Goal: Task Accomplishment & Management: Use online tool/utility

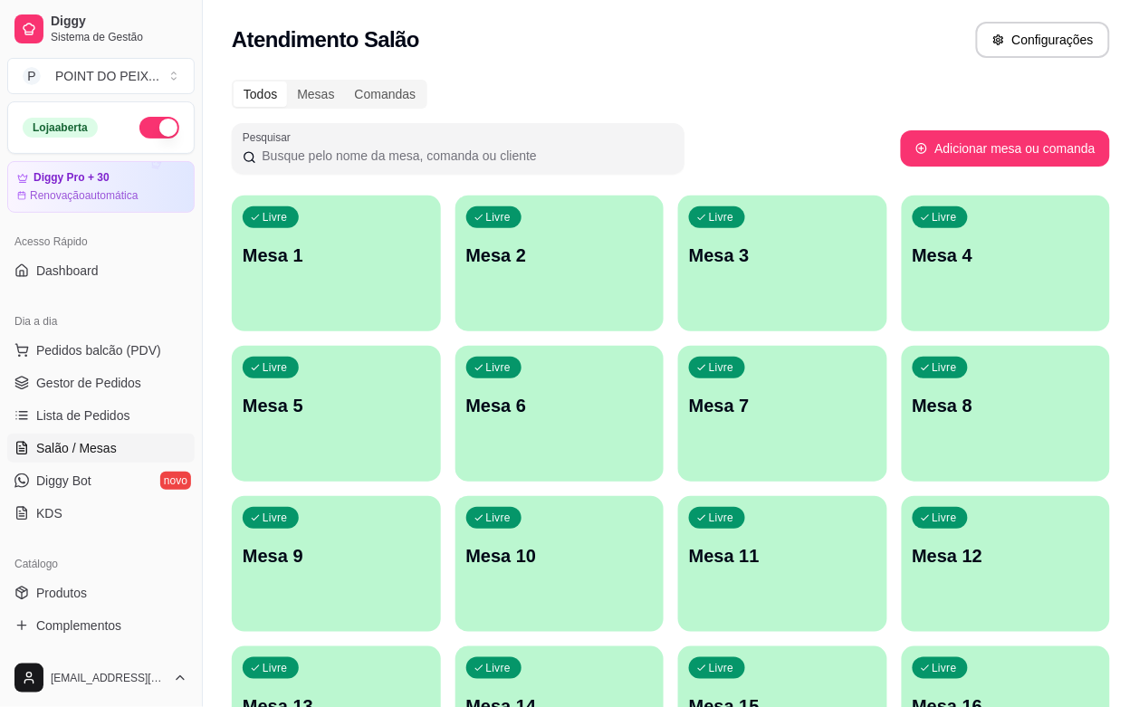
click at [476, 304] on div "Livre Mesa 2" at bounding box center [560, 253] width 209 height 114
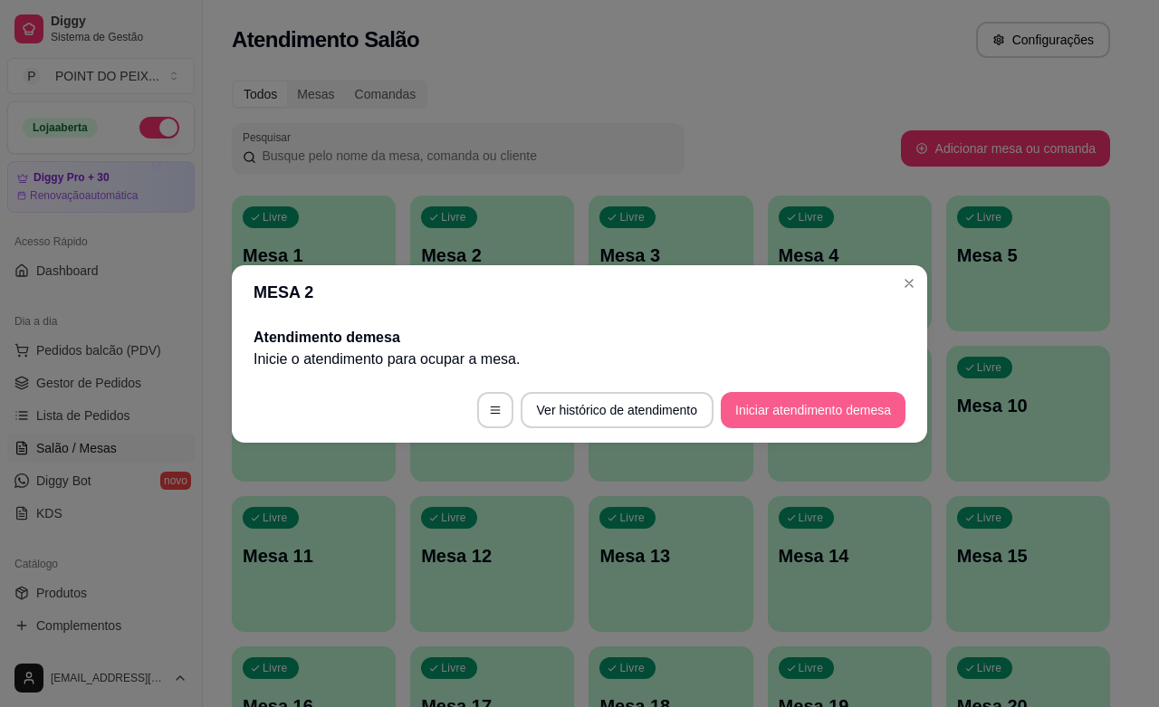
click at [807, 413] on button "Iniciar atendimento de mesa" at bounding box center [813, 410] width 185 height 36
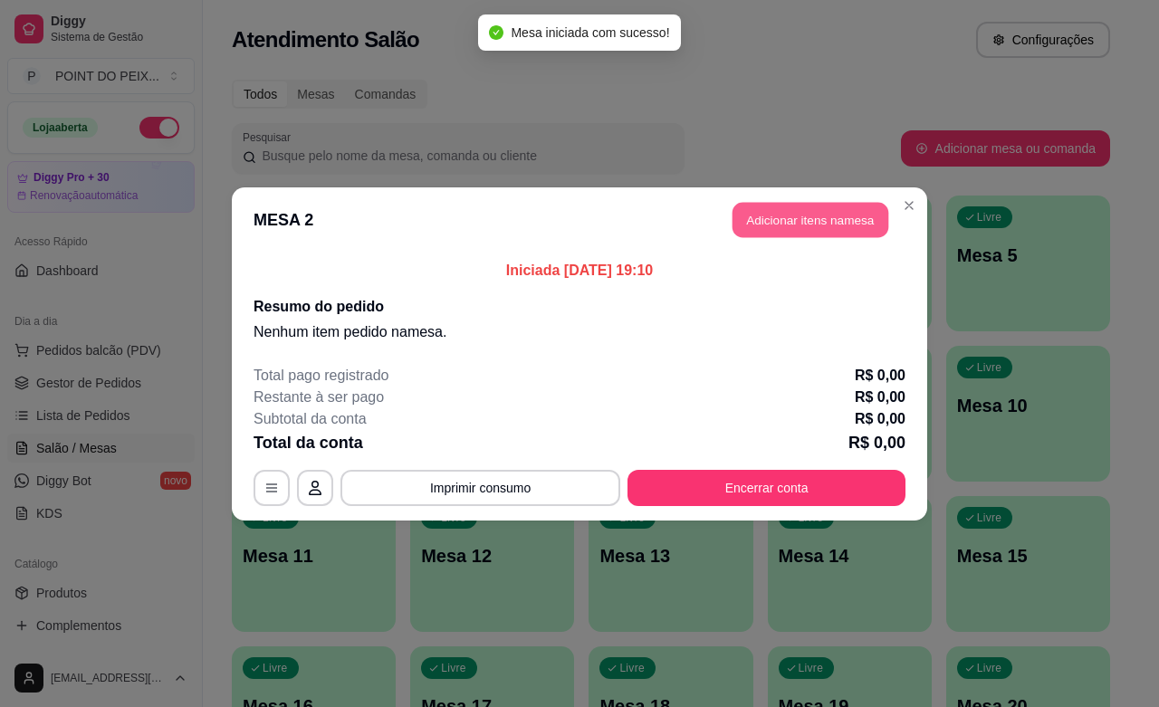
click at [845, 229] on button "Adicionar itens na mesa" at bounding box center [811, 219] width 156 height 35
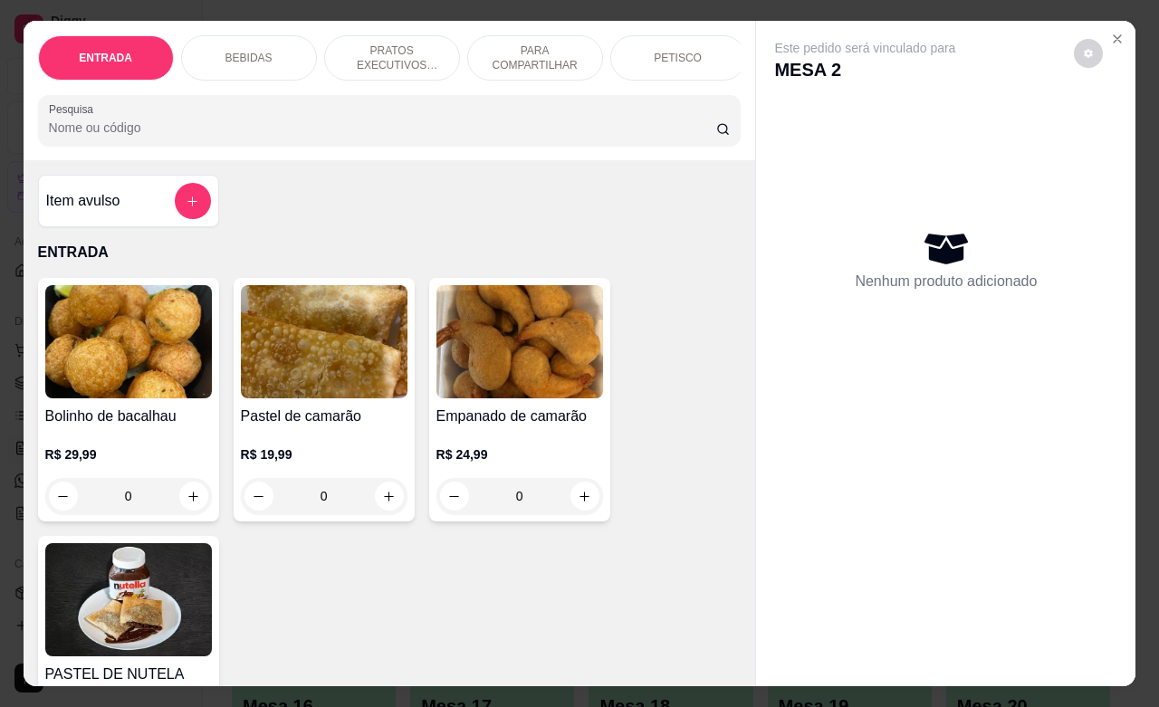
click at [668, 52] on p "PETISCO" at bounding box center [678, 58] width 48 height 14
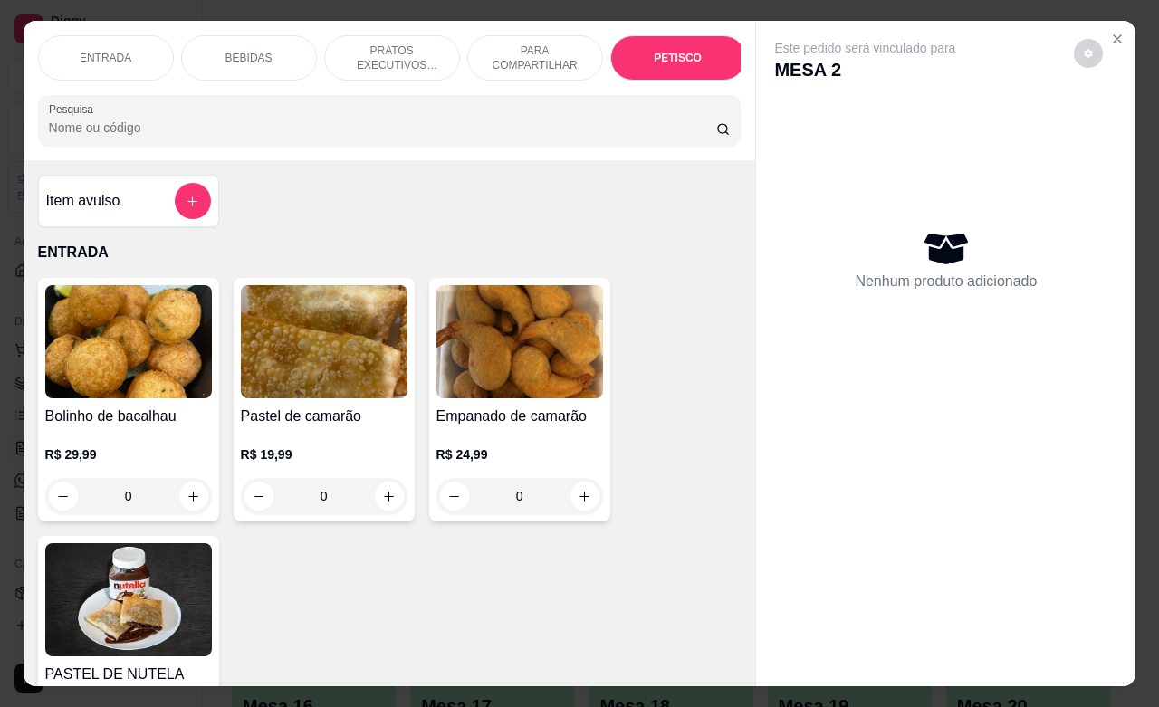
scroll to position [4486, 0]
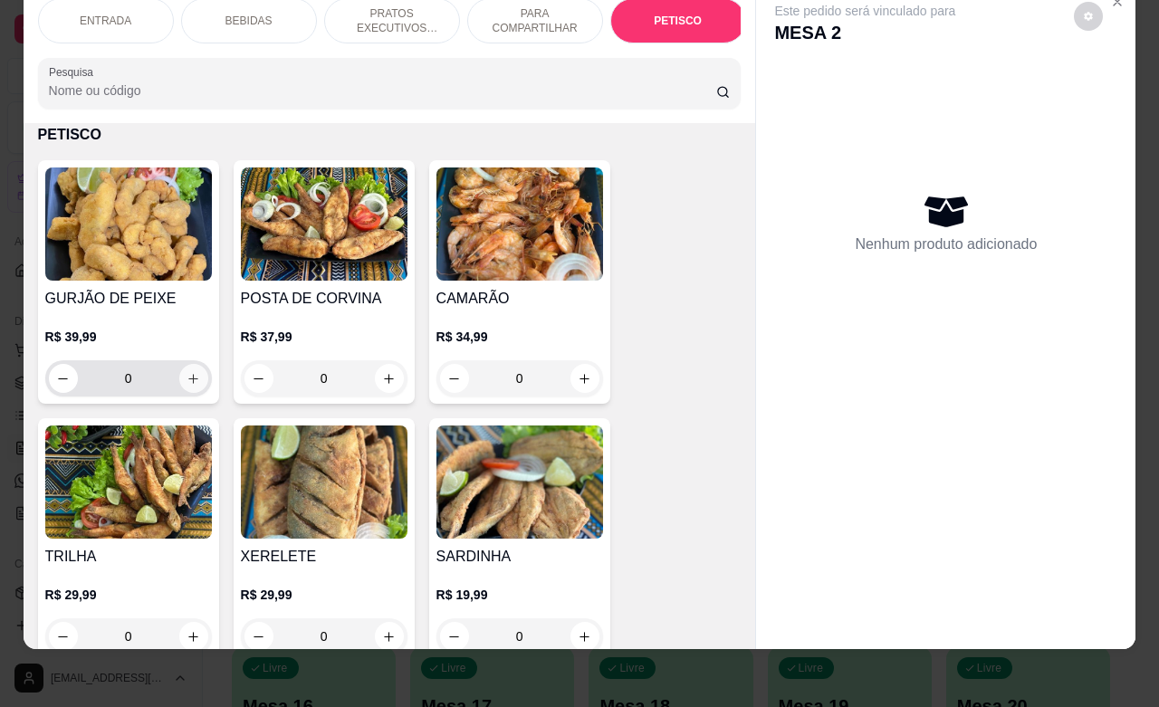
click at [187, 383] on icon "increase-product-quantity" at bounding box center [194, 379] width 14 height 14
type input "1"
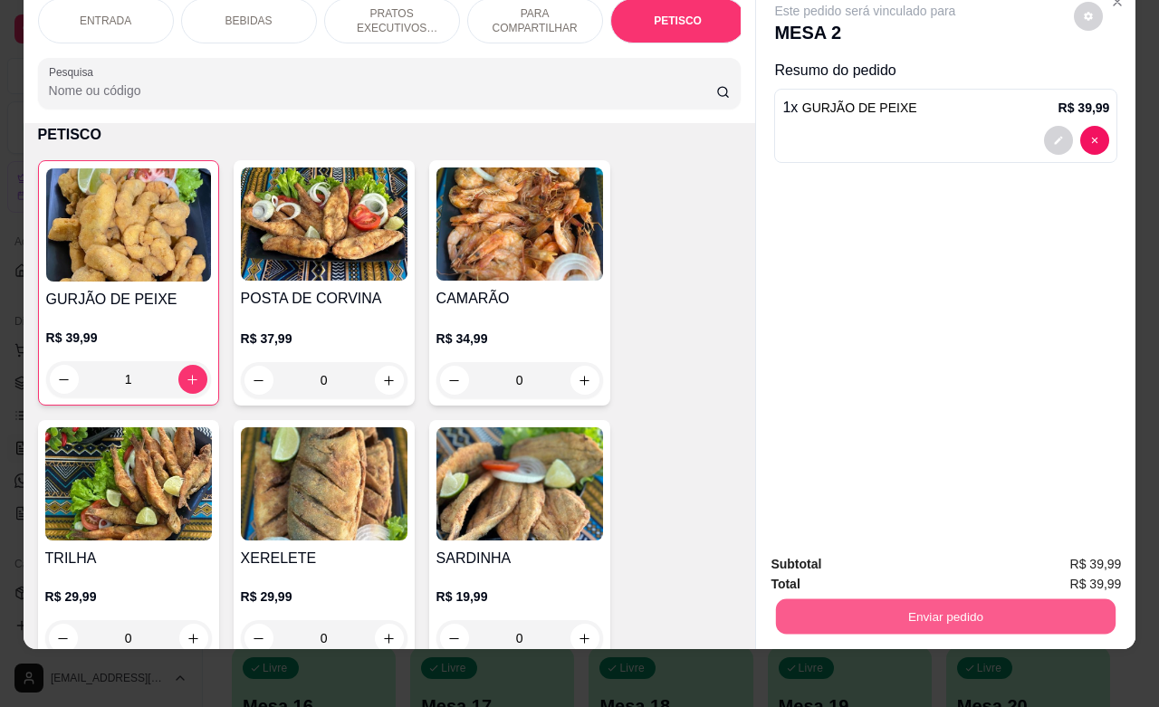
click at [856, 610] on button "Enviar pedido" at bounding box center [946, 616] width 340 height 35
click at [1069, 559] on button "Enviar pedido" at bounding box center [1072, 553] width 102 height 34
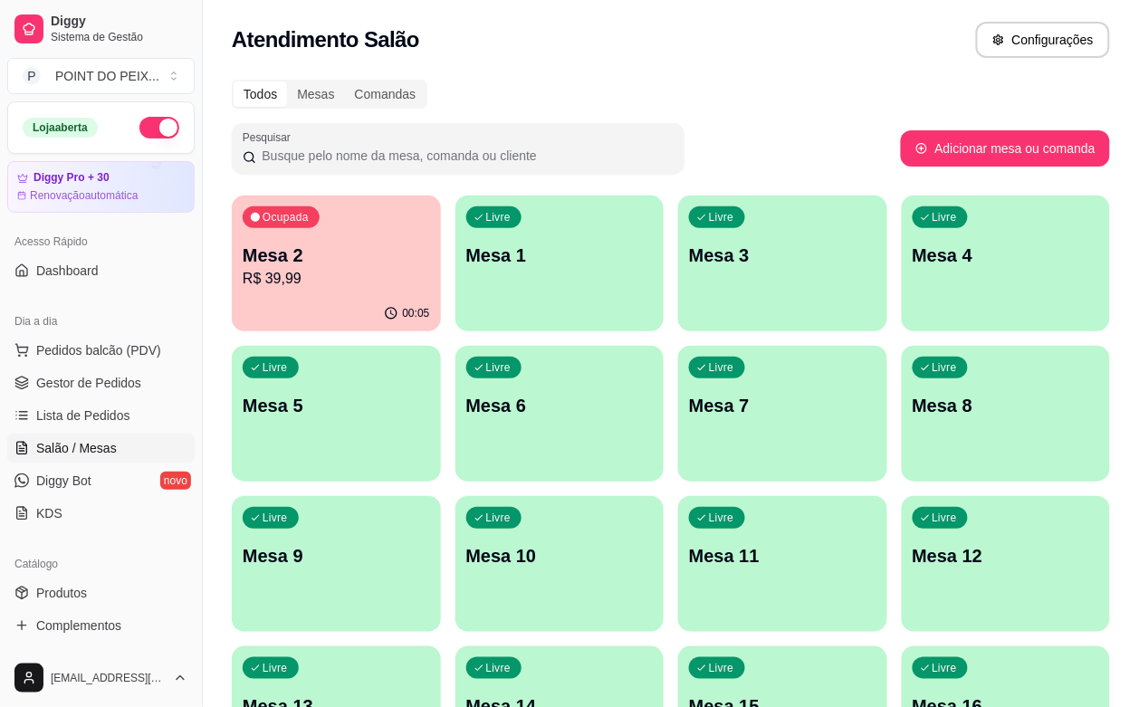
click at [902, 436] on div "Livre Mesa 8" at bounding box center [1006, 403] width 209 height 114
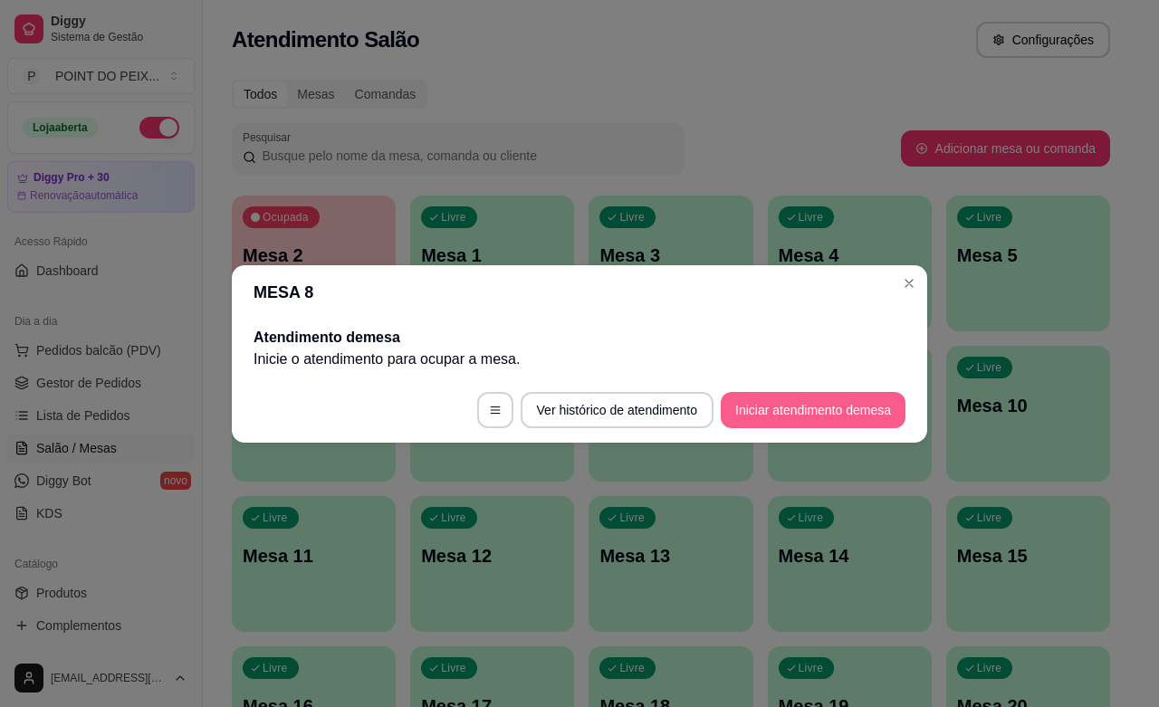
click at [817, 399] on button "Iniciar atendimento de mesa" at bounding box center [813, 410] width 185 height 36
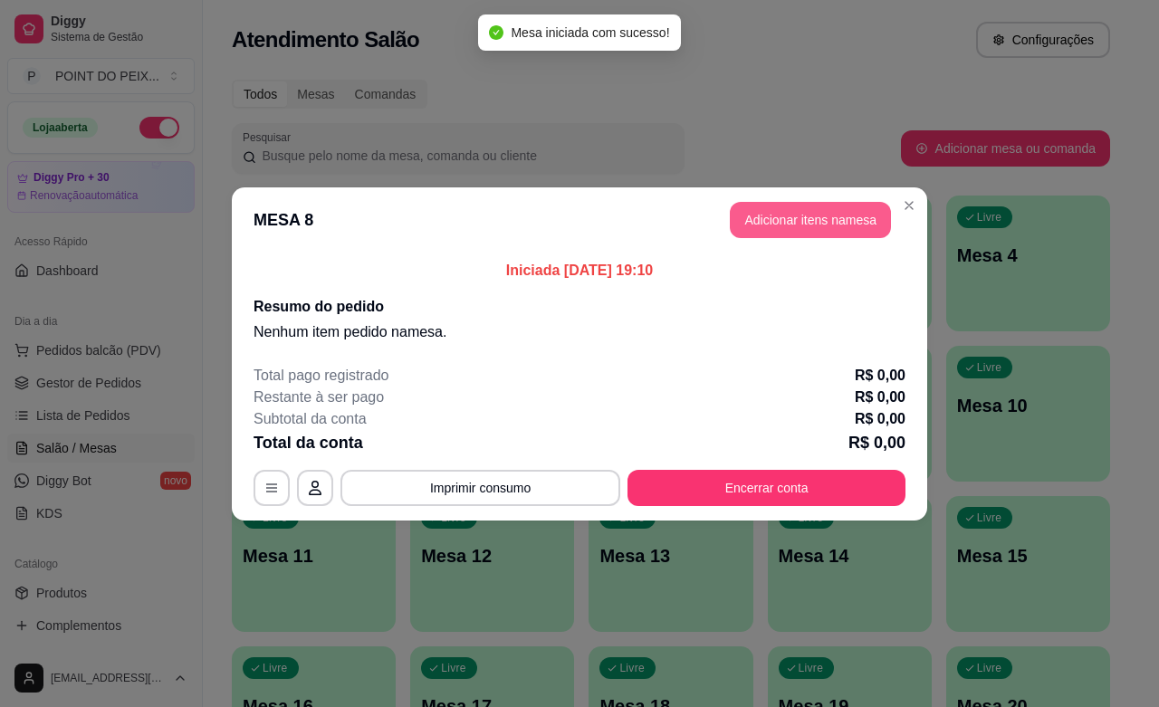
click at [849, 225] on button "Adicionar itens na mesa" at bounding box center [810, 220] width 161 height 36
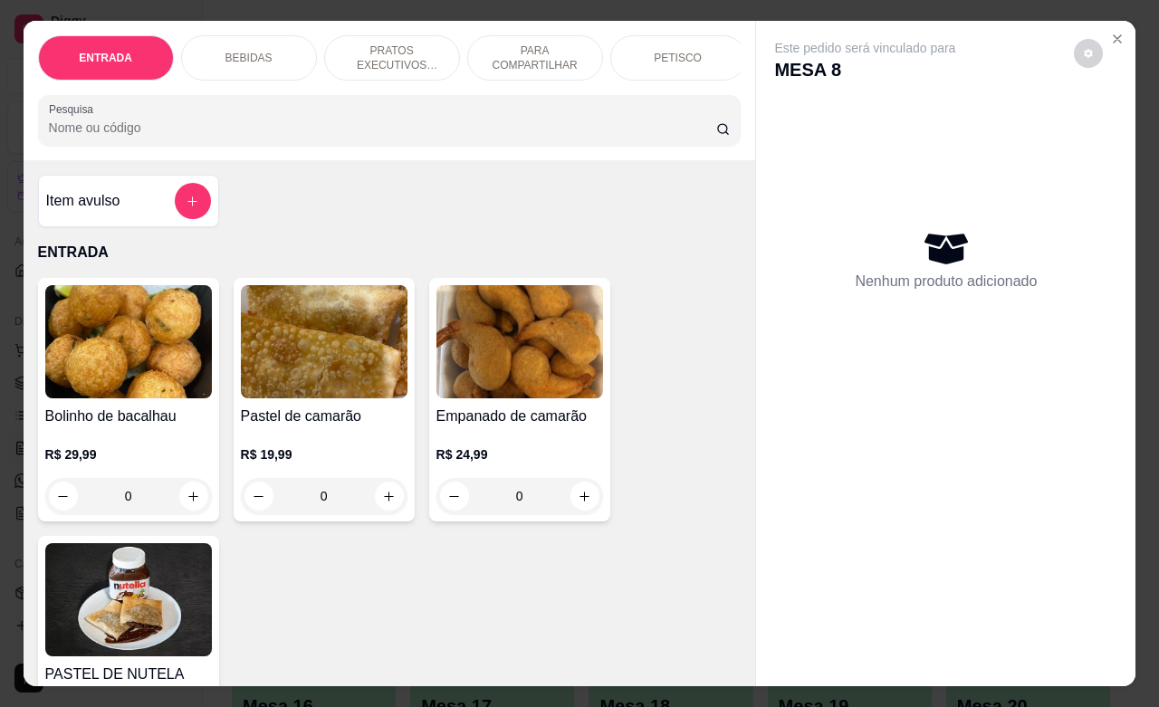
click at [671, 56] on div "PETISCO" at bounding box center [678, 57] width 136 height 45
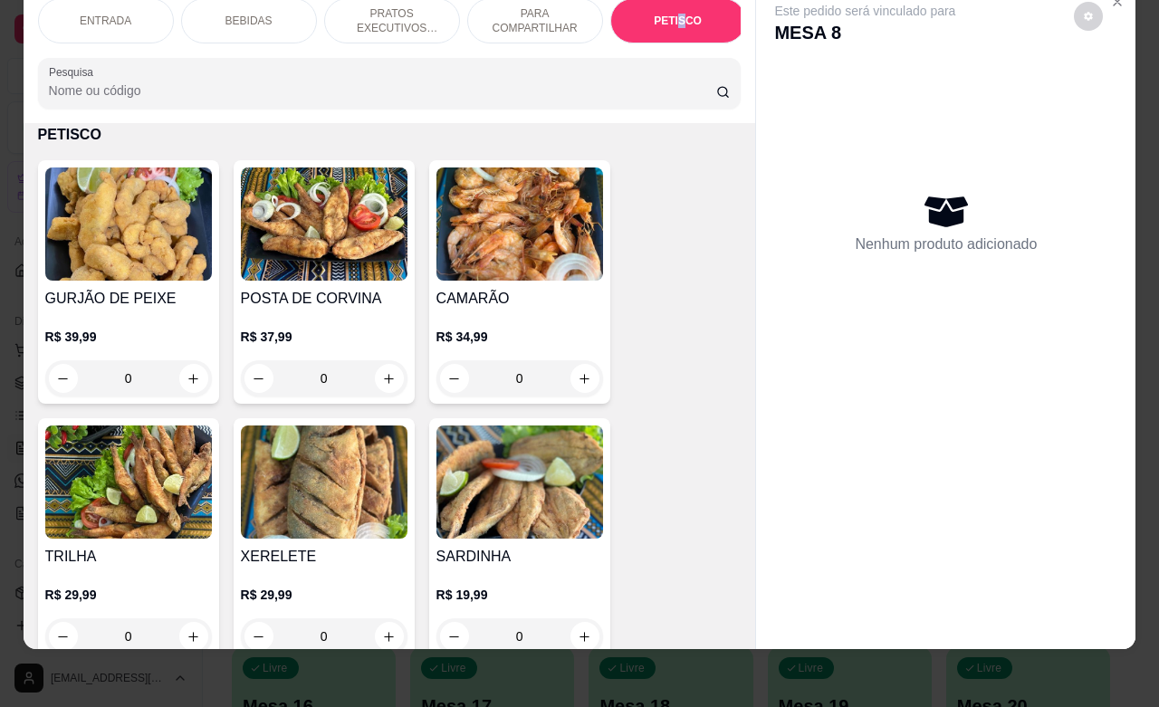
scroll to position [4599, 0]
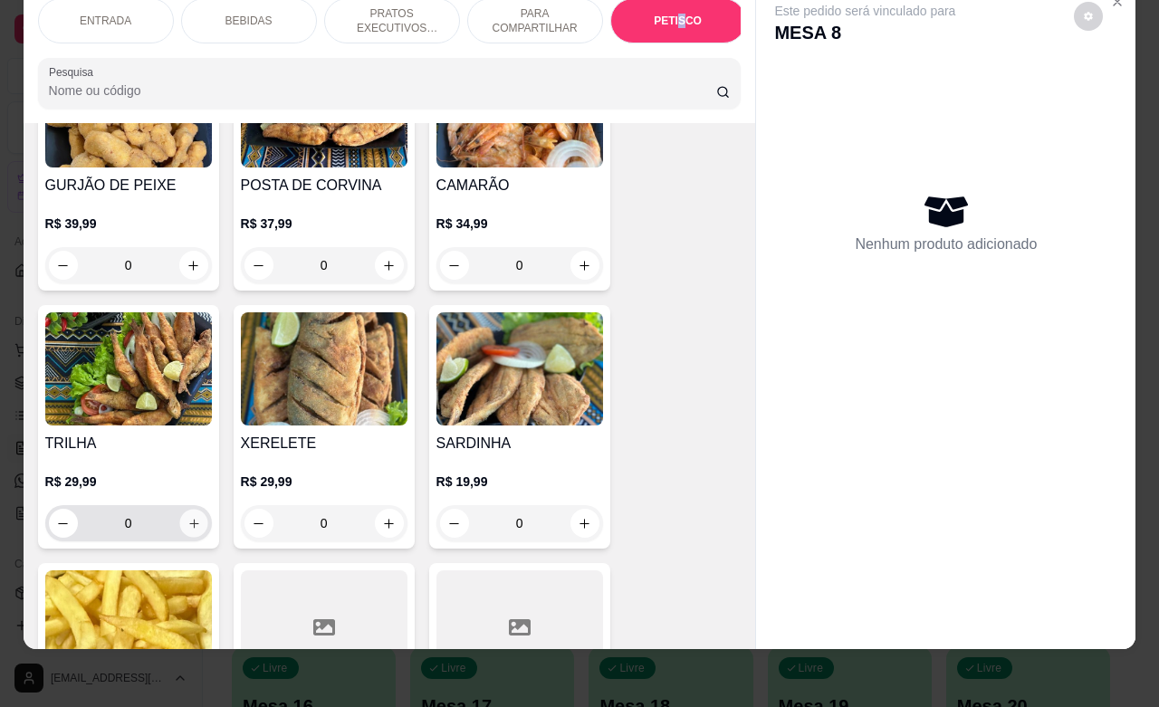
click at [187, 526] on icon "increase-product-quantity" at bounding box center [194, 524] width 14 height 14
type input "1"
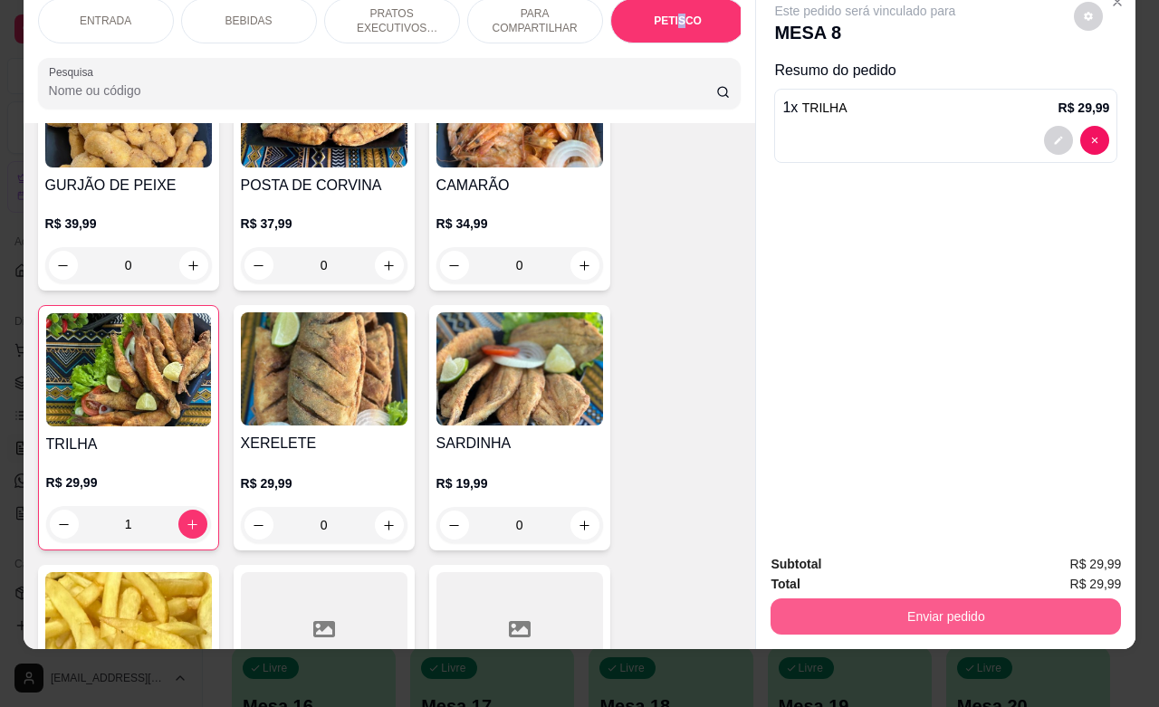
click at [960, 604] on button "Enviar pedido" at bounding box center [946, 617] width 351 height 36
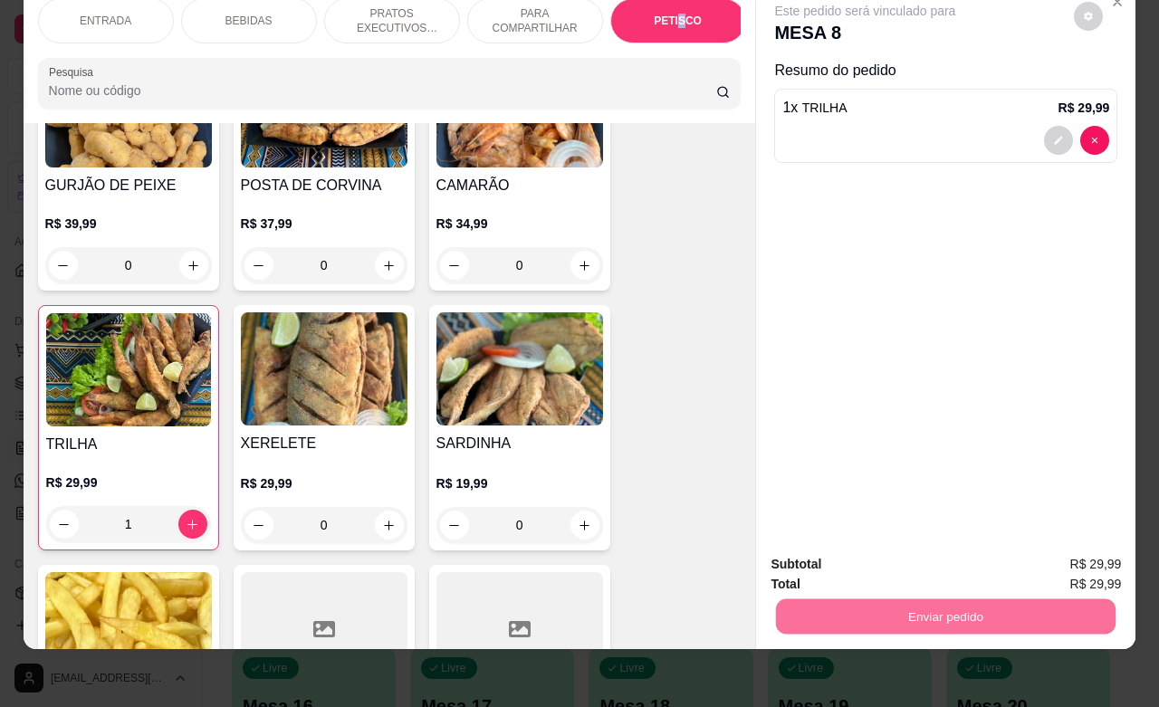
click at [1051, 562] on button "Enviar pedido" at bounding box center [1073, 553] width 100 height 34
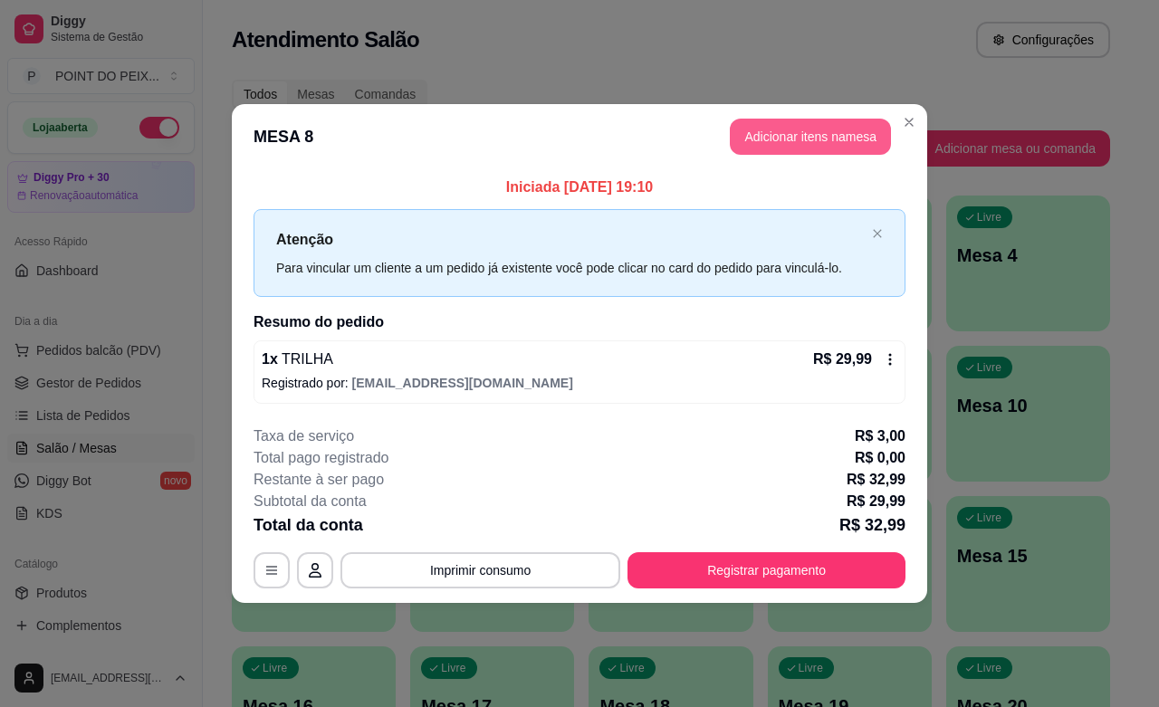
click at [800, 136] on button "Adicionar itens na mesa" at bounding box center [810, 137] width 161 height 36
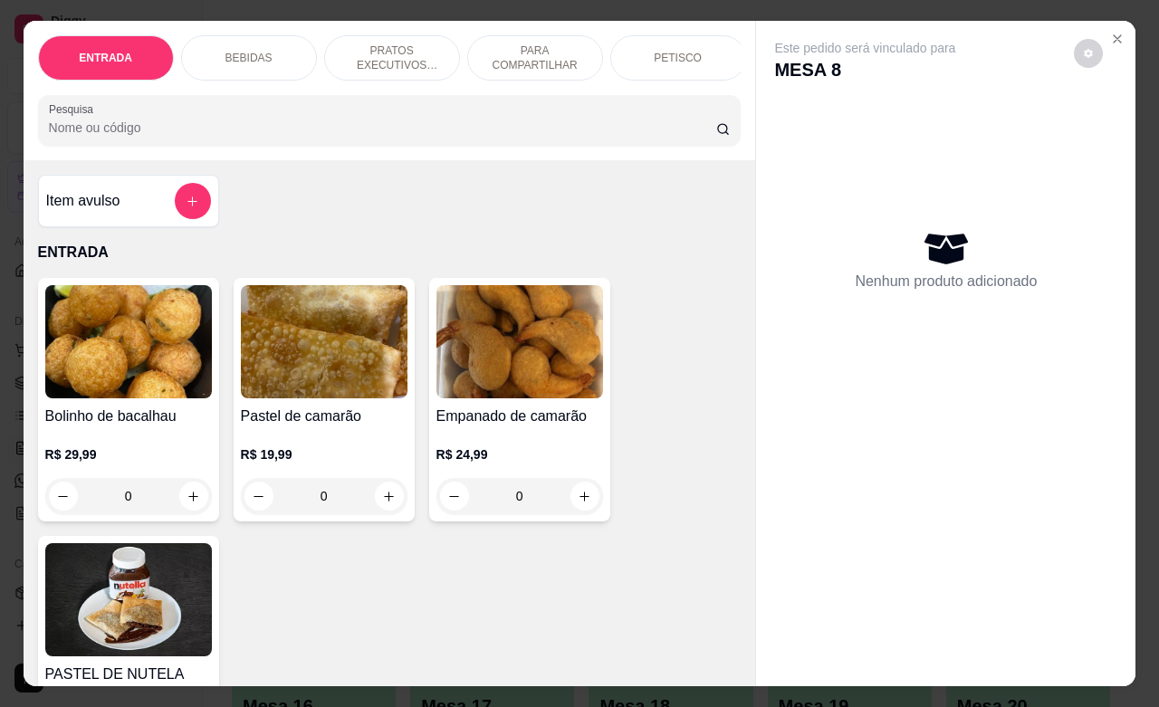
click at [667, 51] on p "PETISCO" at bounding box center [678, 58] width 48 height 14
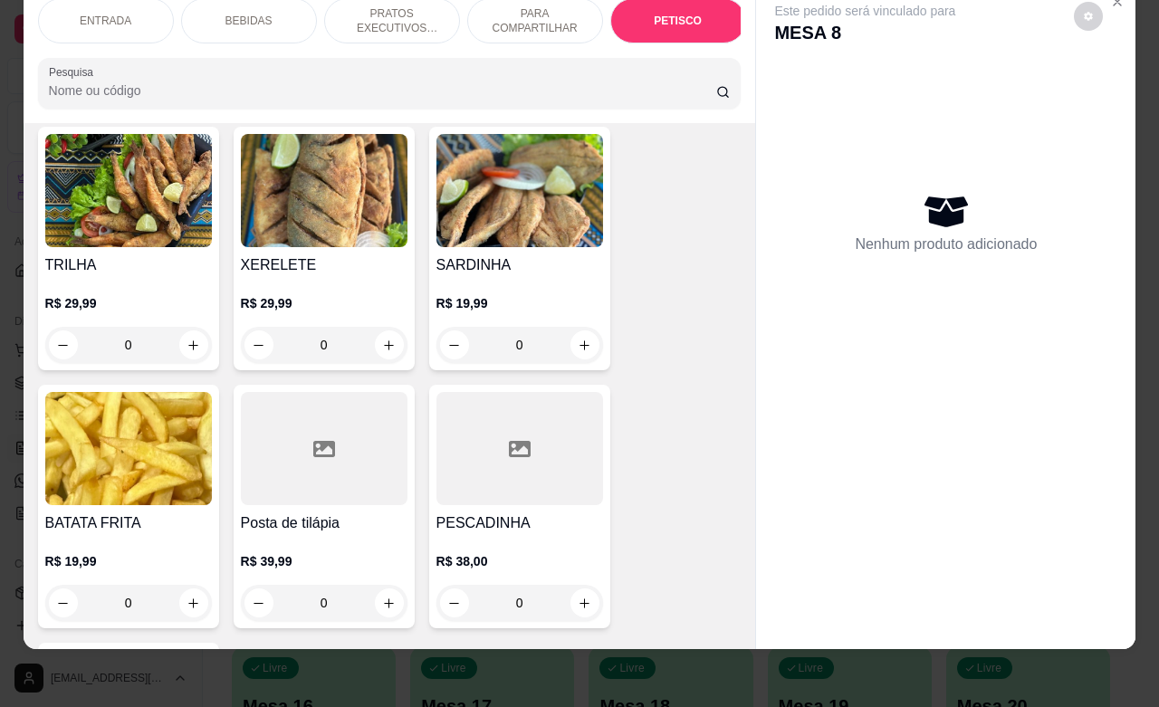
scroll to position [4826, 0]
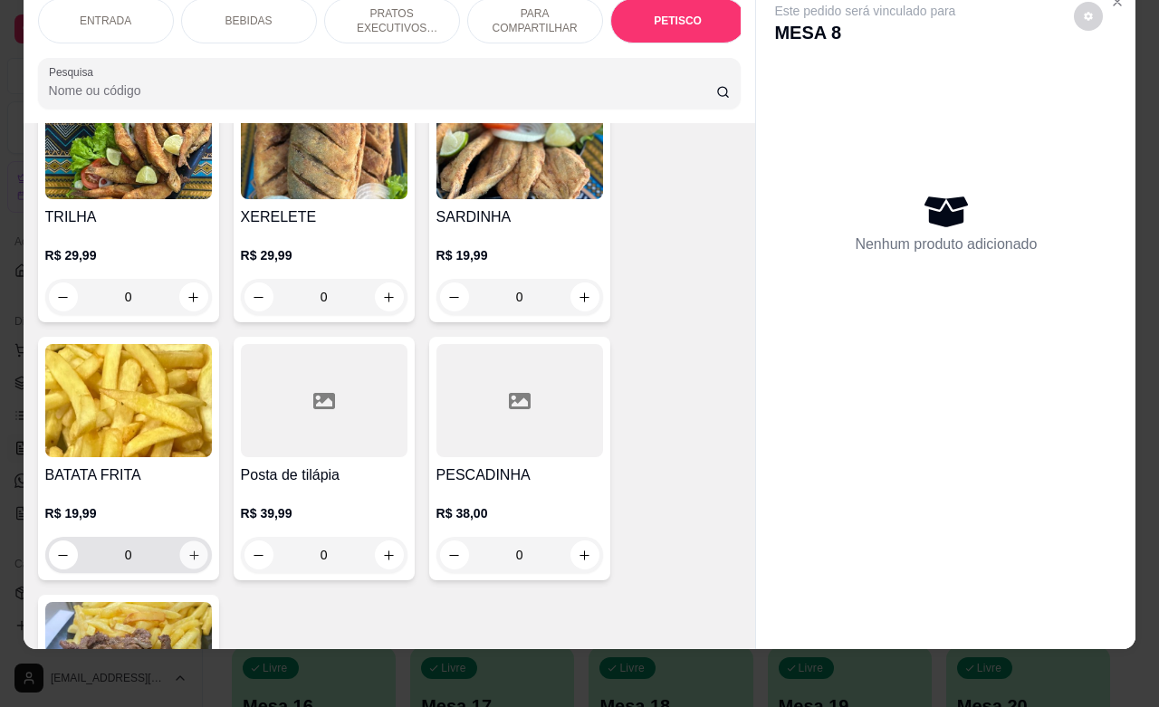
click at [191, 553] on button "increase-product-quantity" at bounding box center [193, 556] width 28 height 28
type input "1"
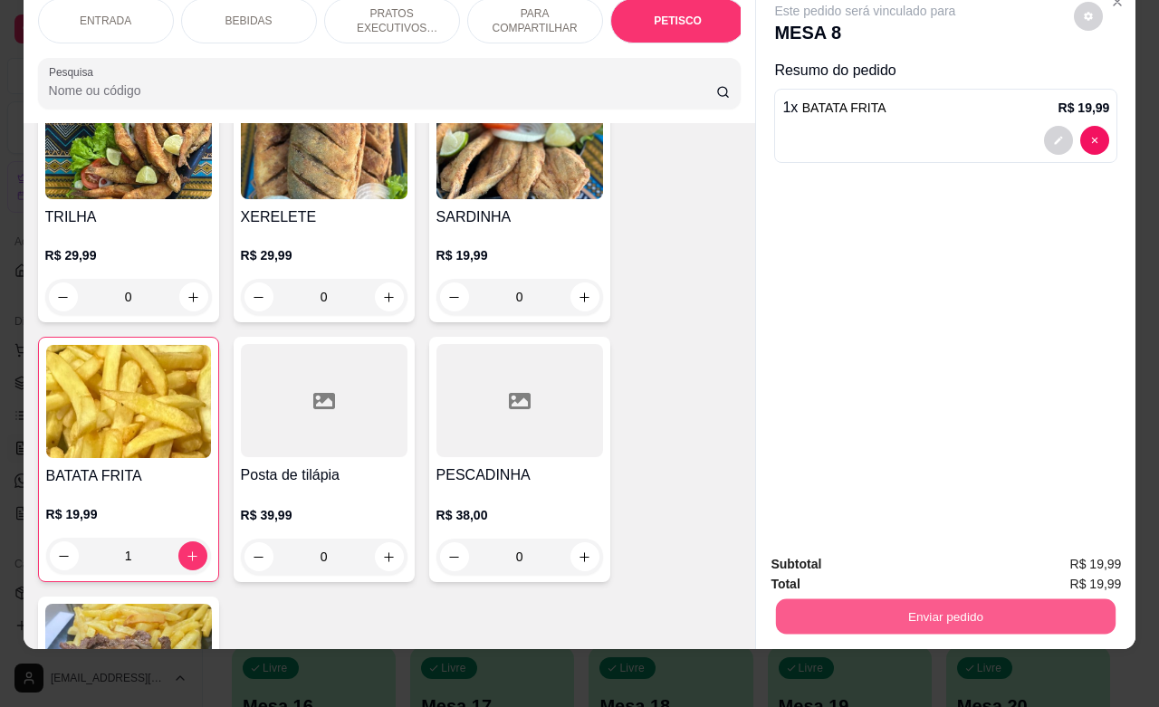
click at [861, 604] on button "Enviar pedido" at bounding box center [946, 616] width 340 height 35
click at [1074, 553] on button "Enviar pedido" at bounding box center [1073, 553] width 100 height 34
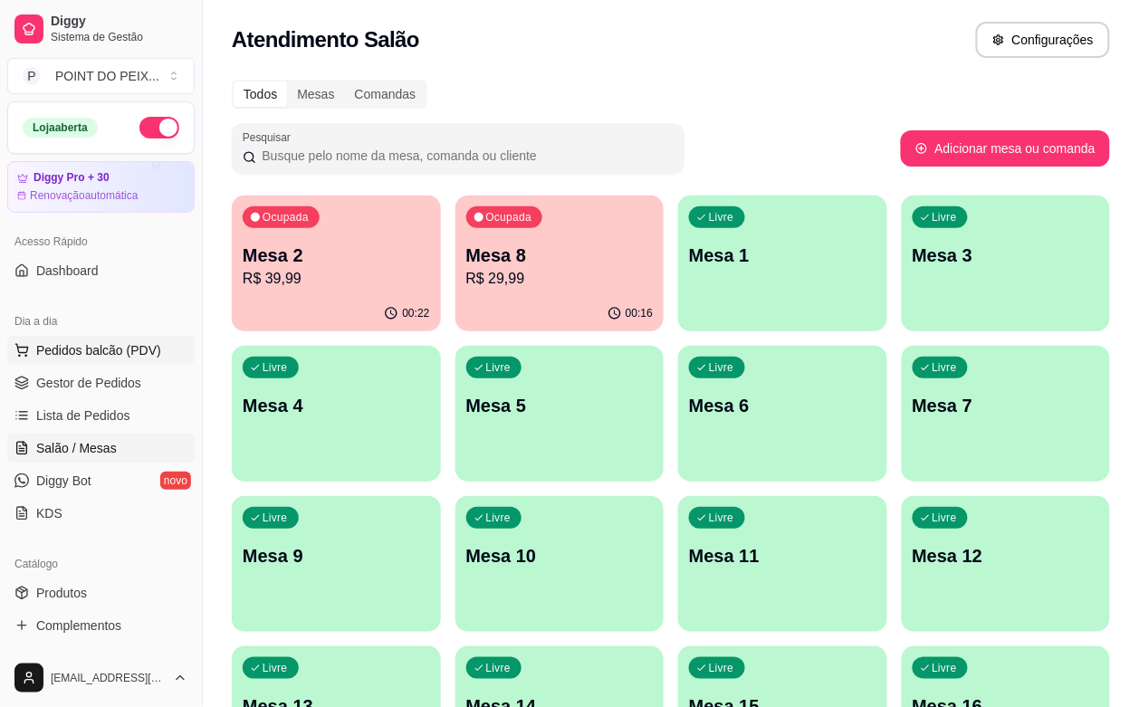
click at [80, 356] on span "Pedidos balcão (PDV)" at bounding box center [98, 350] width 125 height 18
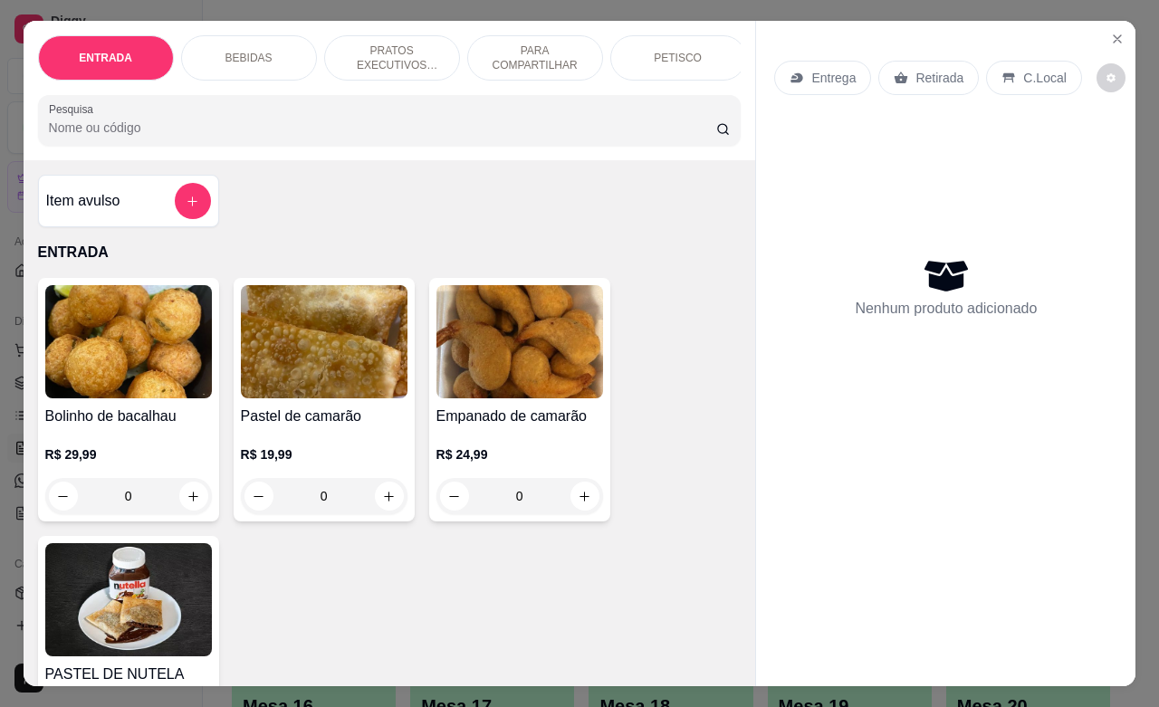
click at [916, 69] on p "Retirada" at bounding box center [940, 78] width 48 height 18
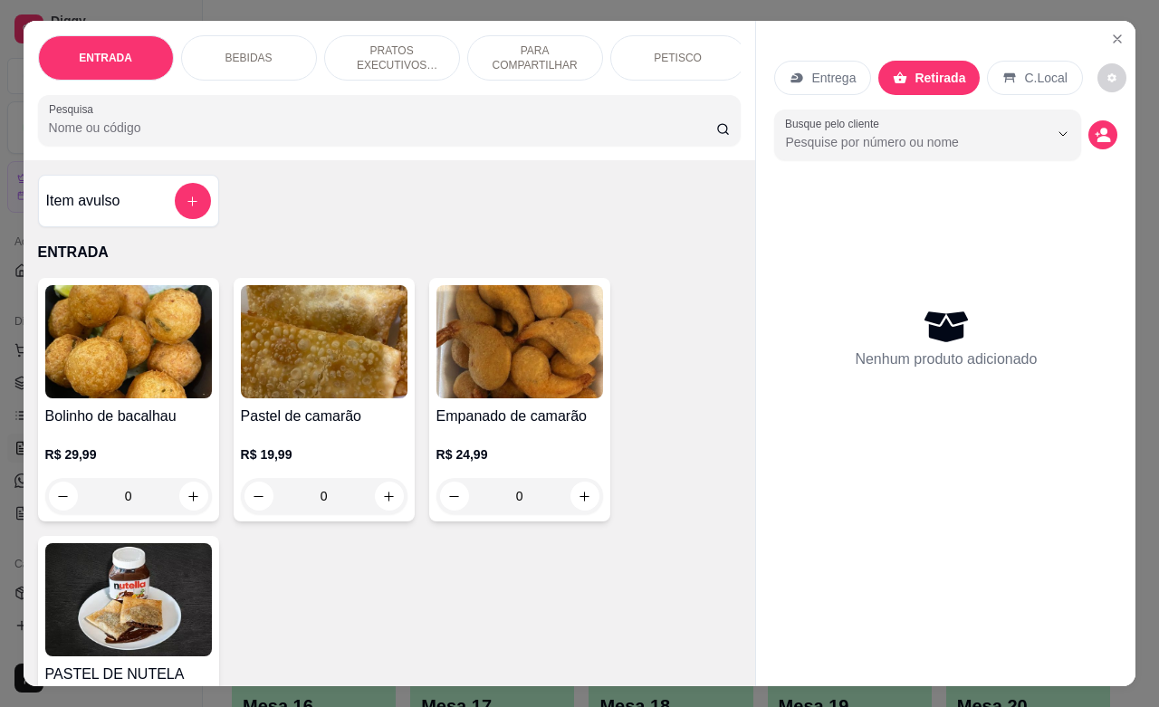
click at [654, 51] on p "PETISCO" at bounding box center [678, 58] width 48 height 14
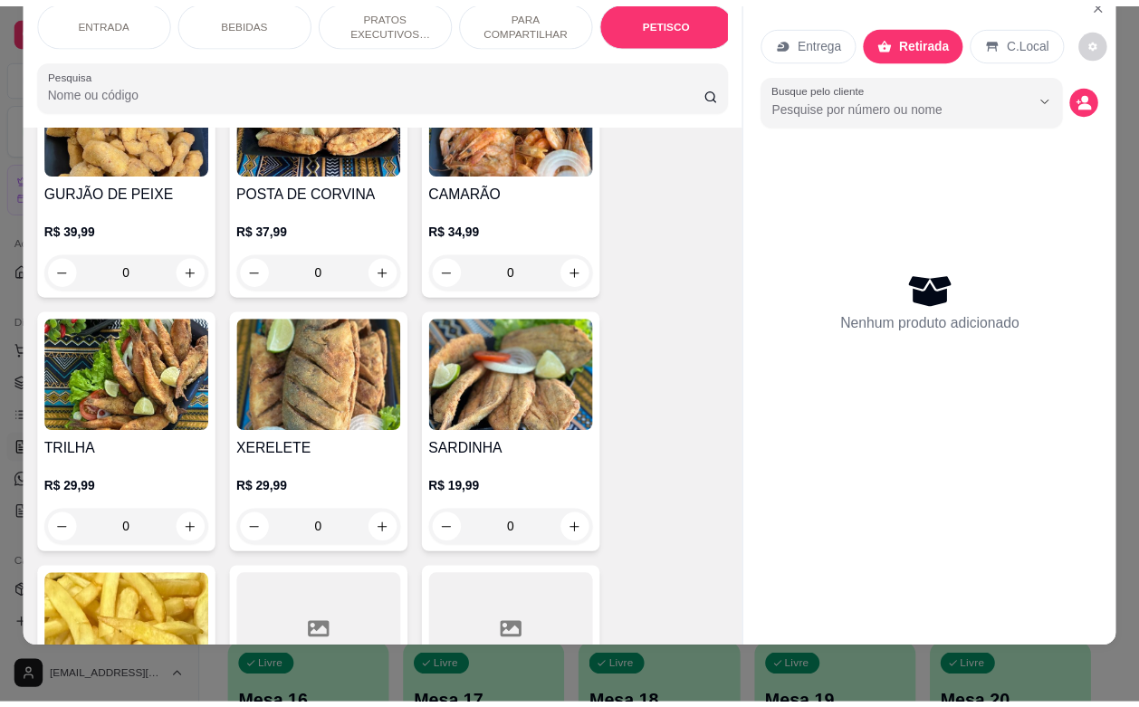
scroll to position [4599, 0]
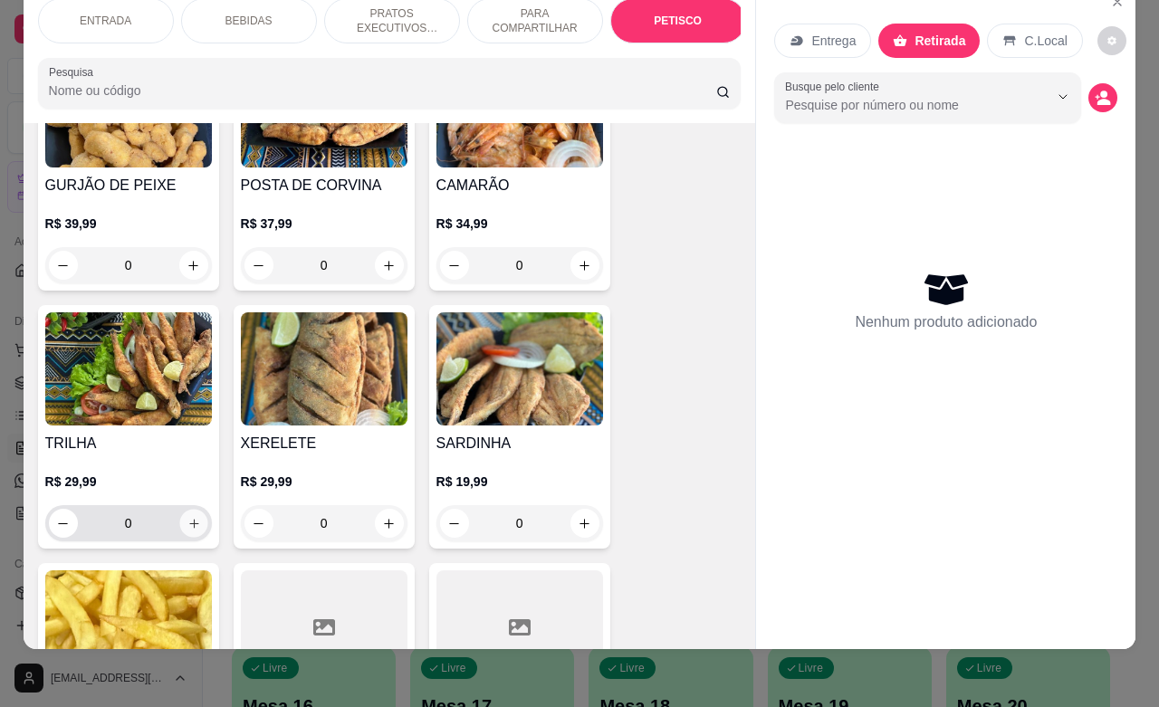
click at [189, 523] on icon "increase-product-quantity" at bounding box center [193, 523] width 9 height 9
type input "1"
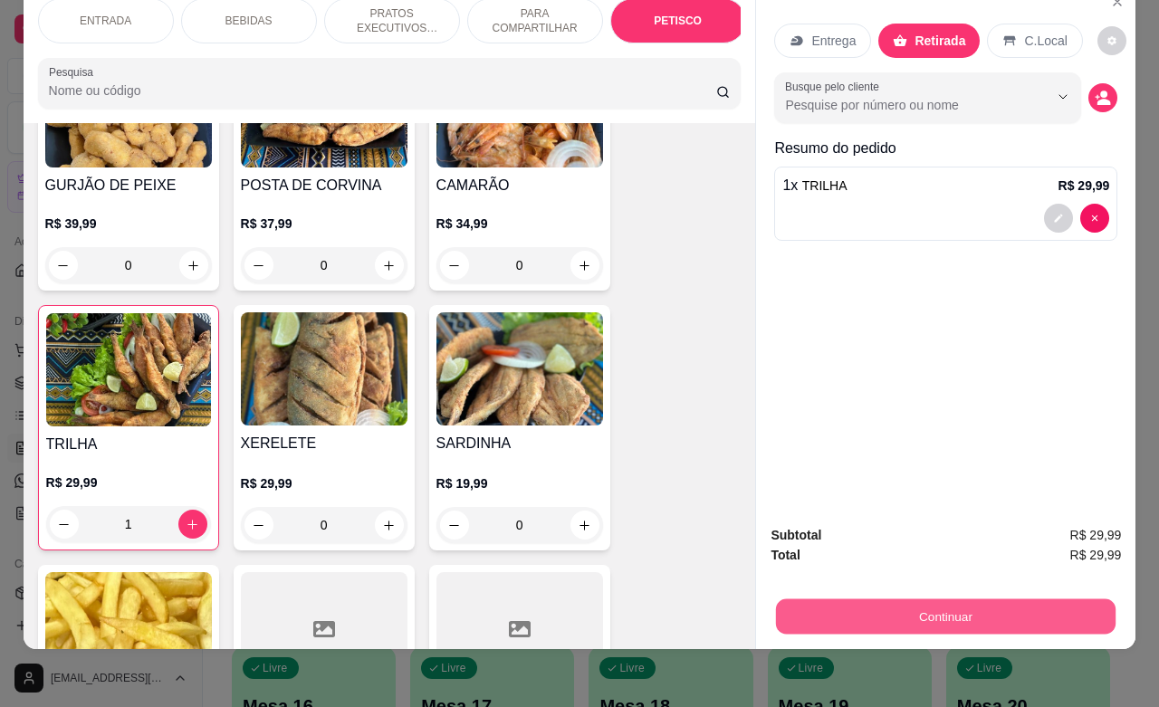
click at [862, 599] on button "Continuar" at bounding box center [946, 616] width 340 height 35
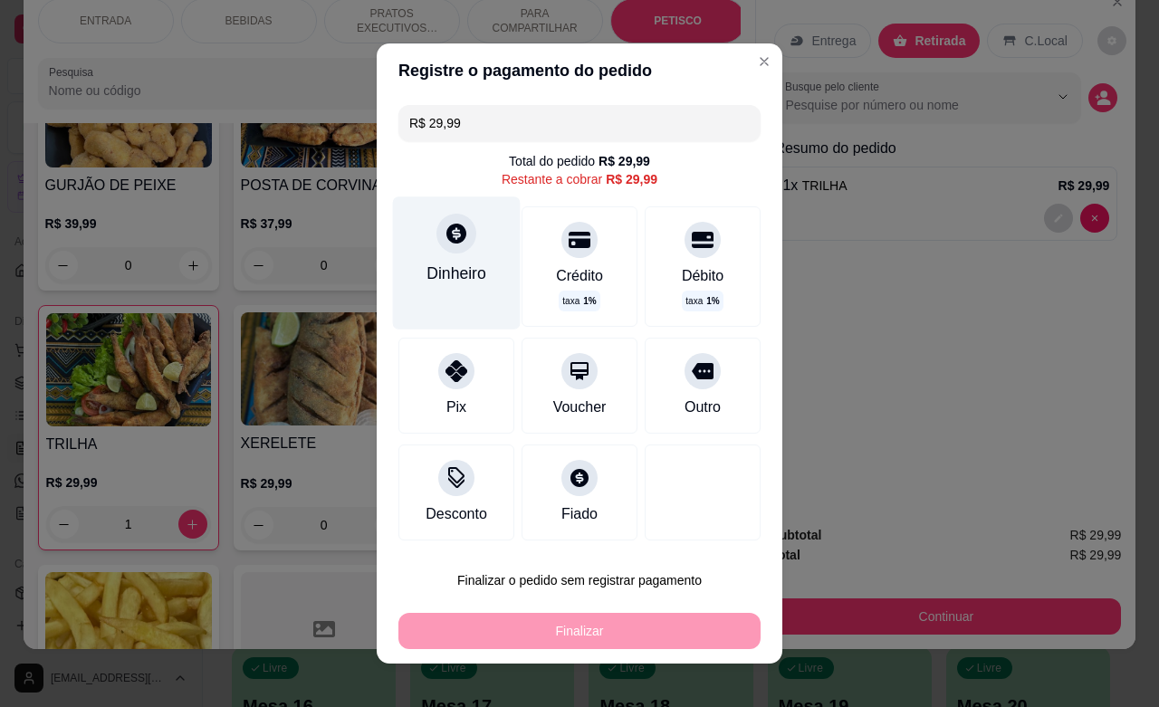
click at [441, 256] on div "Dinheiro" at bounding box center [457, 263] width 128 height 132
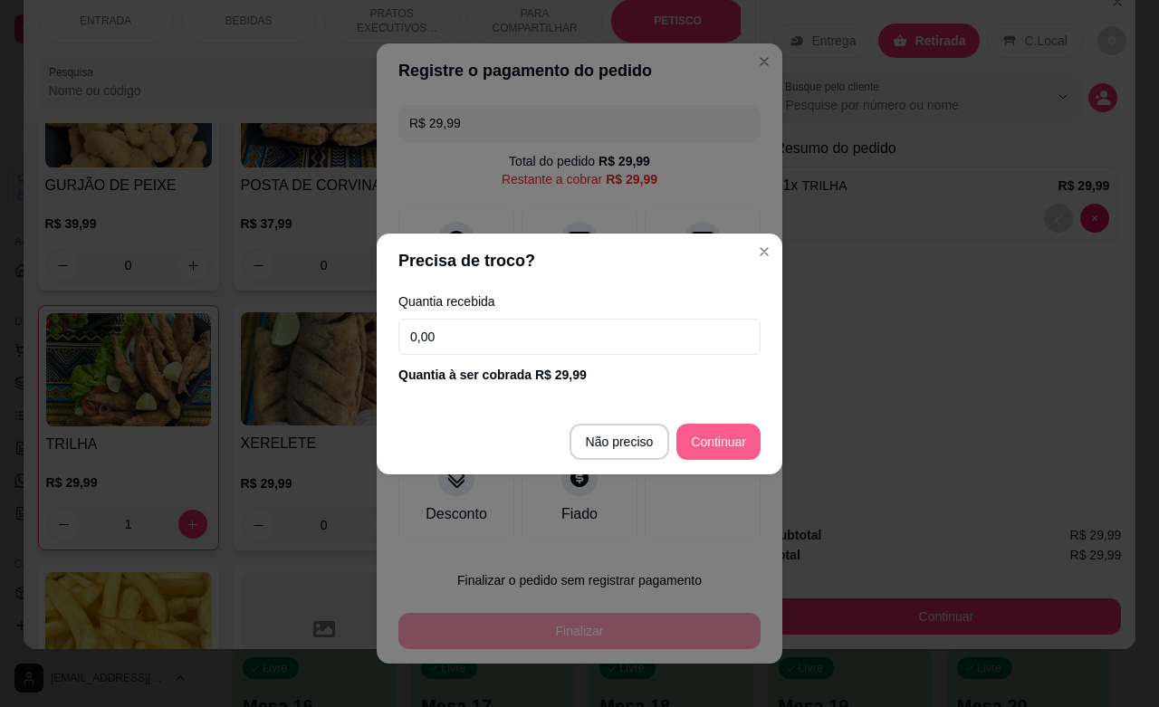
type input "R$ 0,00"
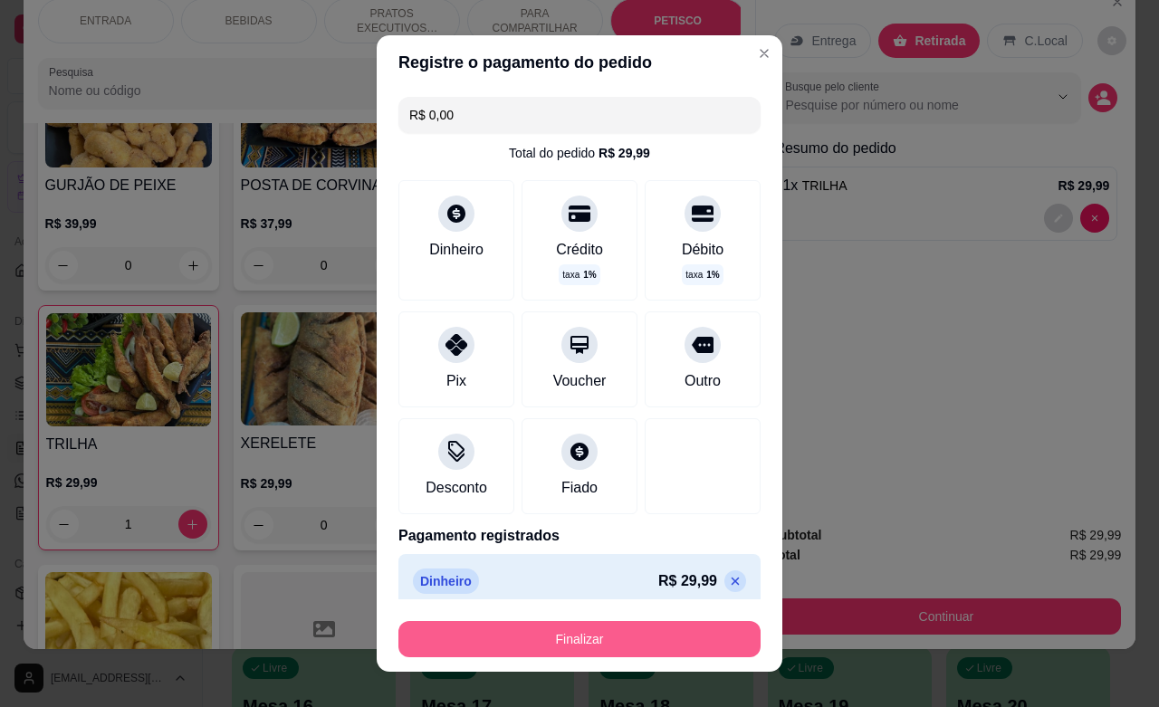
click at [650, 639] on button "Finalizar" at bounding box center [580, 639] width 362 height 36
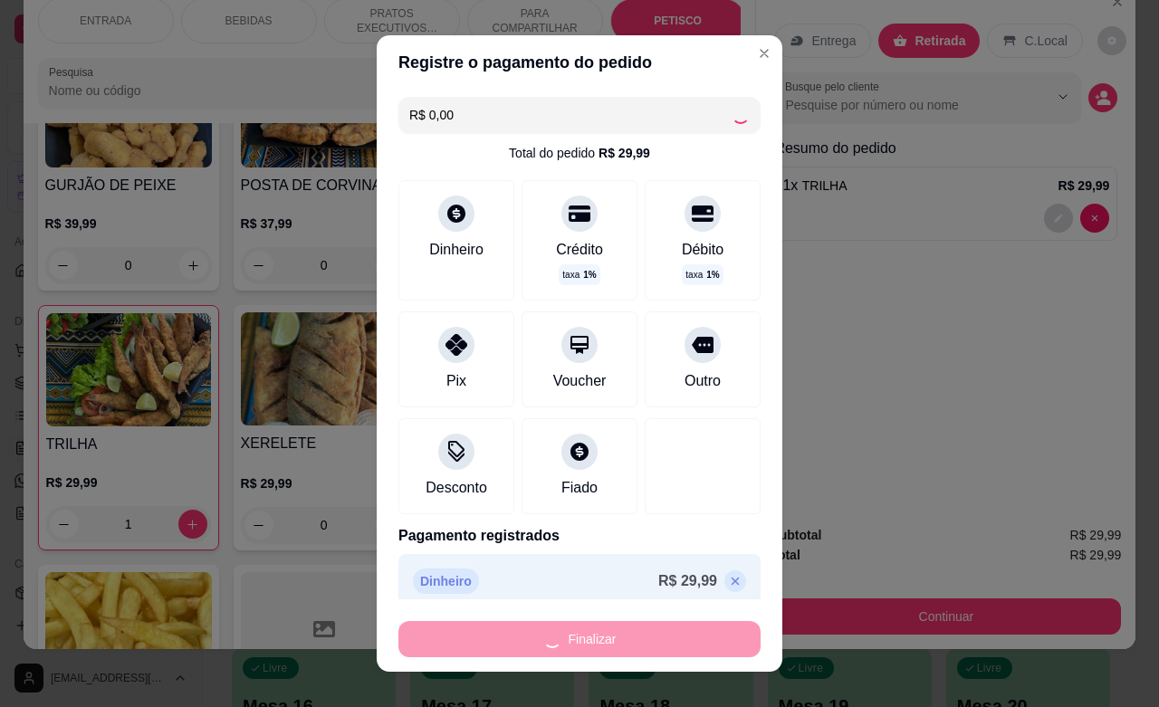
type input "0"
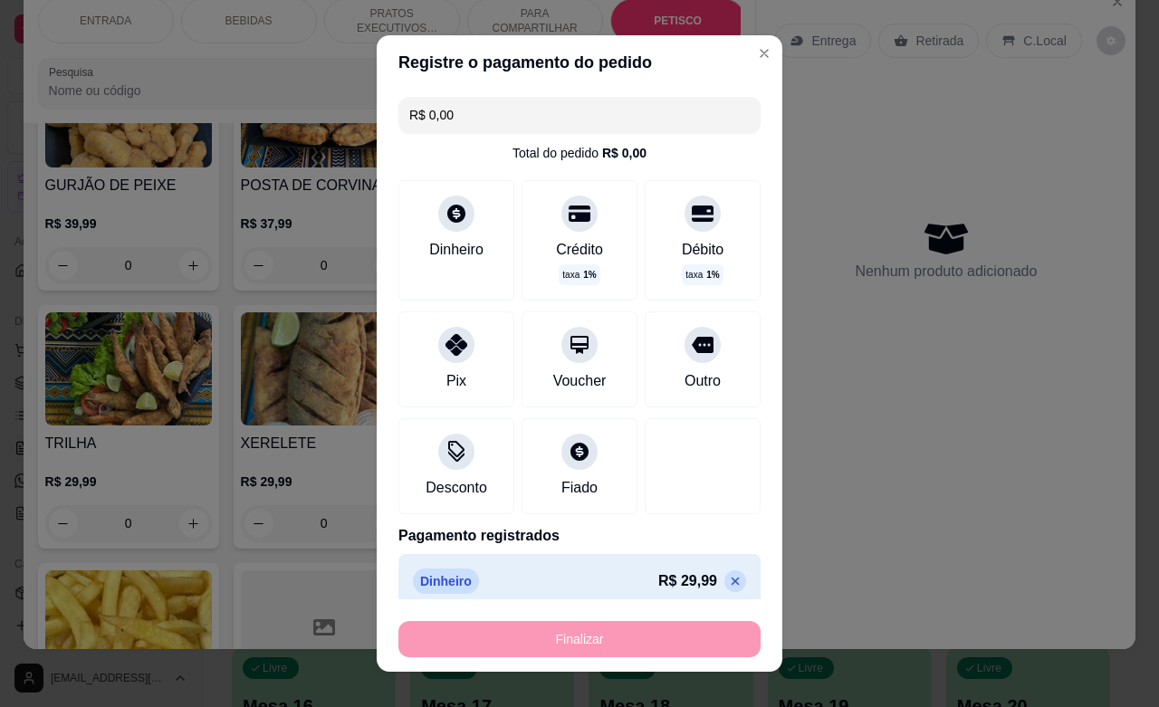
type input "-R$ 29,99"
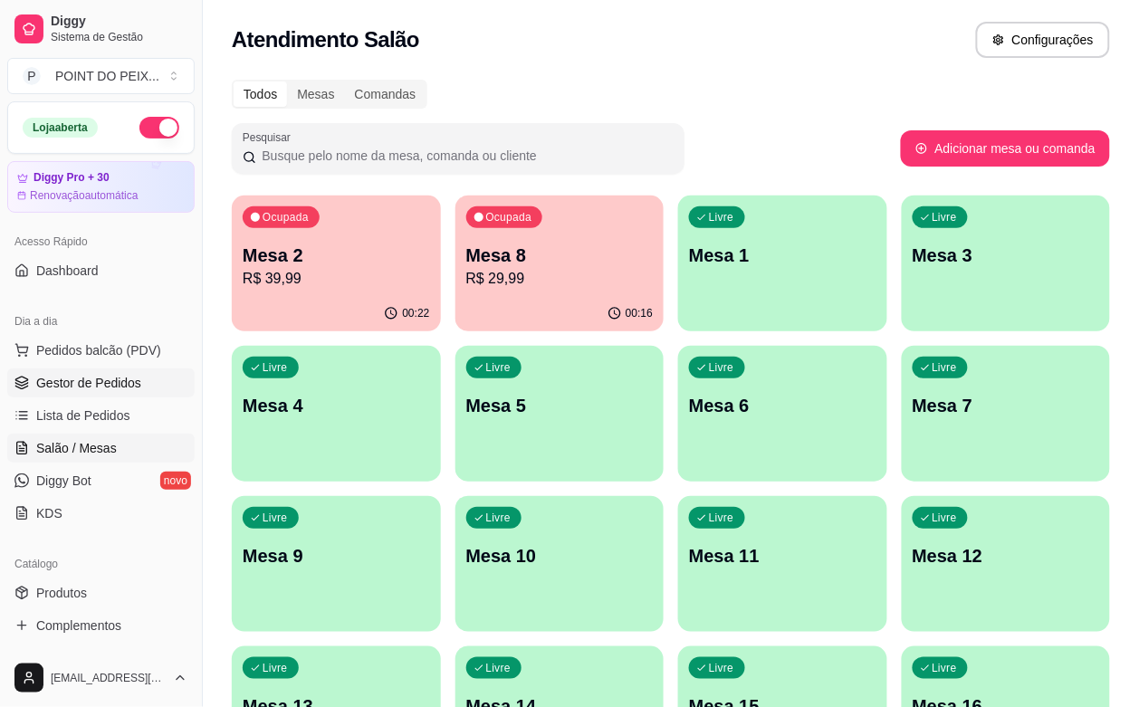
click at [95, 383] on span "Gestor de Pedidos" at bounding box center [88, 383] width 105 height 18
click at [712, 301] on div "Livre Mesa 1" at bounding box center [782, 252] width 203 height 110
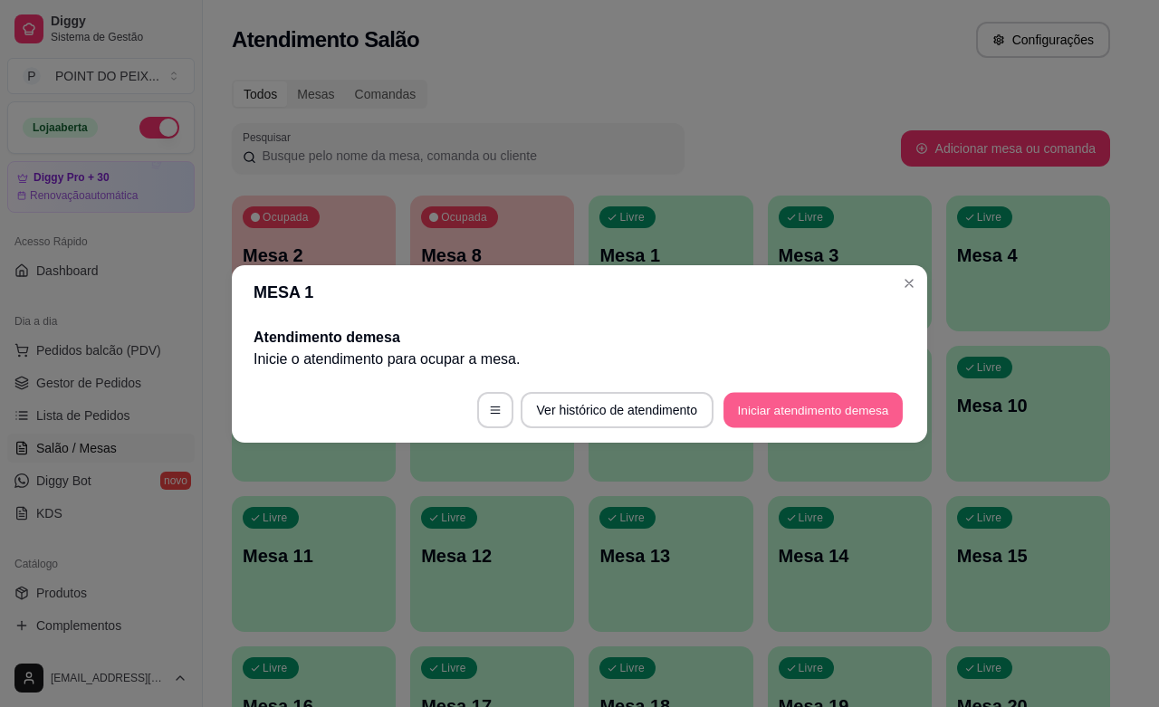
click at [774, 417] on button "Iniciar atendimento de mesa" at bounding box center [813, 409] width 179 height 35
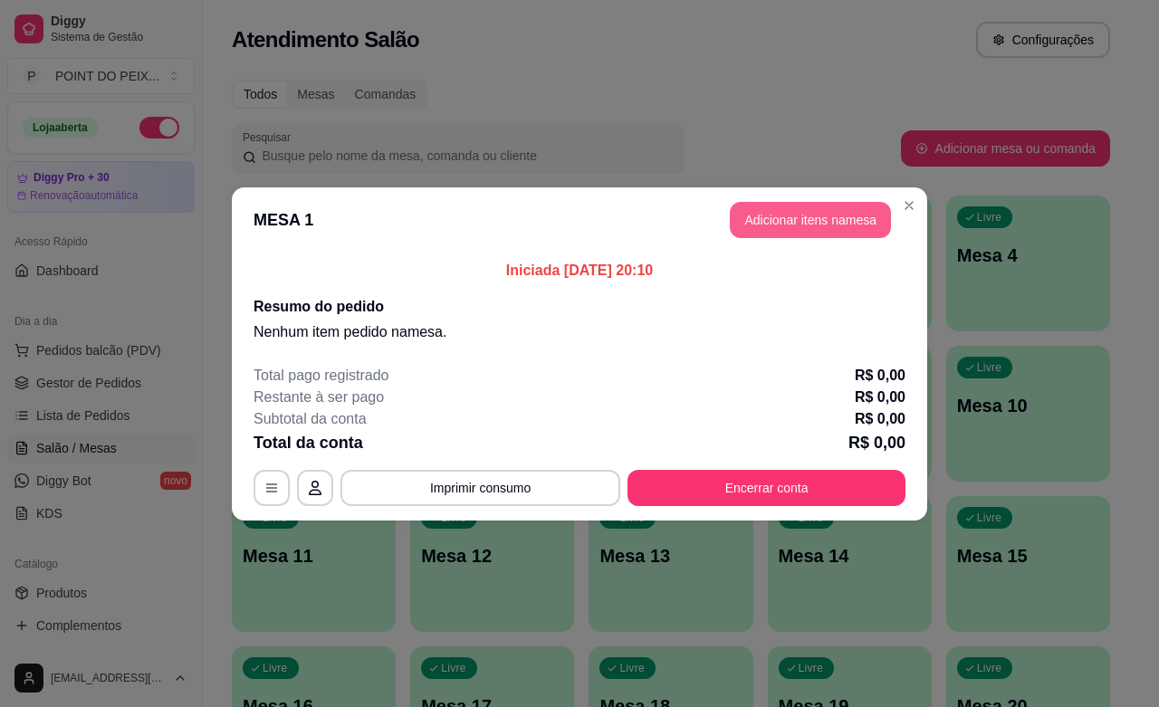
click at [871, 223] on button "Adicionar itens na mesa" at bounding box center [810, 220] width 161 height 36
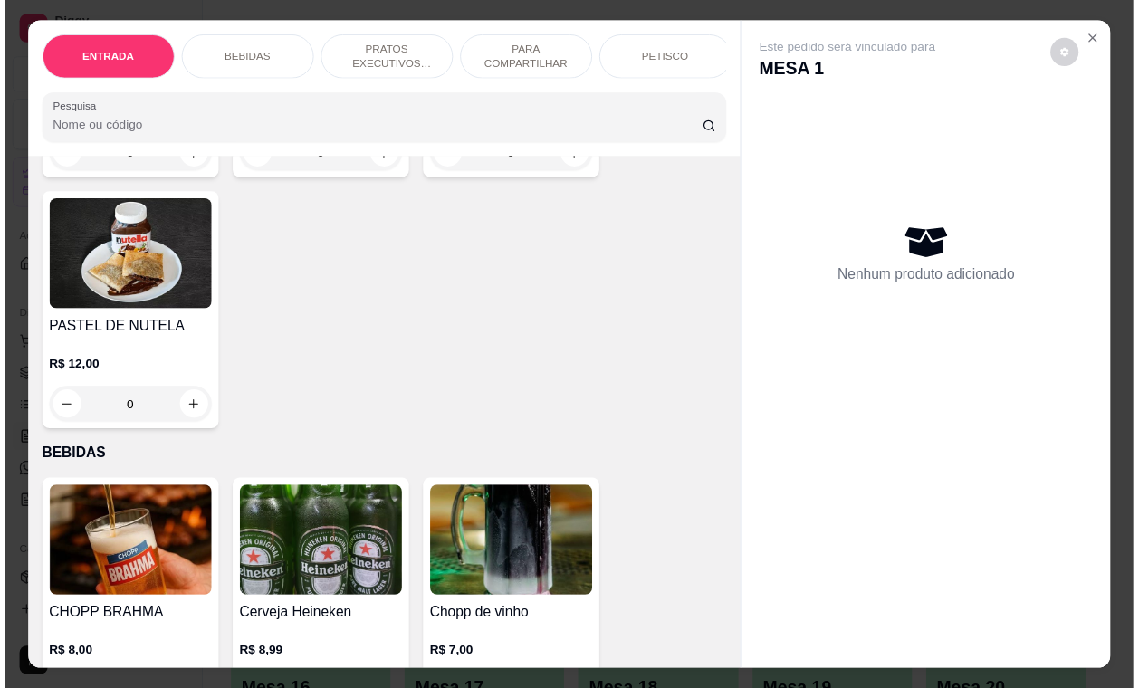
scroll to position [453, 0]
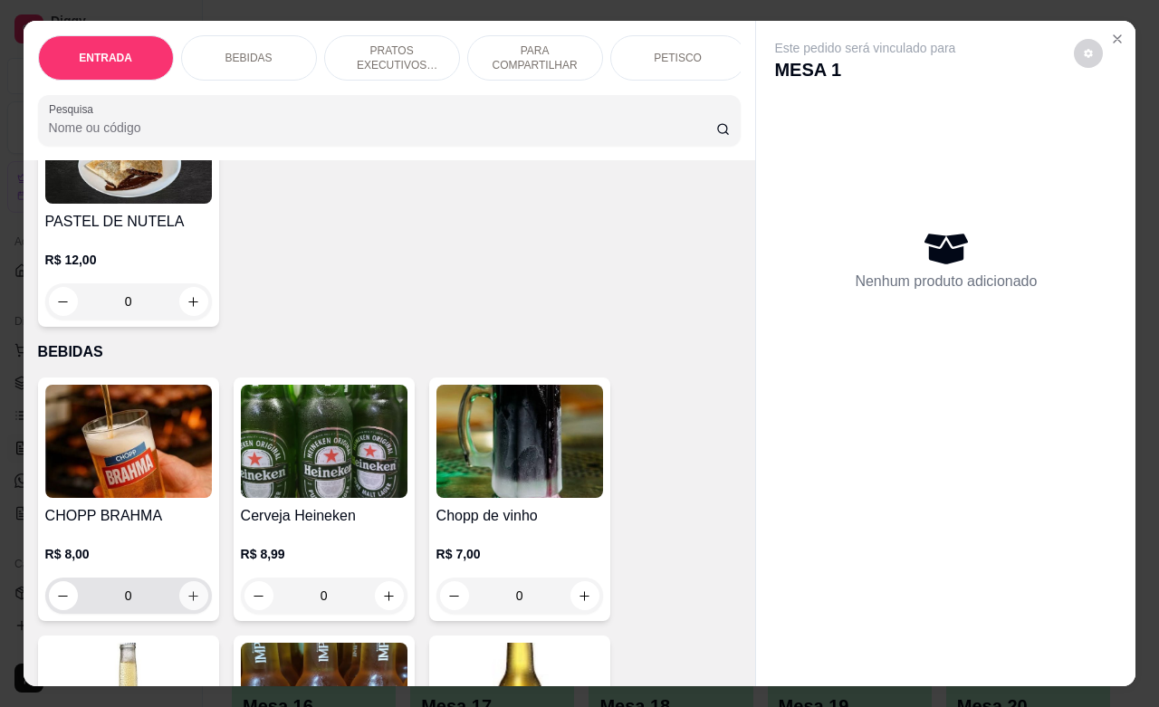
click at [187, 603] on icon "increase-product-quantity" at bounding box center [194, 597] width 14 height 14
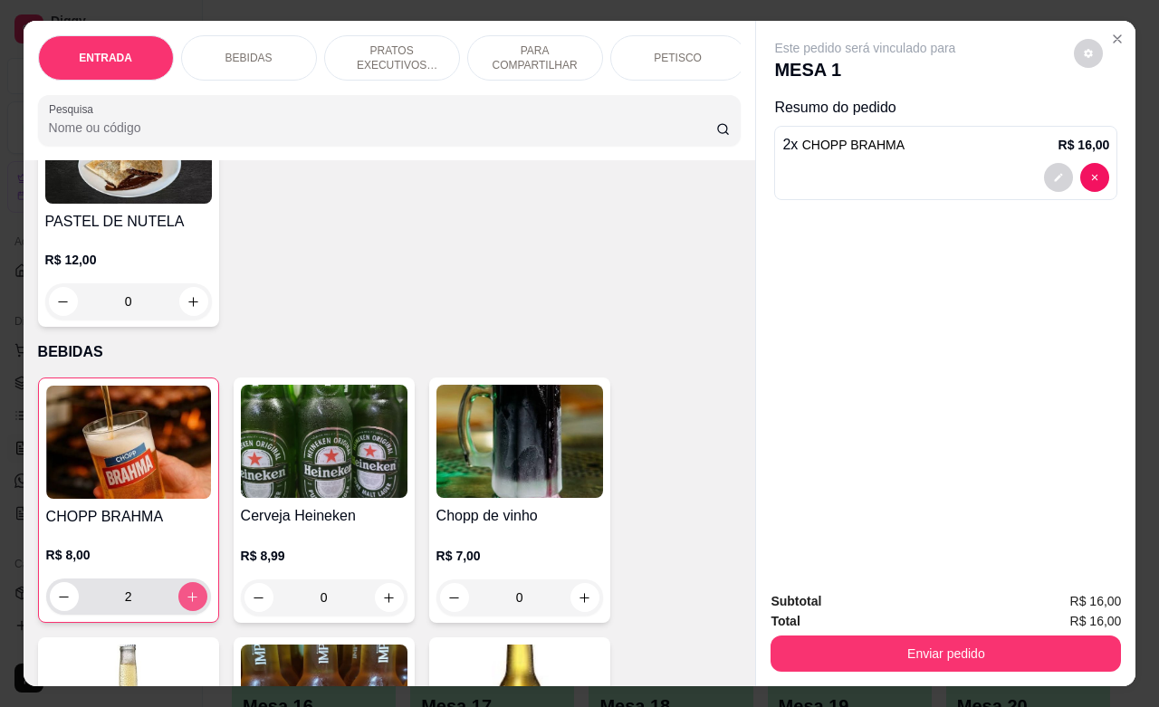
type input "2"
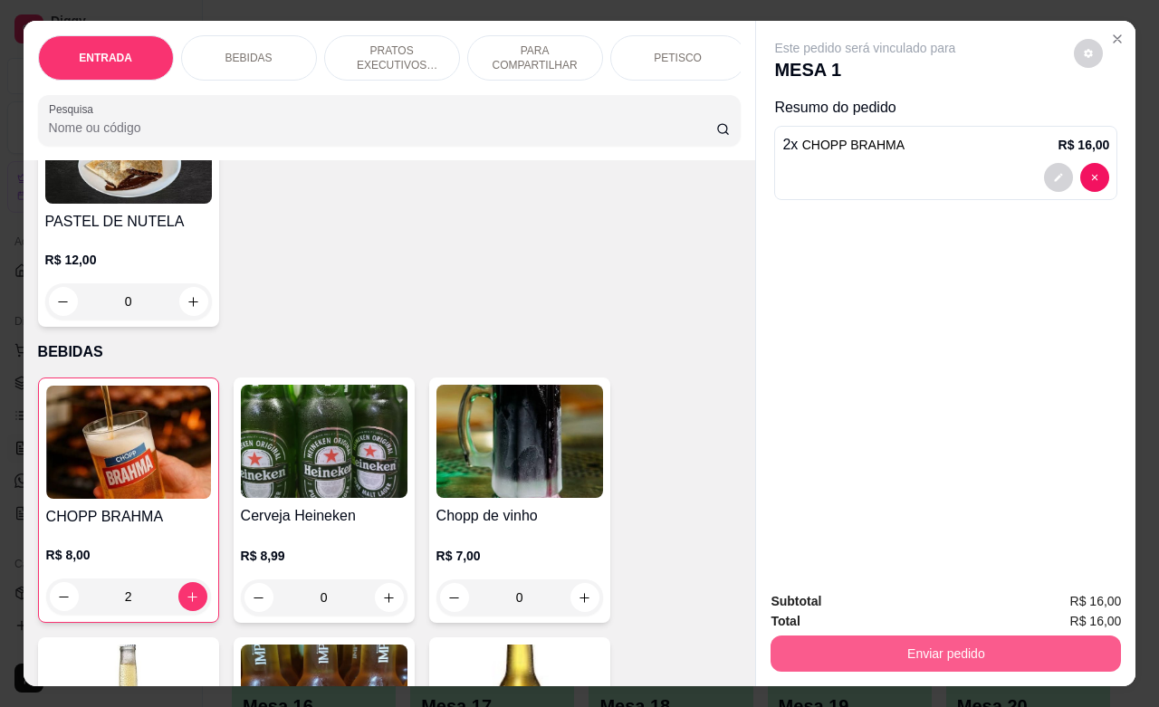
click at [978, 644] on button "Enviar pedido" at bounding box center [946, 654] width 351 height 36
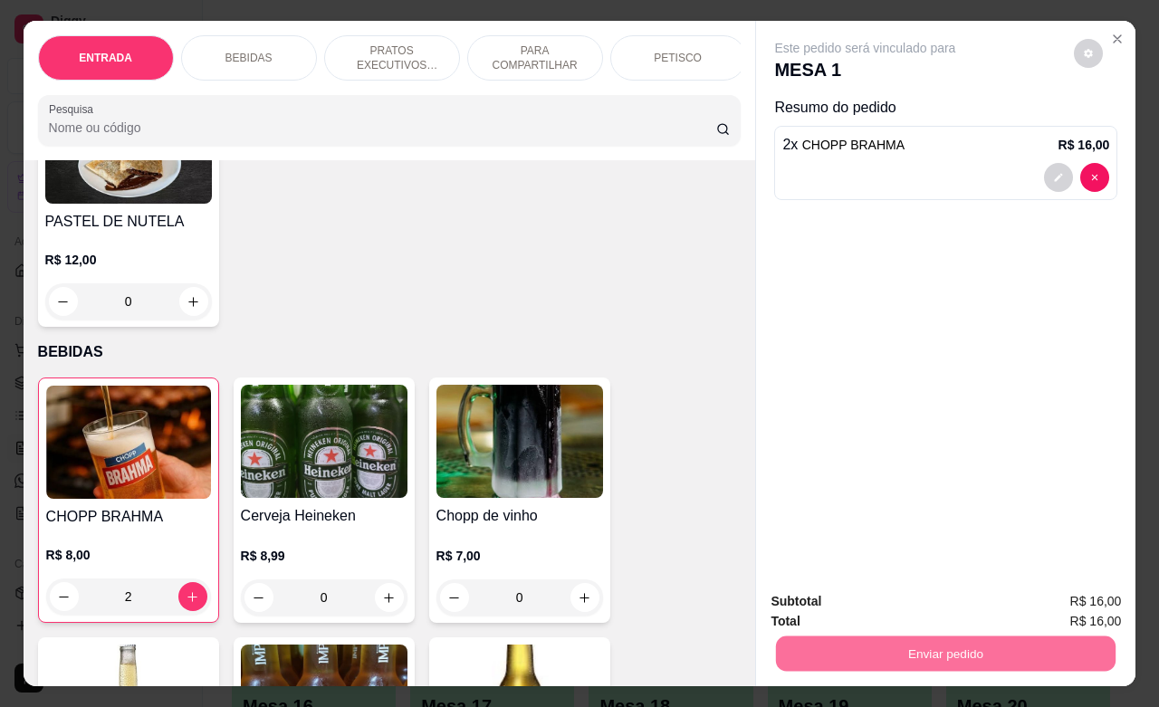
click at [1048, 593] on button "Enviar pedido" at bounding box center [1072, 599] width 102 height 34
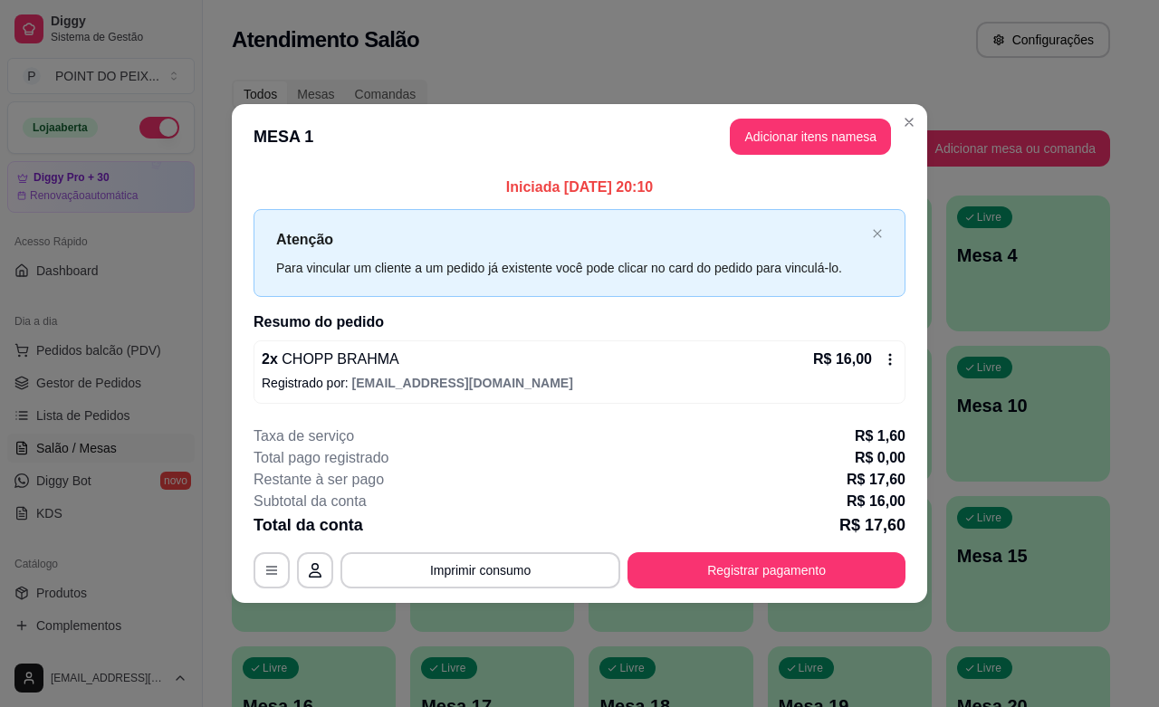
click at [866, 571] on button "Registrar pagamento" at bounding box center [767, 570] width 278 height 36
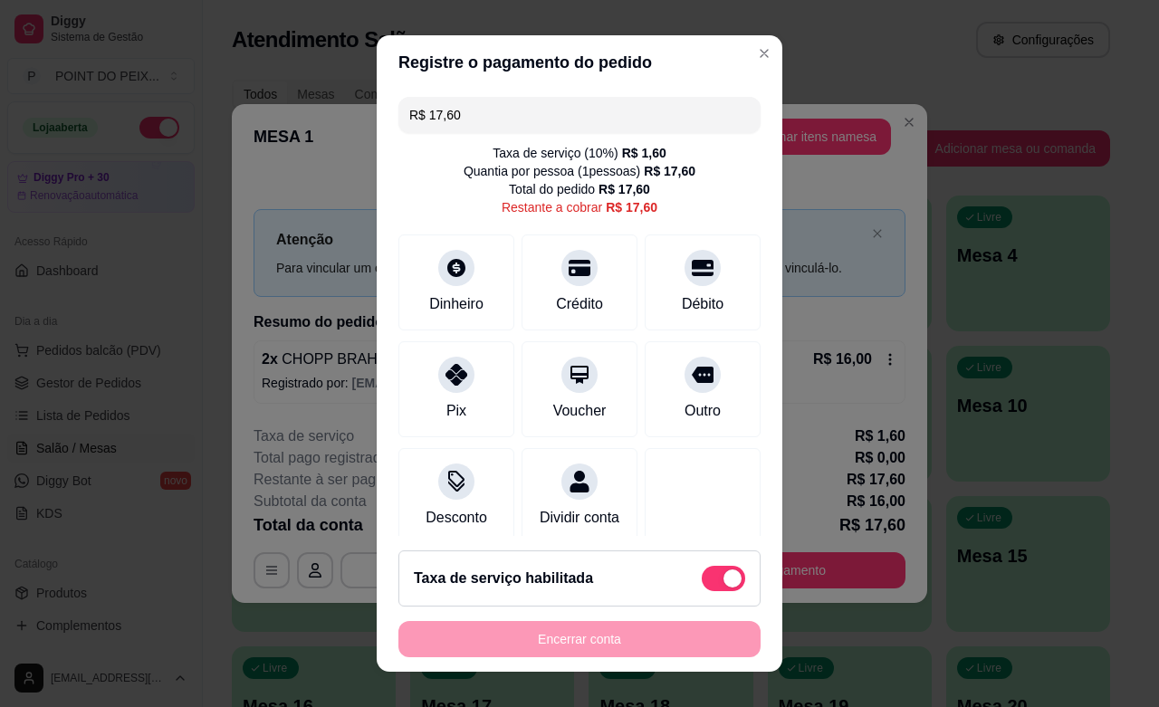
click at [724, 580] on span at bounding box center [733, 579] width 18 height 18
click at [701, 581] on input "checkbox" at bounding box center [707, 587] width 12 height 12
checkbox input "true"
type input "R$ 16,00"
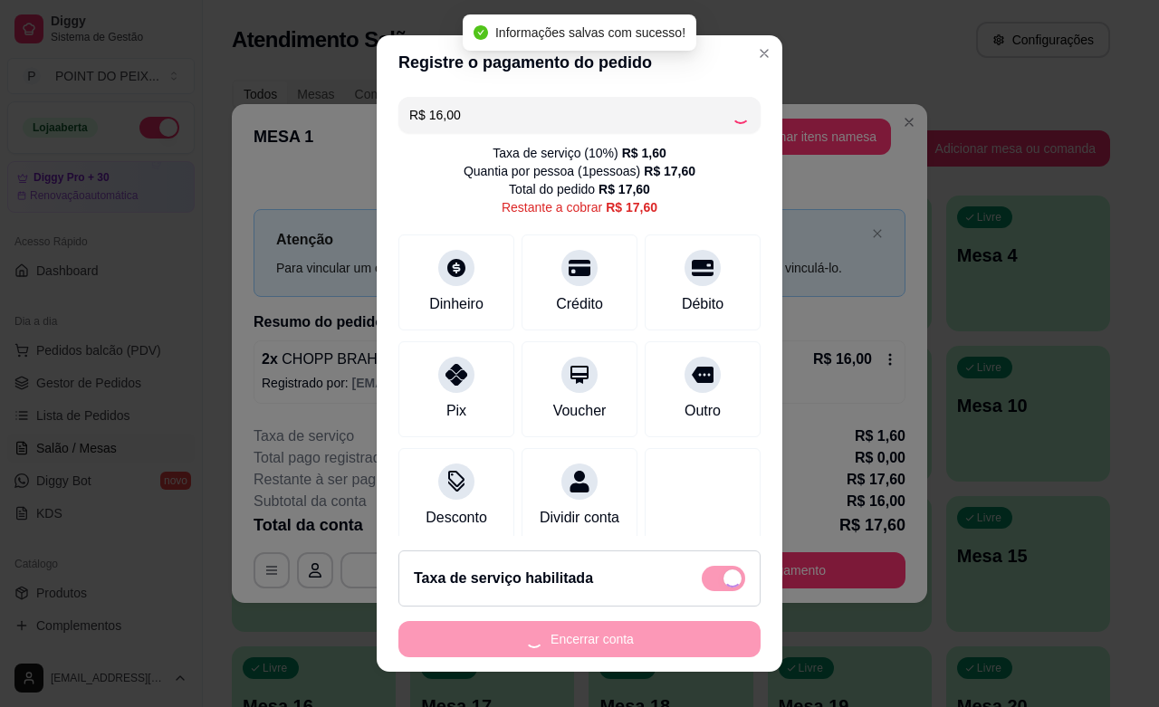
checkbox input "false"
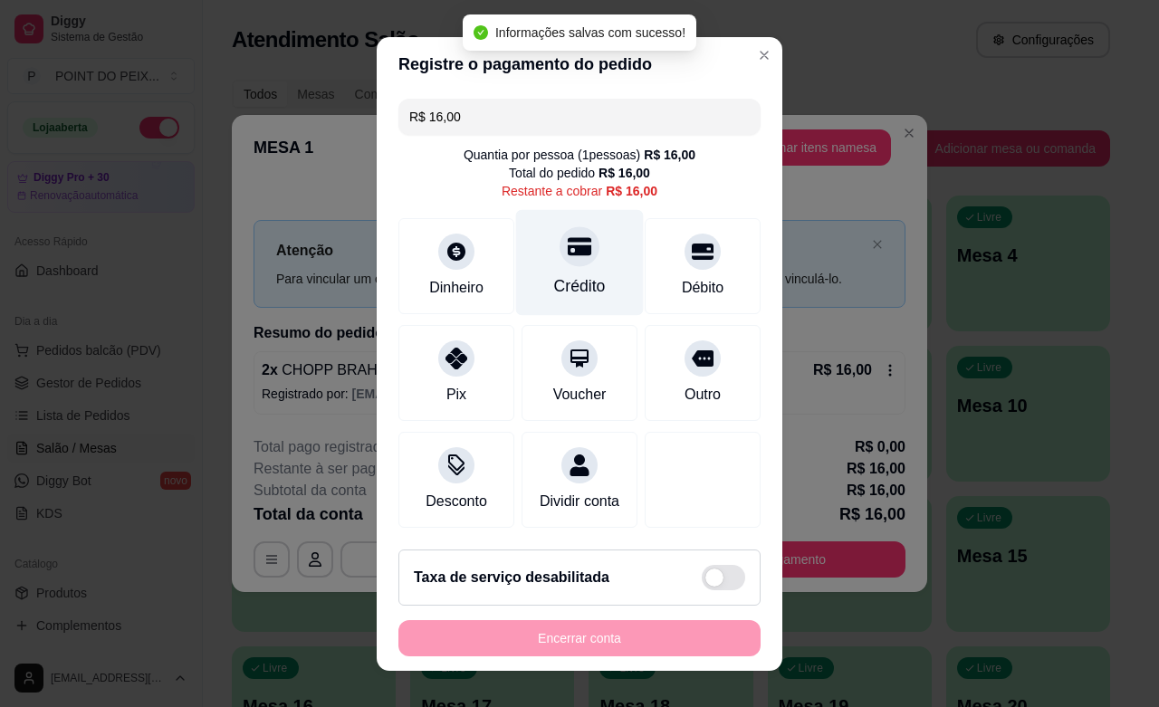
click at [560, 283] on div "Crédito" at bounding box center [580, 286] width 52 height 24
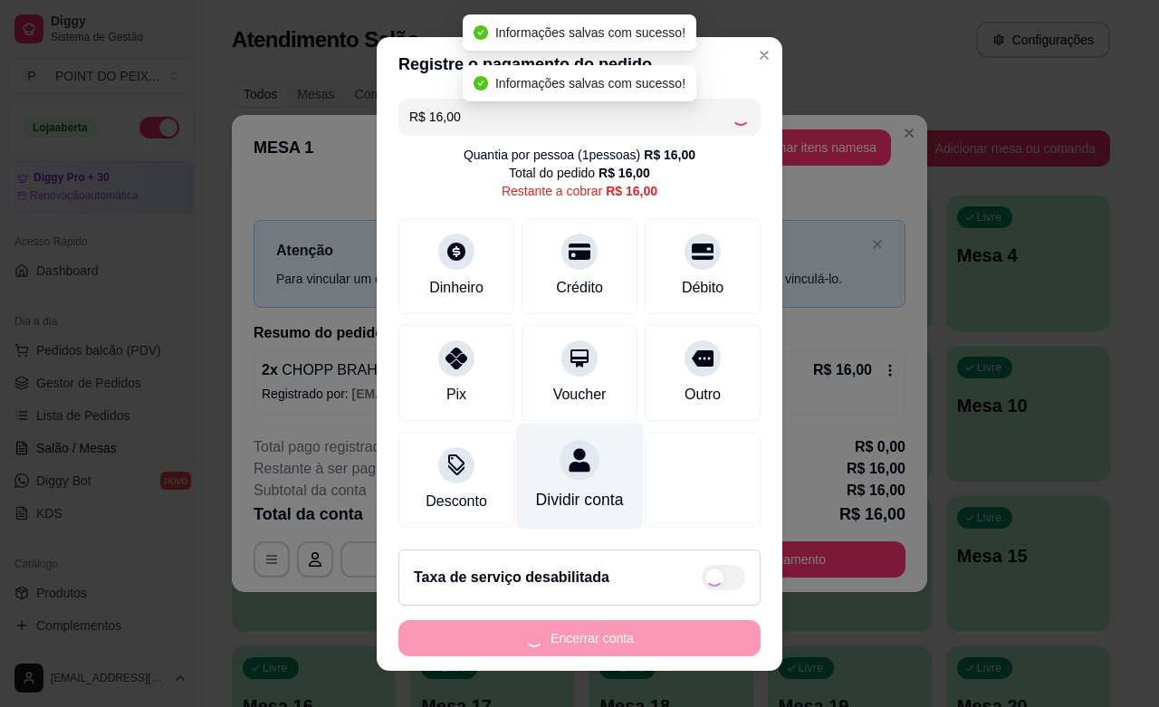
type input "R$ 0,00"
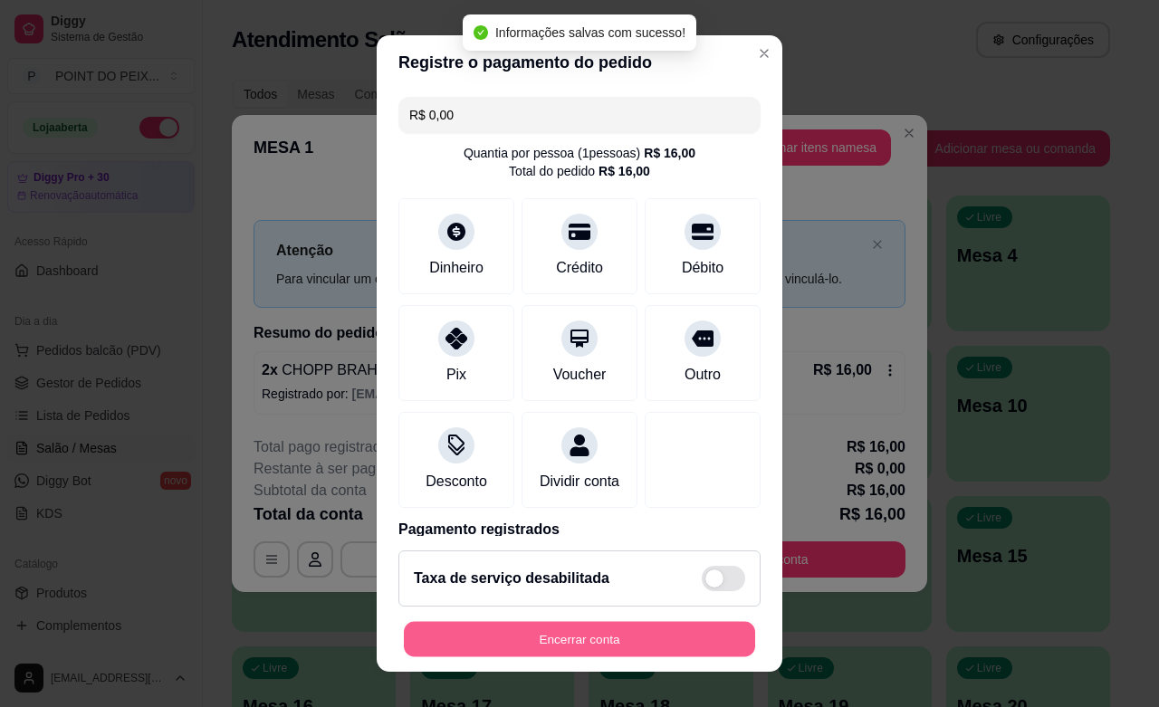
click at [620, 623] on button "Encerrar conta" at bounding box center [579, 639] width 351 height 35
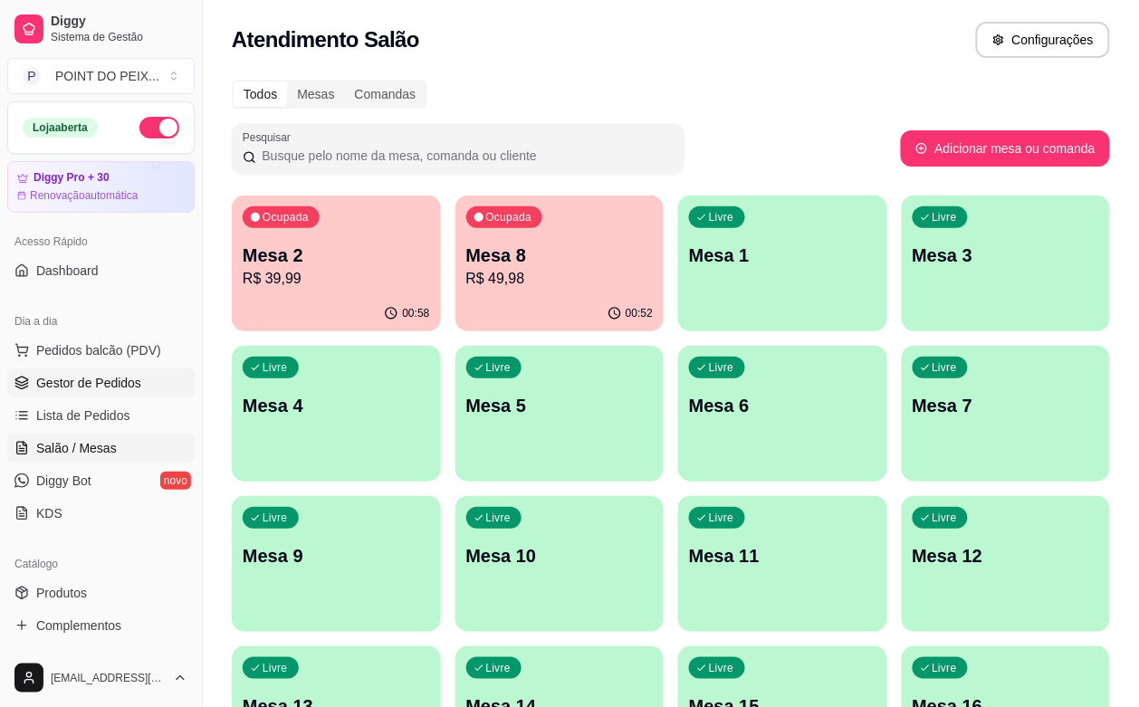
click at [59, 380] on span "Gestor de Pedidos" at bounding box center [88, 383] width 105 height 18
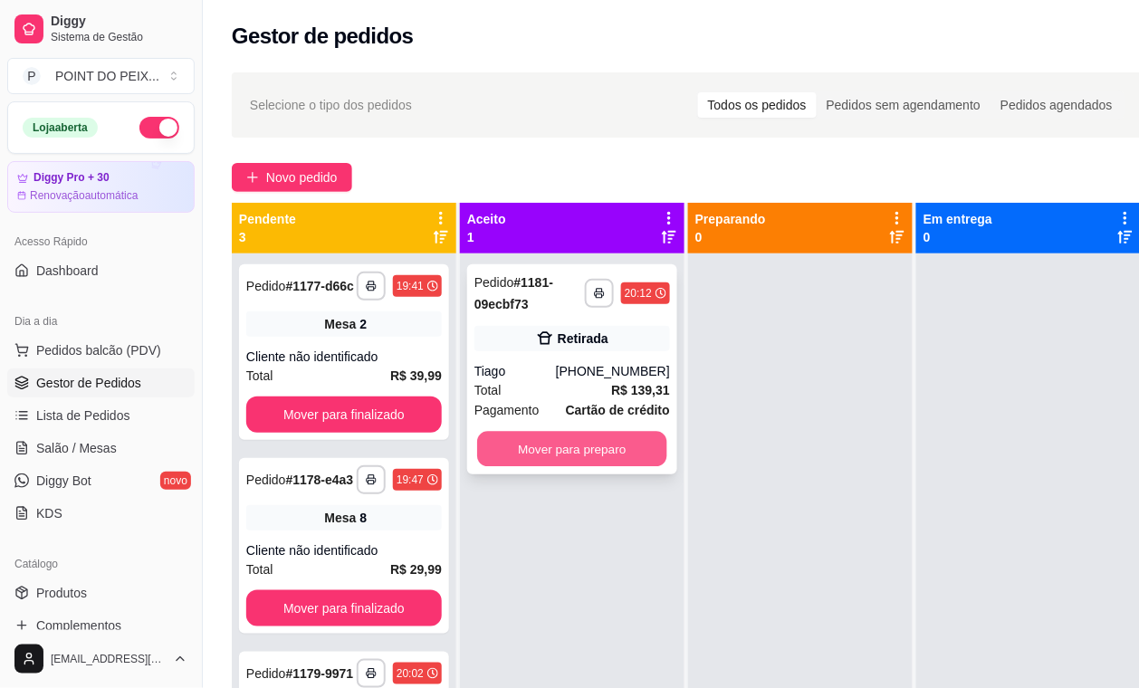
click at [566, 447] on button "Mover para preparo" at bounding box center [572, 449] width 190 height 35
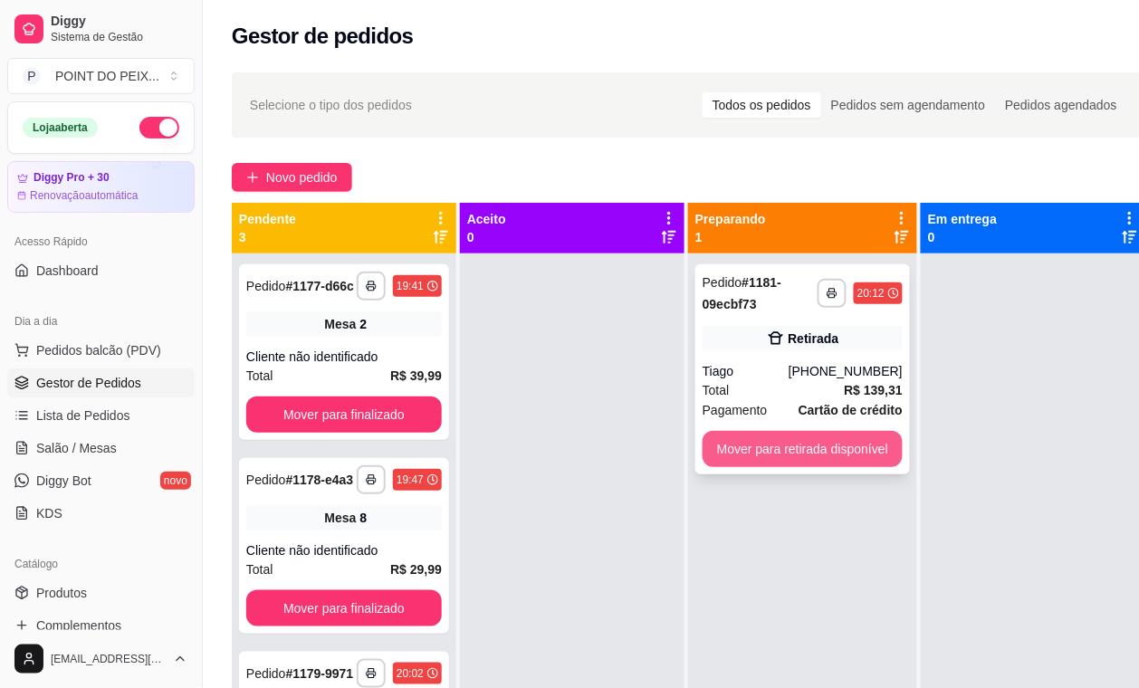
click at [739, 444] on button "Mover para retirada disponível" at bounding box center [803, 449] width 200 height 36
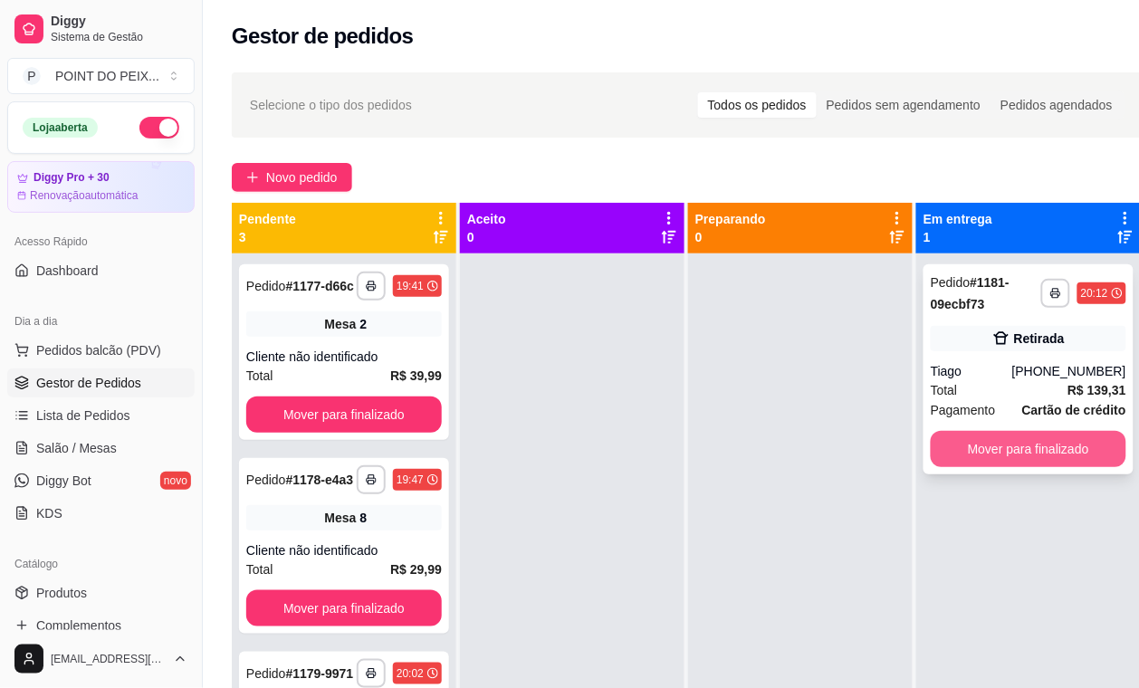
click at [974, 456] on button "Mover para finalizado" at bounding box center [1029, 449] width 196 height 36
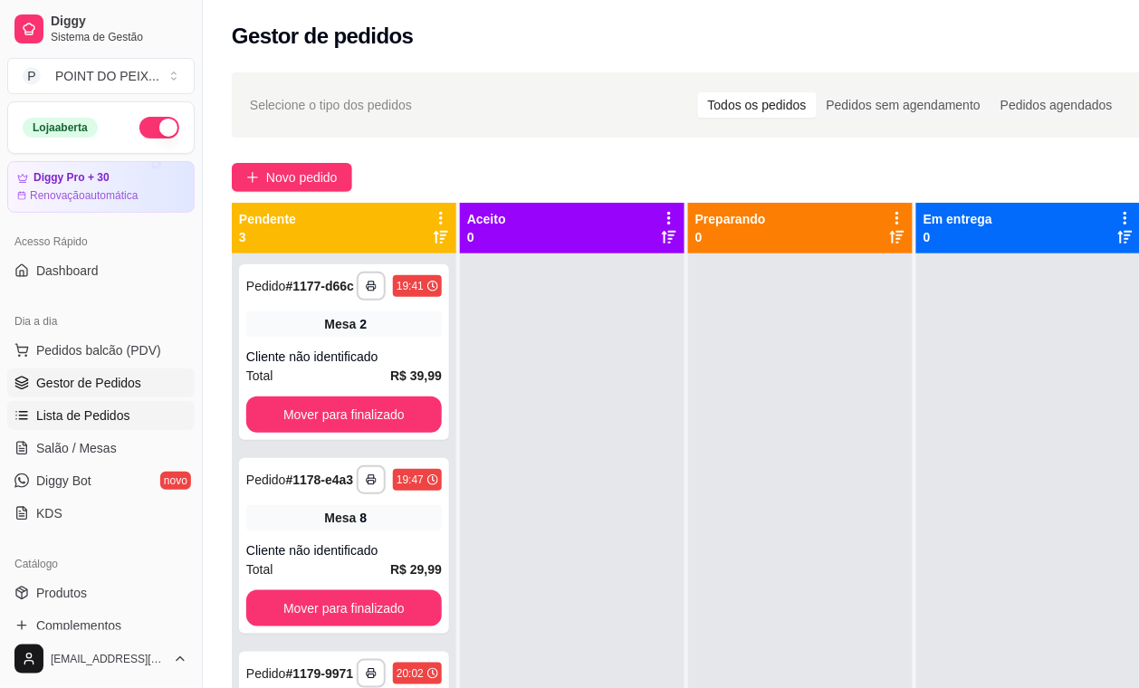
click at [88, 427] on link "Lista de Pedidos" at bounding box center [100, 415] width 187 height 29
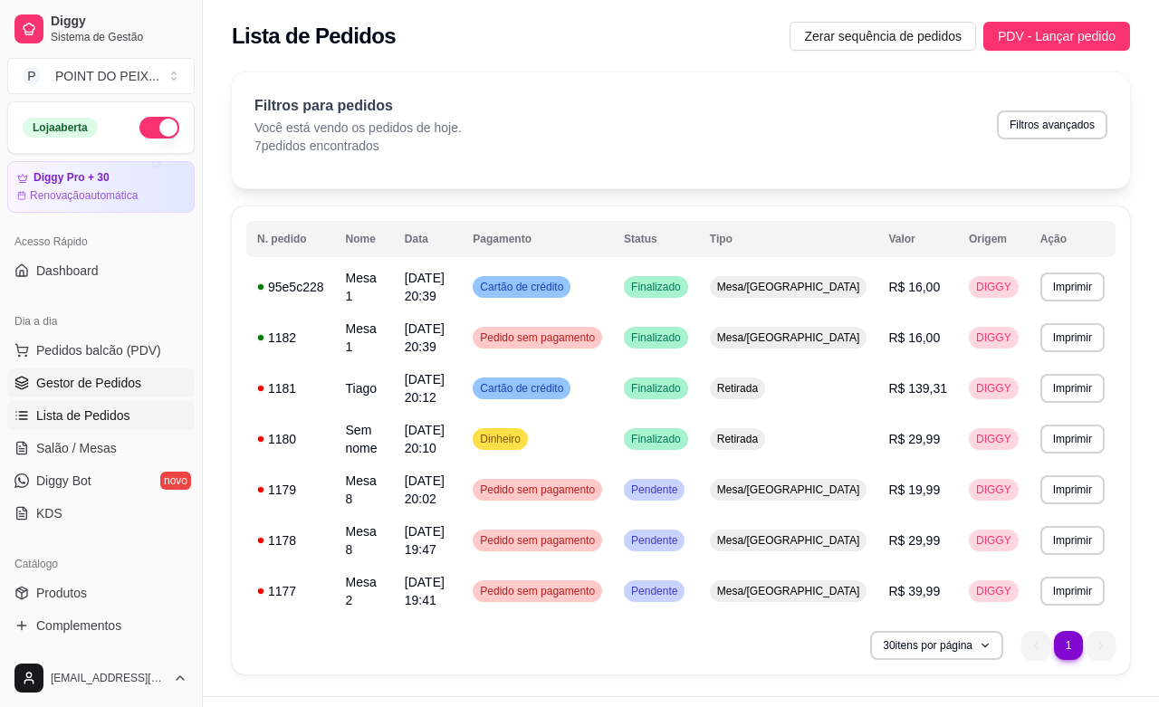
click at [101, 388] on span "Gestor de Pedidos" at bounding box center [88, 383] width 105 height 18
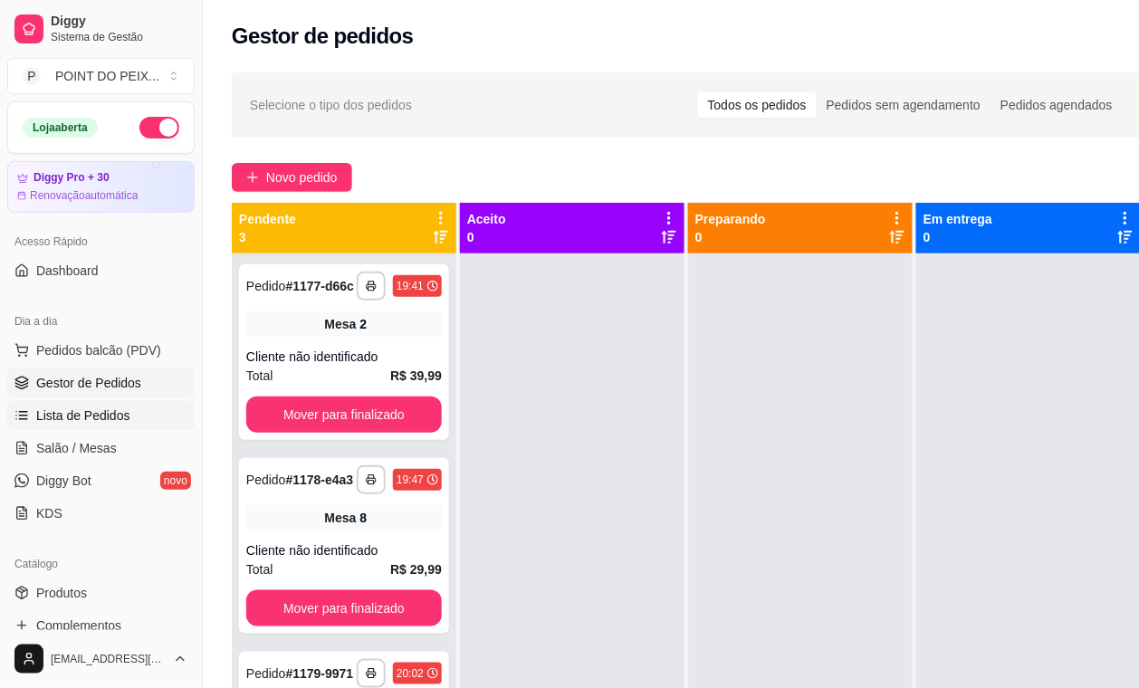
click at [100, 417] on span "Lista de Pedidos" at bounding box center [83, 416] width 94 height 18
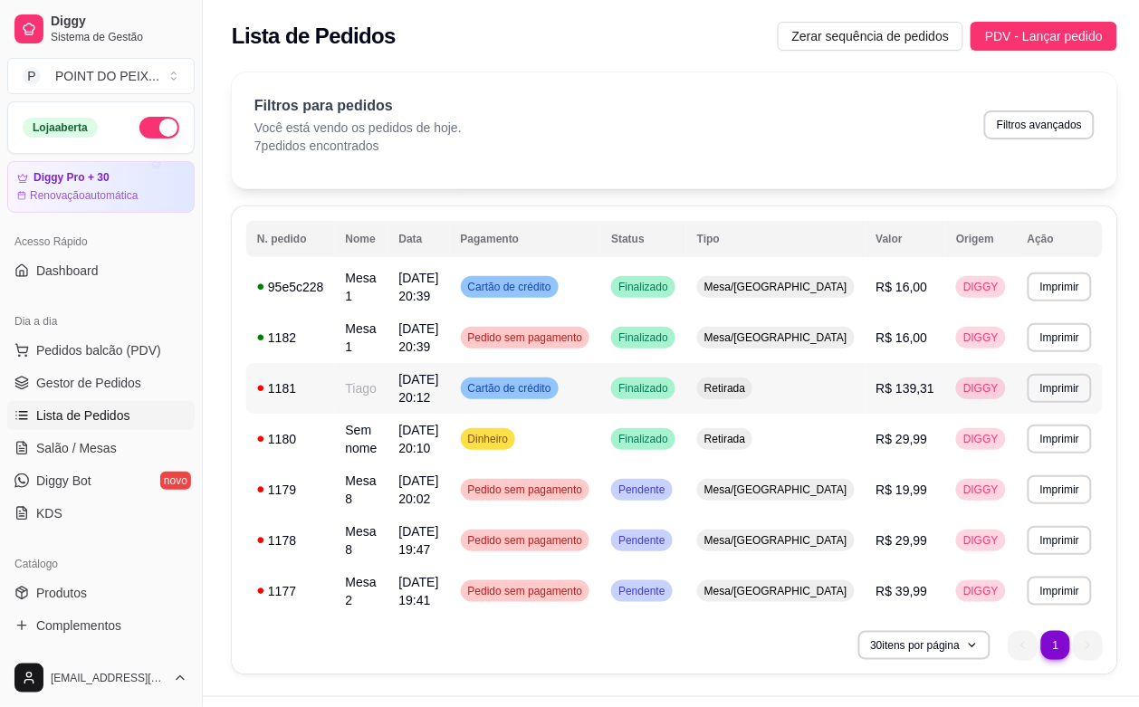
click at [555, 385] on span "Cartão de crédito" at bounding box center [510, 388] width 91 height 14
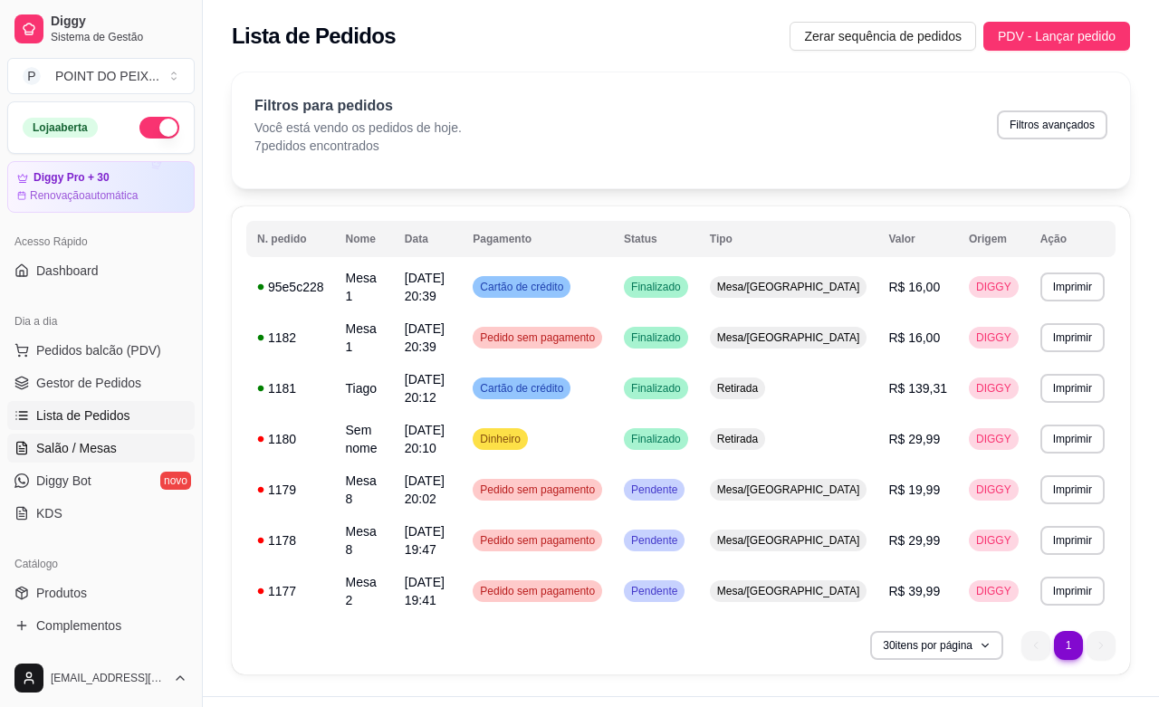
click at [74, 453] on span "Salão / Mesas" at bounding box center [76, 448] width 81 height 18
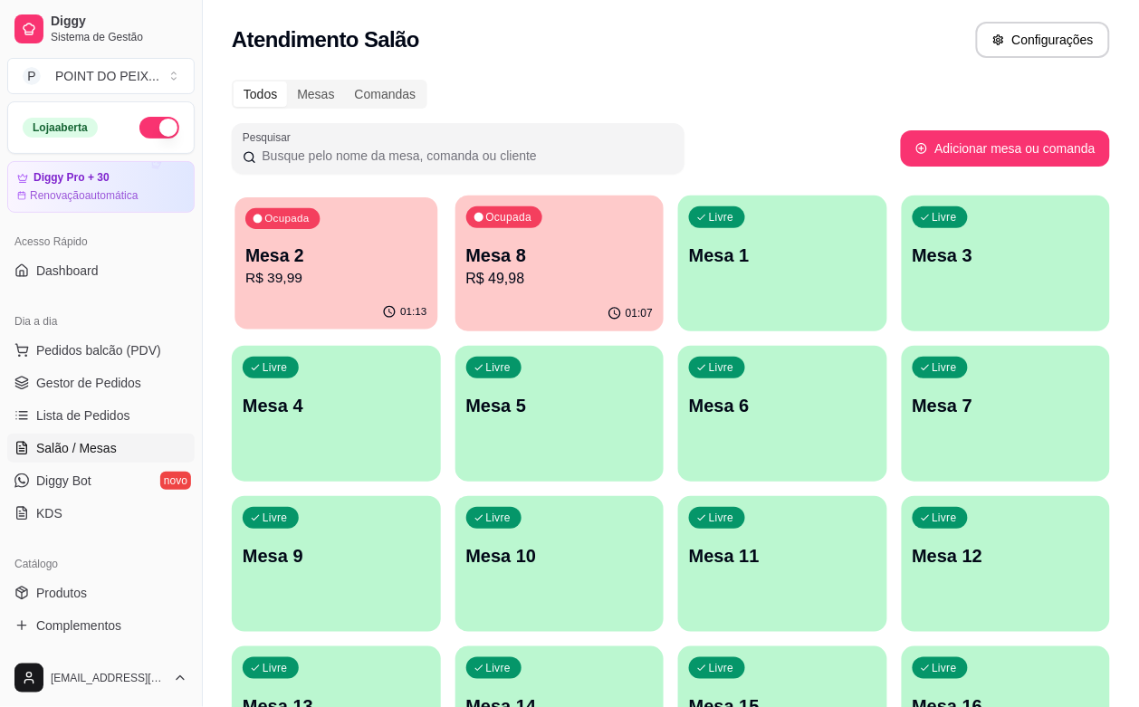
click at [324, 308] on div "01:13" at bounding box center [336, 312] width 203 height 34
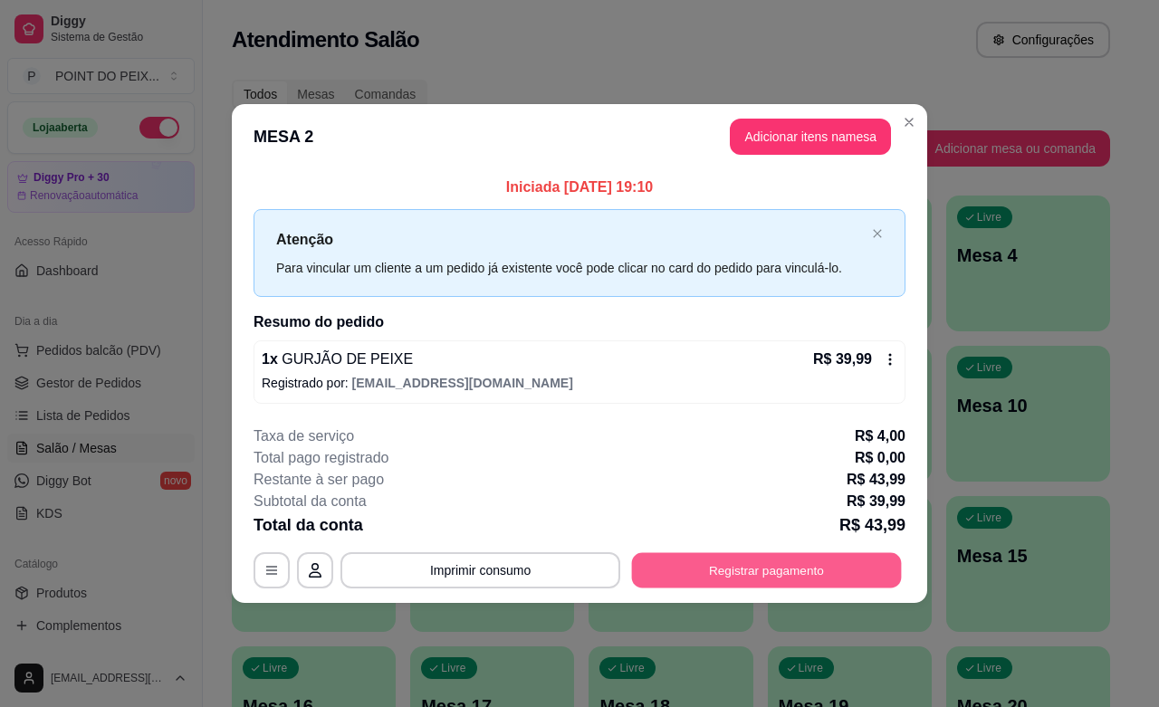
click at [804, 567] on button "Registrar pagamento" at bounding box center [767, 570] width 270 height 35
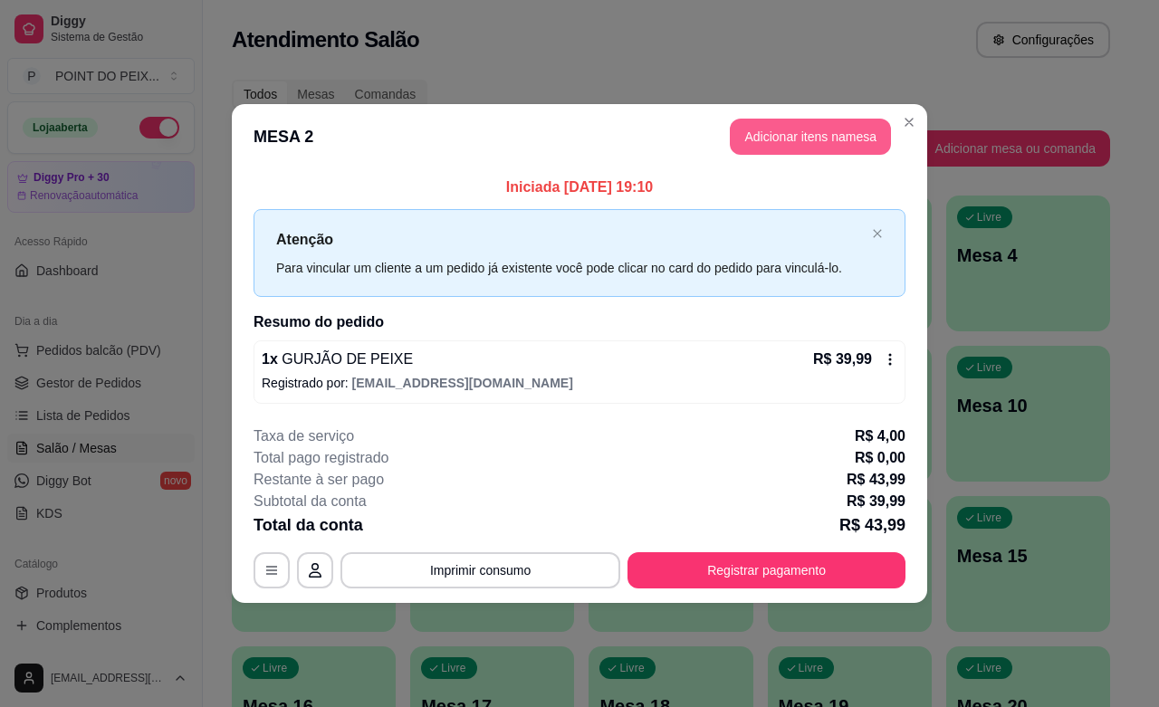
click at [793, 120] on button "Adicionar itens na mesa" at bounding box center [810, 137] width 161 height 36
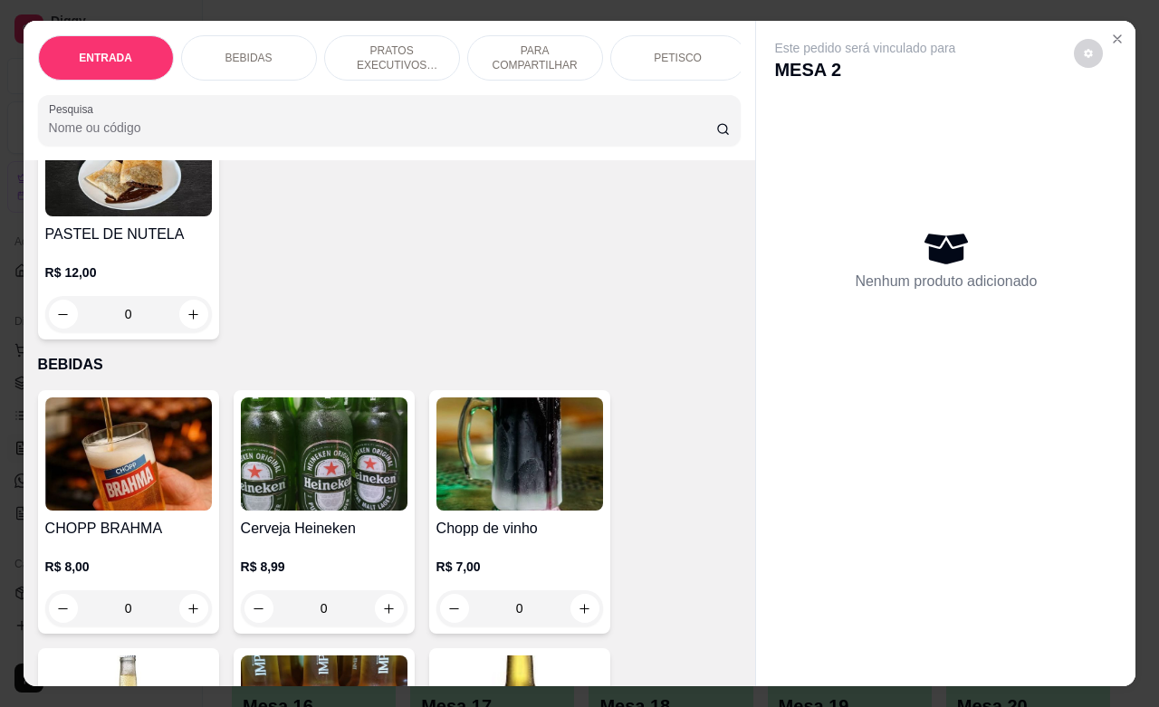
scroll to position [453, 0]
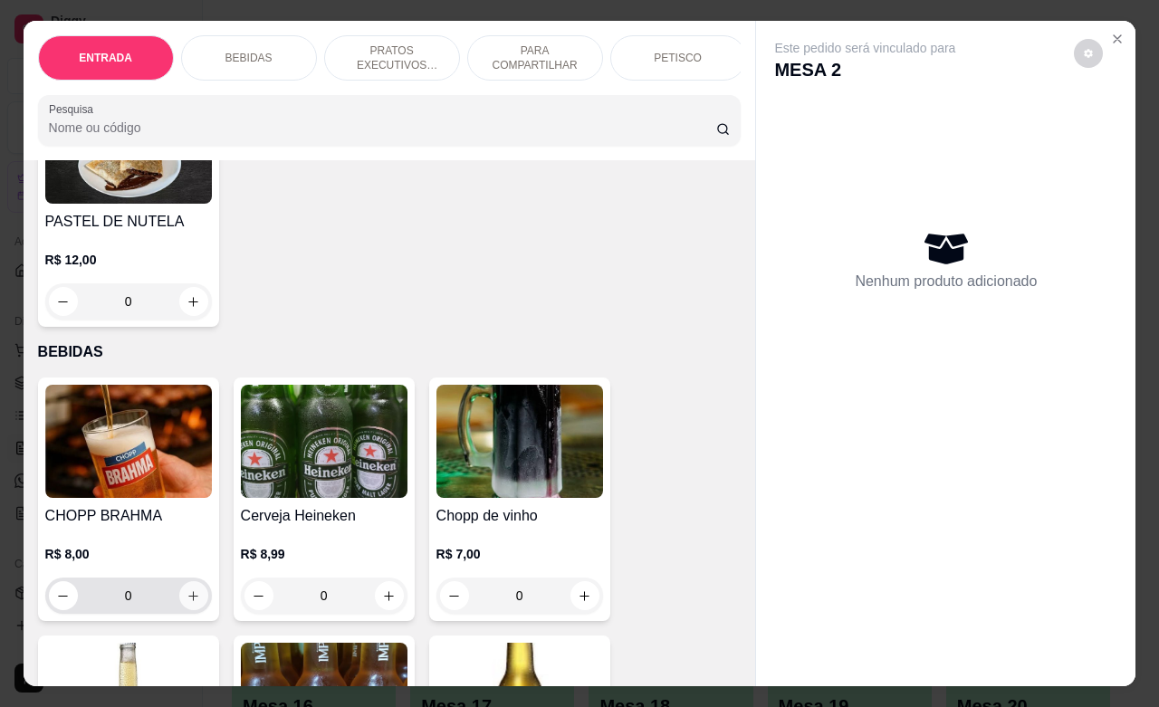
click at [187, 603] on icon "increase-product-quantity" at bounding box center [194, 597] width 14 height 14
click at [188, 601] on icon "increase-product-quantity" at bounding box center [193, 596] width 10 height 10
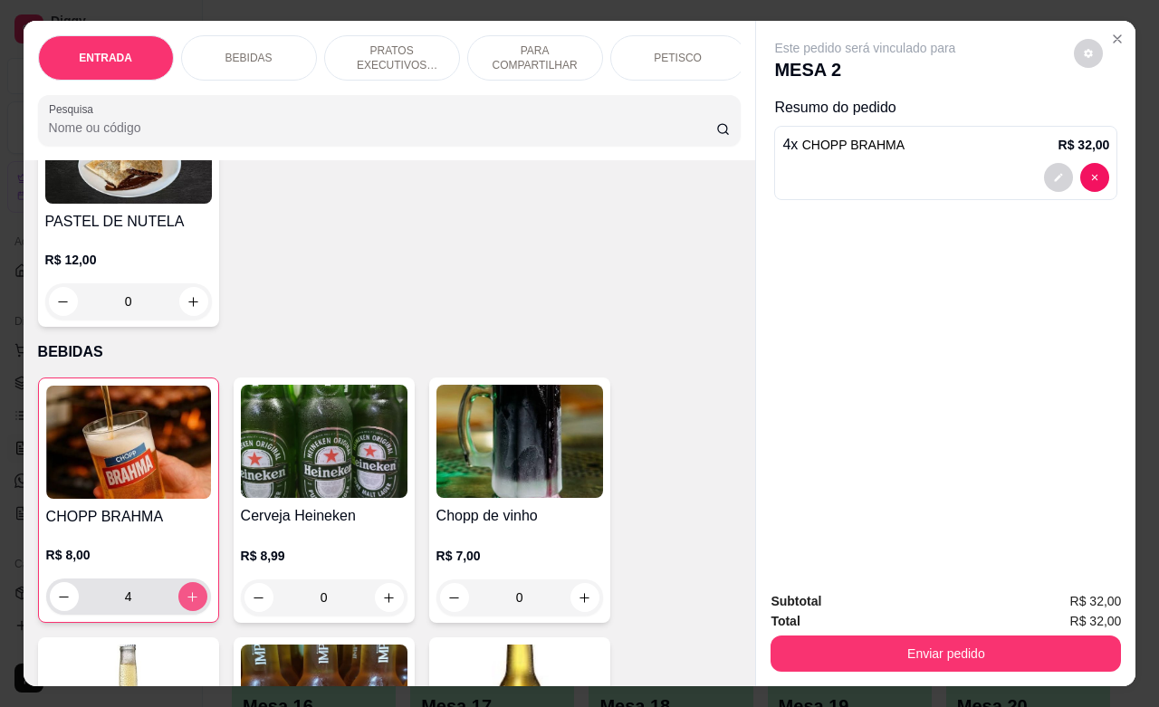
type input "4"
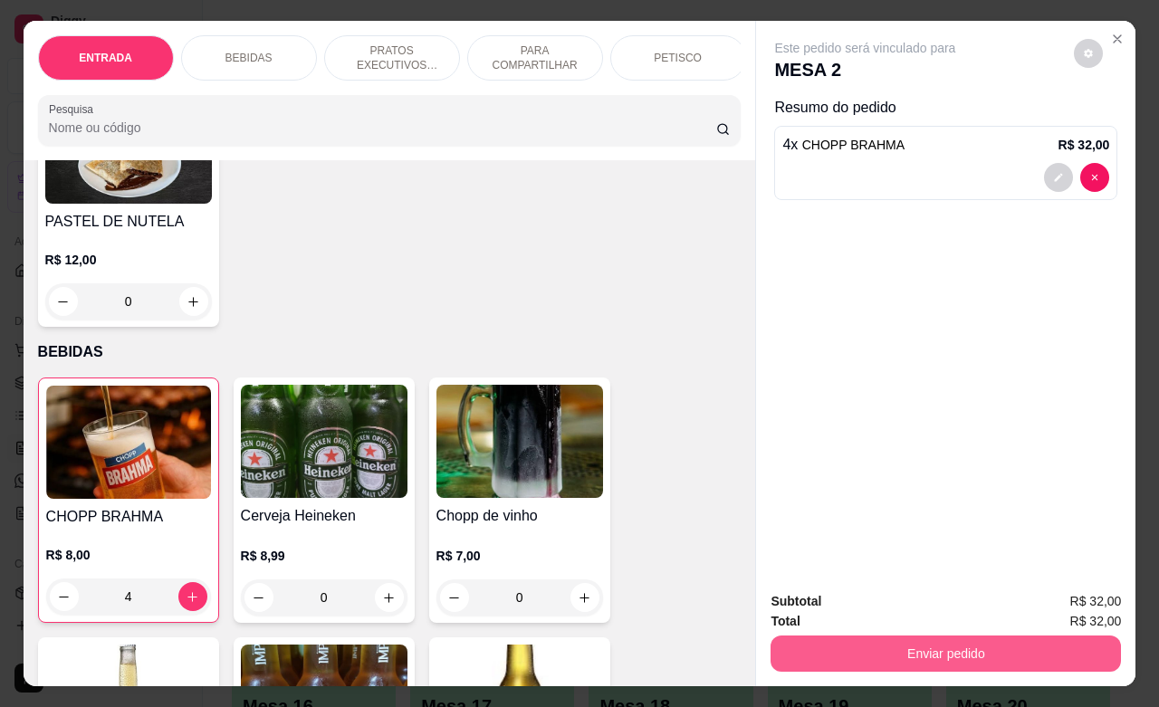
click at [897, 636] on button "Enviar pedido" at bounding box center [946, 654] width 351 height 36
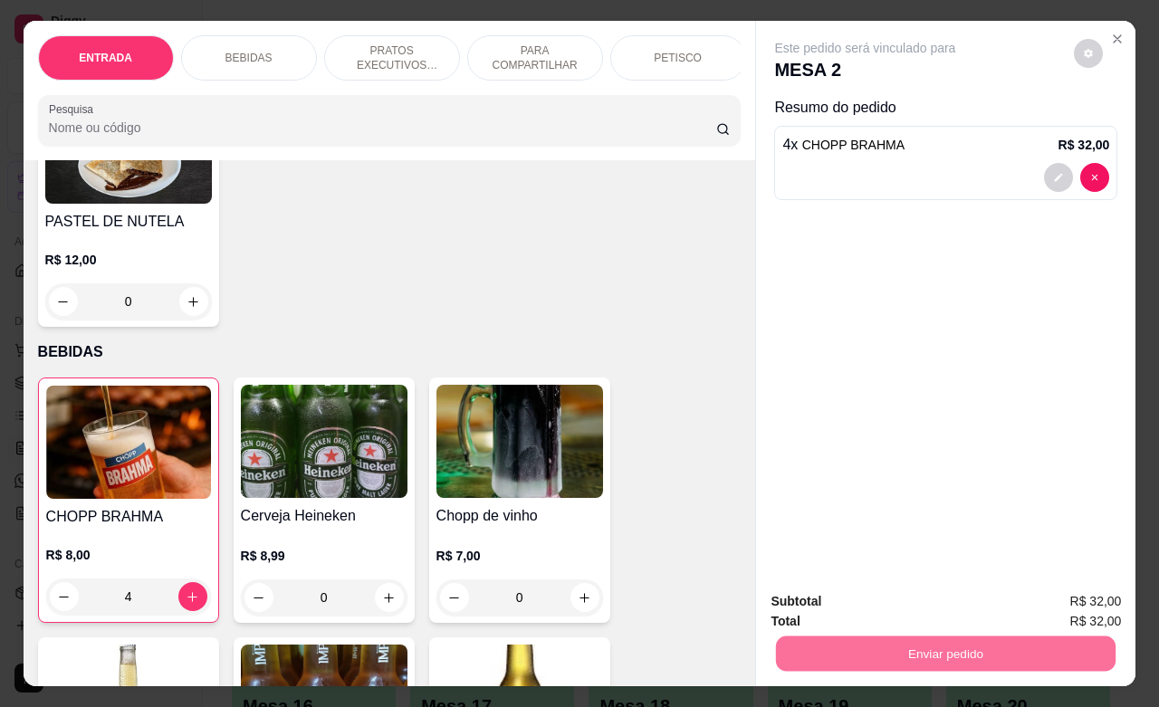
click at [1078, 590] on button "Enviar pedido" at bounding box center [1073, 599] width 100 height 34
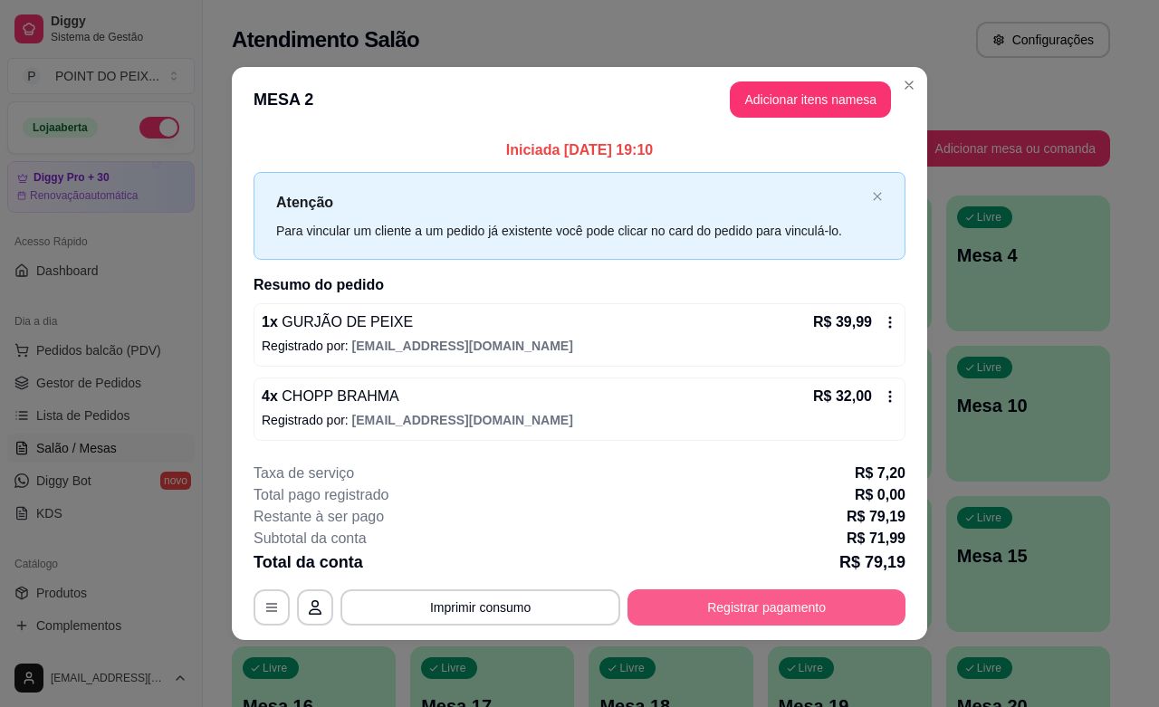
click at [785, 601] on button "Registrar pagamento" at bounding box center [767, 608] width 278 height 36
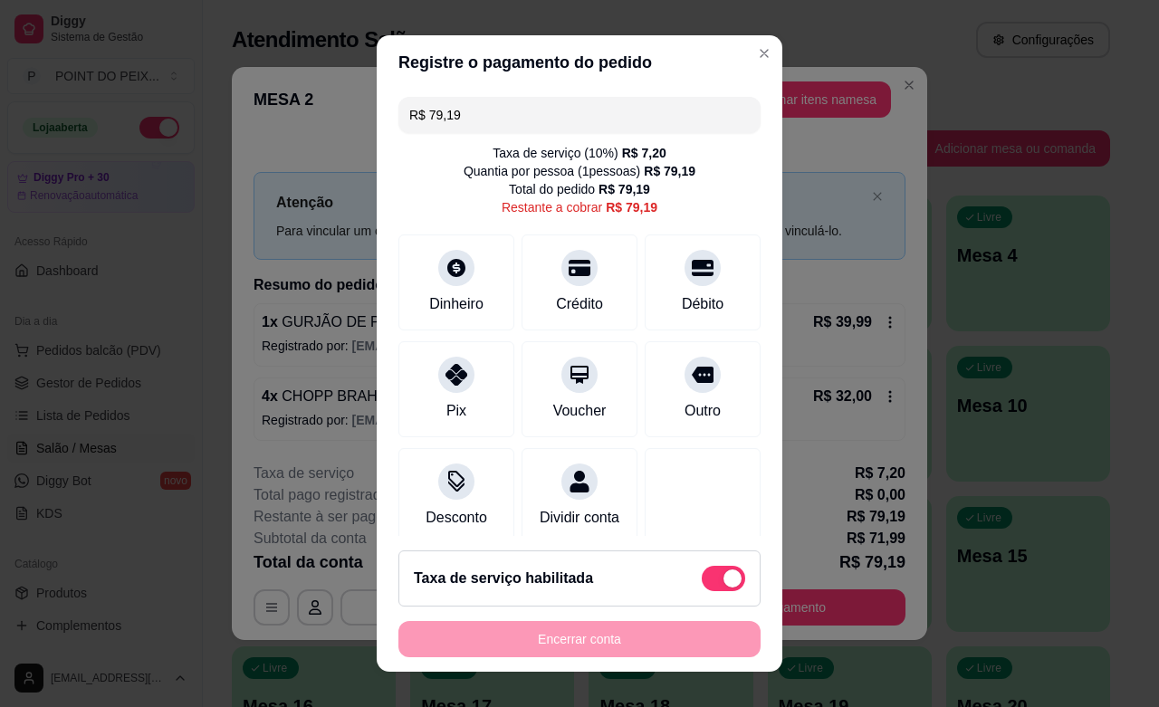
click at [704, 567] on span at bounding box center [723, 578] width 43 height 25
click at [704, 581] on input "checkbox" at bounding box center [707, 587] width 12 height 12
checkbox input "true"
type input "R$ 71,99"
checkbox input "false"
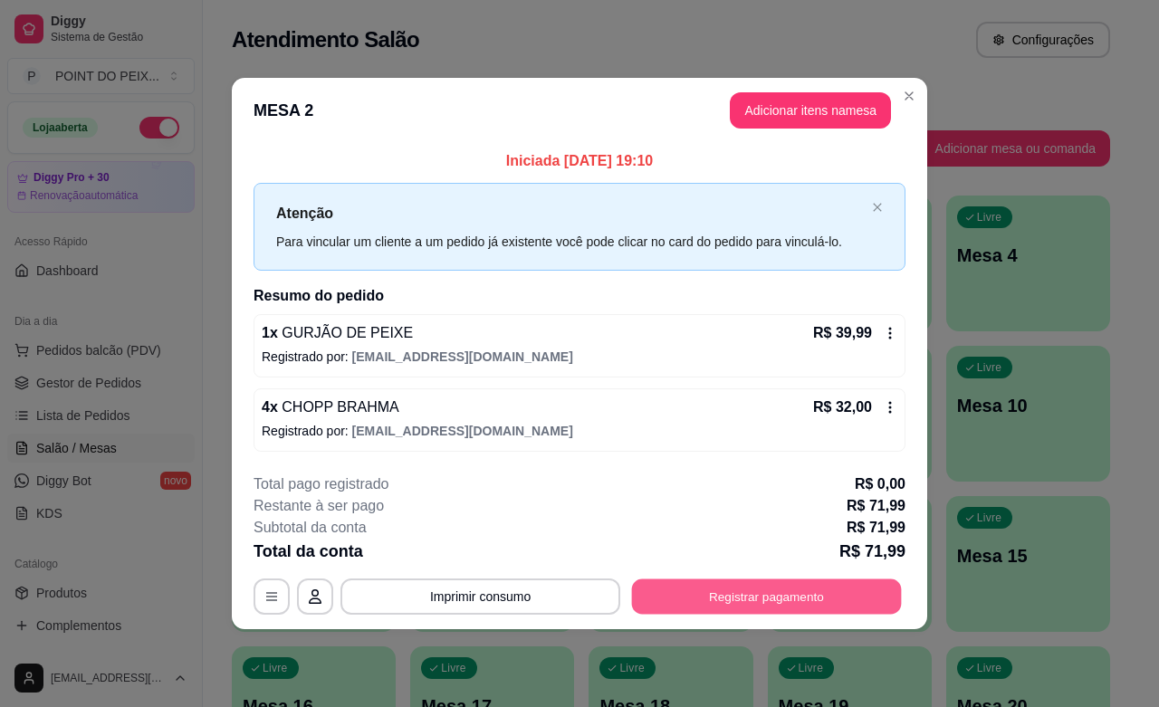
click at [759, 603] on button "Registrar pagamento" at bounding box center [767, 597] width 270 height 35
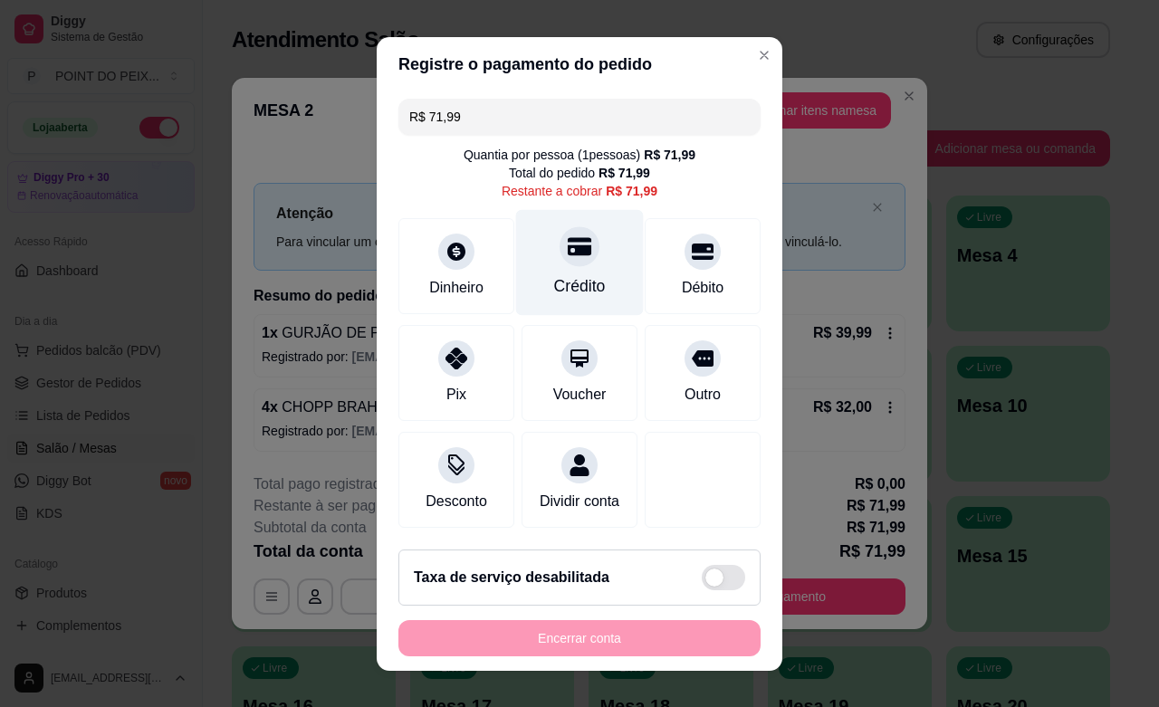
click at [560, 267] on div "Crédito" at bounding box center [580, 262] width 128 height 106
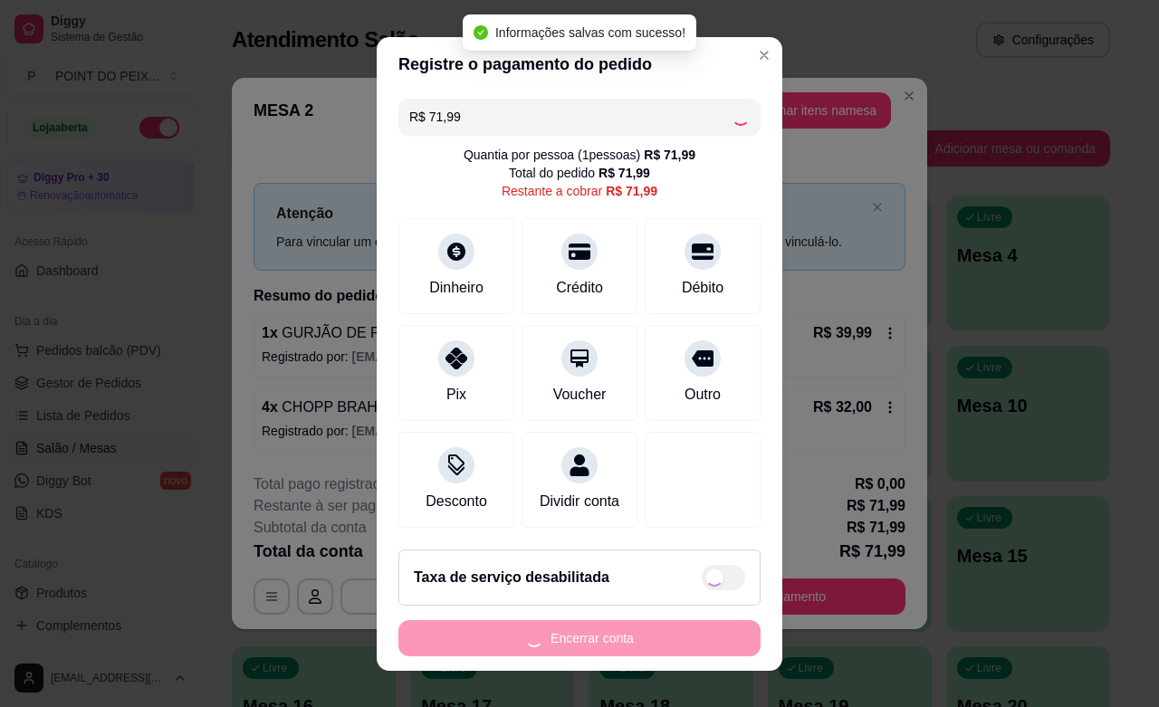
type input "R$ 0,00"
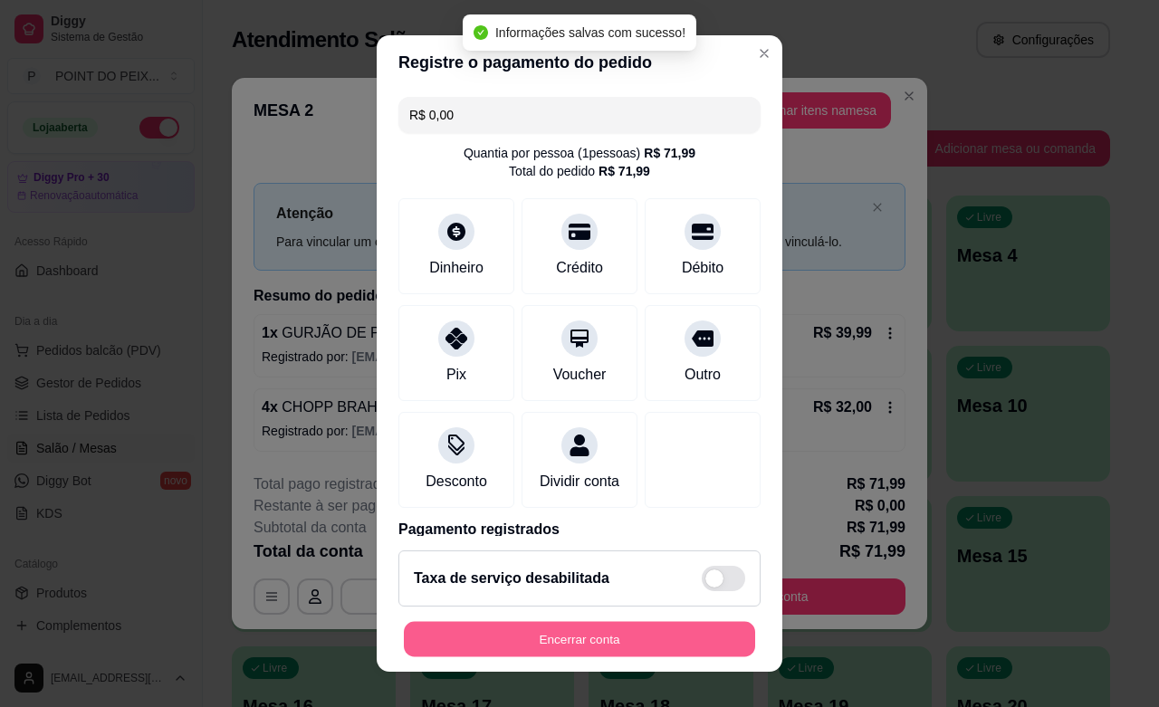
click at [601, 643] on button "Encerrar conta" at bounding box center [579, 639] width 351 height 35
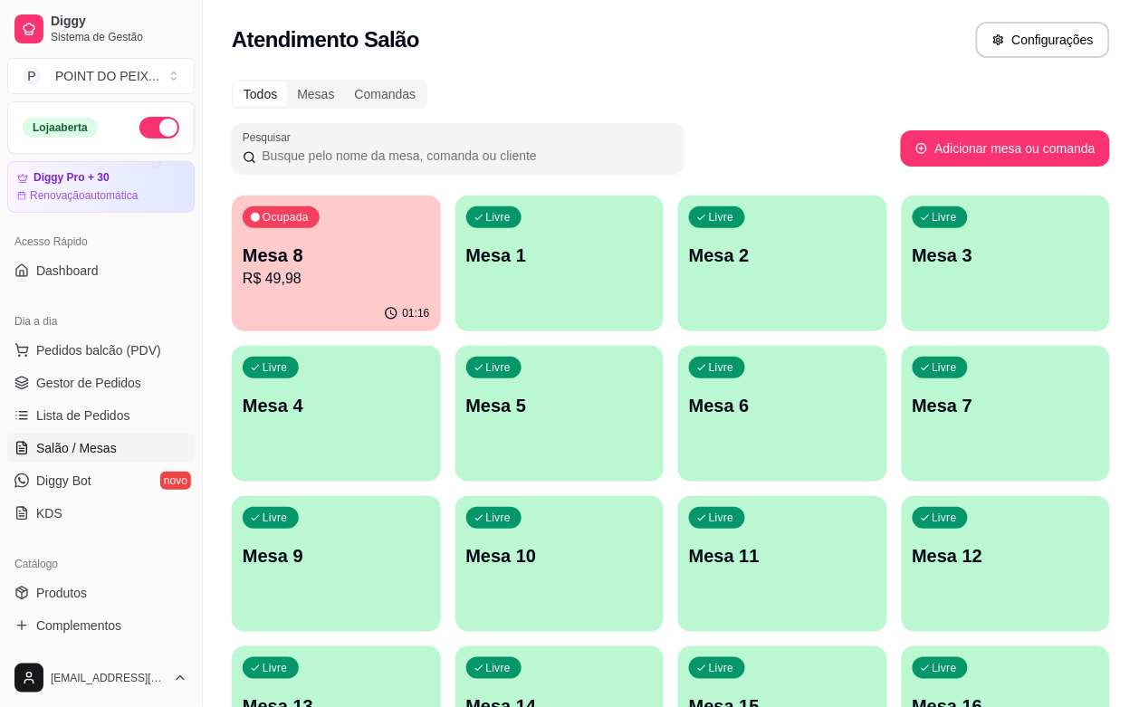
click at [356, 335] on div "Ocupada Mesa 8 R$ 49,98 01:16 Livre Mesa 1 Livre Mesa 2 Livre Mesa 3 Livre Mesa…" at bounding box center [671, 640] width 879 height 888
click at [353, 322] on div "01:16" at bounding box center [336, 313] width 209 height 35
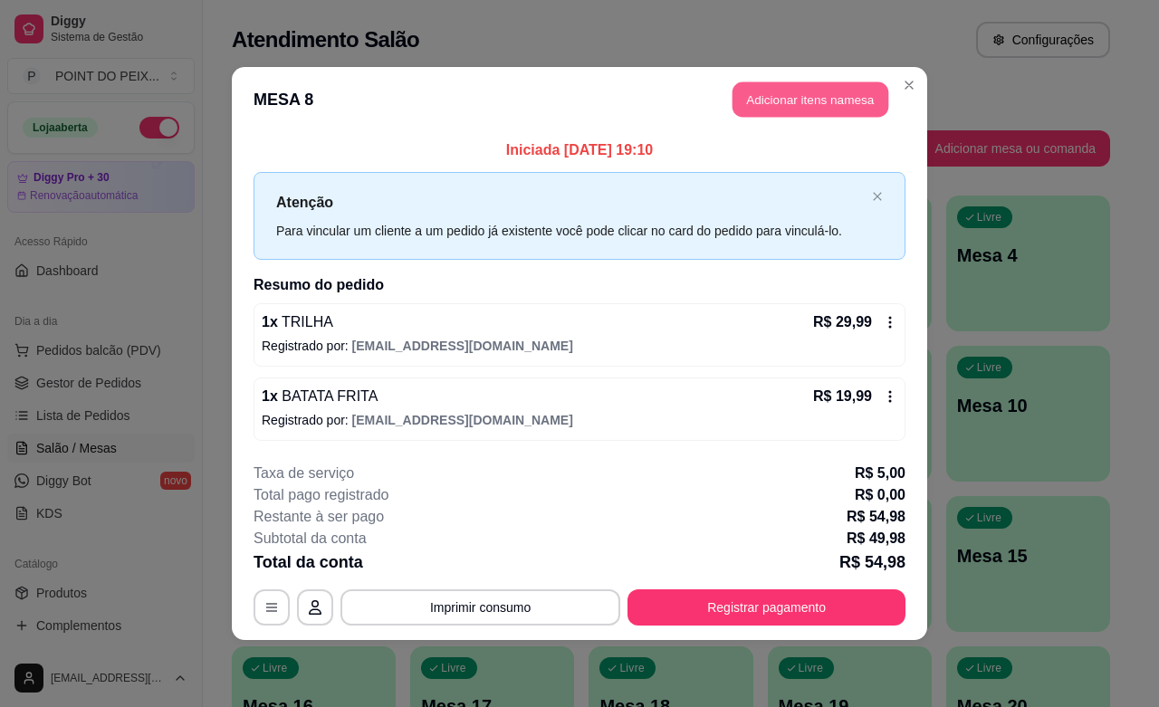
click at [817, 101] on button "Adicionar itens na mesa" at bounding box center [811, 99] width 156 height 35
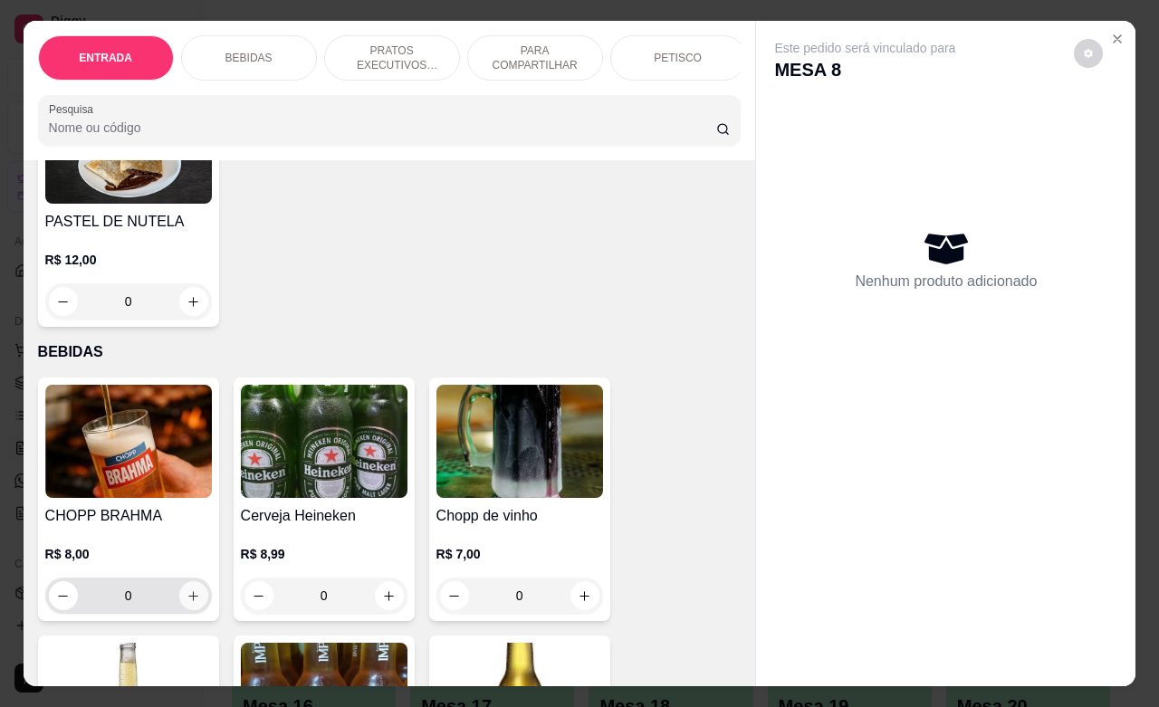
click at [187, 603] on icon "increase-product-quantity" at bounding box center [194, 597] width 14 height 14
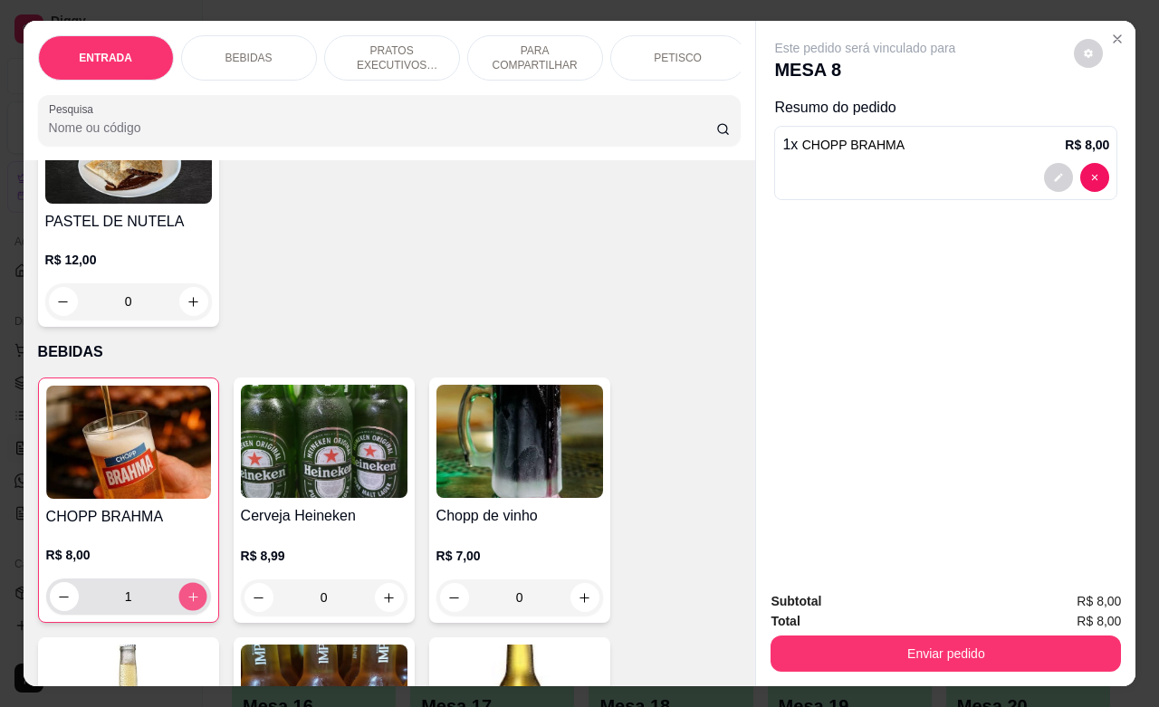
click at [186, 604] on icon "increase-product-quantity" at bounding box center [193, 598] width 14 height 14
type input "2"
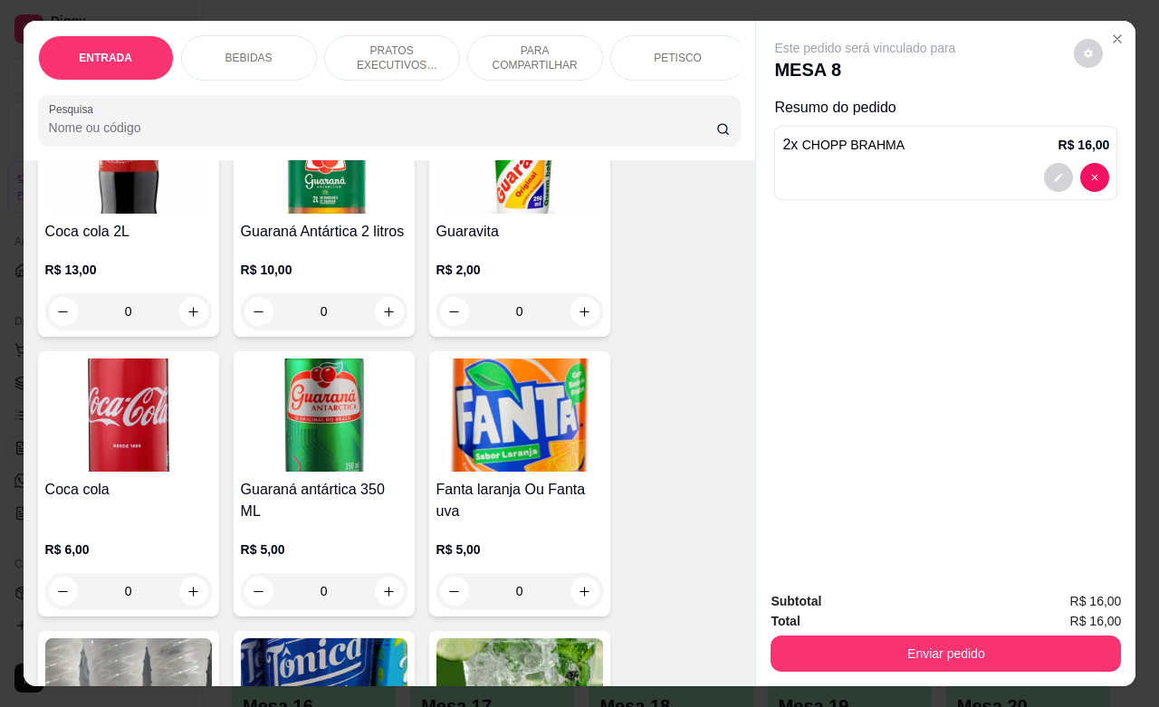
scroll to position [1359, 0]
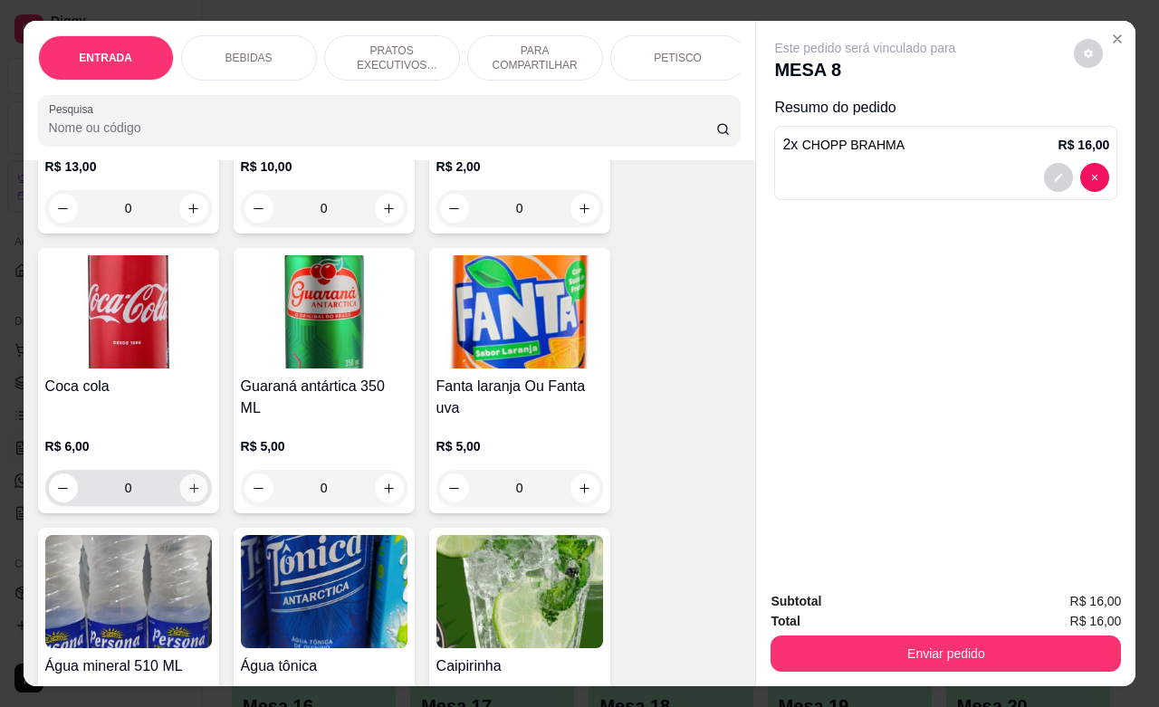
click at [187, 495] on icon "increase-product-quantity" at bounding box center [194, 489] width 14 height 14
type input "1"
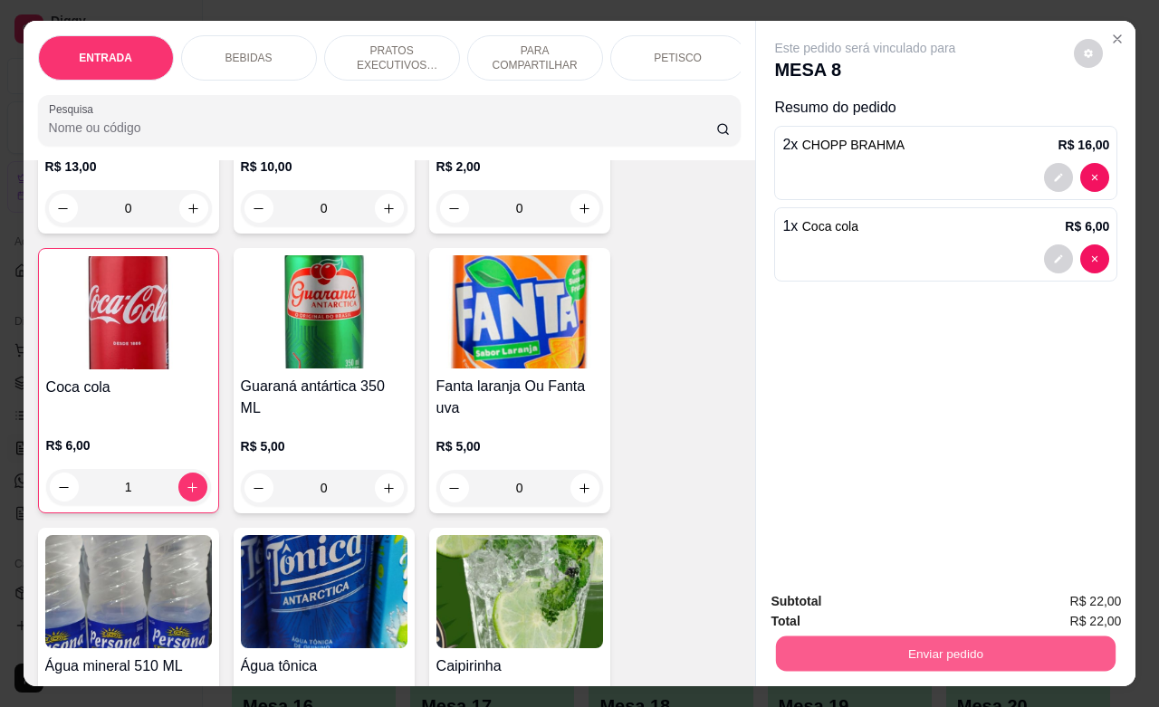
click at [953, 640] on button "Enviar pedido" at bounding box center [946, 653] width 340 height 35
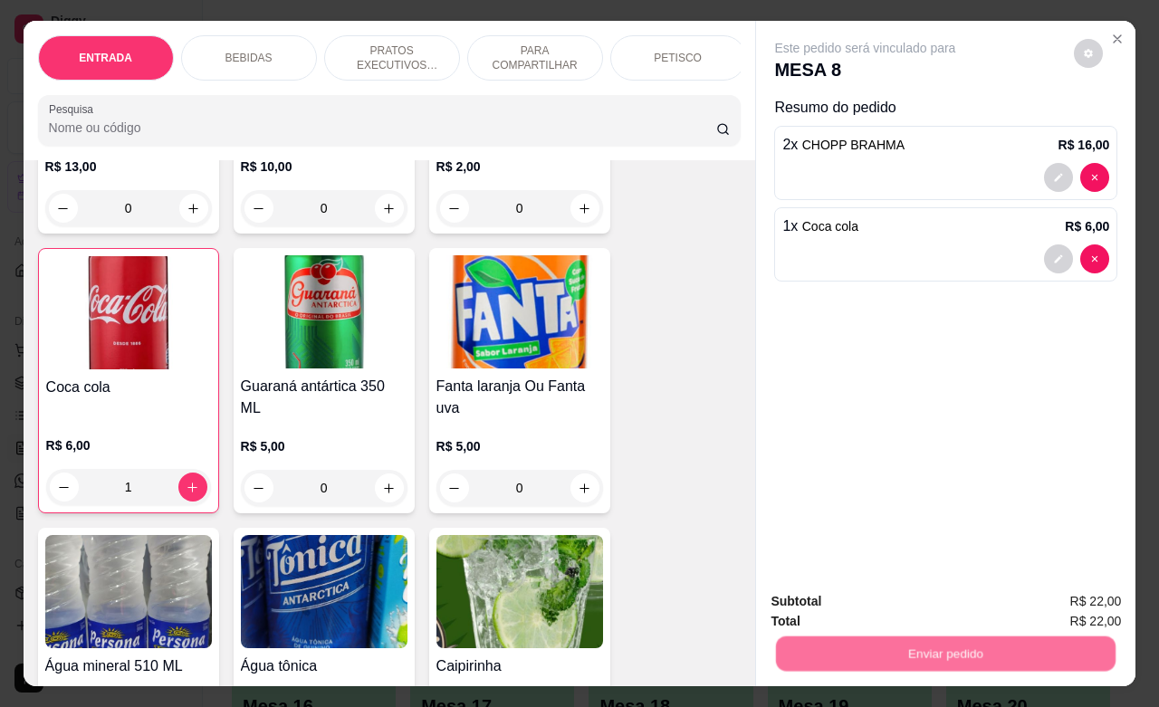
click at [1066, 591] on button "Enviar pedido" at bounding box center [1072, 599] width 102 height 34
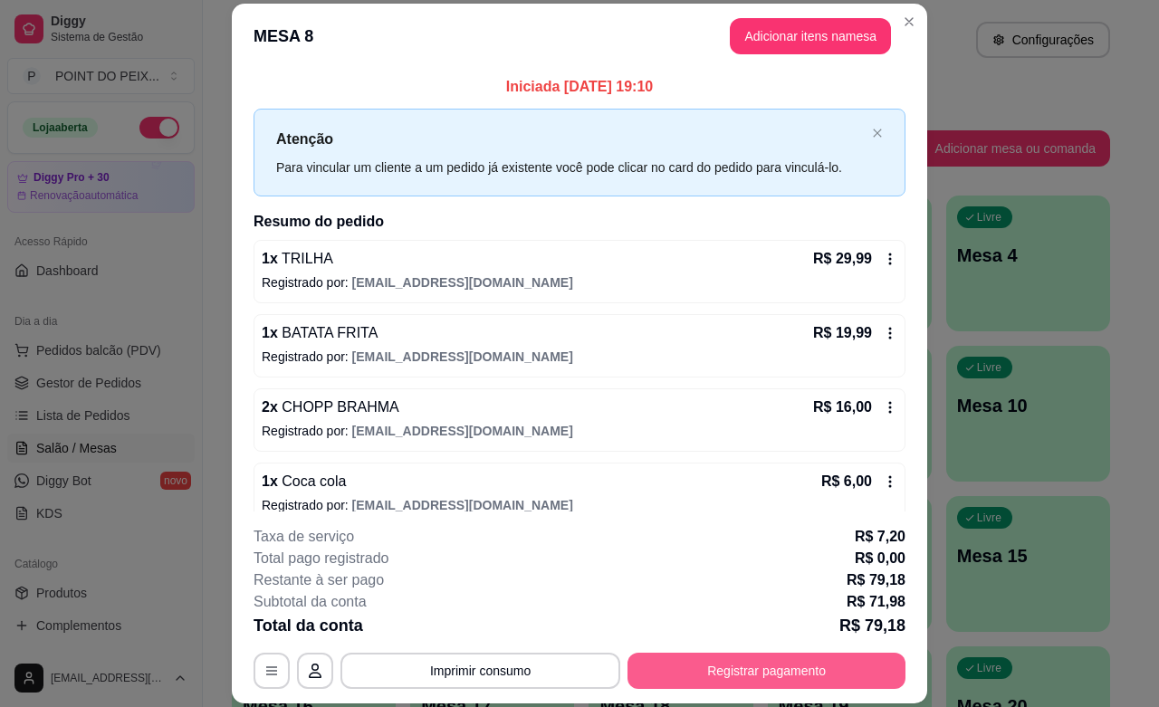
click at [705, 671] on button "Registrar pagamento" at bounding box center [767, 671] width 278 height 36
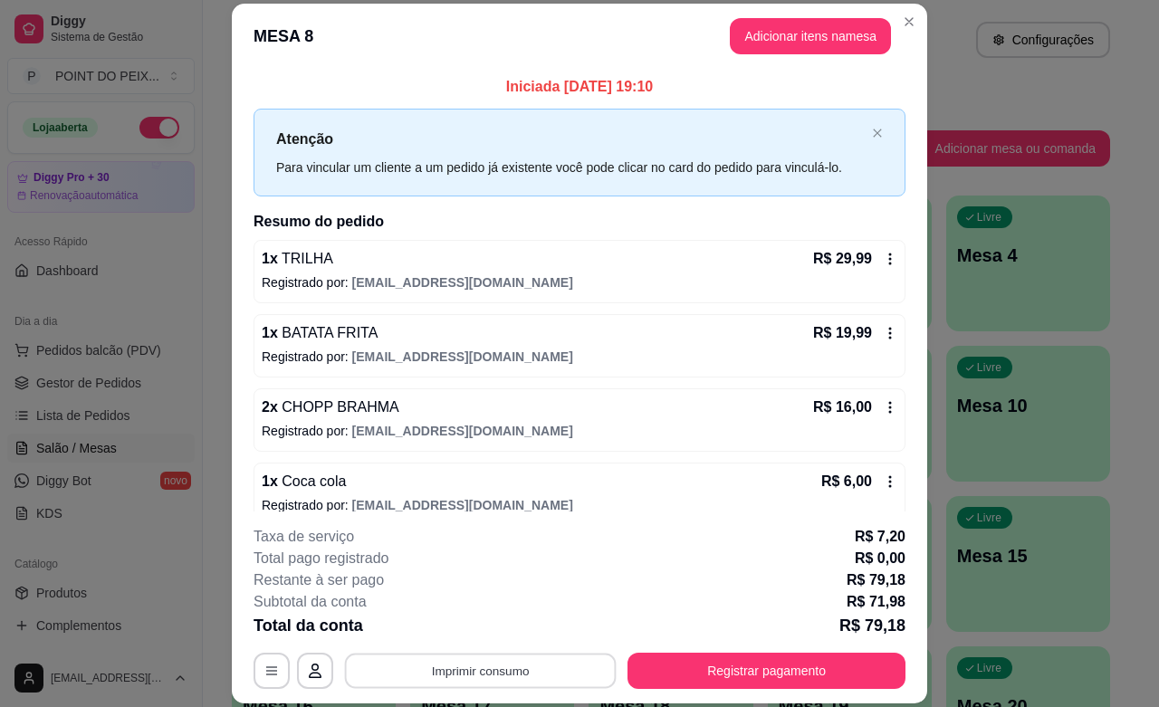
click at [474, 676] on button "Imprimir consumo" at bounding box center [481, 671] width 272 height 35
click at [460, 626] on button "IMPRESSORA" at bounding box center [476, 629] width 131 height 29
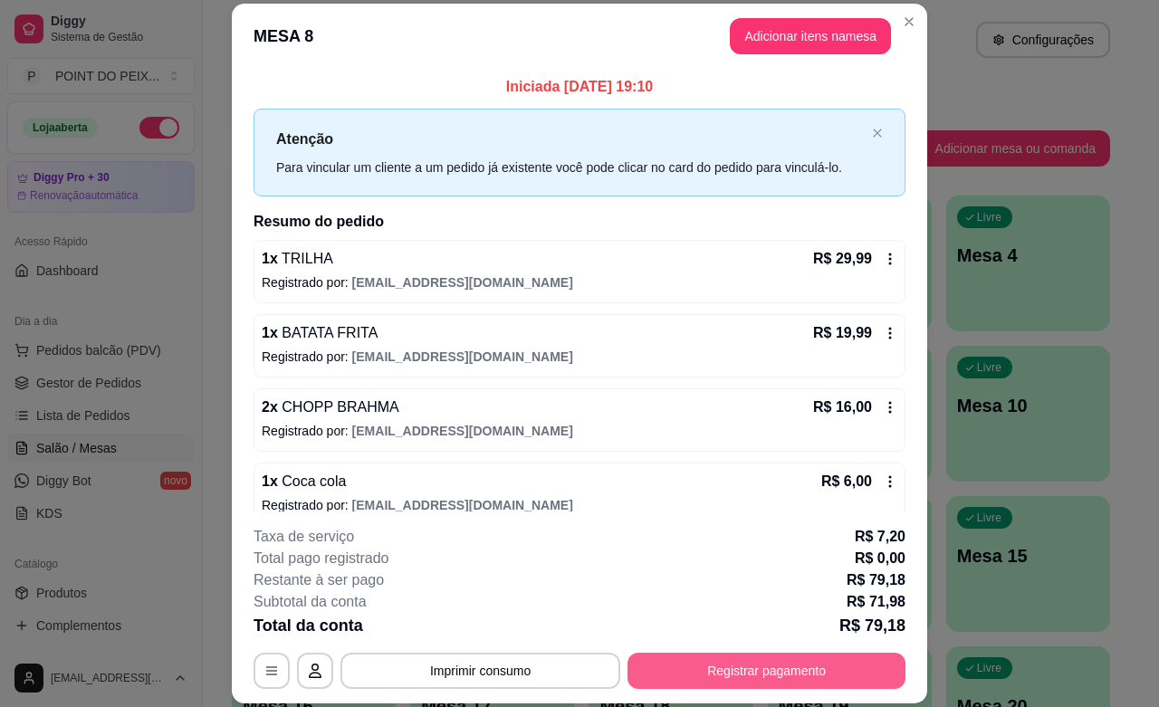
click at [765, 673] on button "Registrar pagamento" at bounding box center [767, 671] width 278 height 36
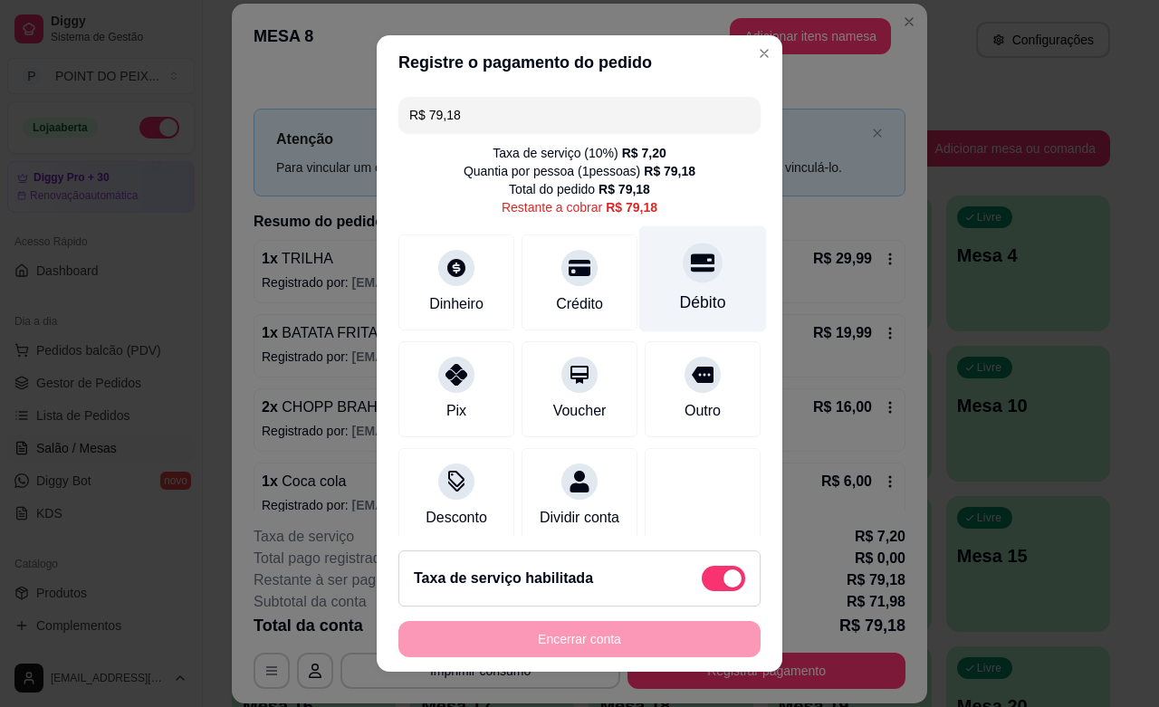
click at [680, 305] on div "Débito" at bounding box center [703, 303] width 46 height 24
type input "R$ 0,00"
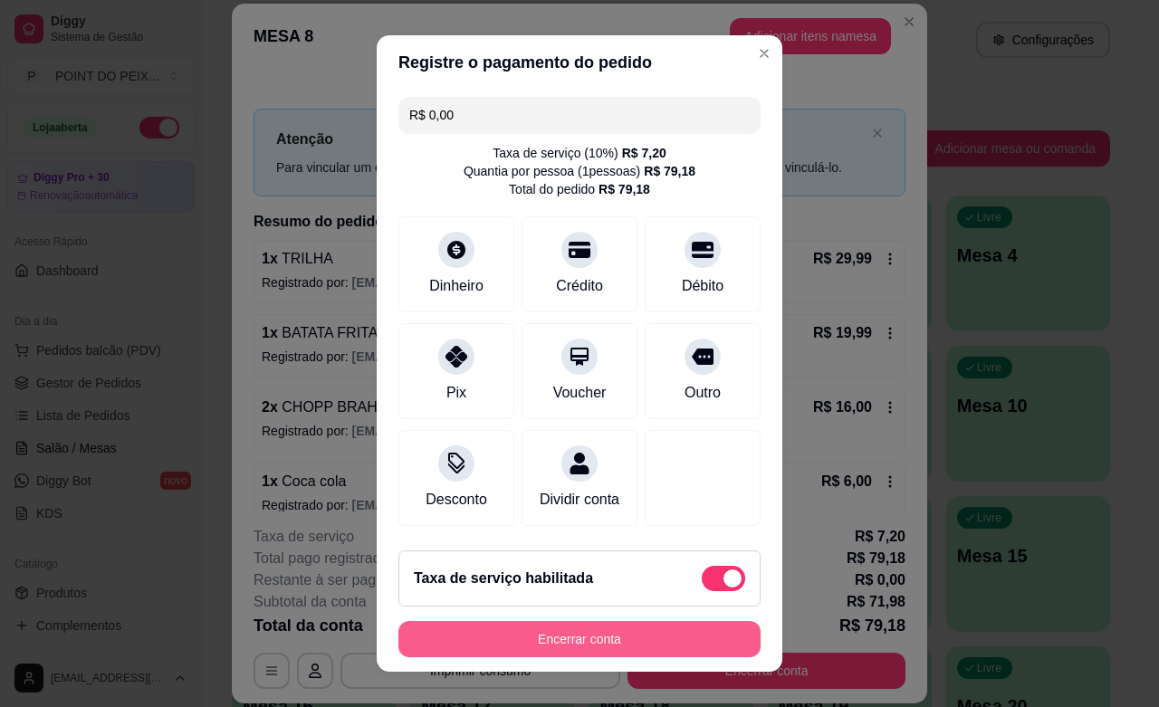
click at [621, 630] on button "Encerrar conta" at bounding box center [580, 639] width 362 height 36
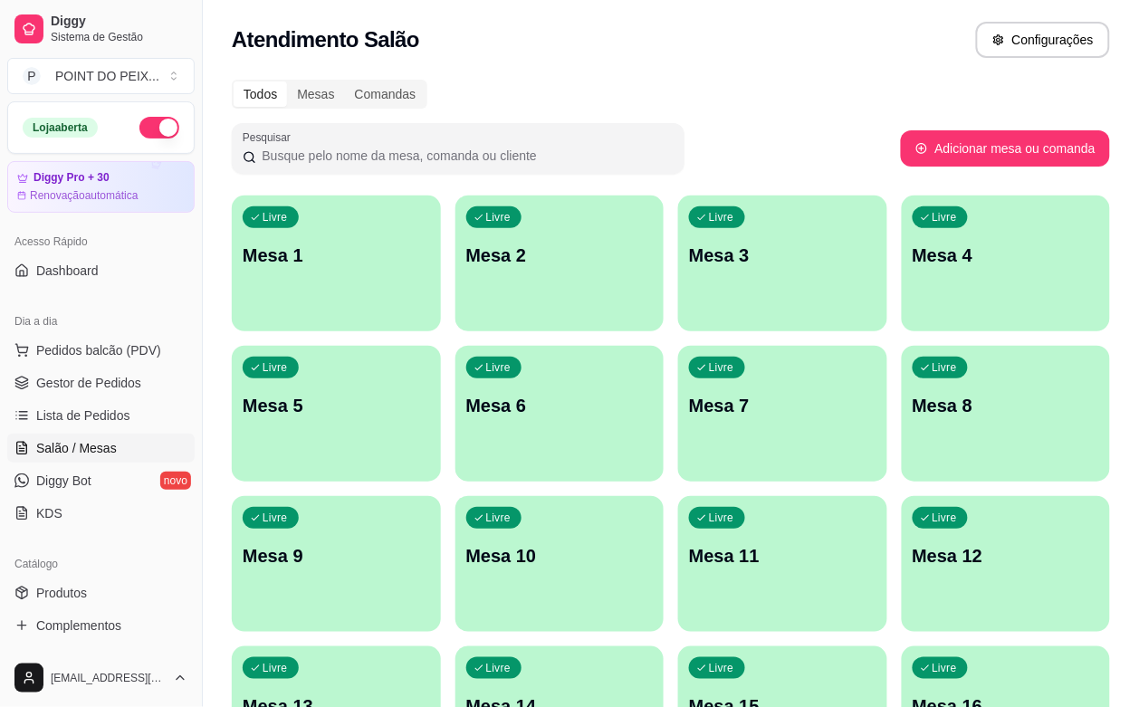
click at [441, 346] on div "Livre Mesa 5" at bounding box center [336, 403] width 209 height 114
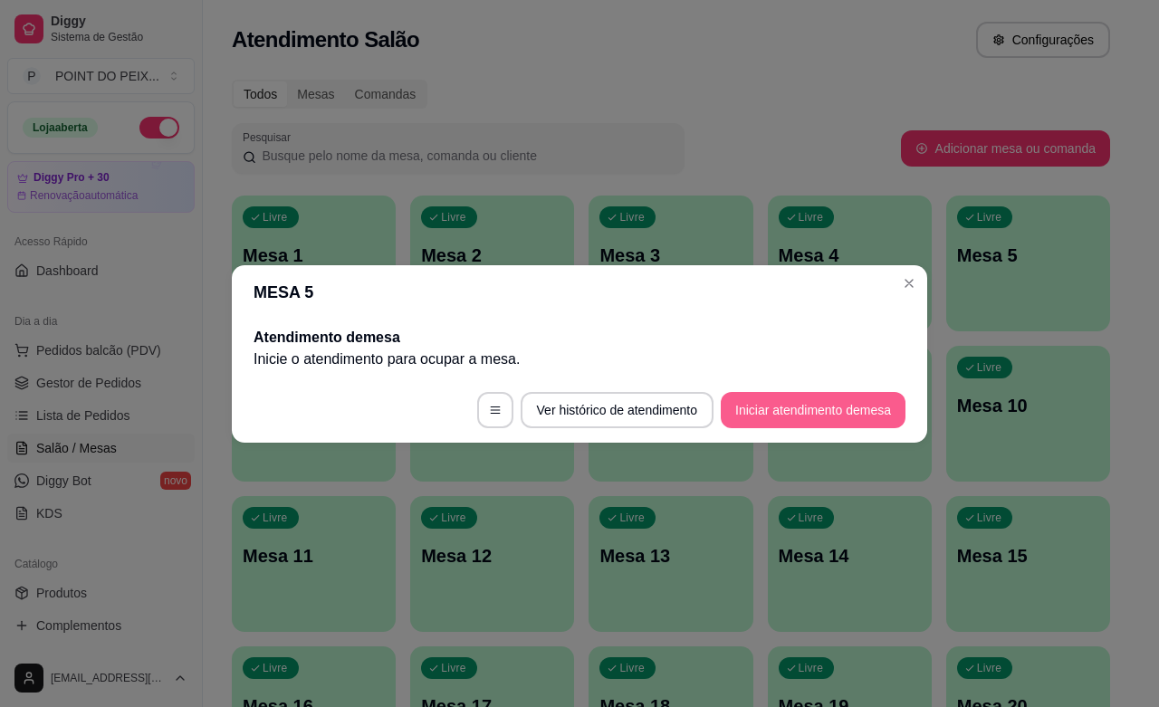
click at [856, 418] on button "Iniciar atendimento de mesa" at bounding box center [813, 410] width 185 height 36
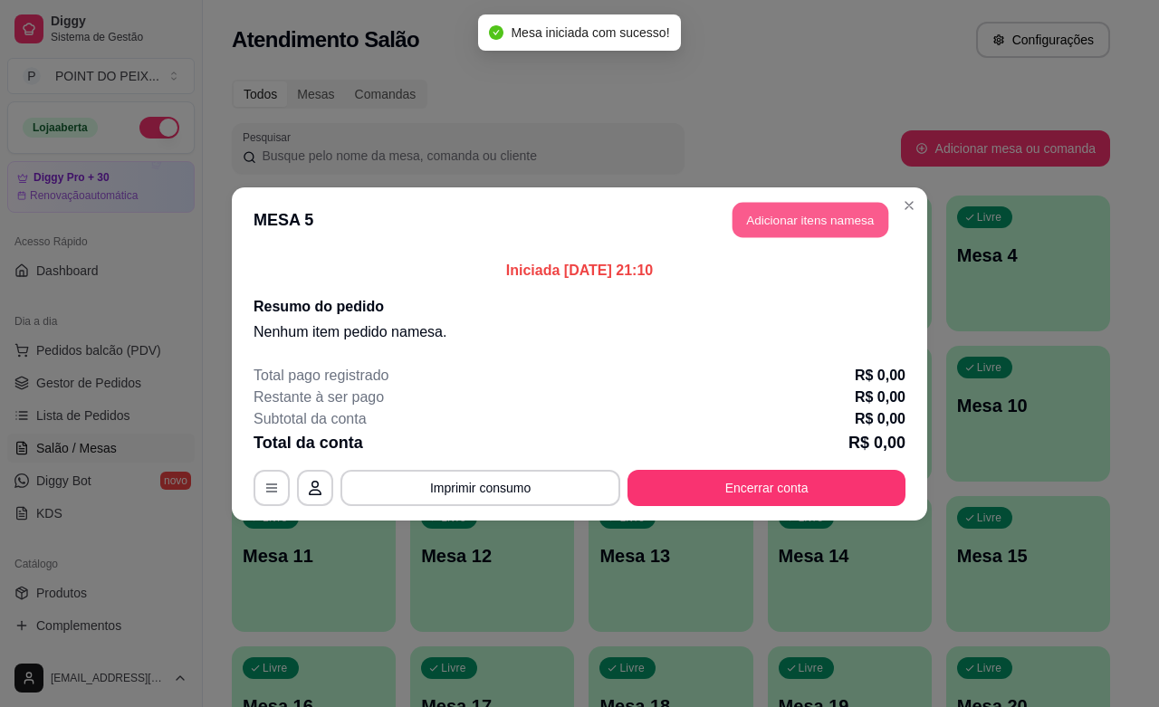
click at [802, 217] on button "Adicionar itens na mesa" at bounding box center [811, 219] width 156 height 35
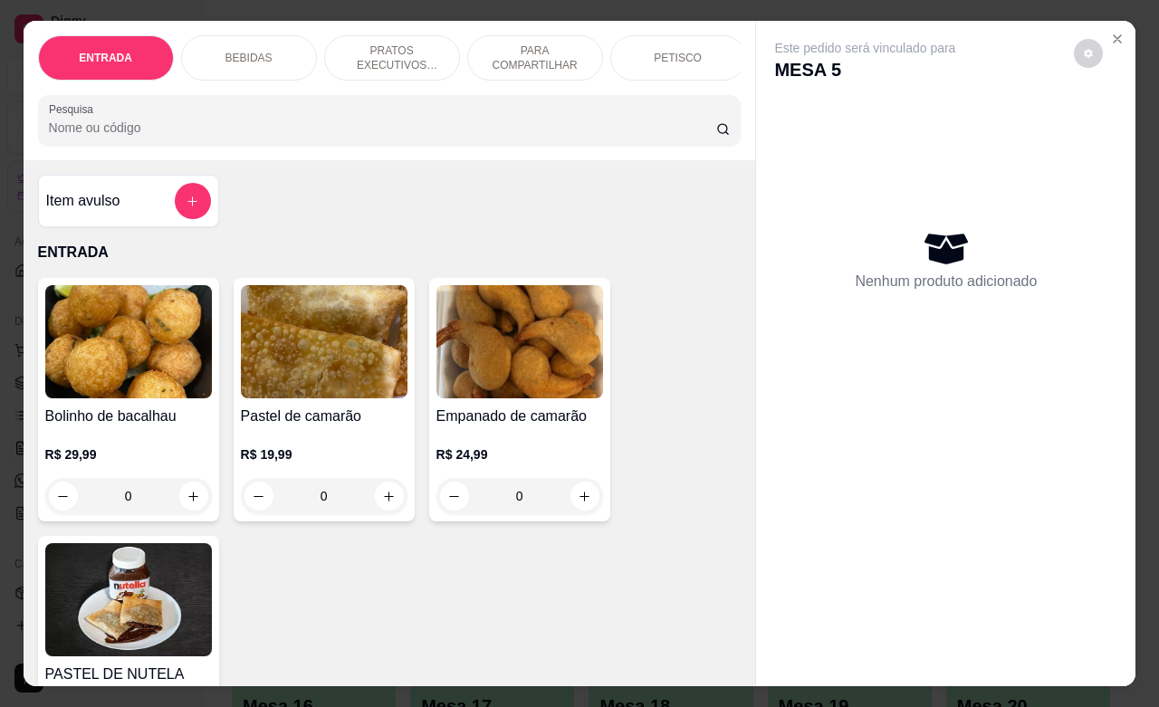
click at [663, 51] on p "PETISCO" at bounding box center [678, 58] width 48 height 14
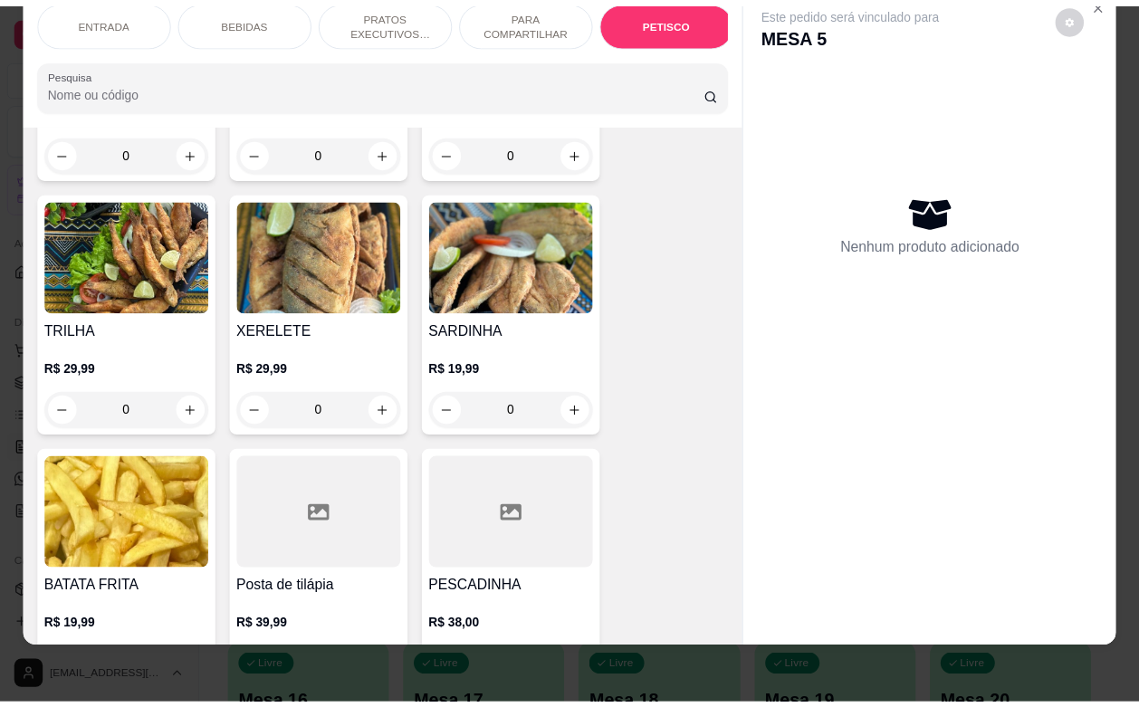
scroll to position [4486, 0]
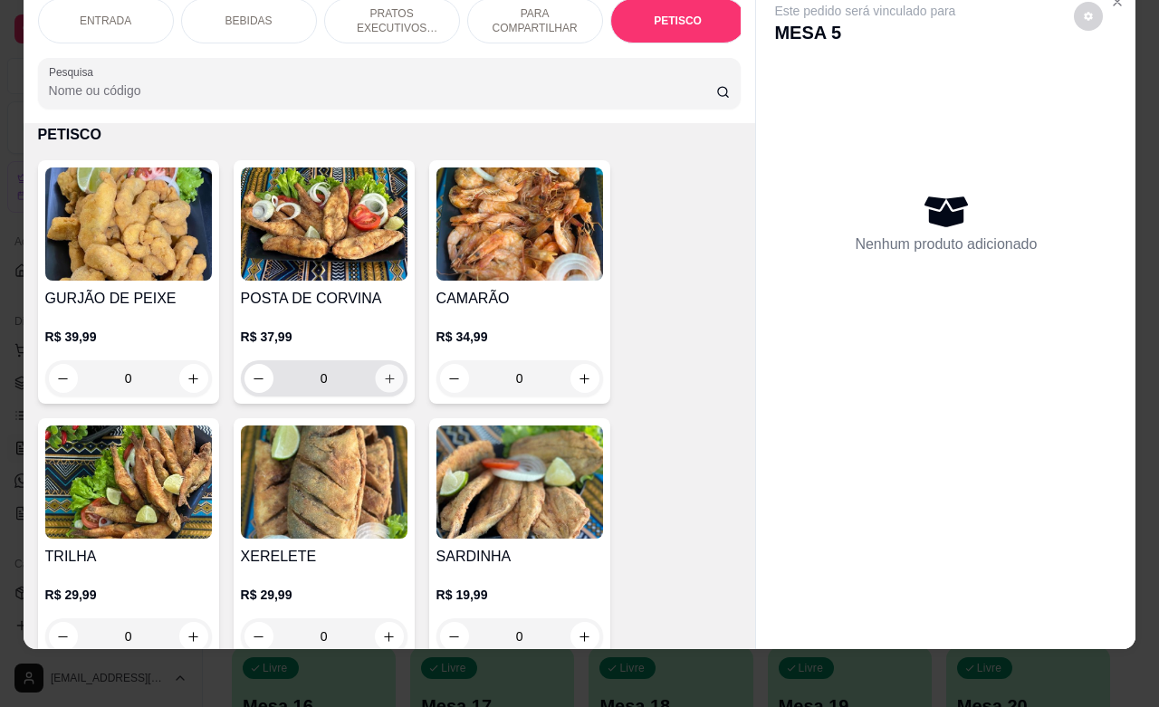
click at [385, 378] on icon "increase-product-quantity" at bounding box center [389, 378] width 9 height 9
type input "1"
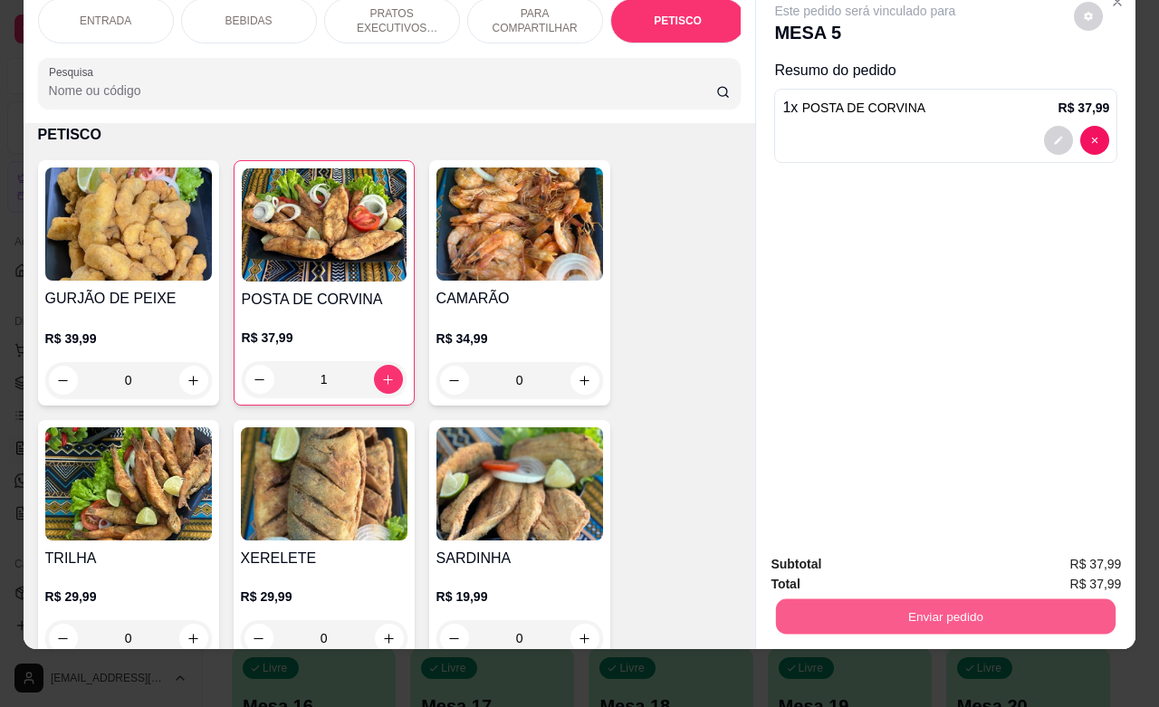
click at [875, 599] on button "Enviar pedido" at bounding box center [946, 616] width 340 height 35
click at [1085, 548] on button "Enviar pedido" at bounding box center [1072, 553] width 102 height 34
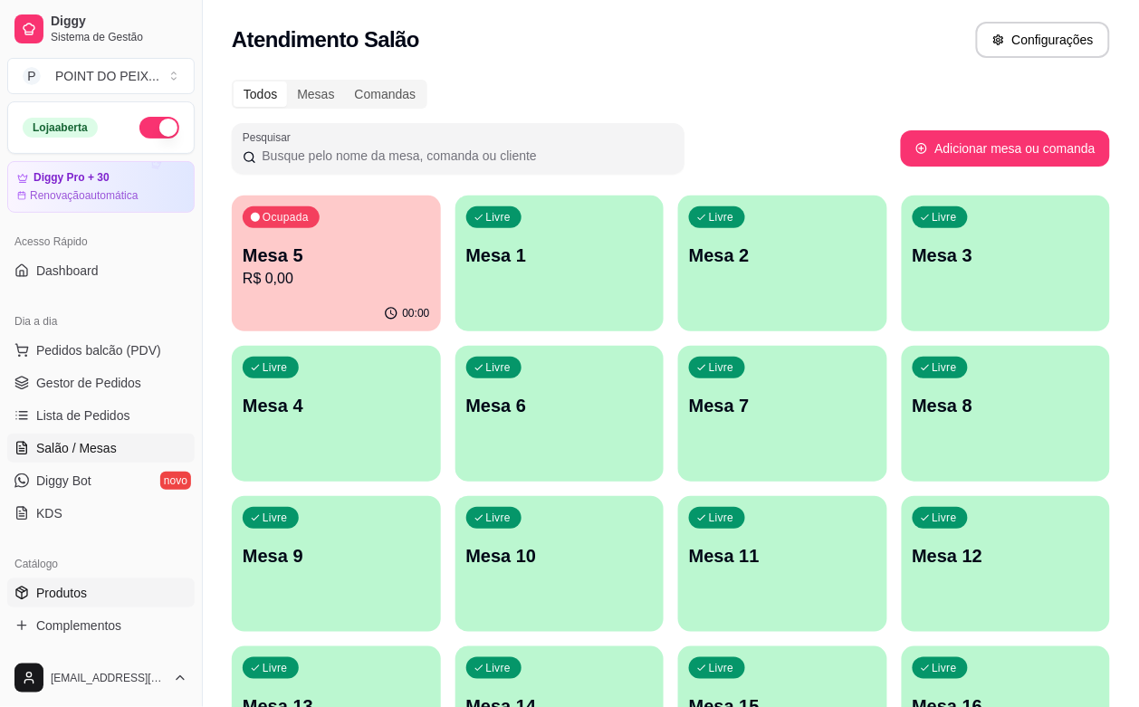
click at [65, 596] on span "Produtos" at bounding box center [61, 593] width 51 height 18
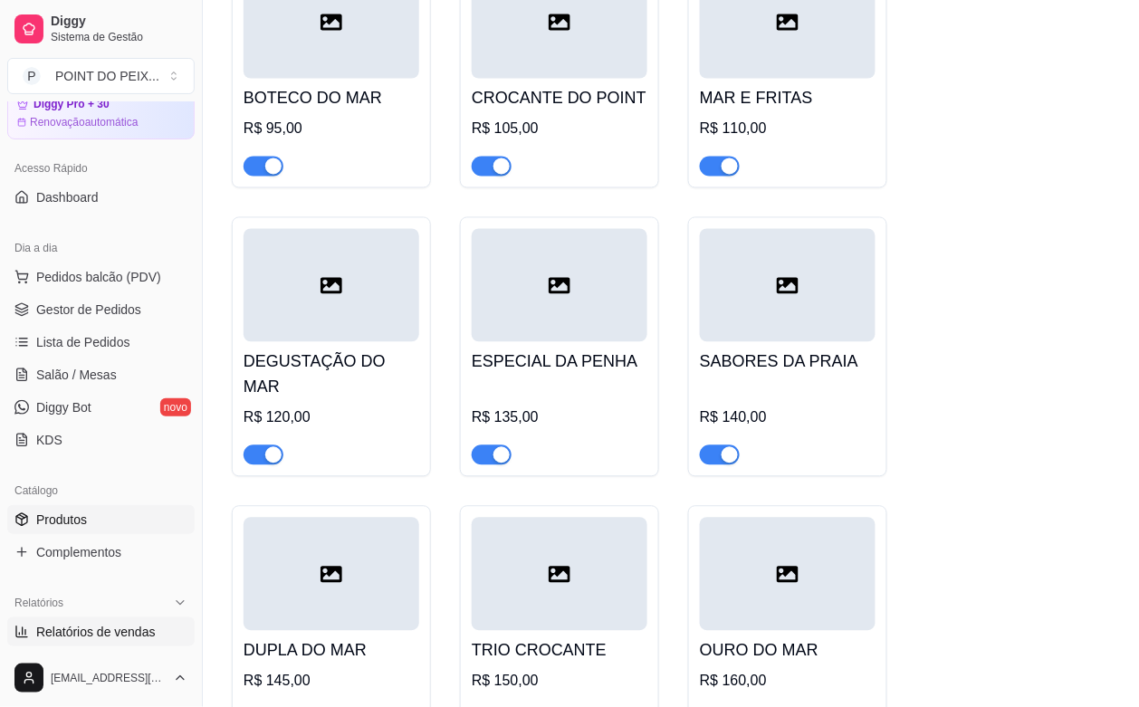
scroll to position [113, 0]
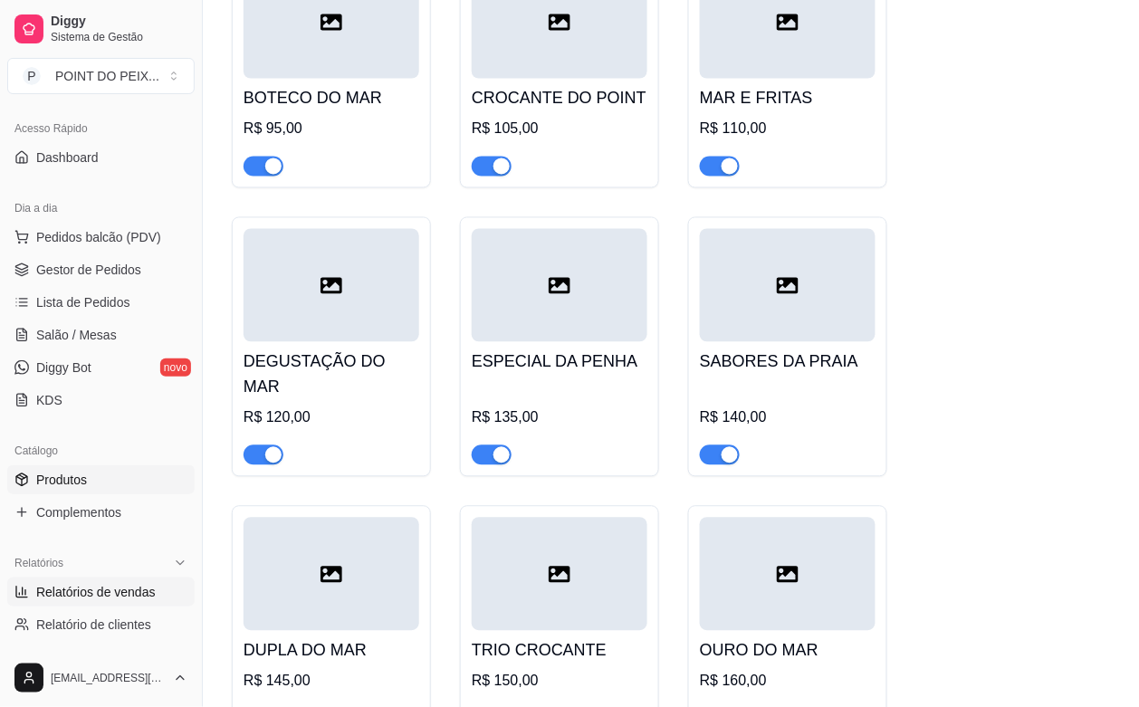
click at [143, 600] on span "Relatórios de vendas" at bounding box center [96, 592] width 120 height 18
select select "ALL"
select select "0"
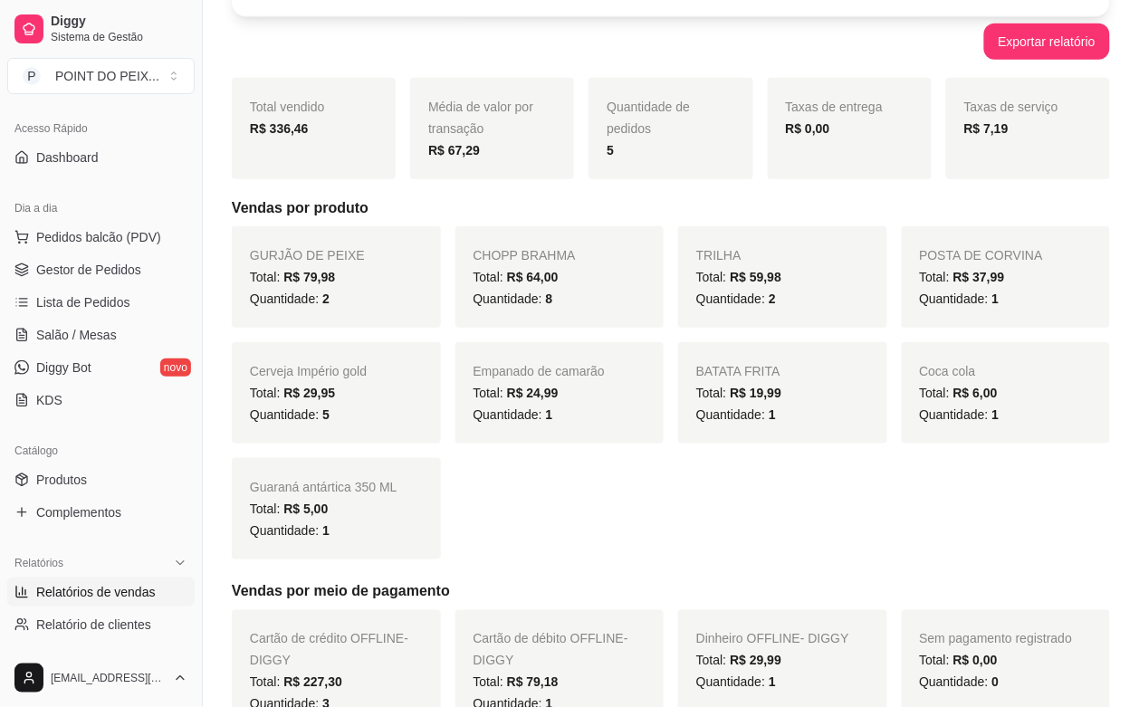
scroll to position [226, 0]
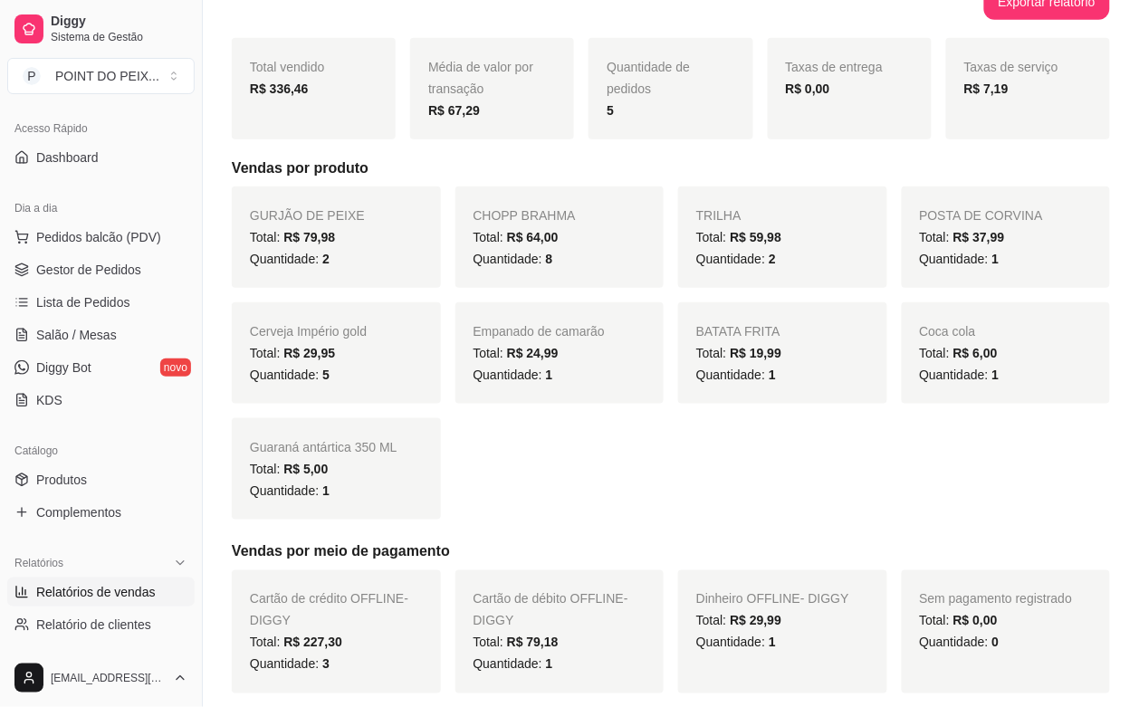
click at [111, 596] on span "Relatórios de vendas" at bounding box center [96, 592] width 120 height 18
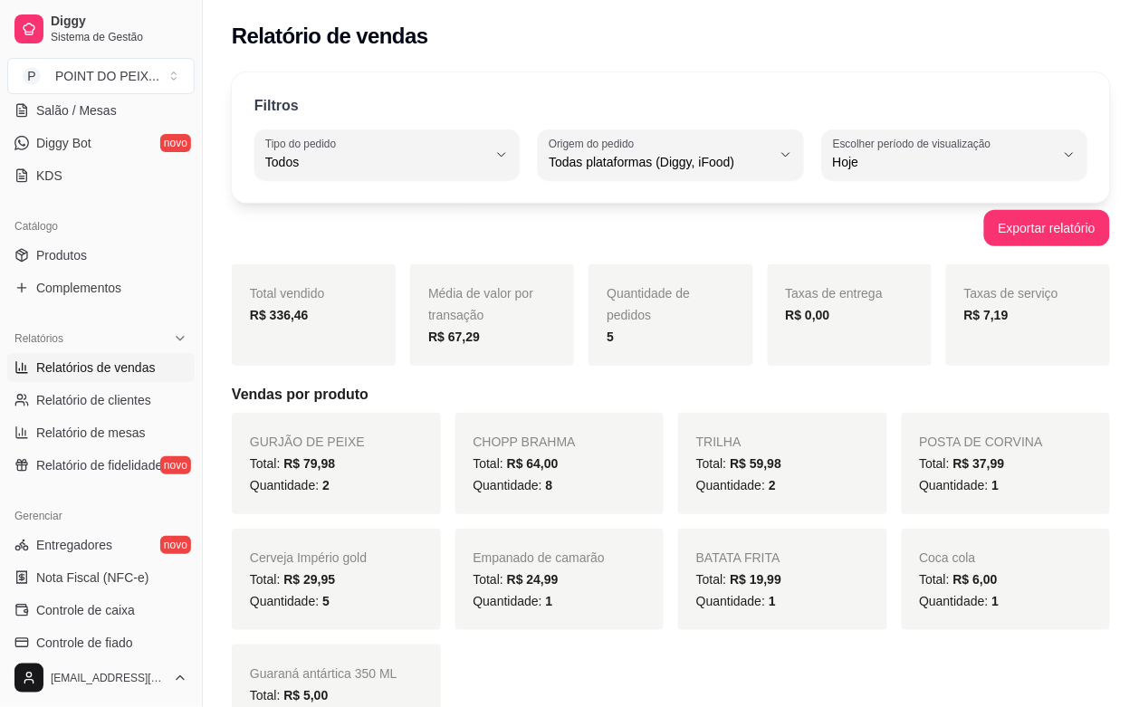
scroll to position [340, 0]
click at [125, 614] on span "Controle de caixa" at bounding box center [85, 609] width 99 height 18
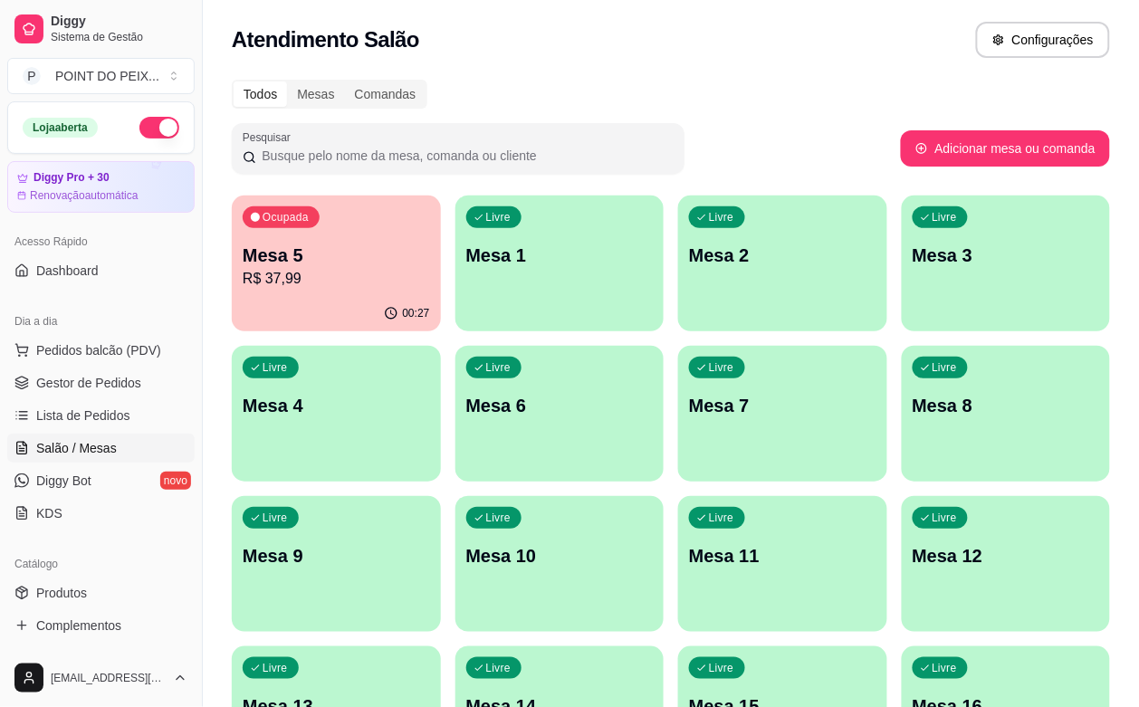
click at [311, 302] on div "00:27" at bounding box center [336, 313] width 209 height 35
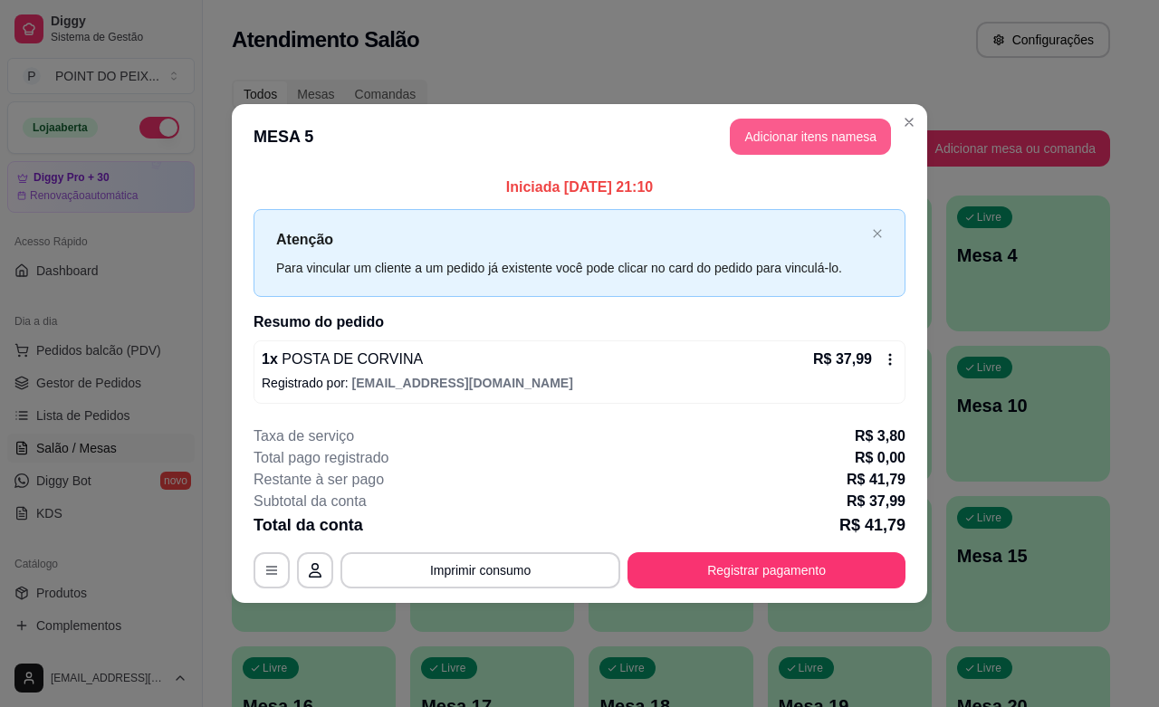
click at [766, 145] on button "Adicionar itens na mesa" at bounding box center [810, 137] width 161 height 36
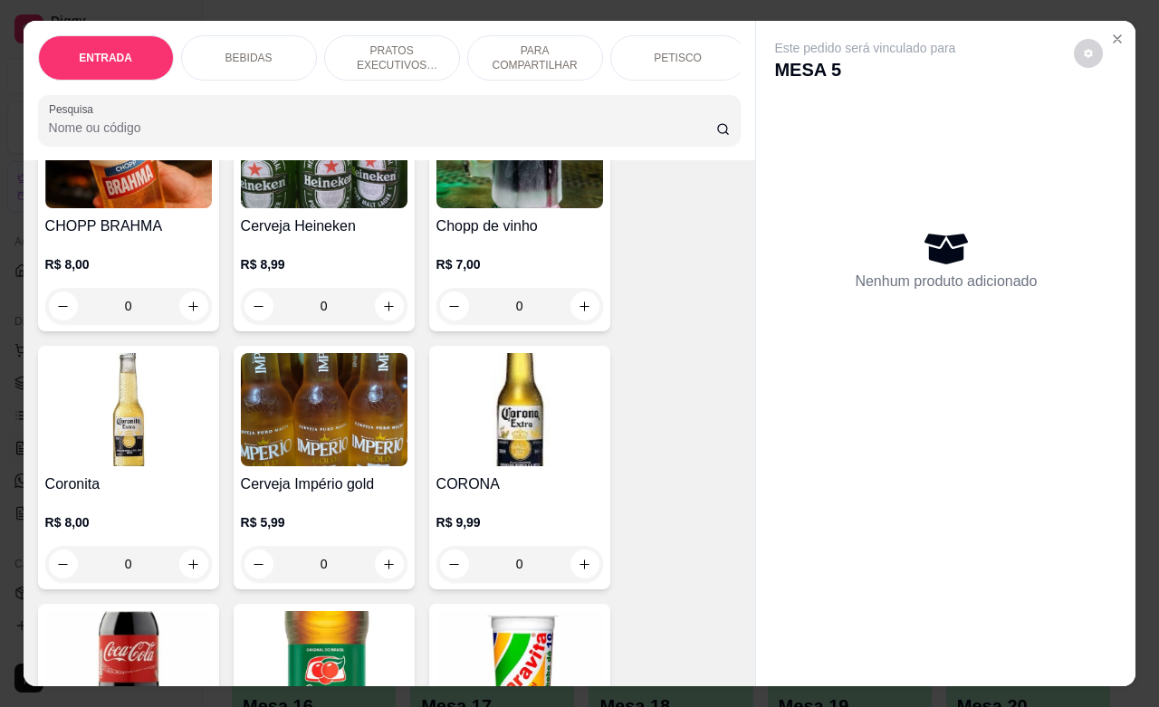
scroll to position [1019, 0]
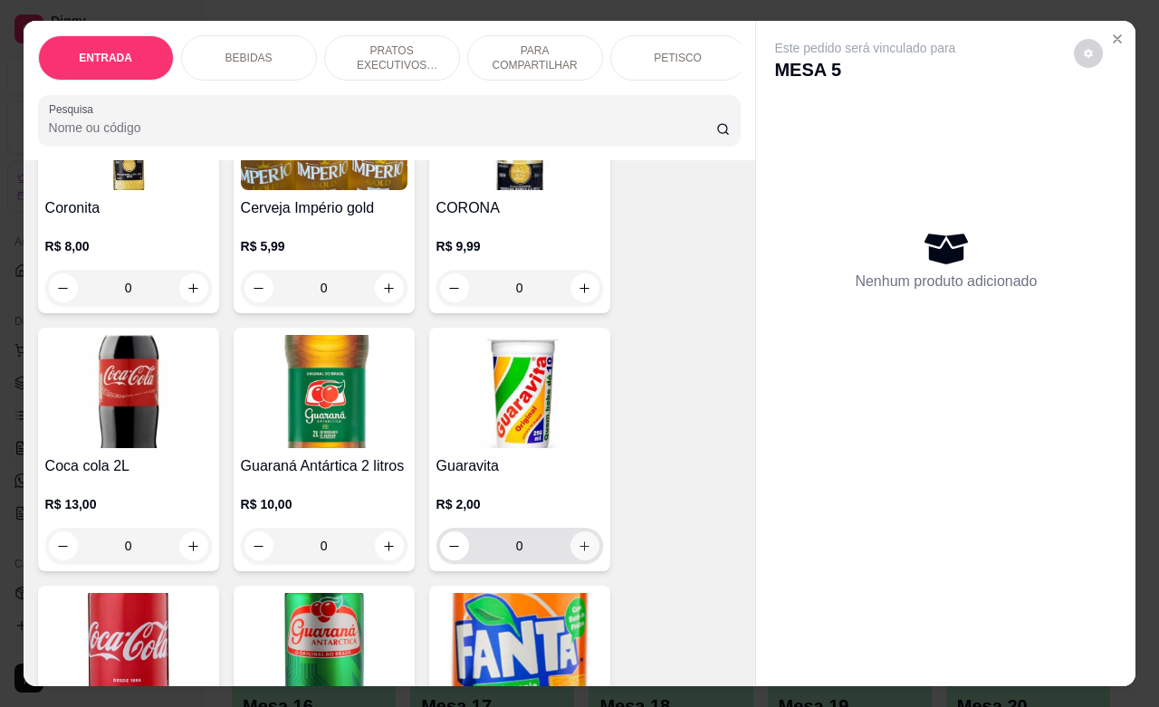
click at [578, 553] on icon "increase-product-quantity" at bounding box center [585, 547] width 14 height 14
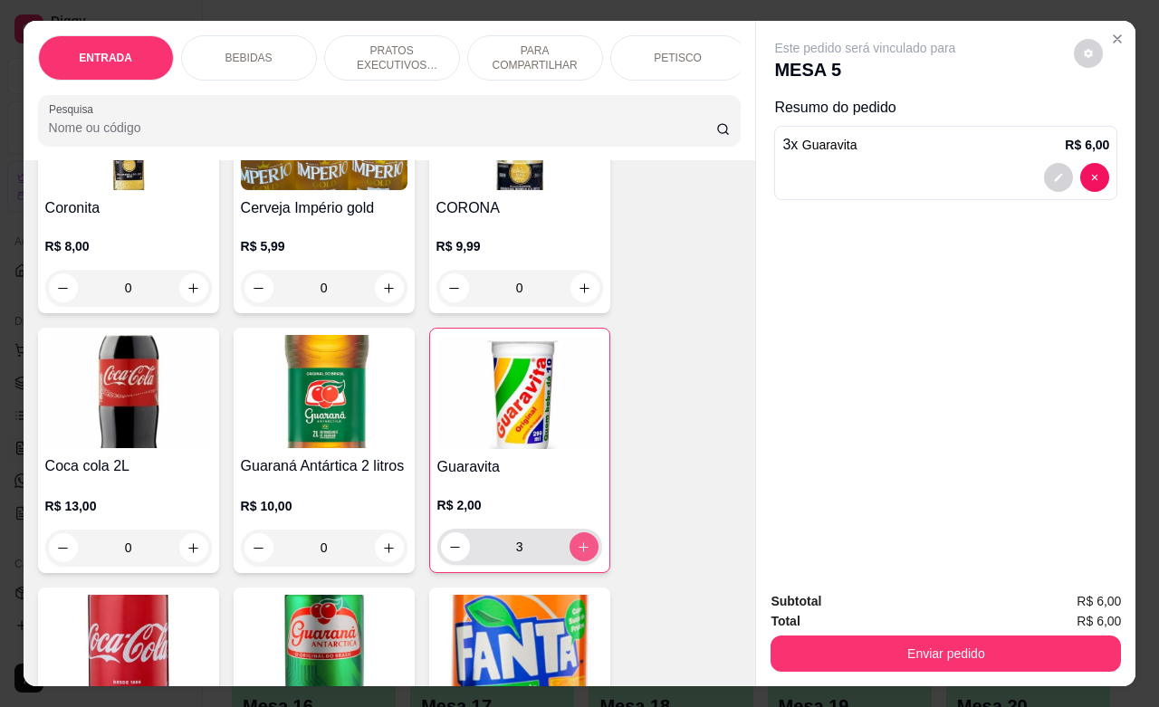
type input "3"
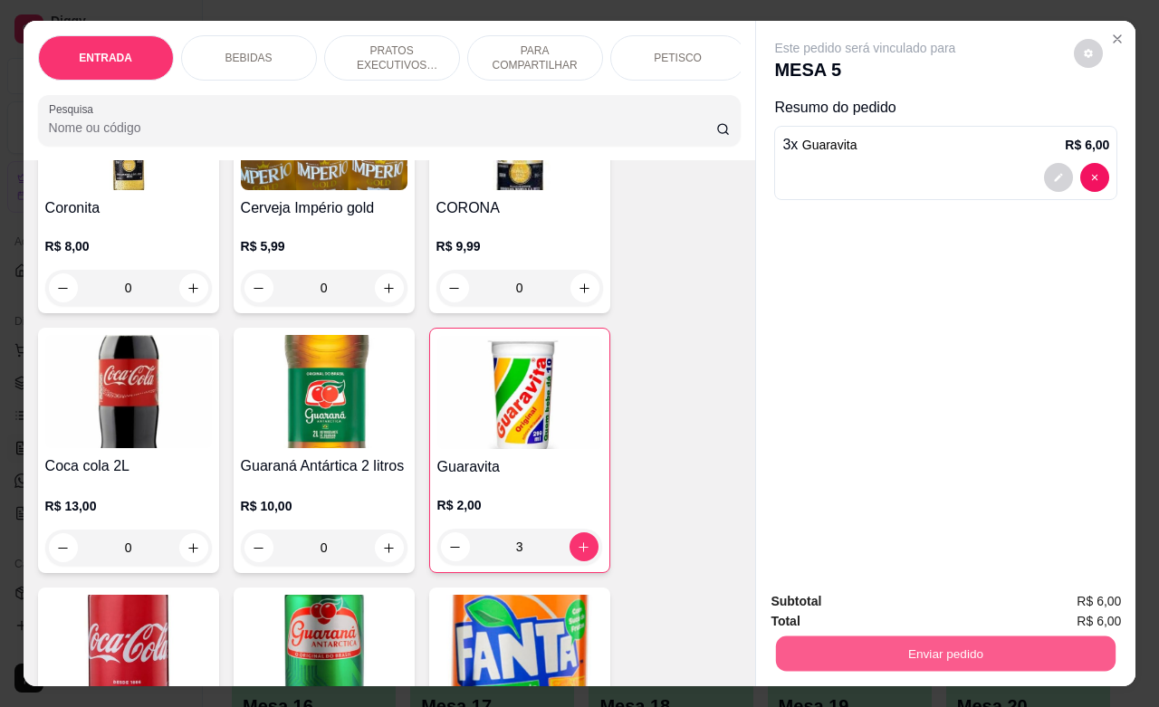
click at [836, 637] on button "Enviar pedido" at bounding box center [946, 653] width 340 height 35
click at [1056, 585] on button "Enviar pedido" at bounding box center [1072, 599] width 102 height 34
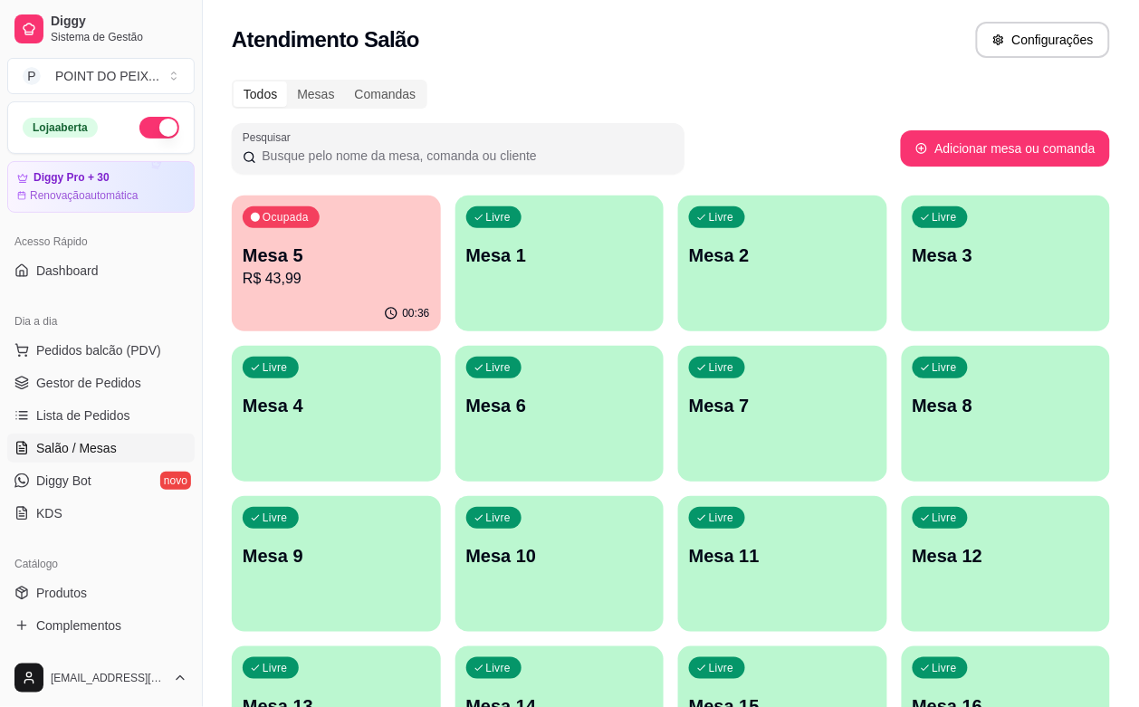
click at [291, 269] on p "R$ 43,99" at bounding box center [336, 279] width 187 height 22
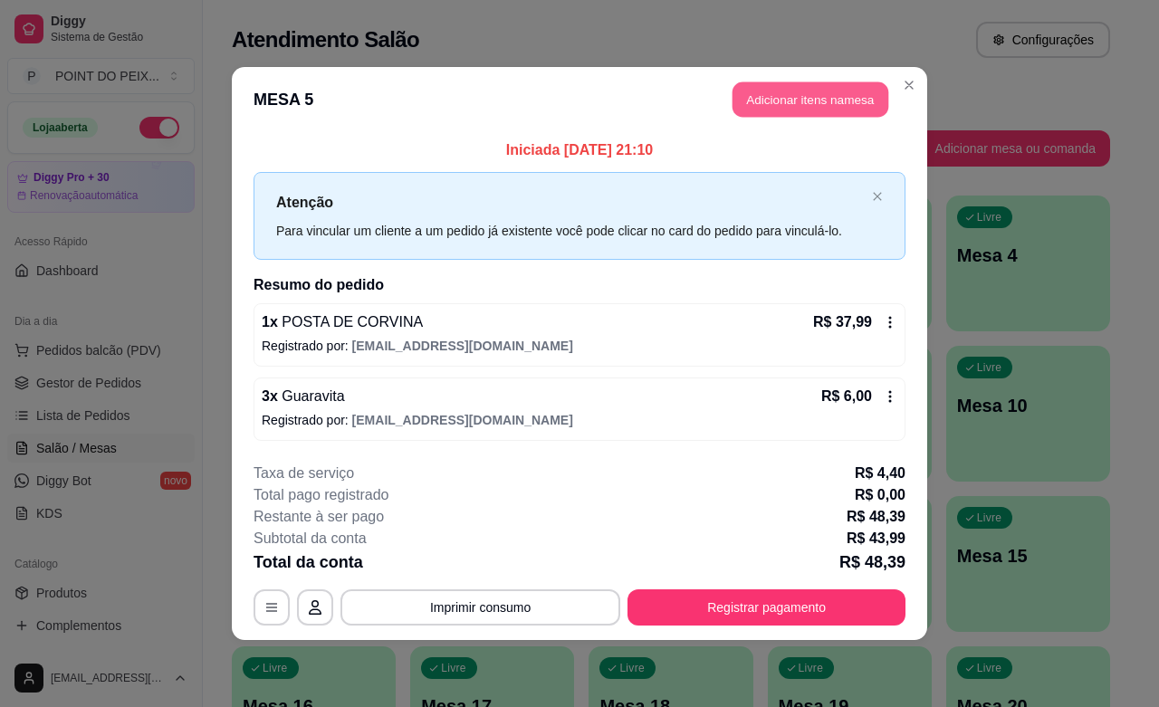
click at [793, 101] on button "Adicionar itens na mesa" at bounding box center [811, 99] width 156 height 35
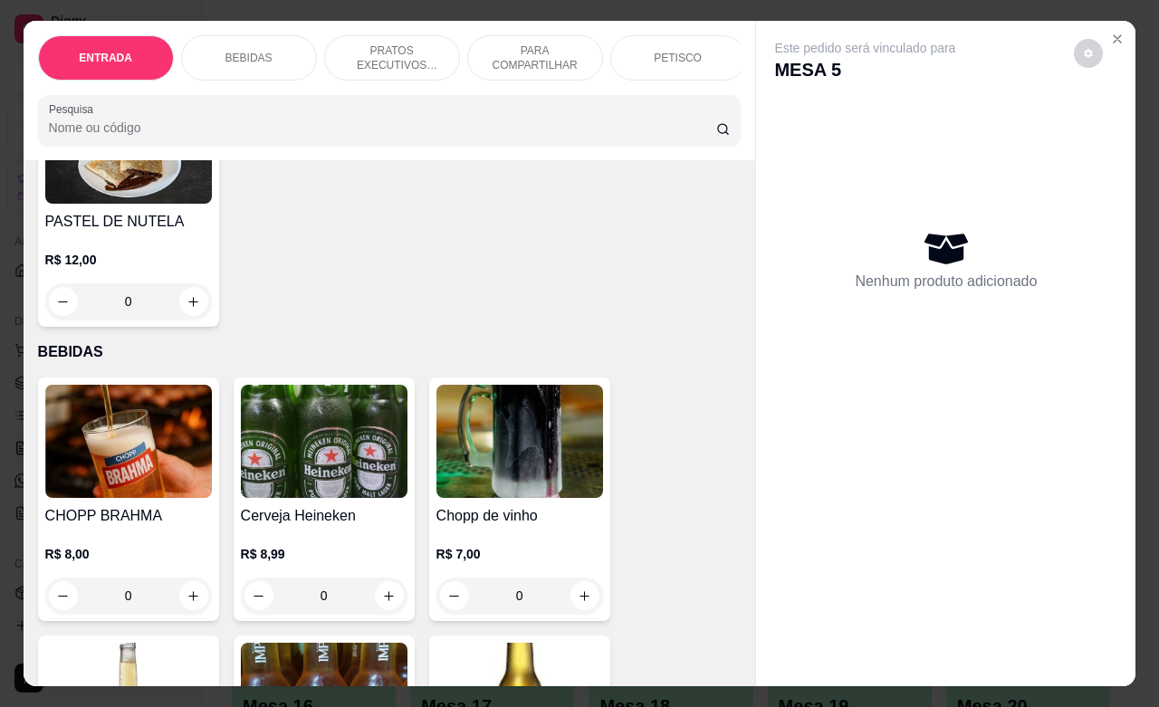
scroll to position [566, 0]
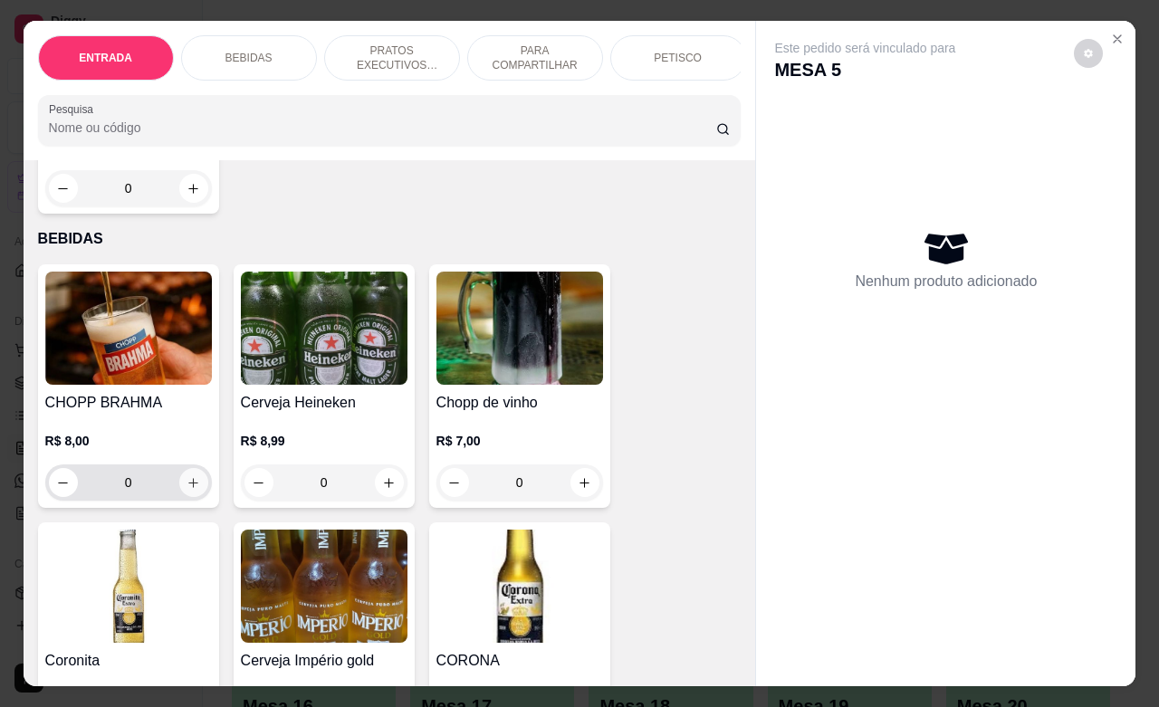
click at [188, 488] on icon "increase-product-quantity" at bounding box center [193, 483] width 10 height 10
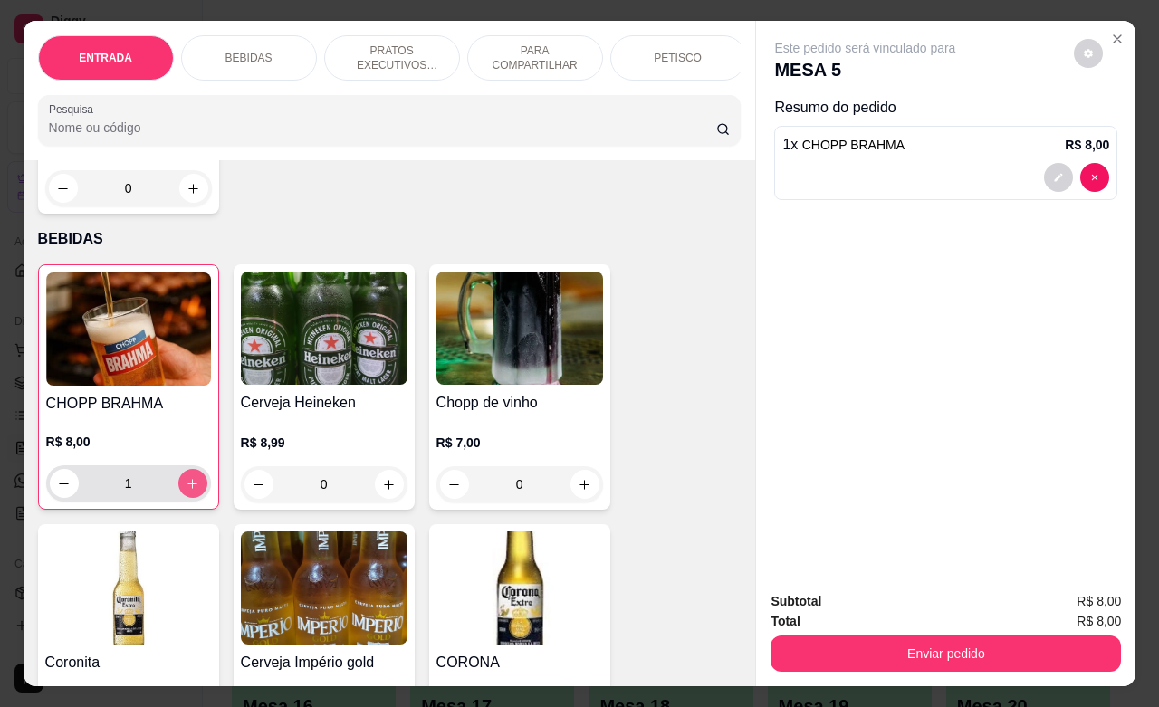
type input "1"
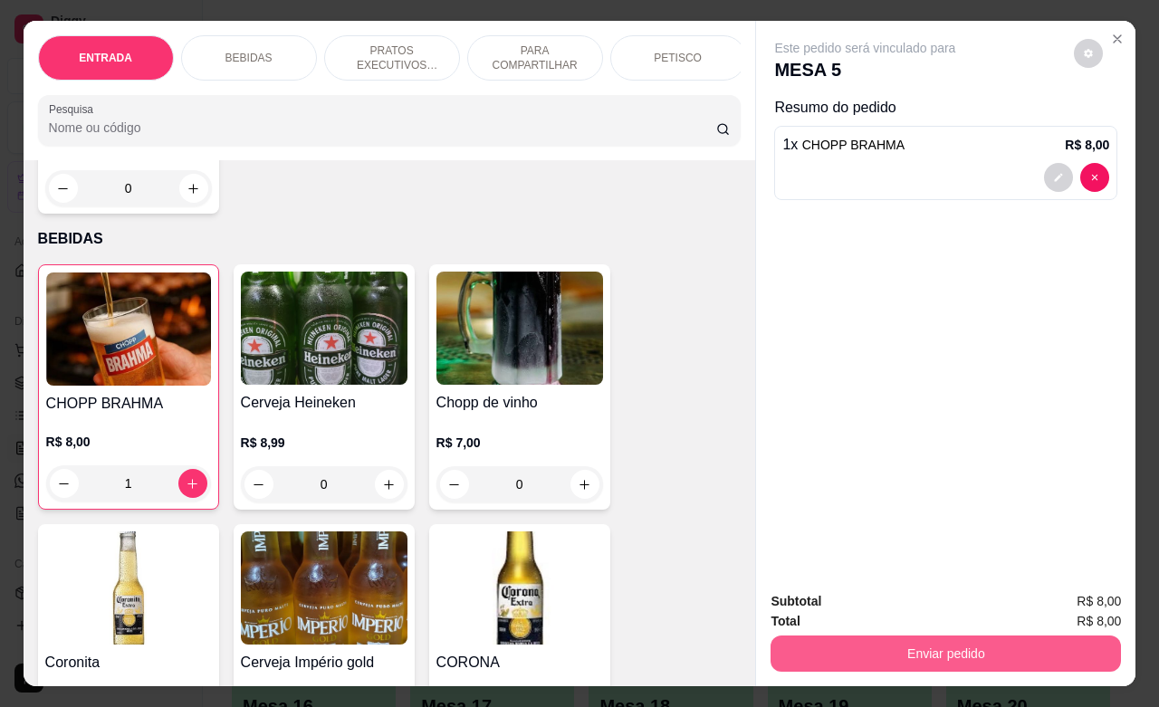
click at [898, 636] on button "Enviar pedido" at bounding box center [946, 654] width 351 height 36
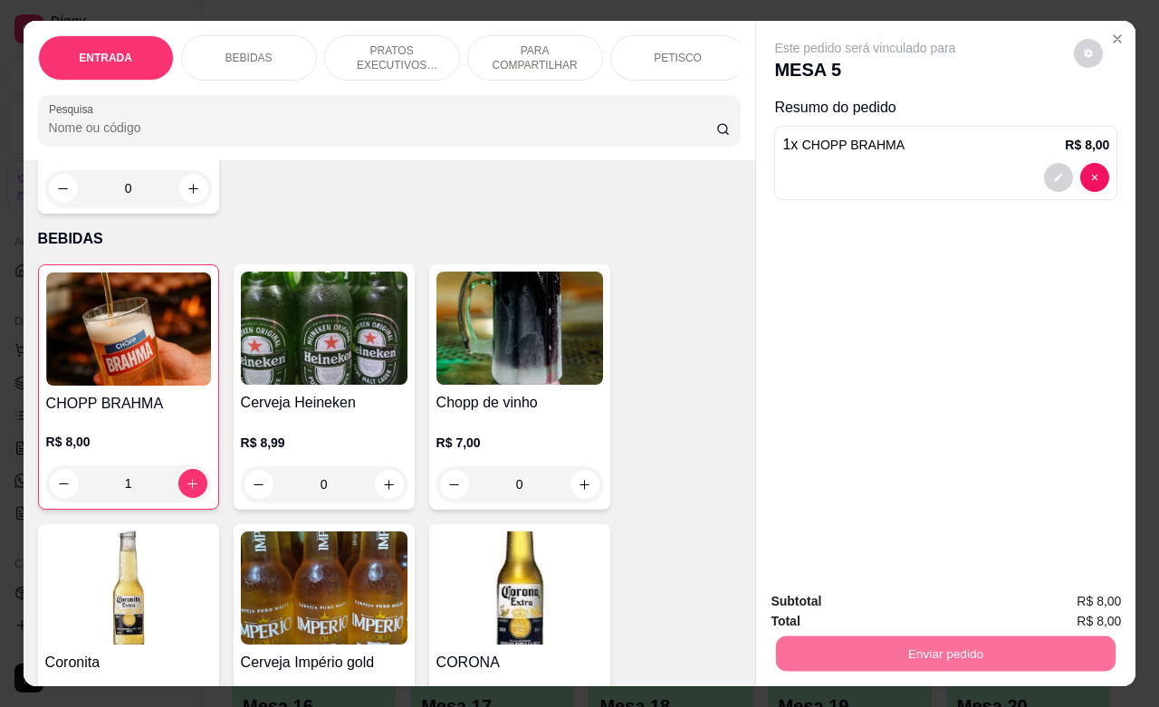
click at [1037, 595] on button "Enviar pedido" at bounding box center [1072, 599] width 102 height 34
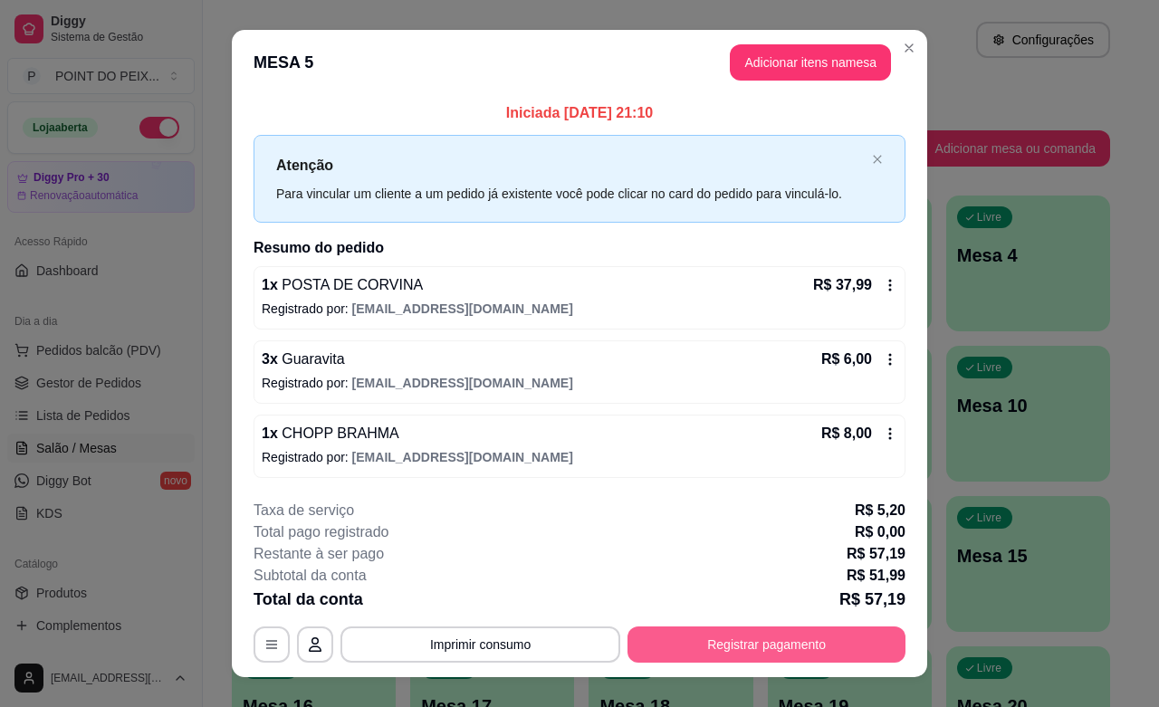
click at [716, 640] on button "Registrar pagamento" at bounding box center [767, 645] width 278 height 36
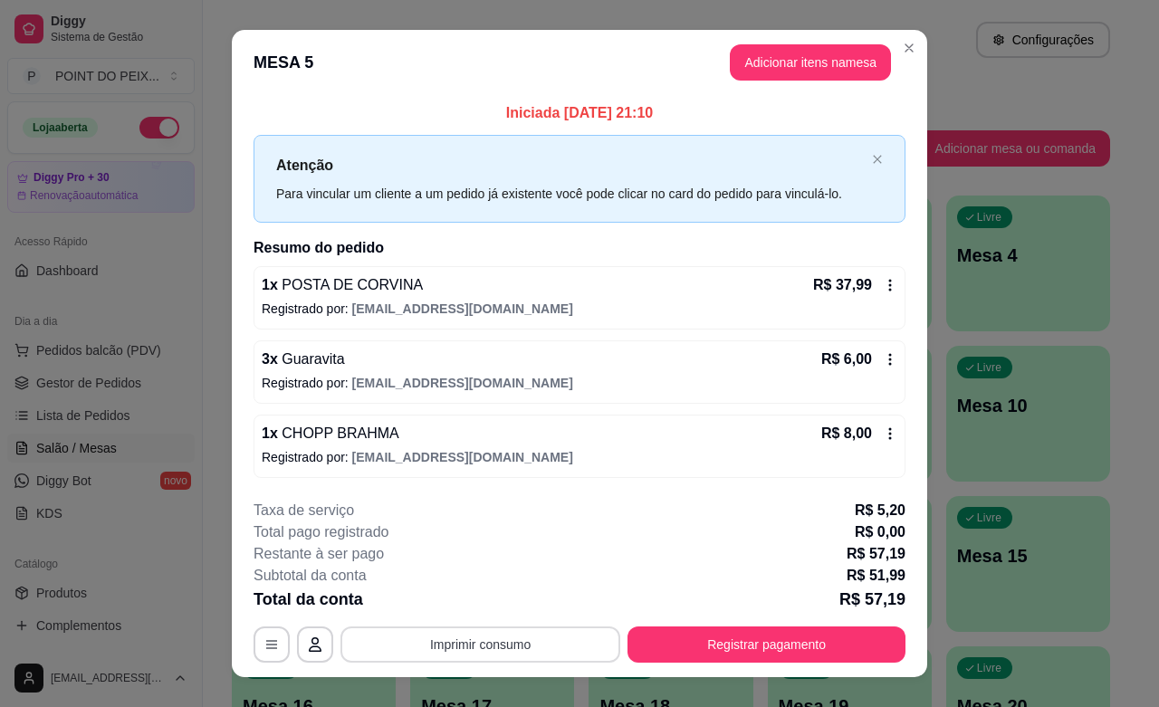
click at [491, 657] on button "Imprimir consumo" at bounding box center [481, 645] width 280 height 36
click at [474, 600] on button "IMPRESSORA" at bounding box center [476, 604] width 131 height 29
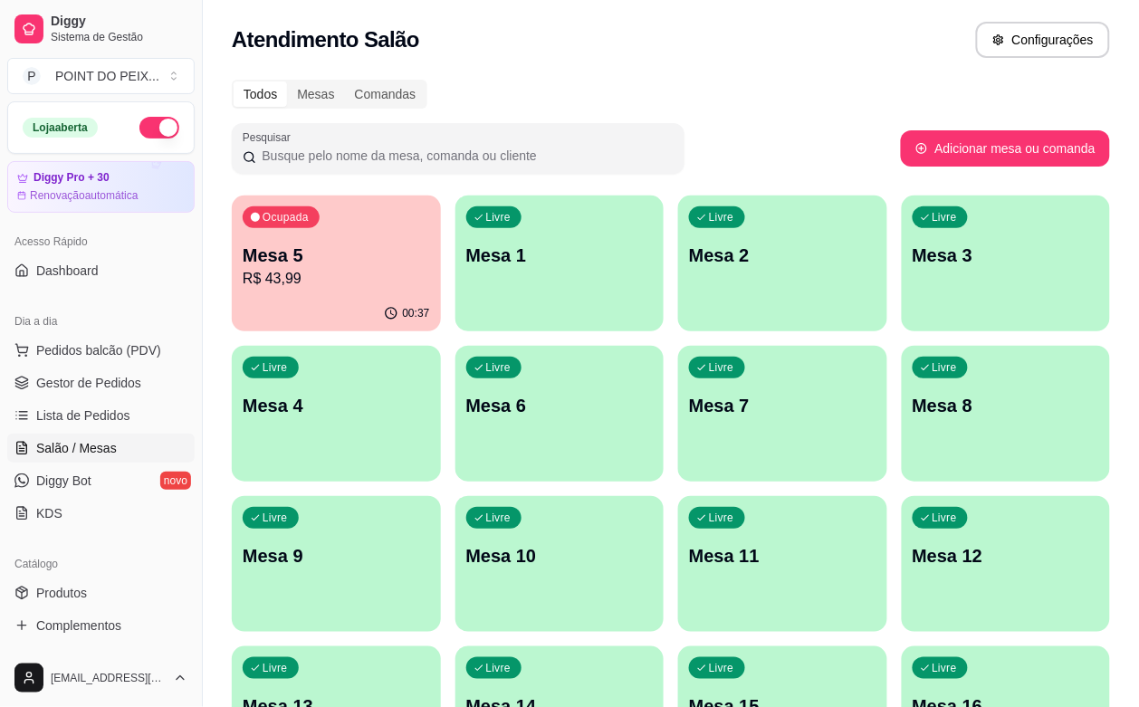
click at [303, 285] on p "R$ 43,99" at bounding box center [336, 279] width 187 height 22
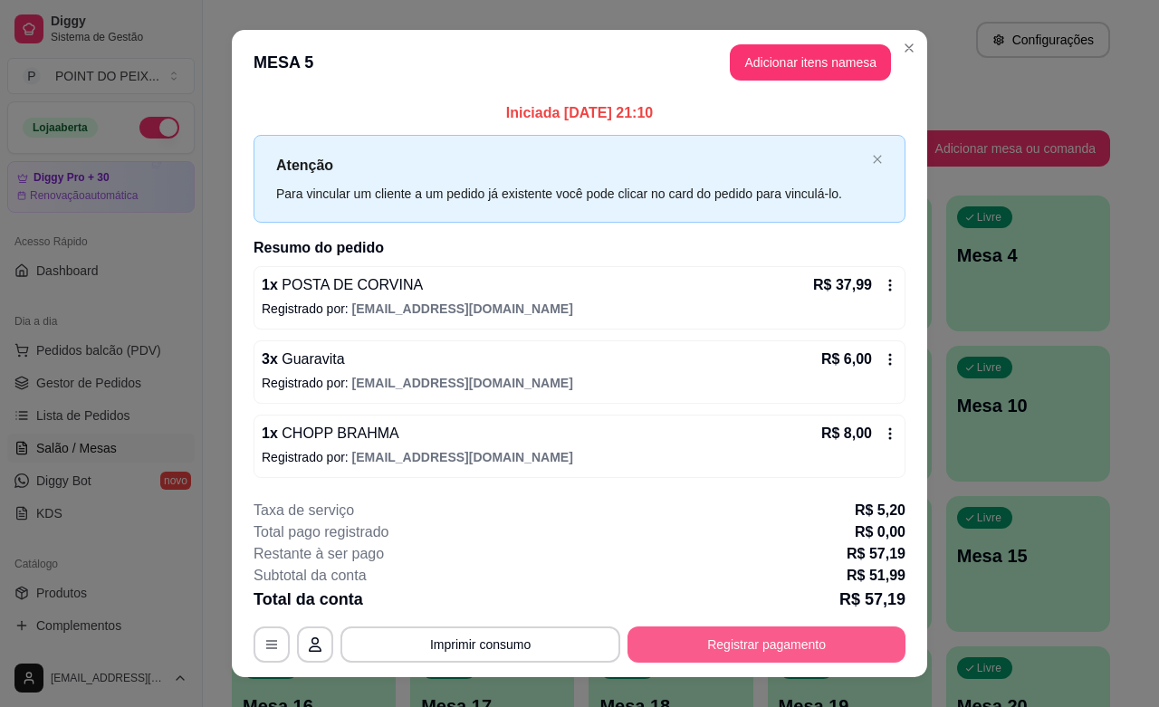
click at [758, 640] on button "Registrar pagamento" at bounding box center [767, 645] width 278 height 36
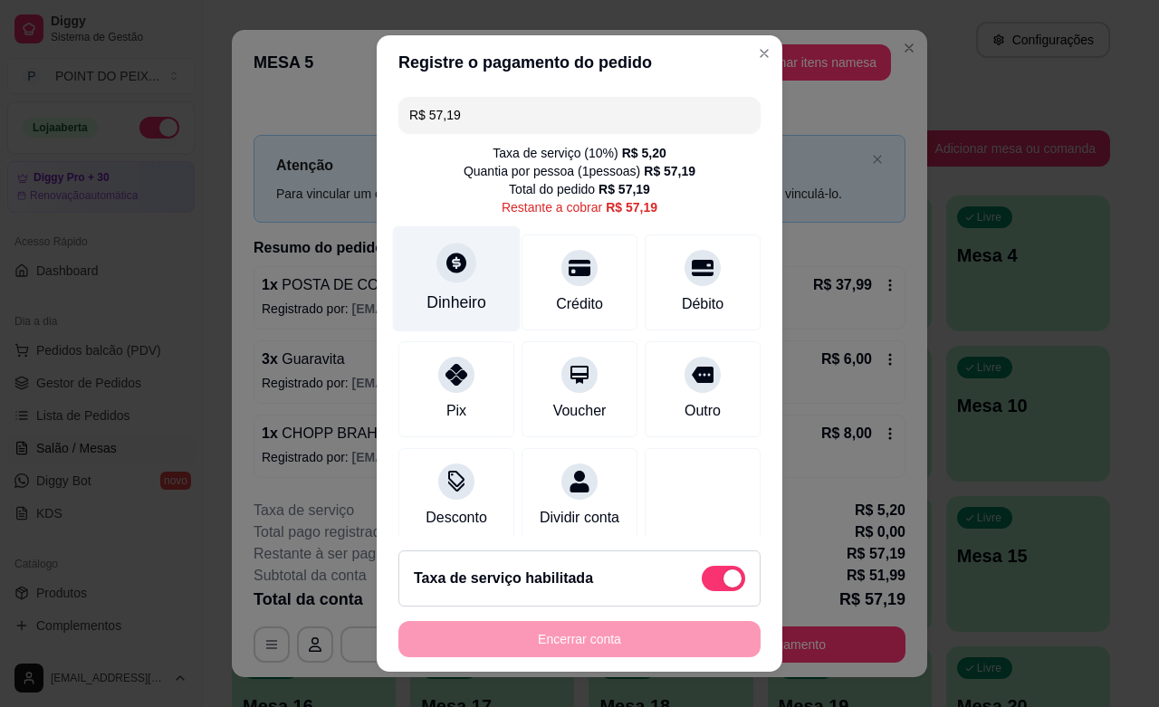
click at [457, 302] on div "Dinheiro" at bounding box center [457, 303] width 60 height 24
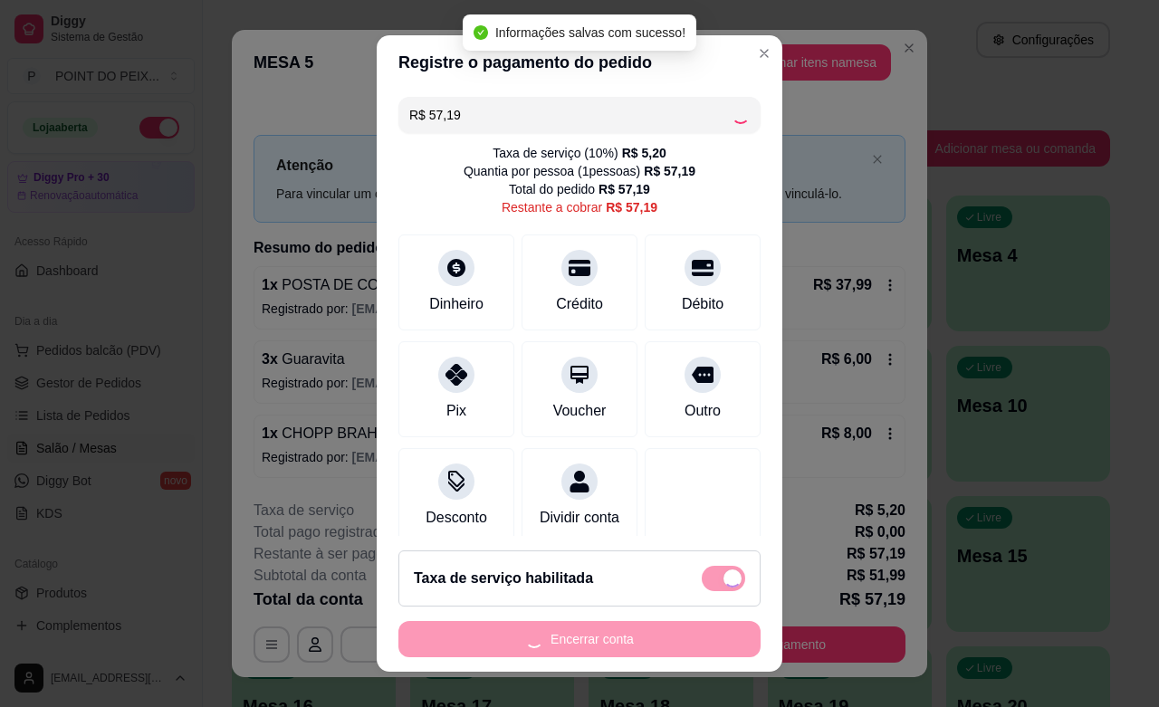
type input "R$ 0,00"
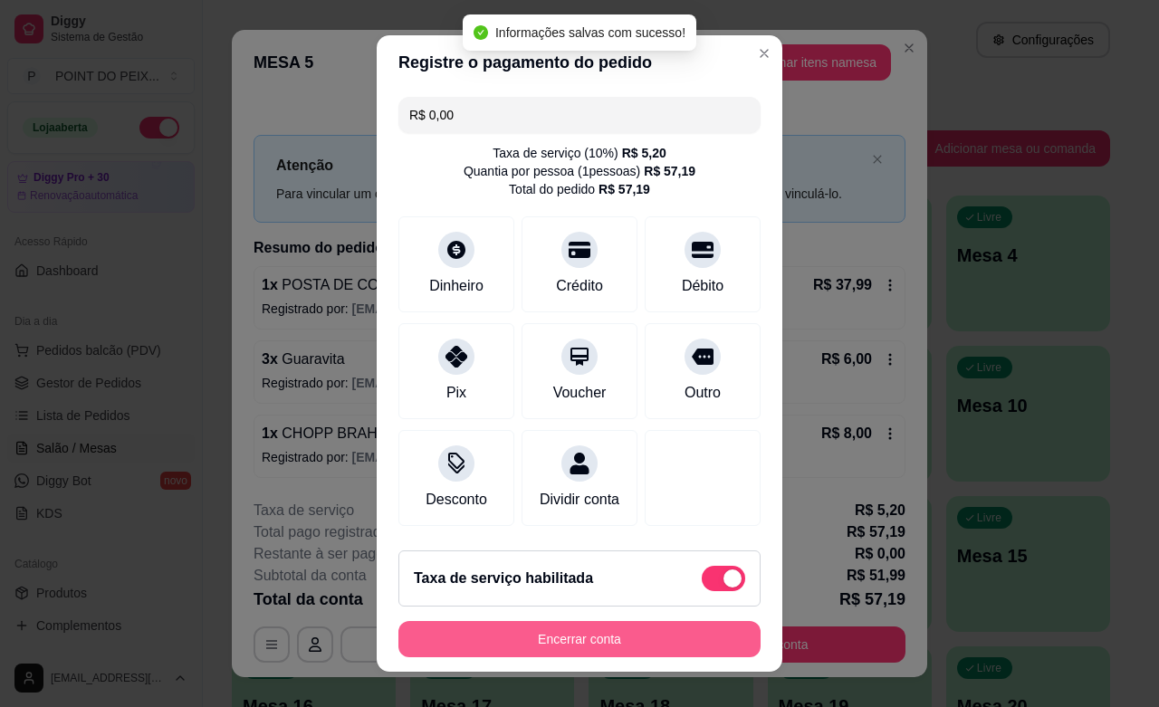
click at [581, 645] on button "Encerrar conta" at bounding box center [580, 639] width 362 height 36
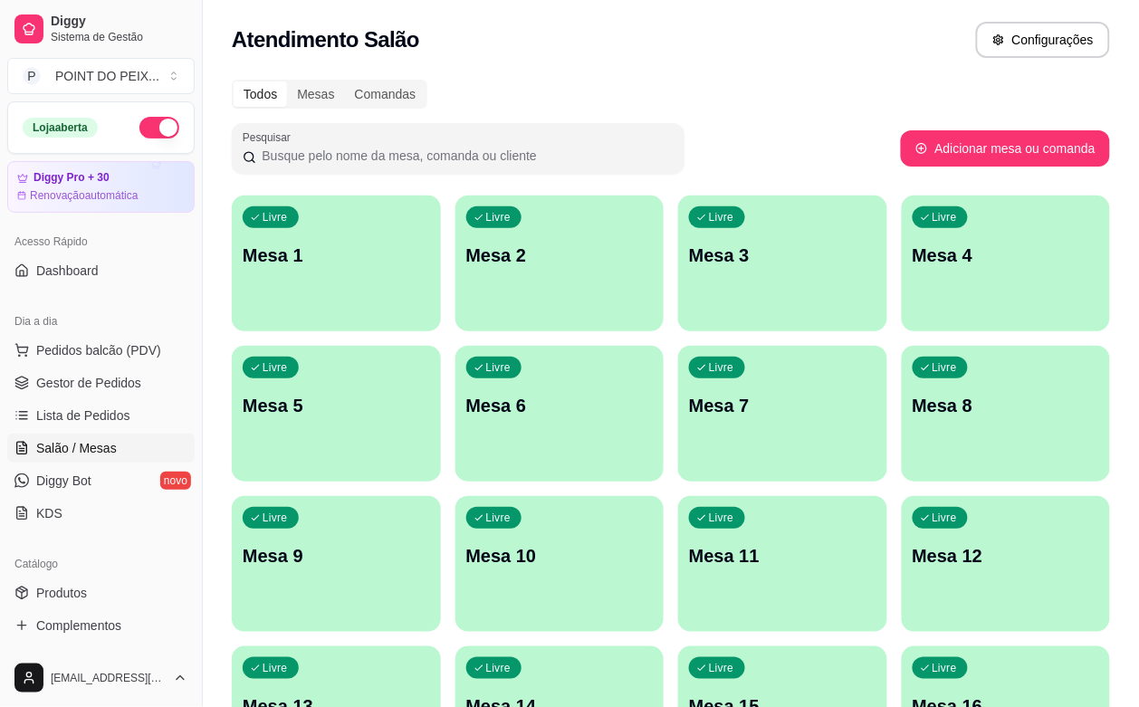
click at [678, 453] on div "Livre Mesa 7" at bounding box center [782, 403] width 209 height 114
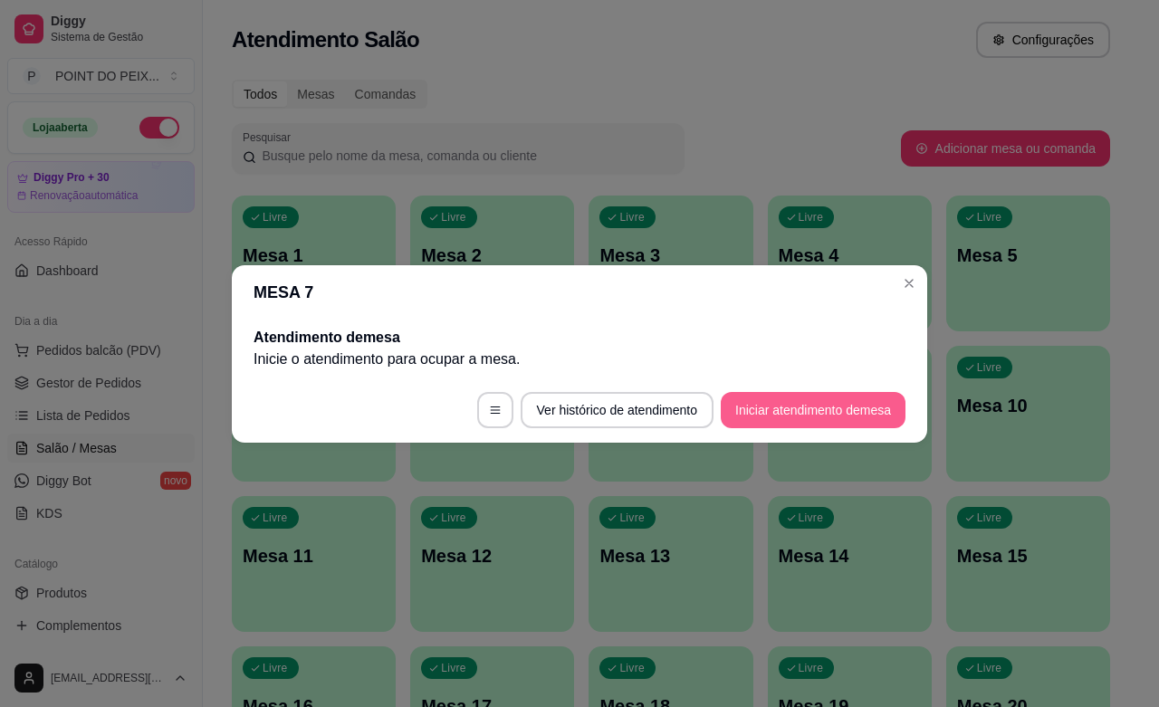
click at [812, 412] on button "Iniciar atendimento de mesa" at bounding box center [813, 410] width 185 height 36
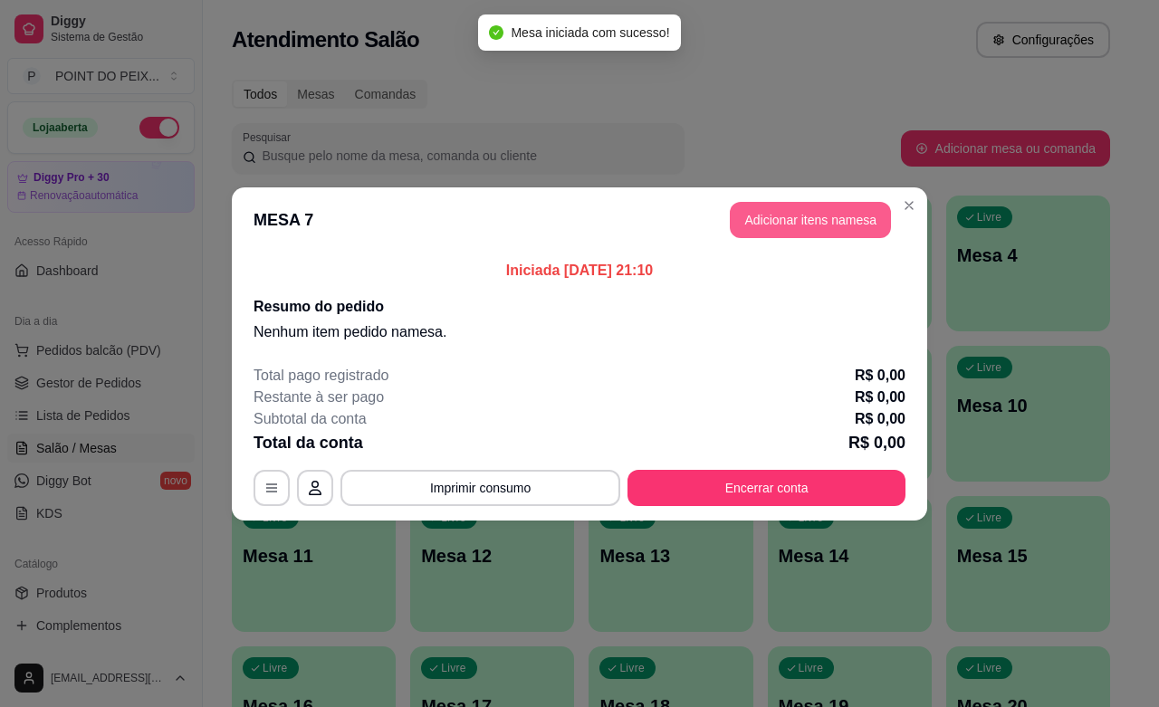
click at [794, 226] on button "Adicionar itens na mesa" at bounding box center [810, 220] width 161 height 36
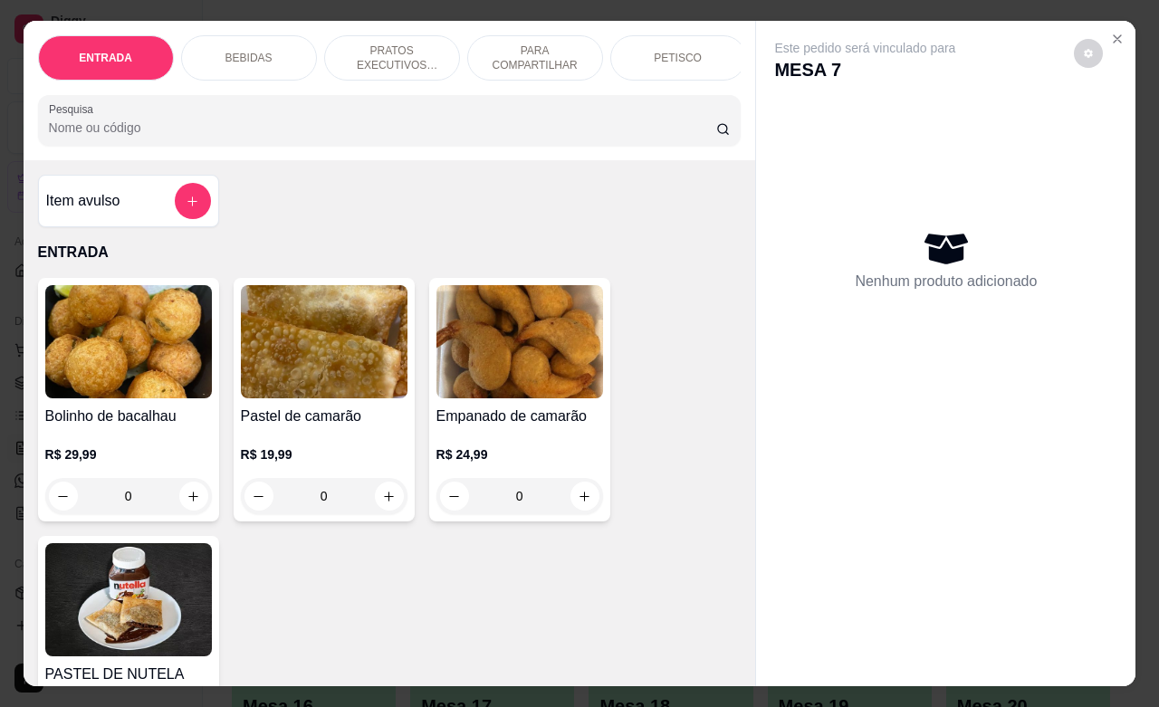
click at [696, 52] on div "PETISCO" at bounding box center [678, 57] width 136 height 45
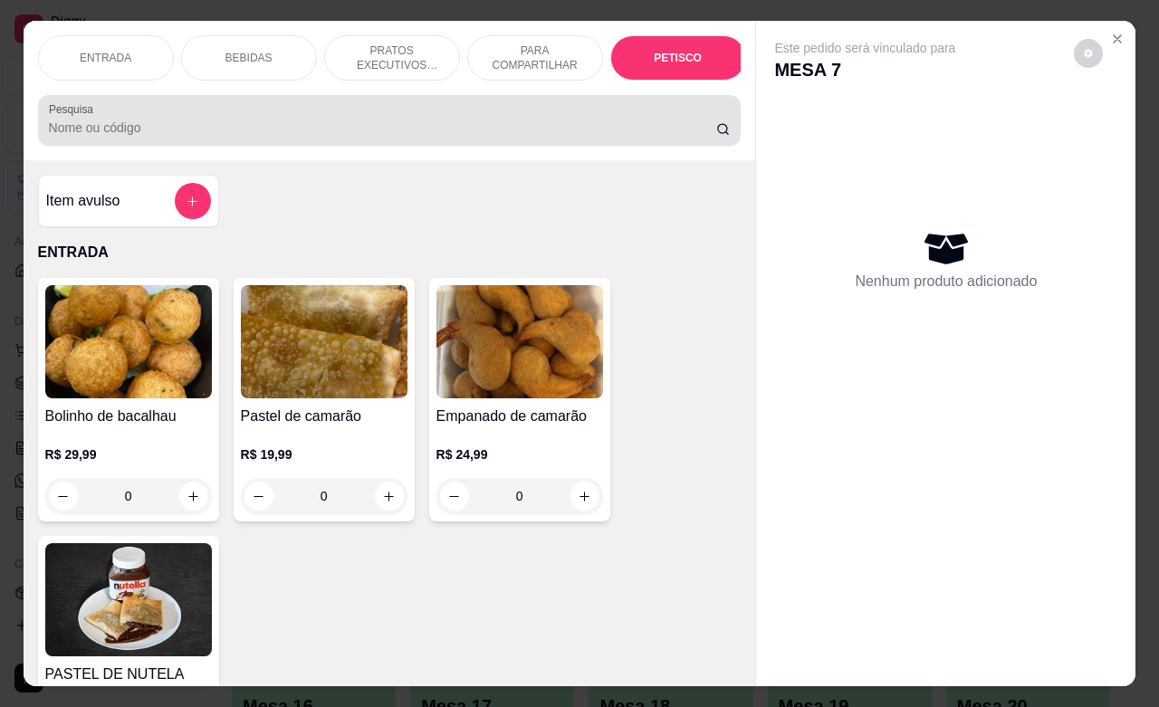
scroll to position [4486, 0]
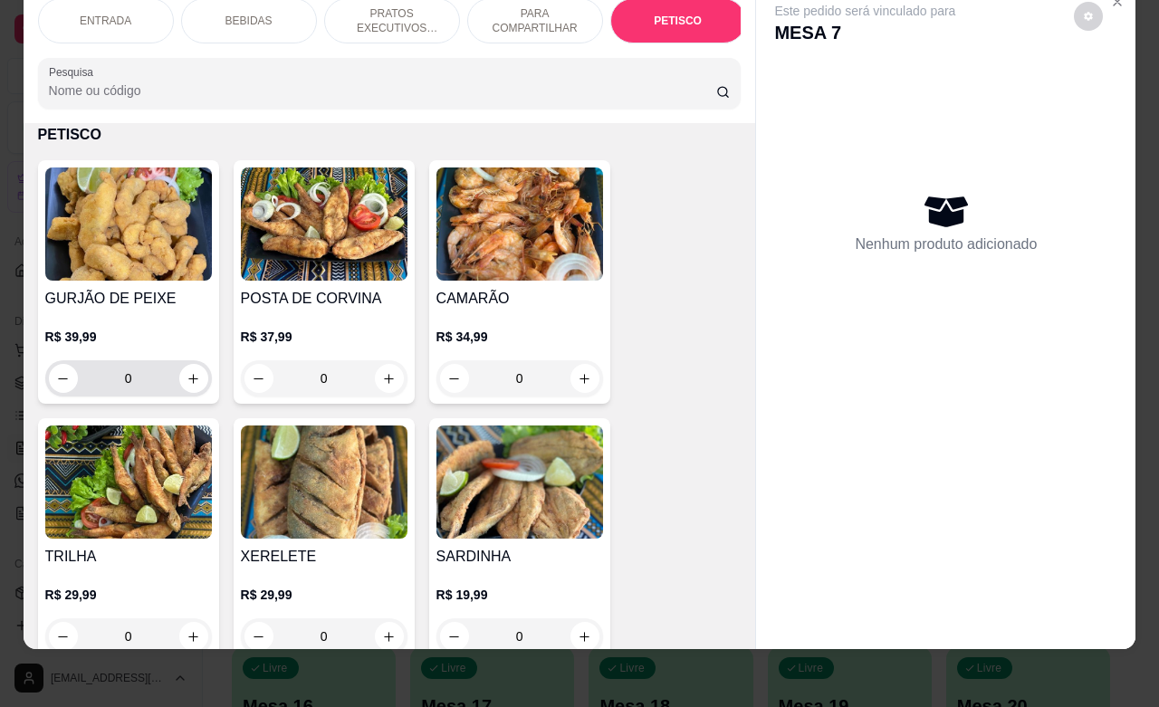
click at [182, 387] on button "increase-product-quantity" at bounding box center [193, 378] width 29 height 29
type input "1"
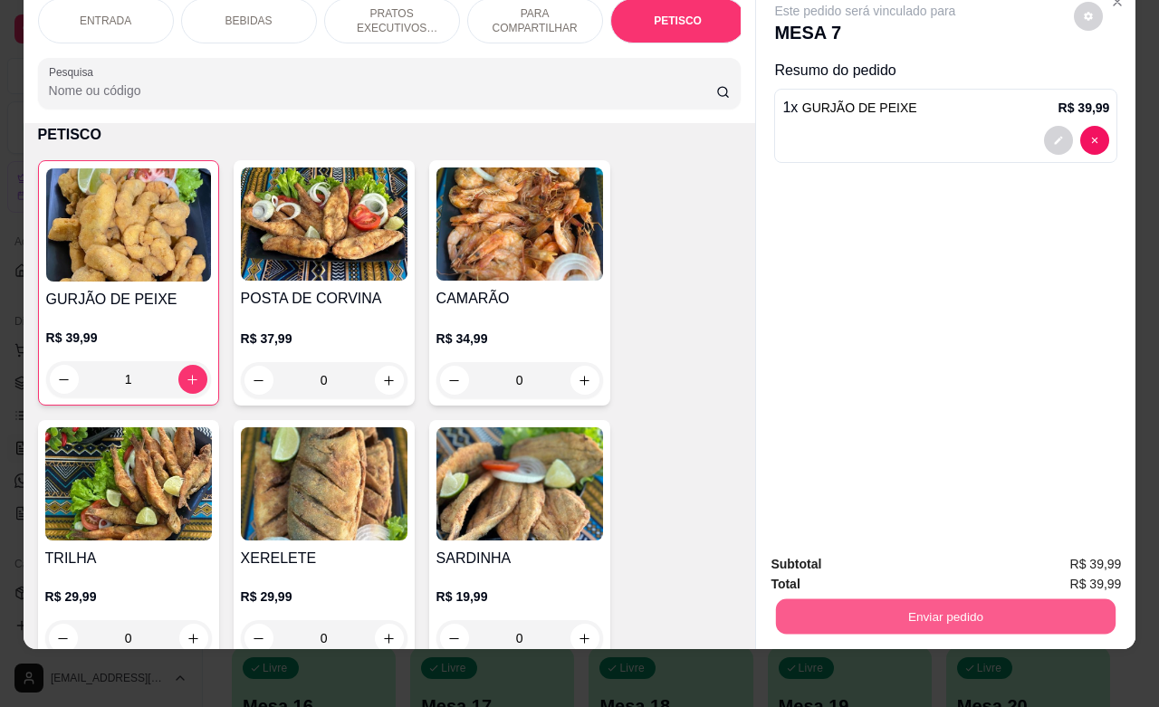
click at [890, 599] on button "Enviar pedido" at bounding box center [946, 616] width 340 height 35
click at [1070, 564] on button "Enviar pedido" at bounding box center [1072, 553] width 102 height 34
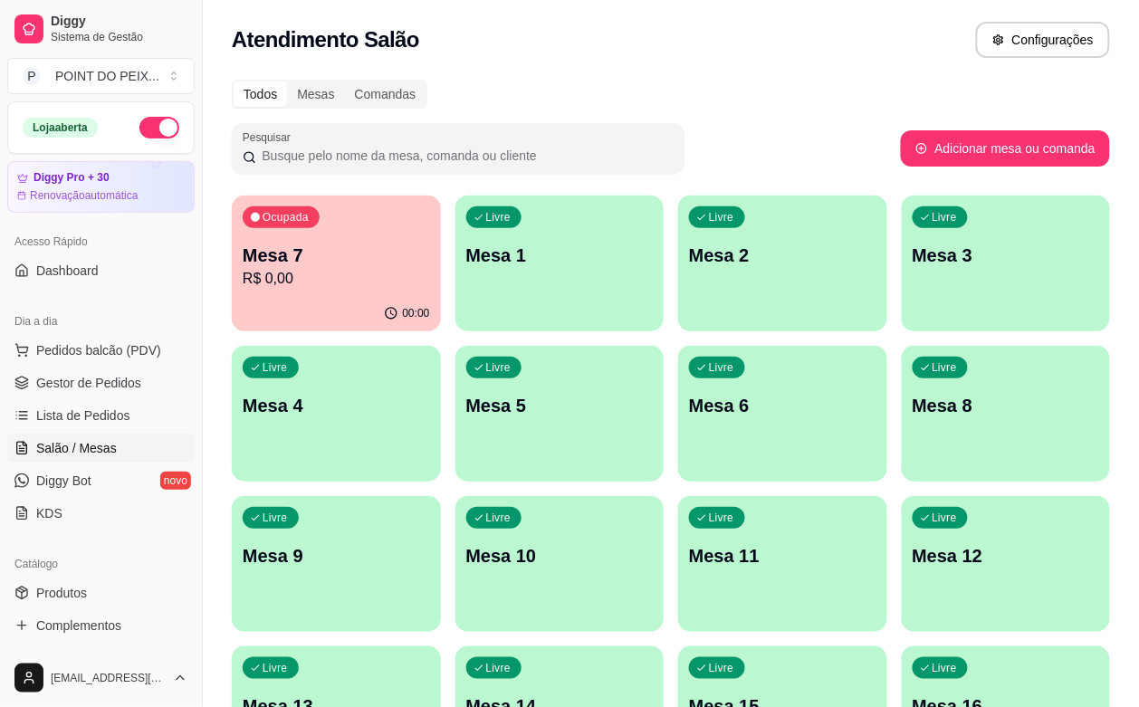
click at [518, 313] on div "button" at bounding box center [560, 321] width 209 height 22
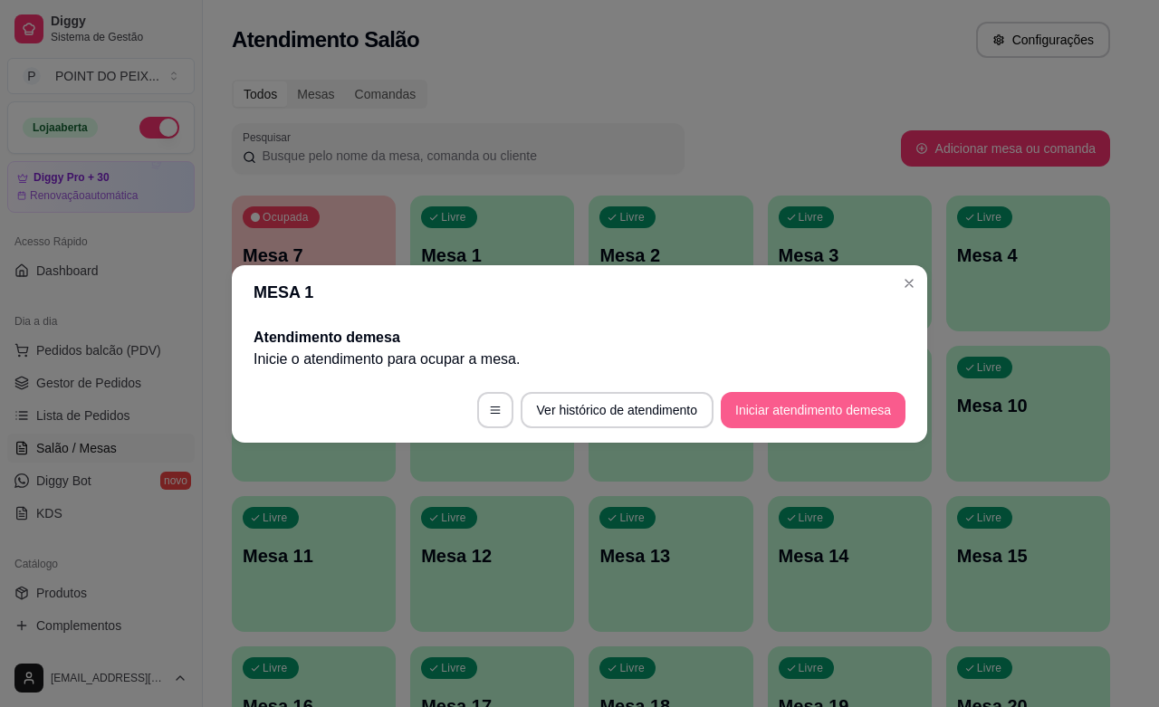
click at [824, 415] on button "Iniciar atendimento de mesa" at bounding box center [813, 410] width 185 height 36
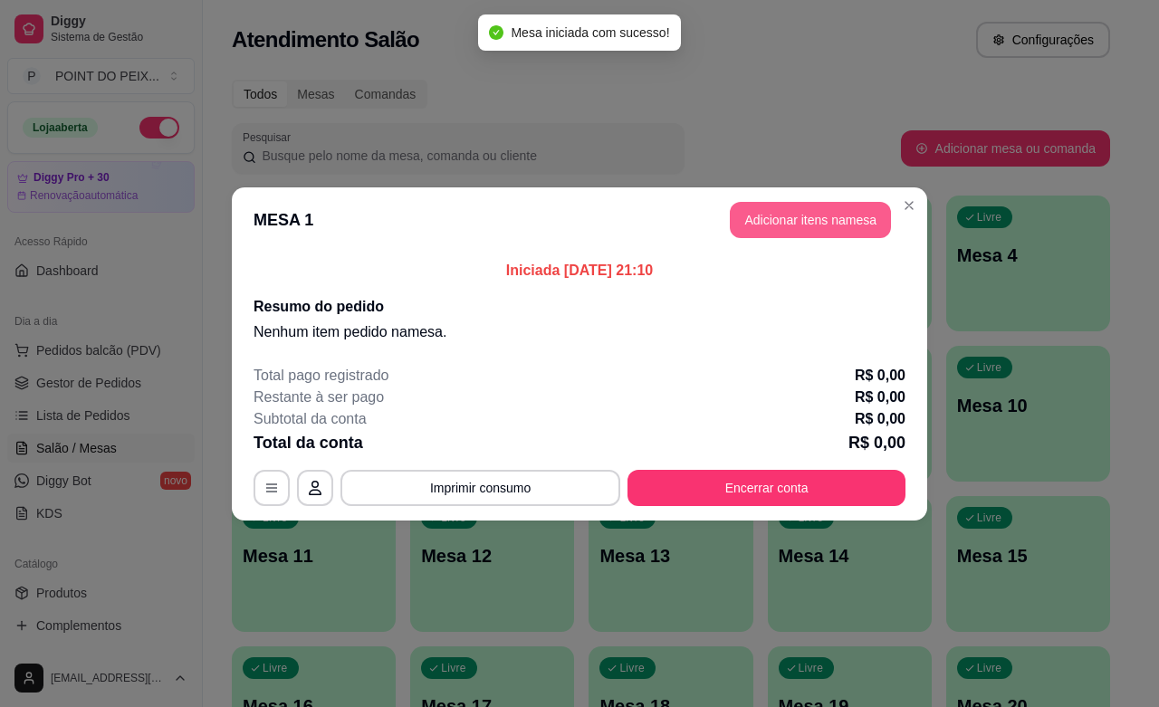
click at [794, 232] on button "Adicionar itens na mesa" at bounding box center [810, 220] width 161 height 36
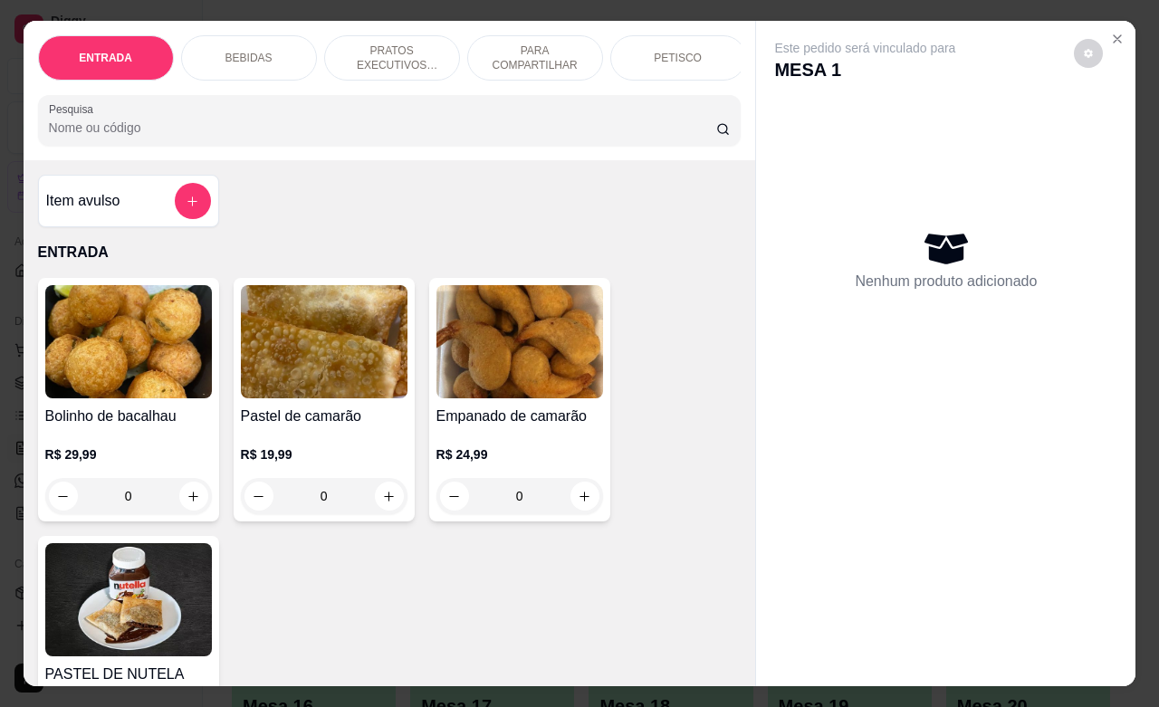
click at [664, 62] on div "PETISCO" at bounding box center [678, 57] width 136 height 45
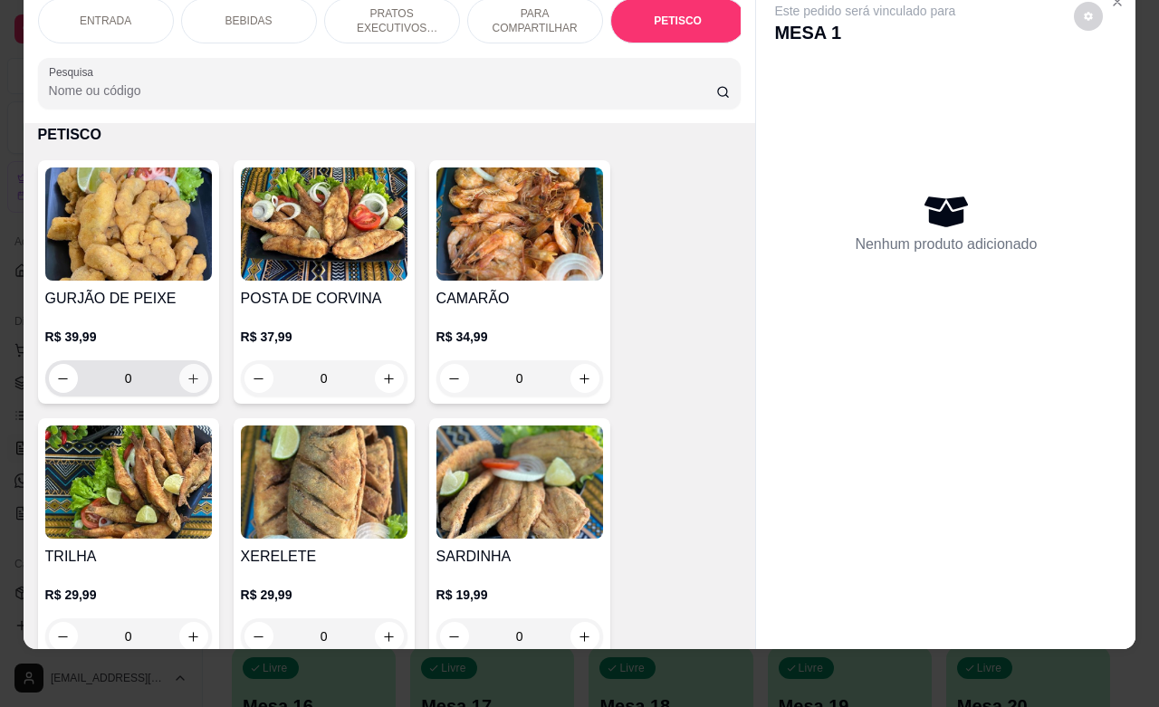
click at [179, 377] on button "increase-product-quantity" at bounding box center [193, 378] width 29 height 29
type input "1"
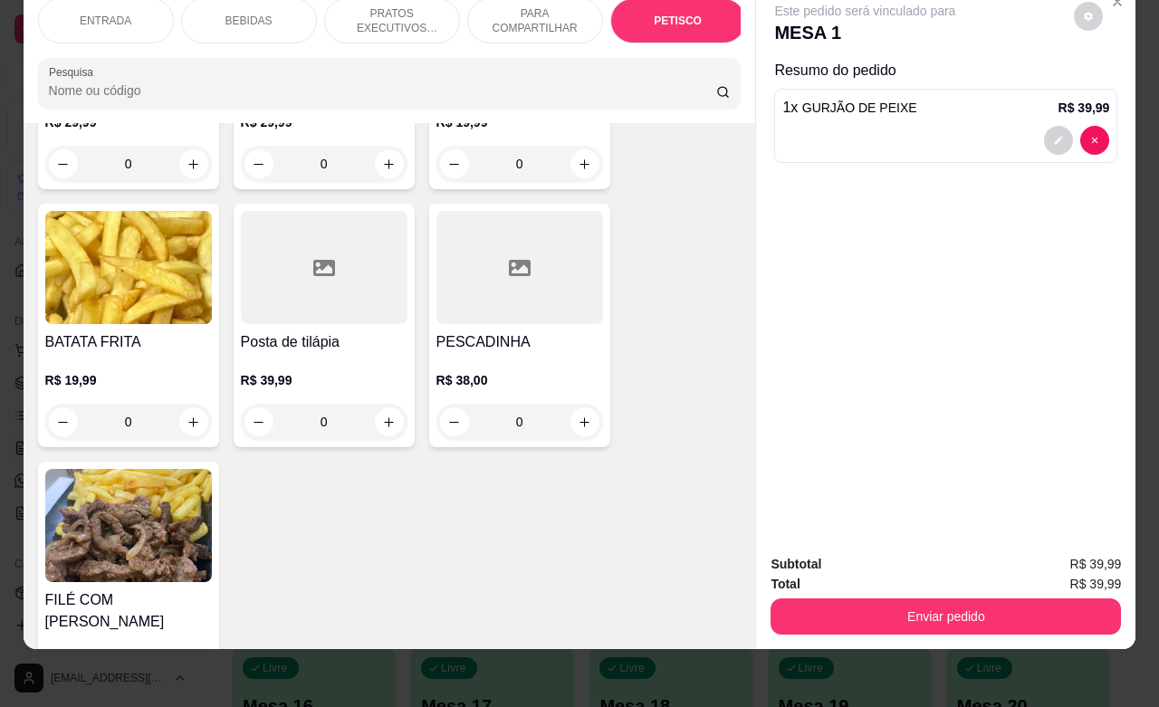
scroll to position [5052, 0]
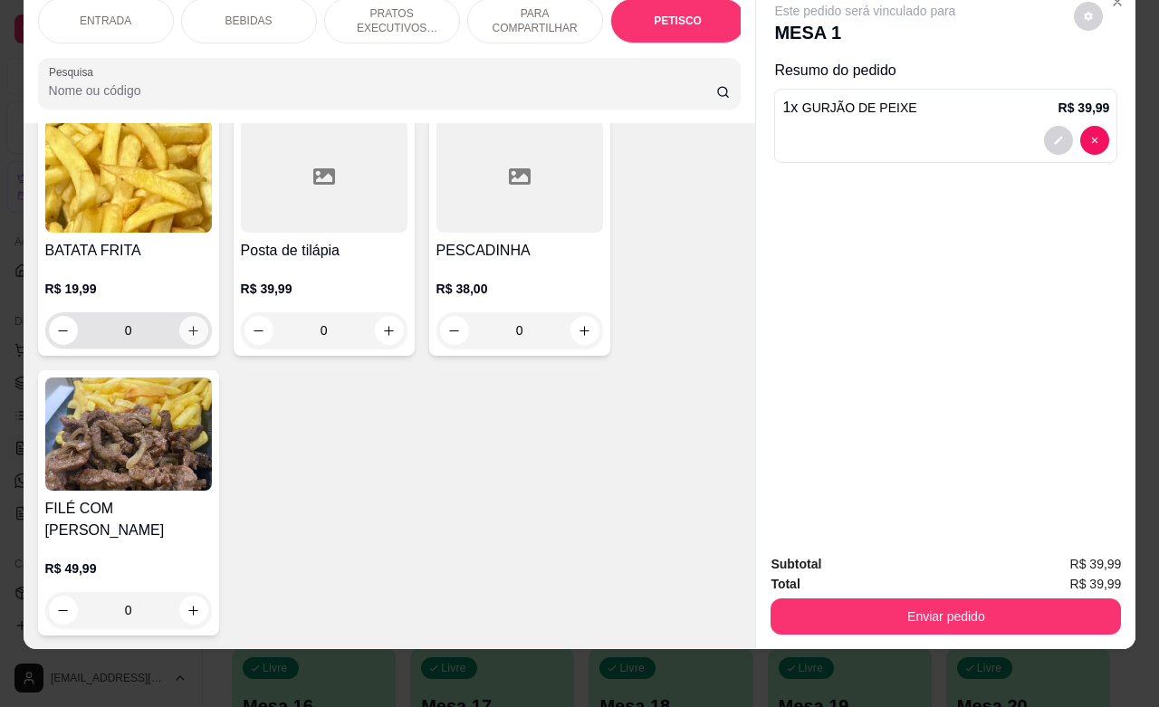
click at [190, 323] on button "increase-product-quantity" at bounding box center [193, 330] width 29 height 29
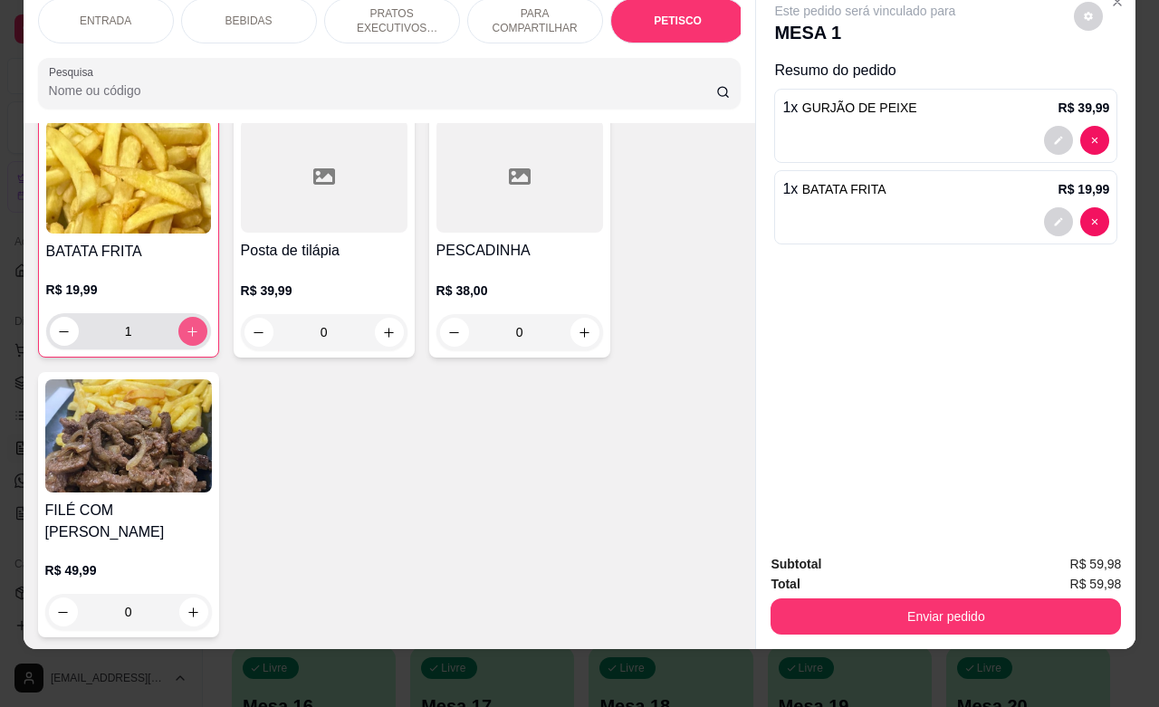
type input "1"
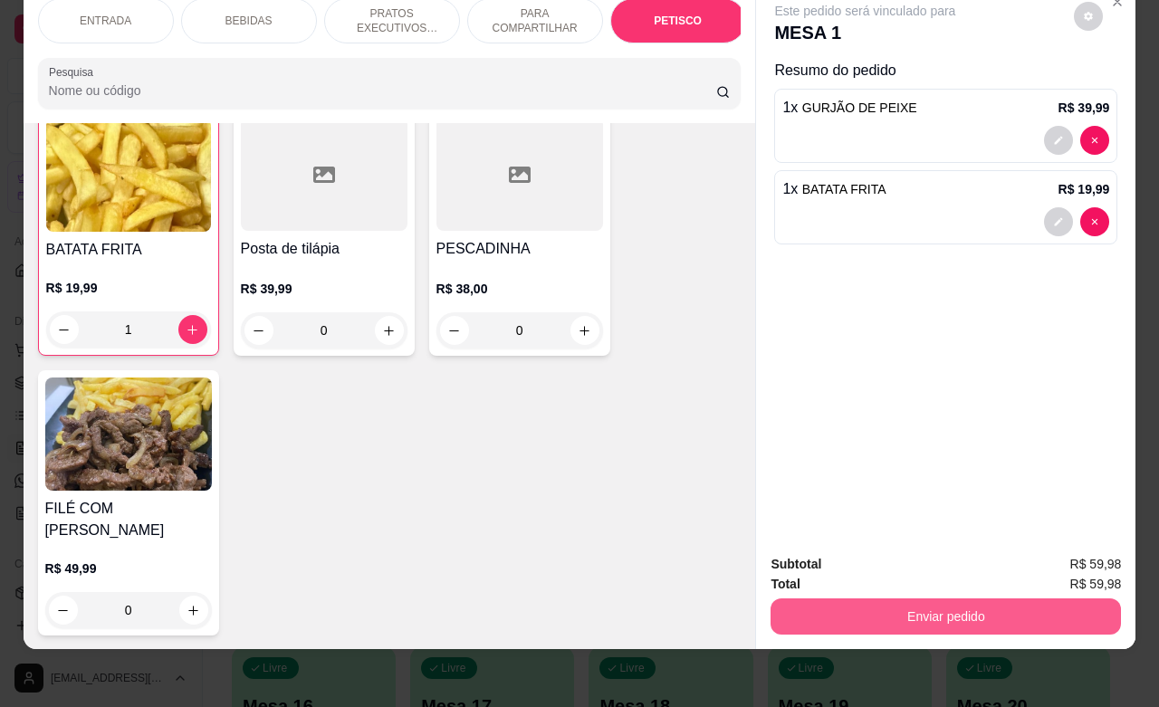
click at [930, 599] on button "Enviar pedido" at bounding box center [946, 617] width 351 height 36
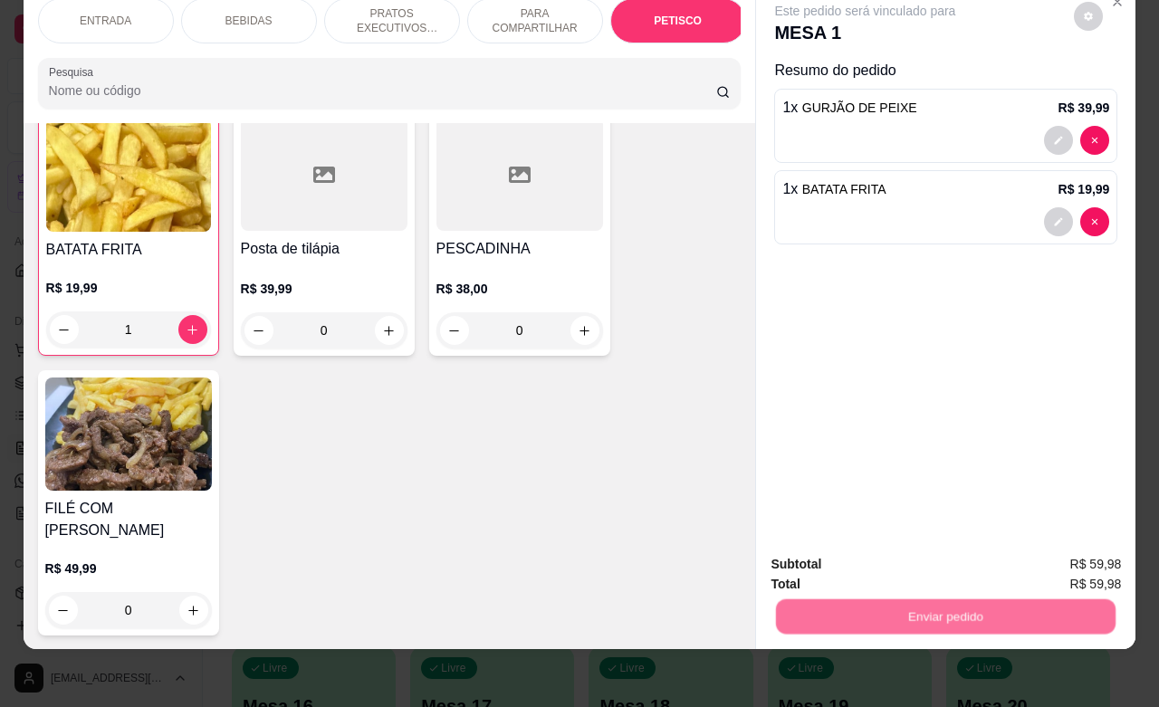
click at [1048, 552] on button "Enviar pedido" at bounding box center [1072, 553] width 102 height 34
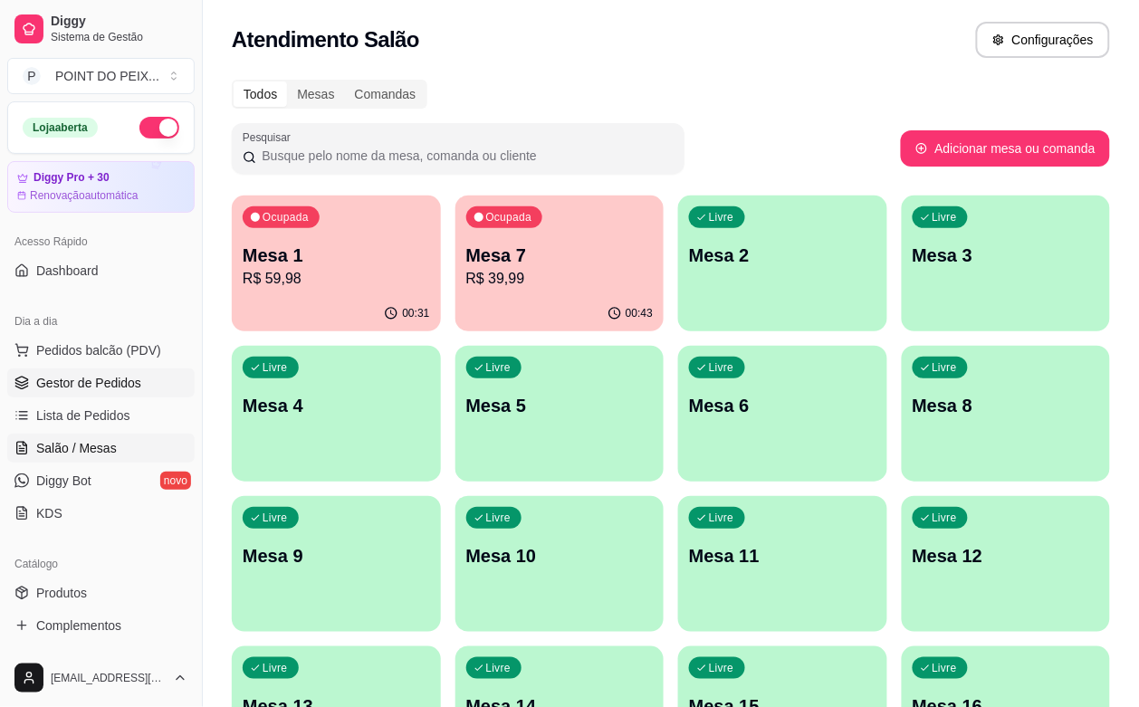
click at [96, 388] on span "Gestor de Pedidos" at bounding box center [88, 383] width 105 height 18
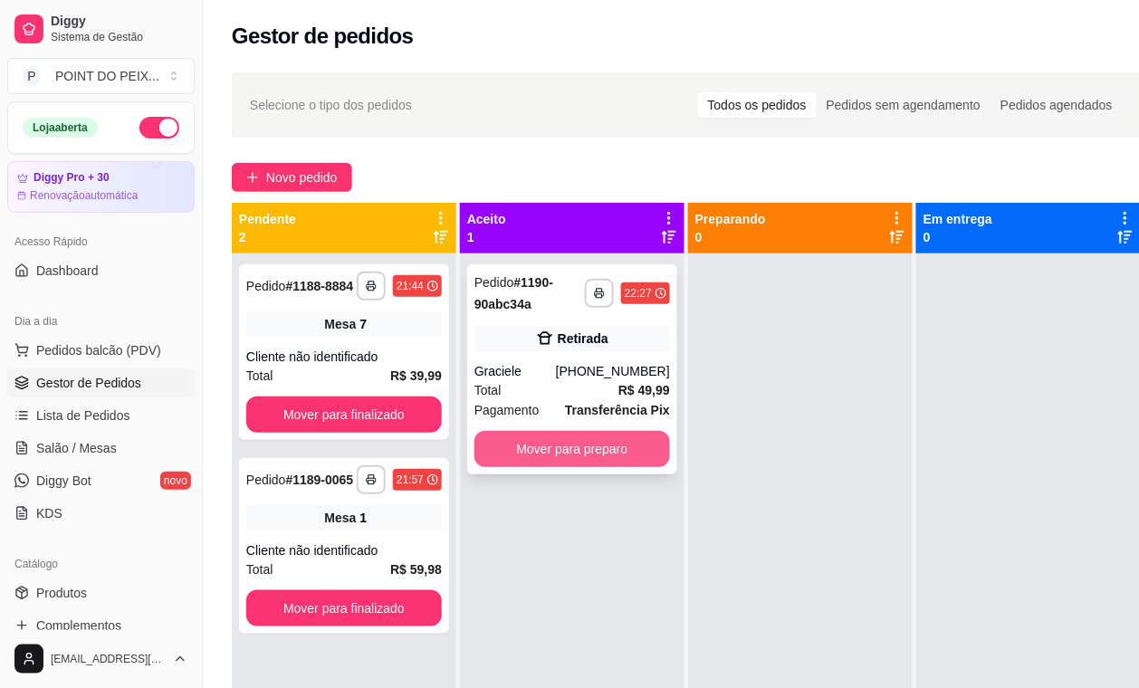
click at [540, 451] on button "Mover para preparo" at bounding box center [573, 449] width 196 height 36
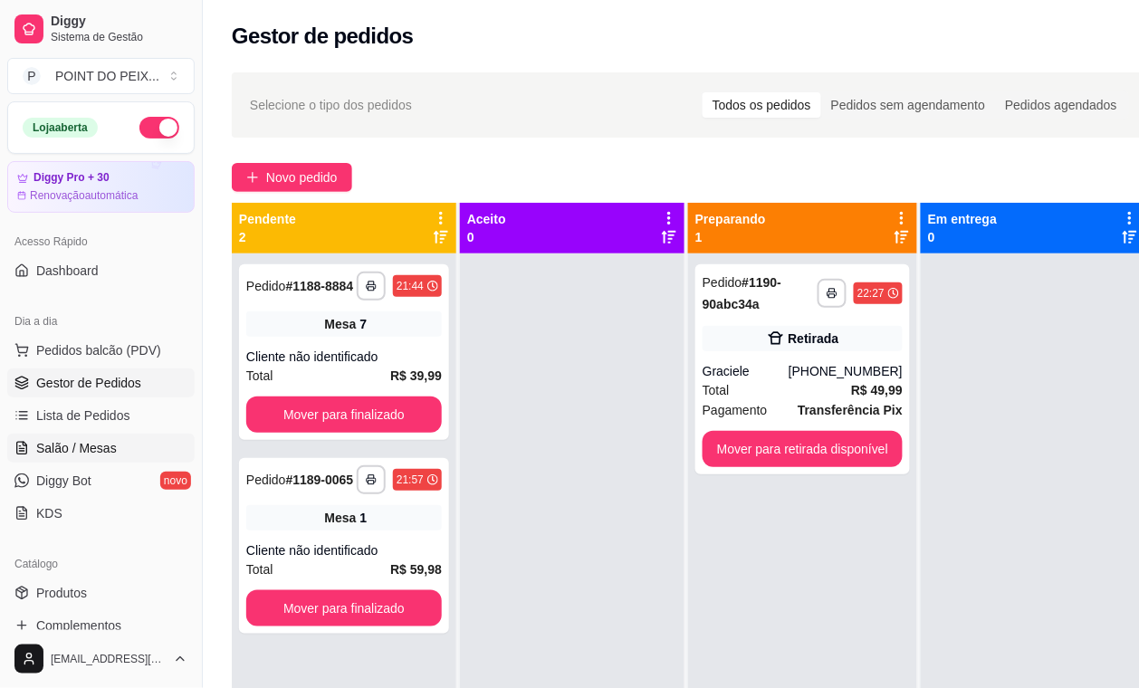
click at [89, 449] on span "Salão / Mesas" at bounding box center [76, 448] width 81 height 18
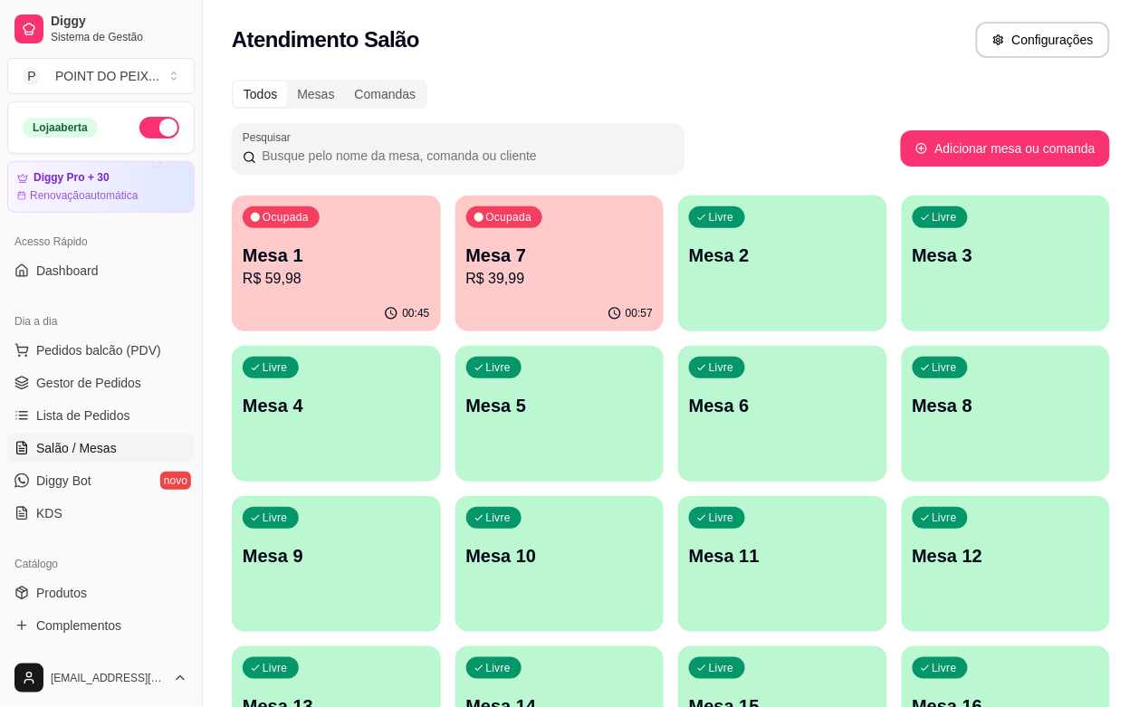
click at [338, 255] on p "Mesa 1" at bounding box center [336, 255] width 187 height 25
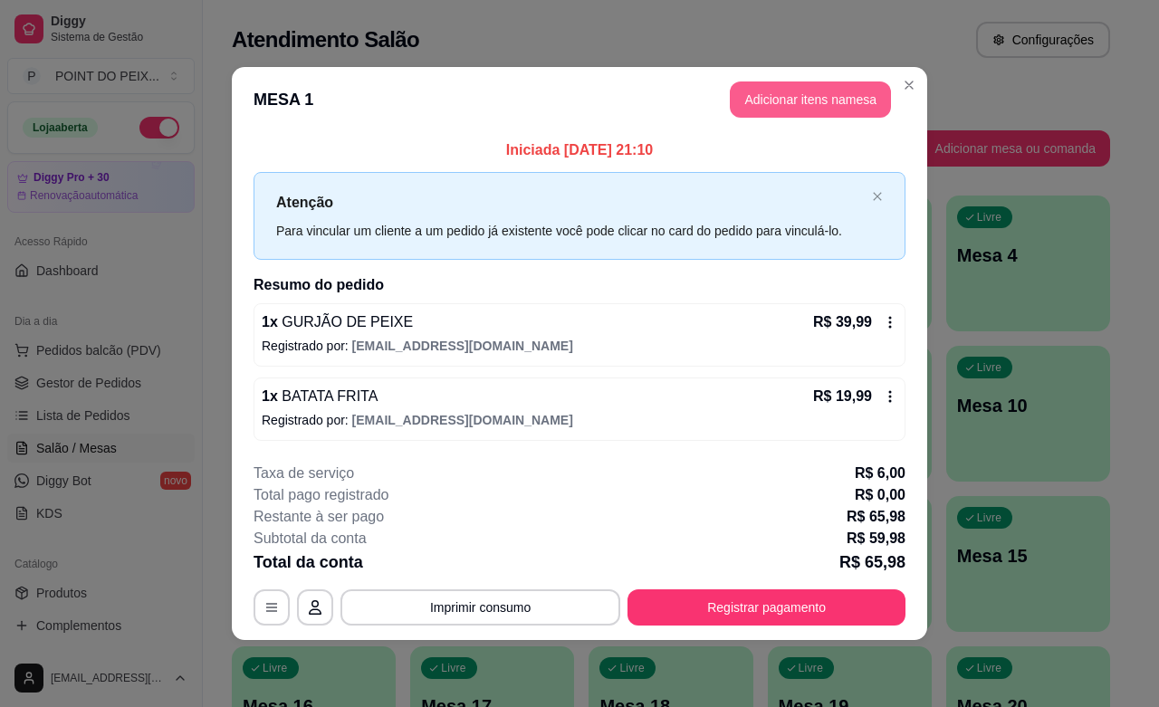
click at [821, 101] on button "Adicionar itens na mesa" at bounding box center [810, 100] width 161 height 36
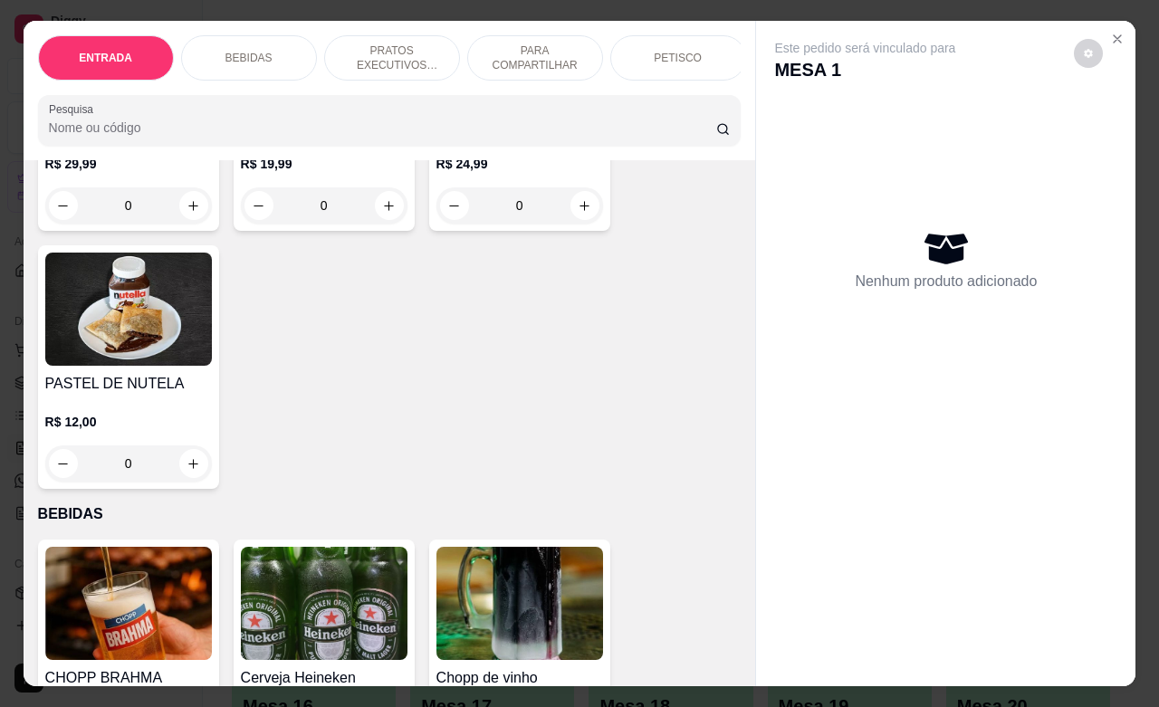
scroll to position [453, 0]
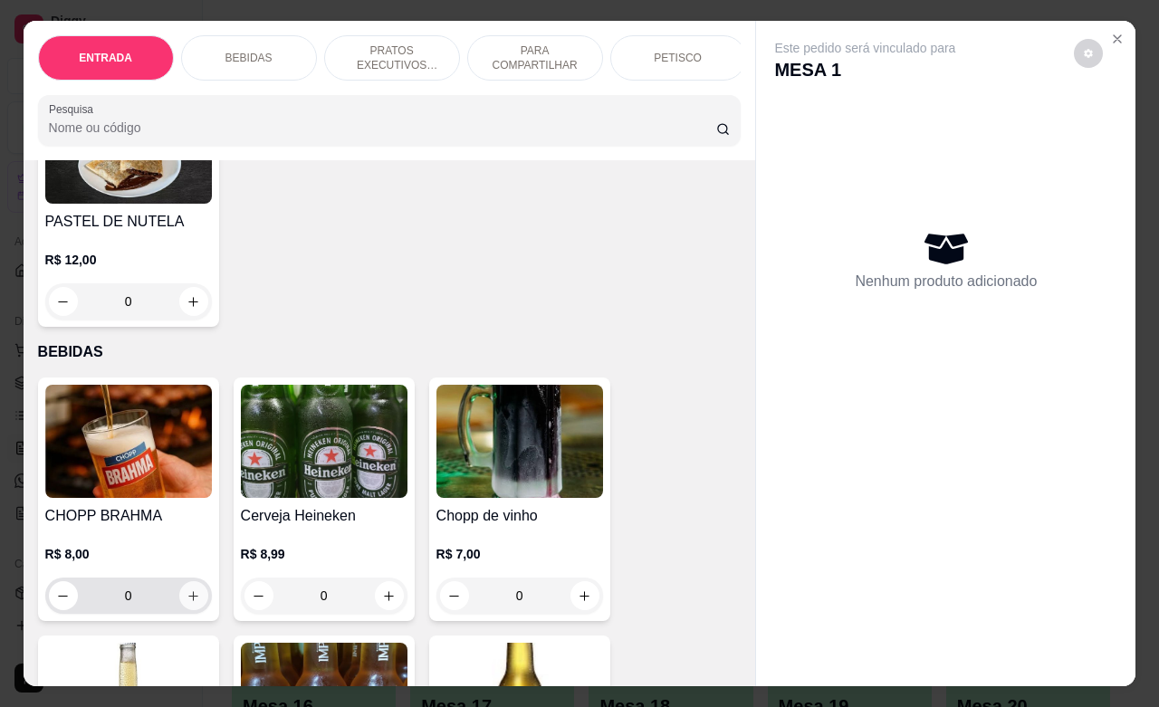
click at [187, 603] on icon "increase-product-quantity" at bounding box center [194, 597] width 14 height 14
click at [187, 601] on icon "increase-product-quantity" at bounding box center [194, 597] width 14 height 14
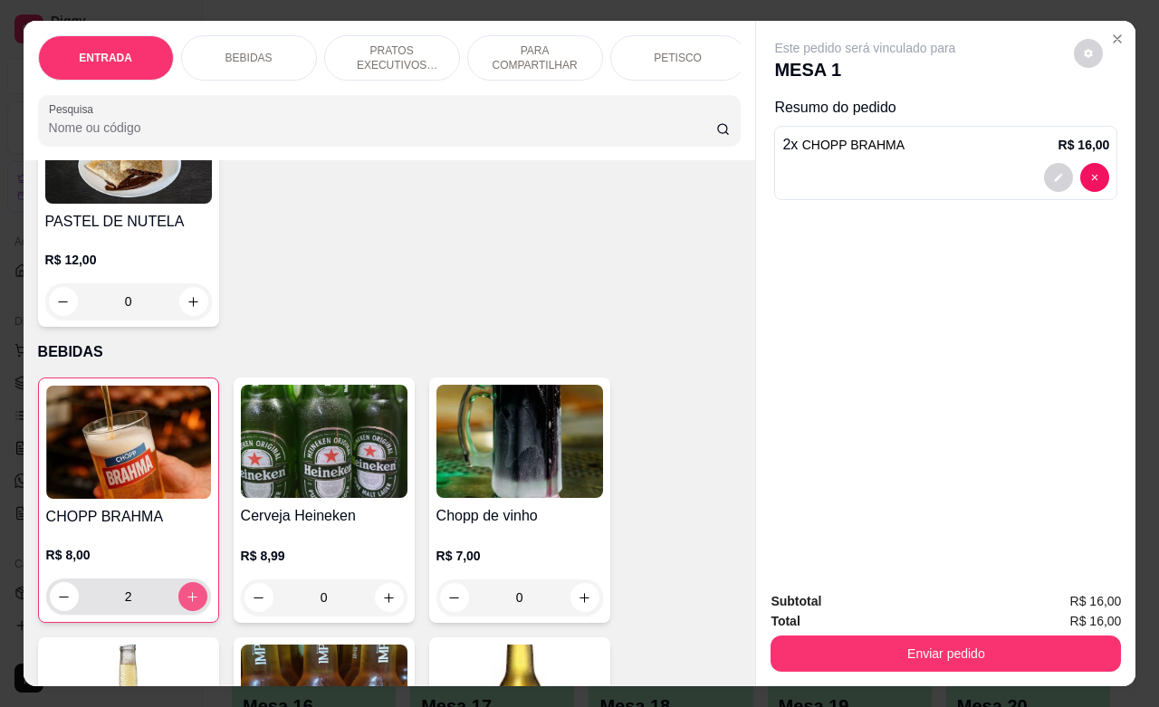
type input "2"
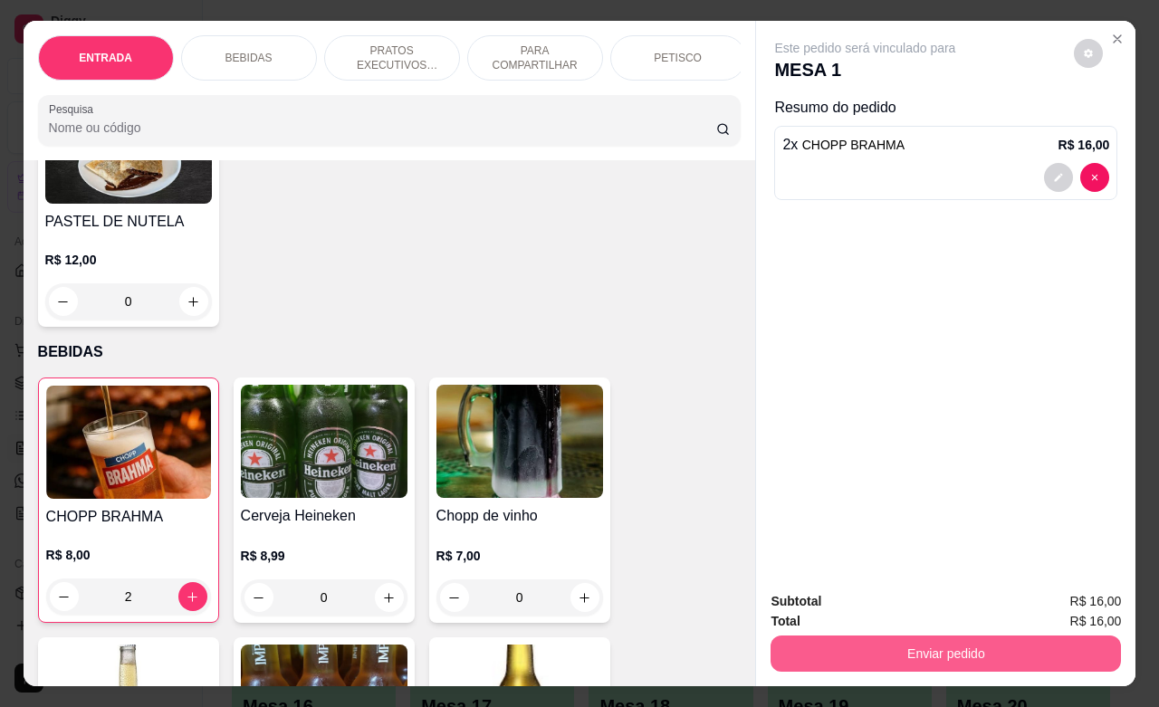
click at [881, 636] on button "Enviar pedido" at bounding box center [946, 654] width 351 height 36
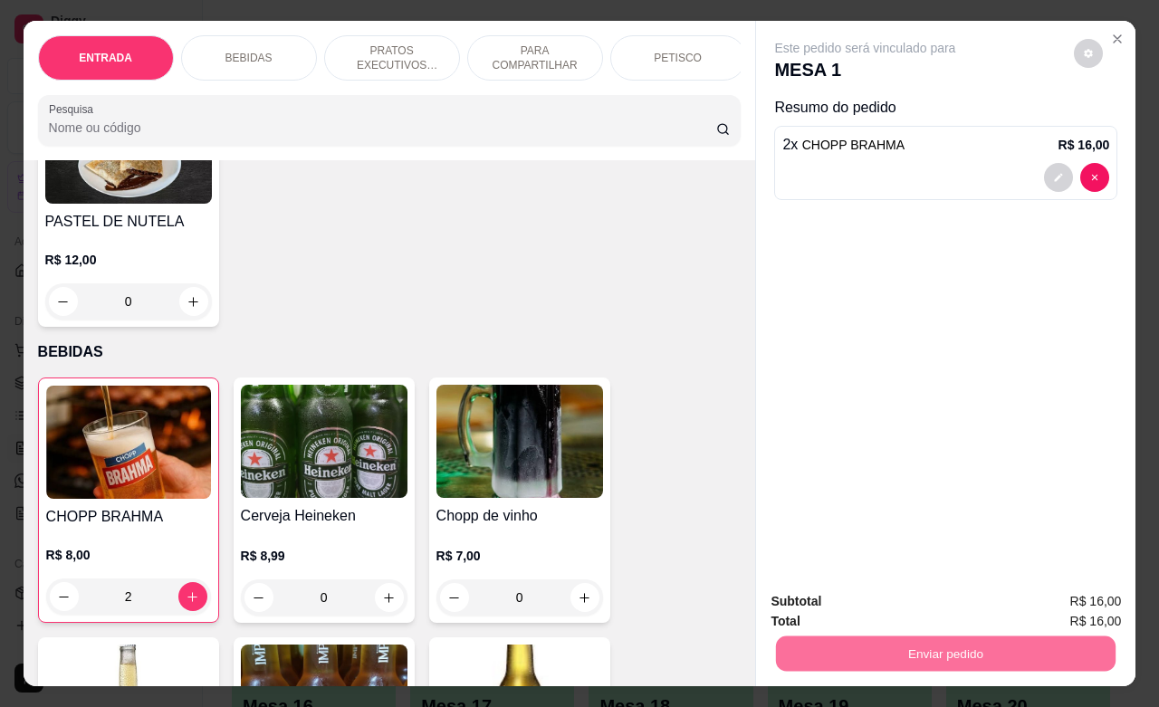
click at [1042, 593] on button "Enviar pedido" at bounding box center [1072, 599] width 102 height 34
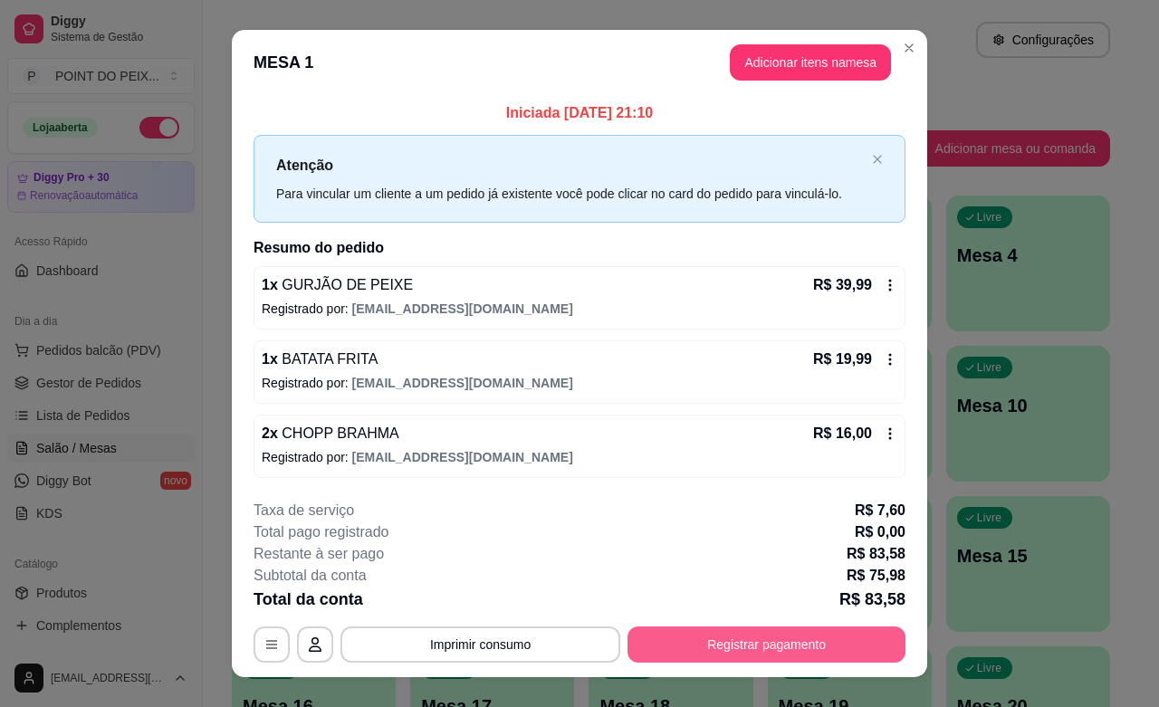
click at [822, 648] on button "Registrar pagamento" at bounding box center [767, 645] width 278 height 36
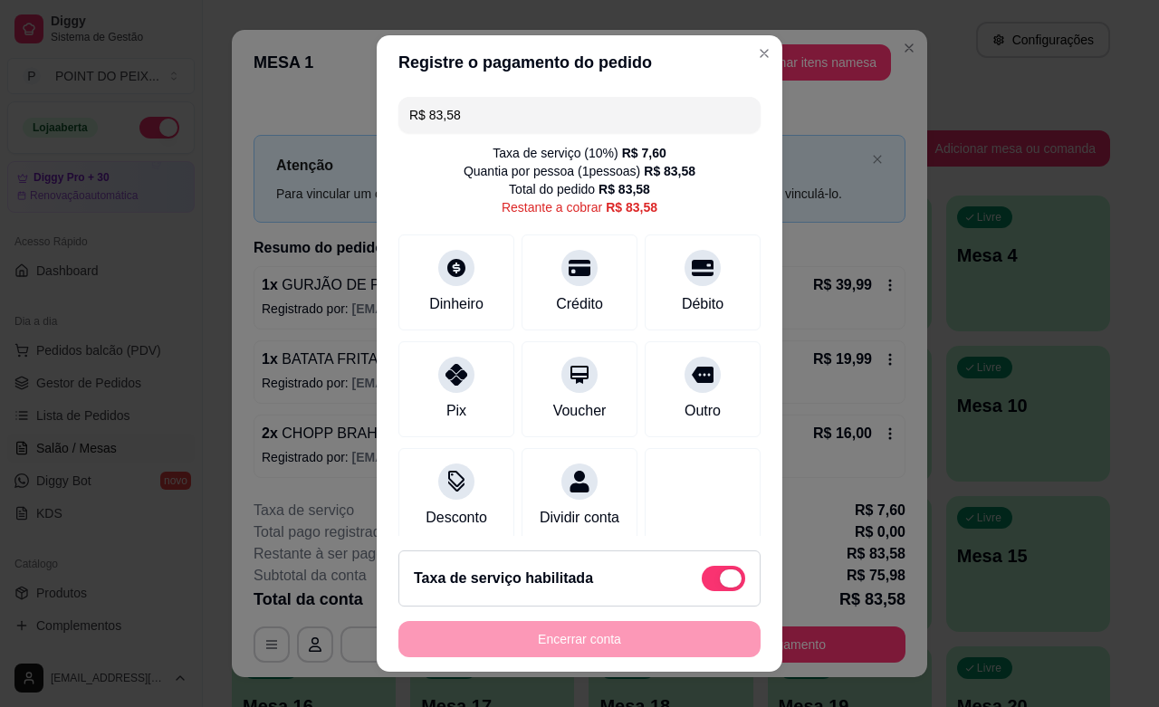
click at [702, 578] on span at bounding box center [723, 578] width 43 height 25
click at [701, 581] on input "checkbox" at bounding box center [707, 587] width 12 height 12
checkbox input "true"
type input "R$ 75,98"
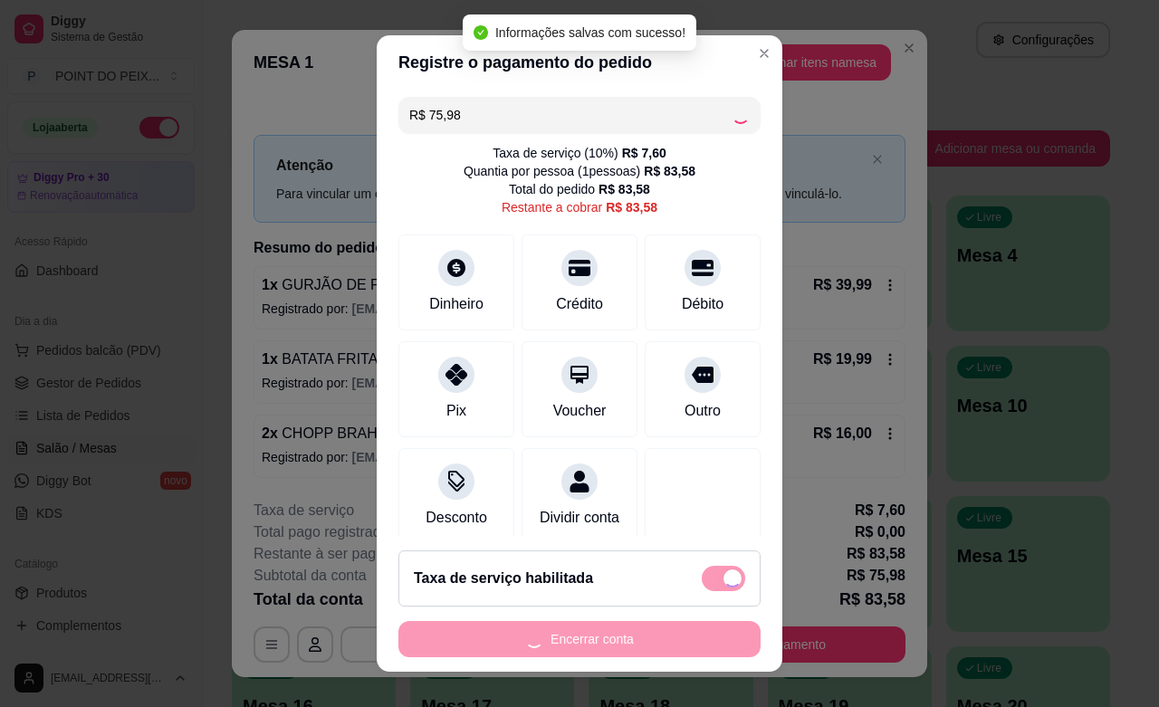
checkbox input "false"
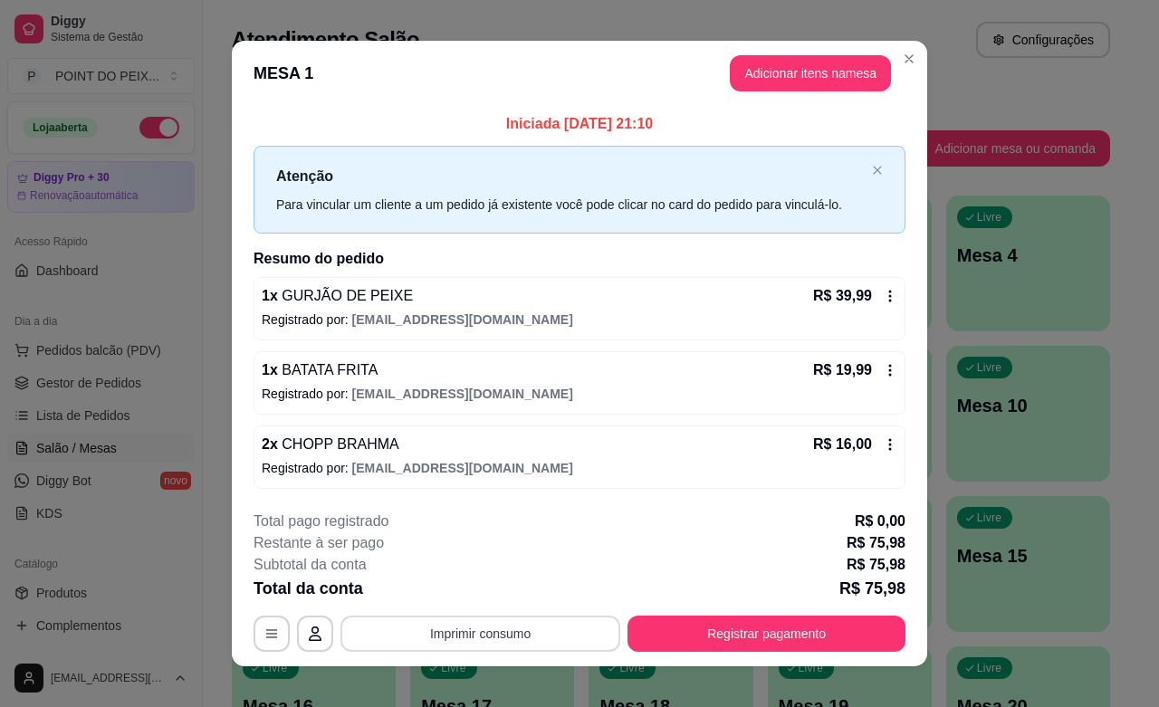
click at [507, 635] on button "Imprimir consumo" at bounding box center [481, 634] width 280 height 36
click at [476, 596] on button "IMPRESSORA" at bounding box center [476, 593] width 127 height 28
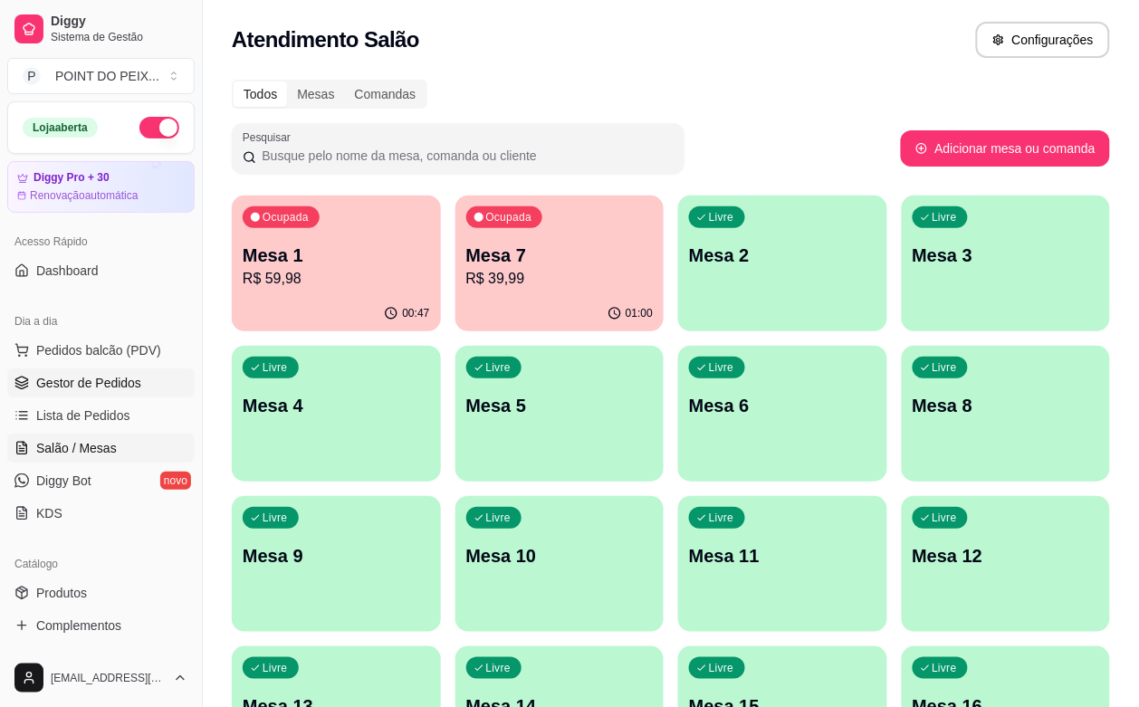
click at [101, 390] on span "Gestor de Pedidos" at bounding box center [88, 383] width 105 height 18
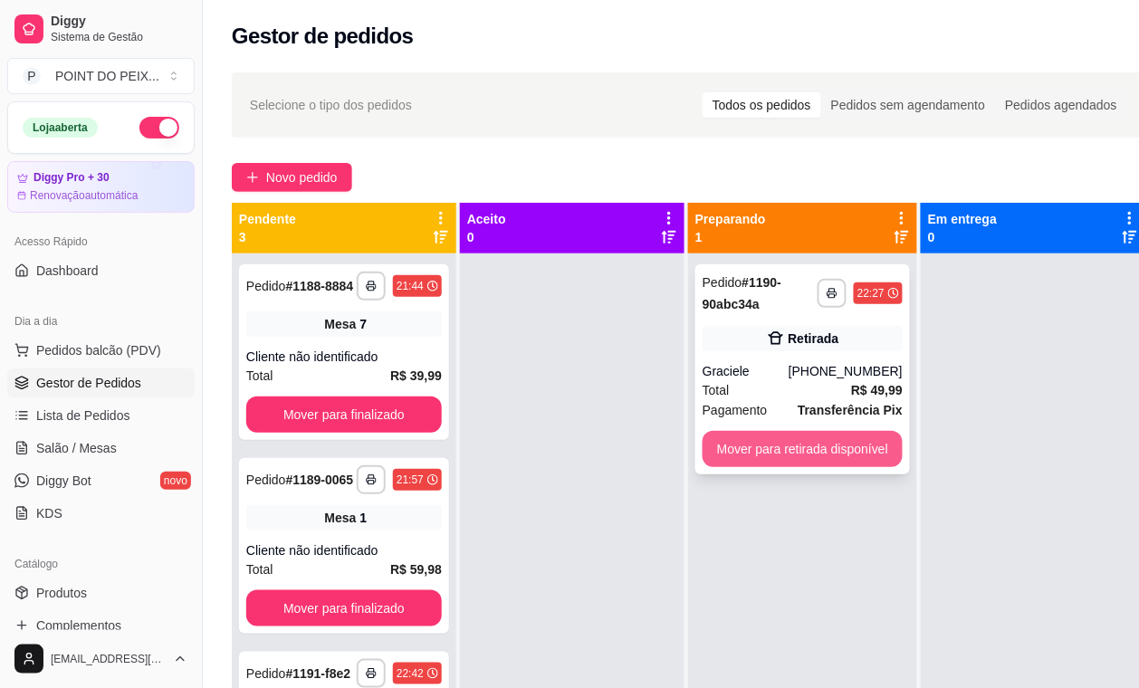
click at [765, 448] on button "Mover para retirada disponível" at bounding box center [803, 449] width 200 height 36
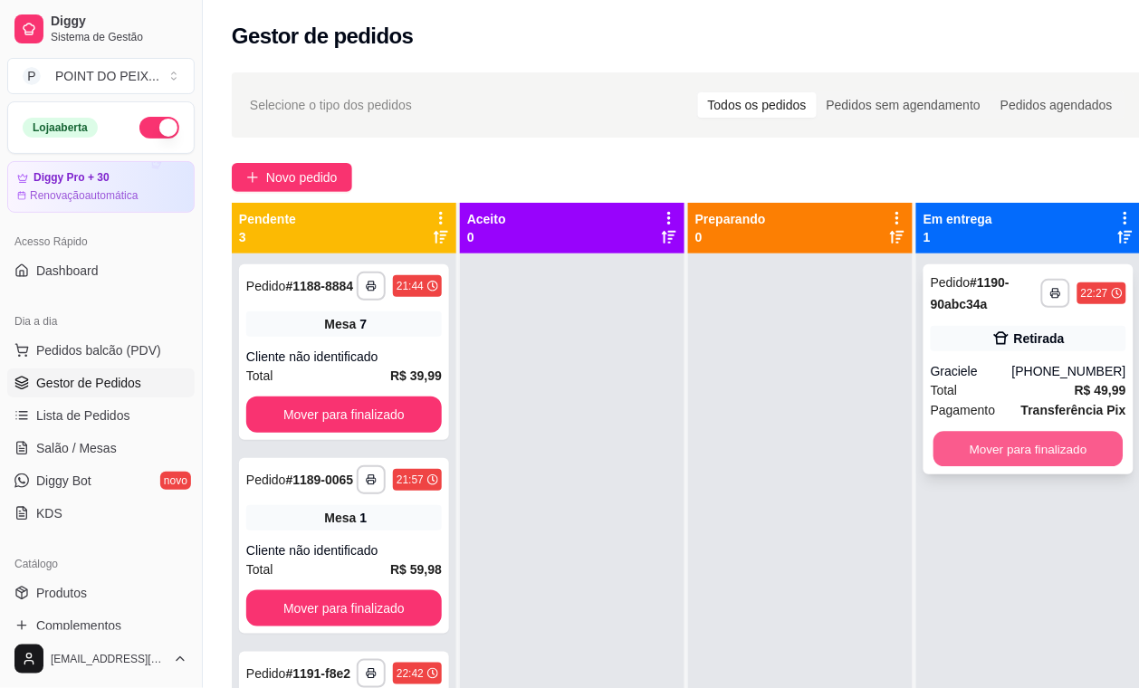
click at [989, 453] on button "Mover para finalizado" at bounding box center [1029, 449] width 190 height 35
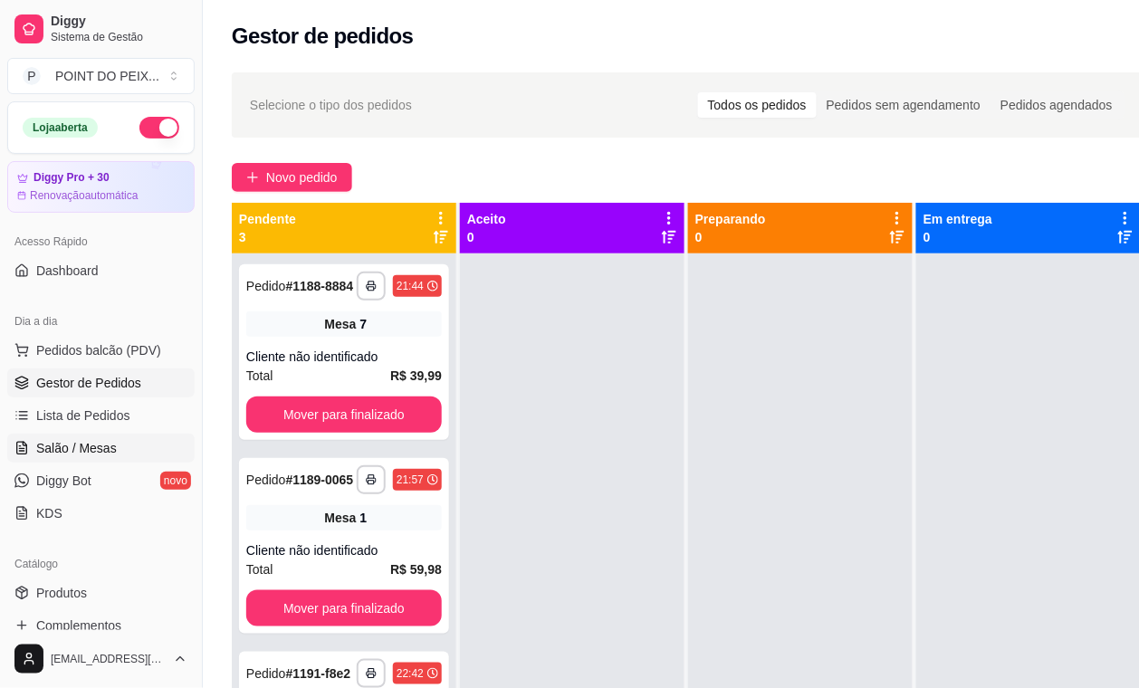
click at [71, 456] on span "Salão / Mesas" at bounding box center [76, 448] width 81 height 18
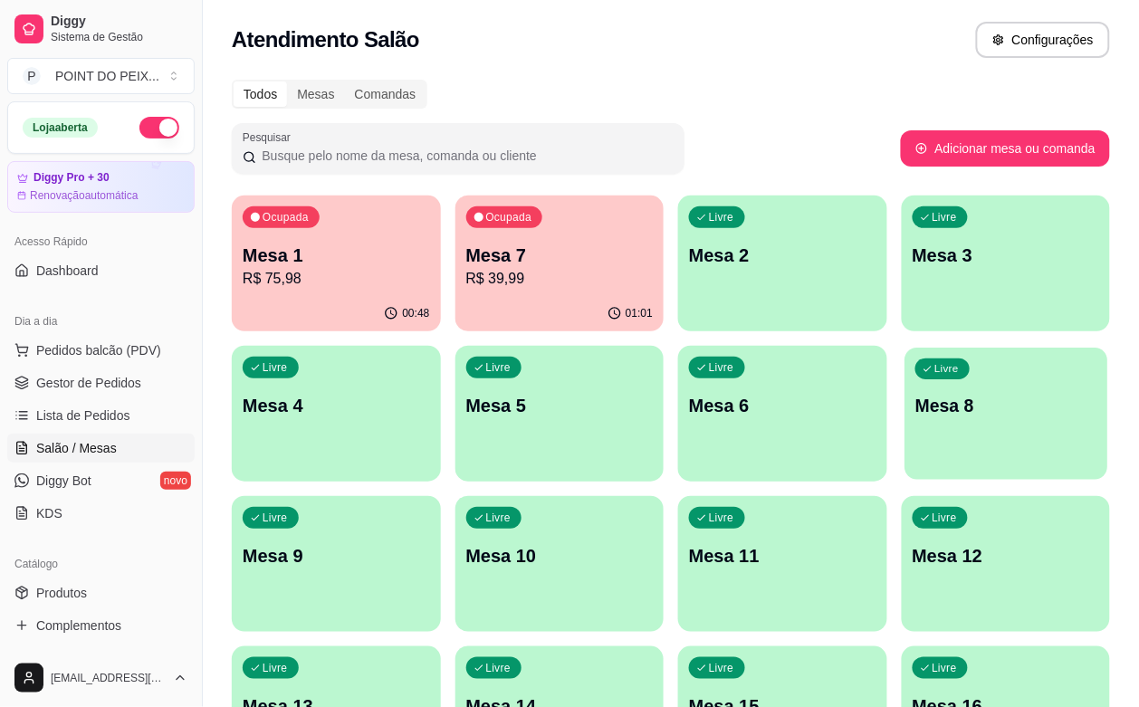
click at [905, 441] on div "Livre Mesa 8" at bounding box center [1006, 403] width 203 height 110
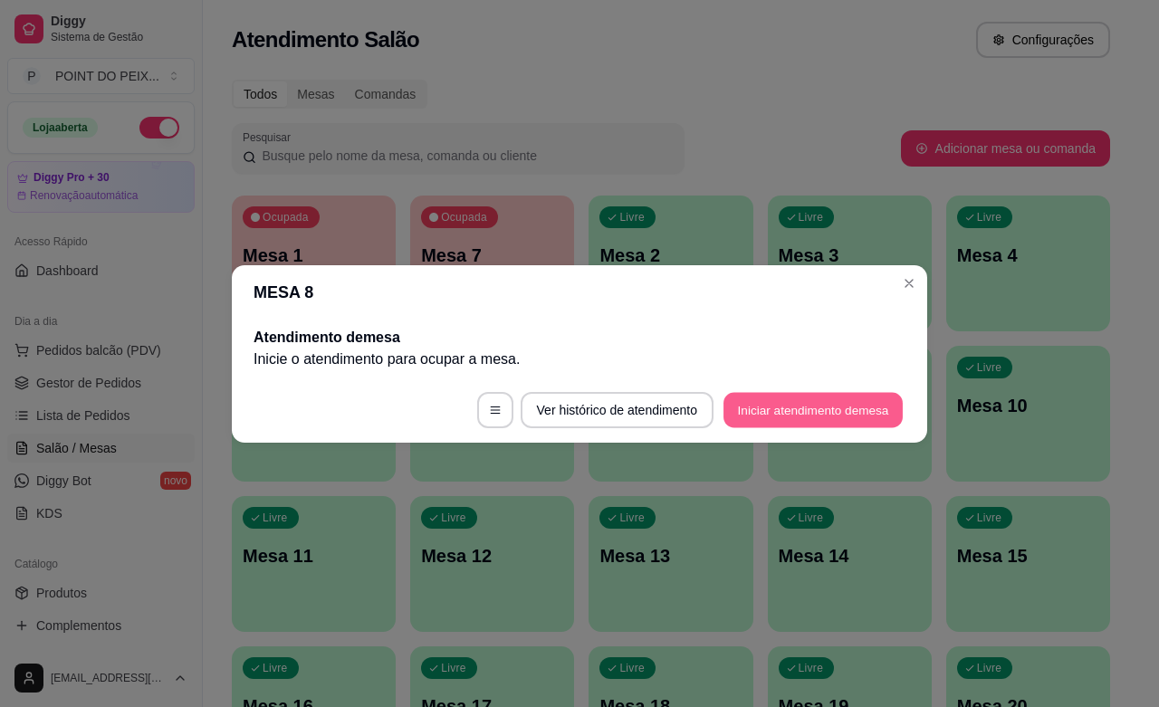
click at [812, 406] on button "Iniciar atendimento de mesa" at bounding box center [813, 409] width 179 height 35
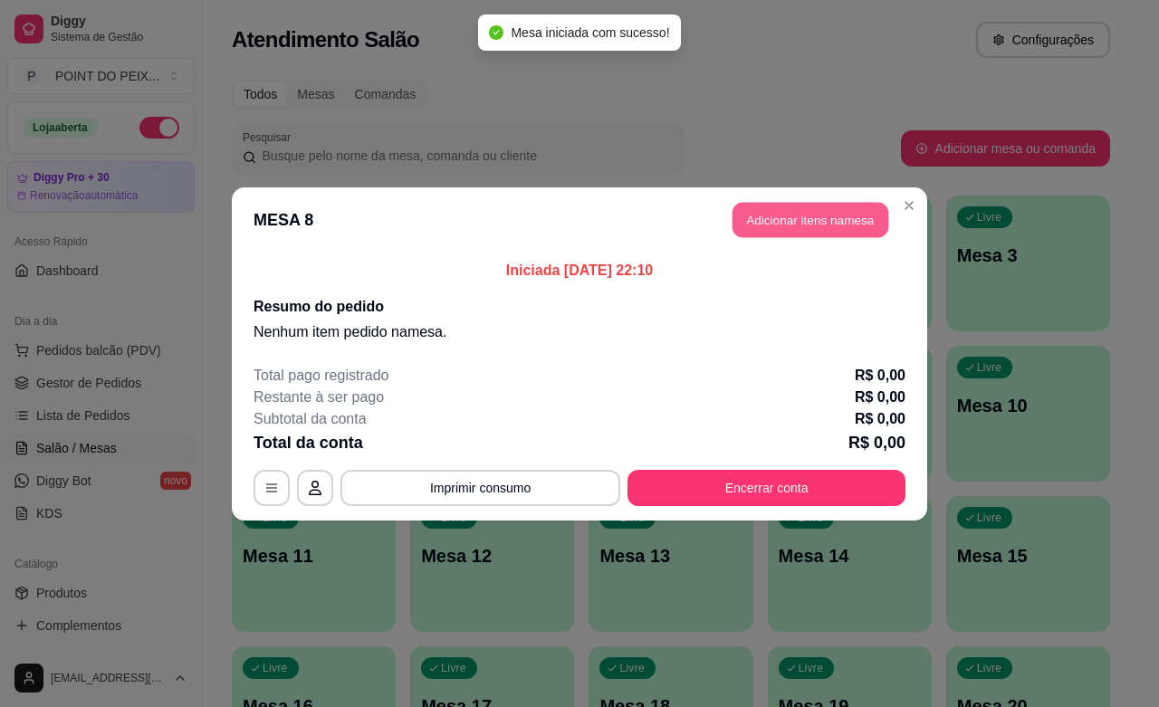
click at [848, 217] on button "Adicionar itens na mesa" at bounding box center [811, 219] width 156 height 35
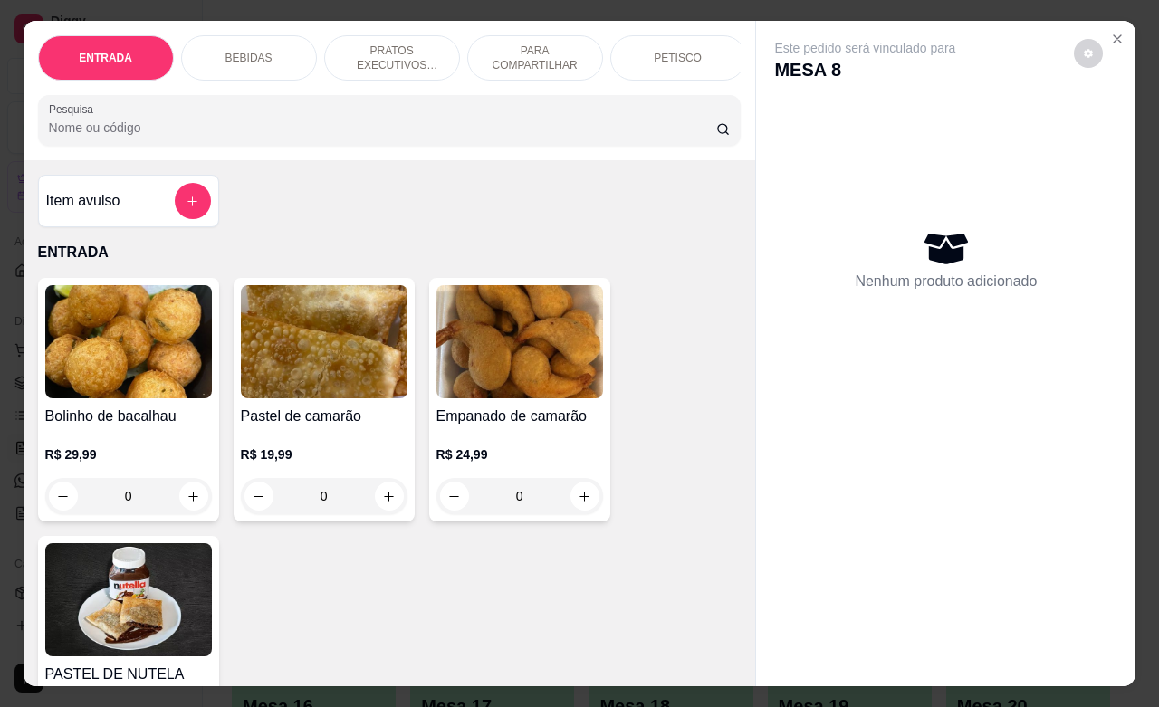
click at [681, 55] on p "PETISCO" at bounding box center [678, 58] width 48 height 14
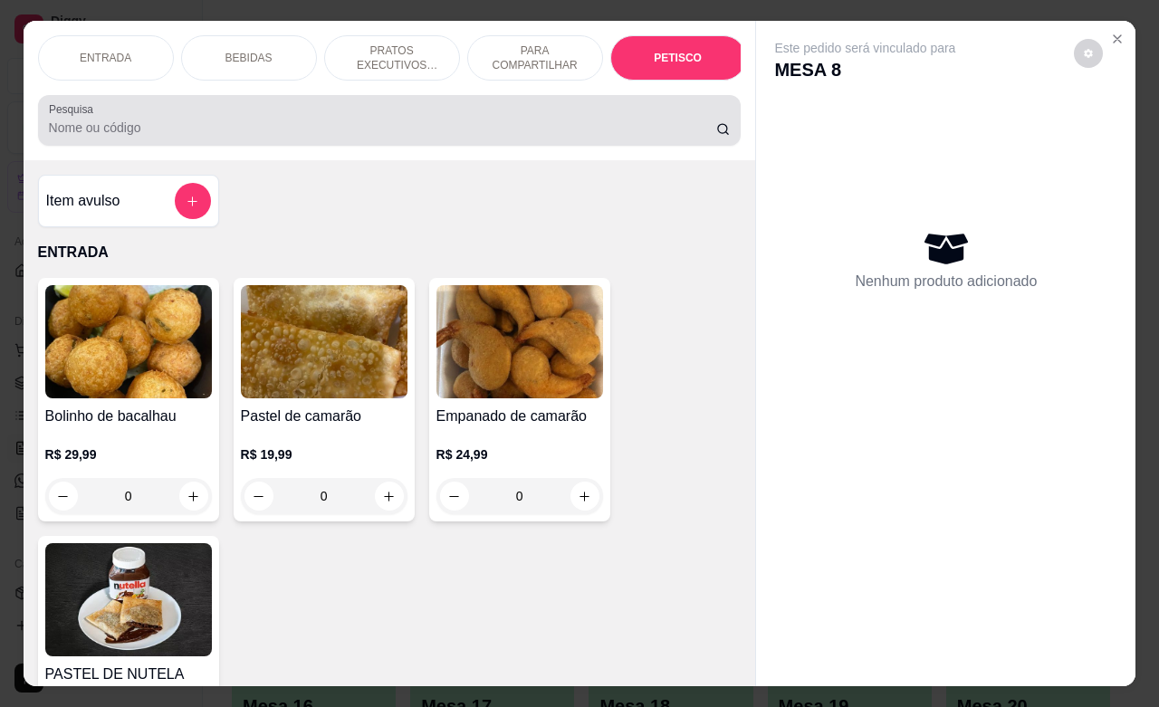
scroll to position [4486, 0]
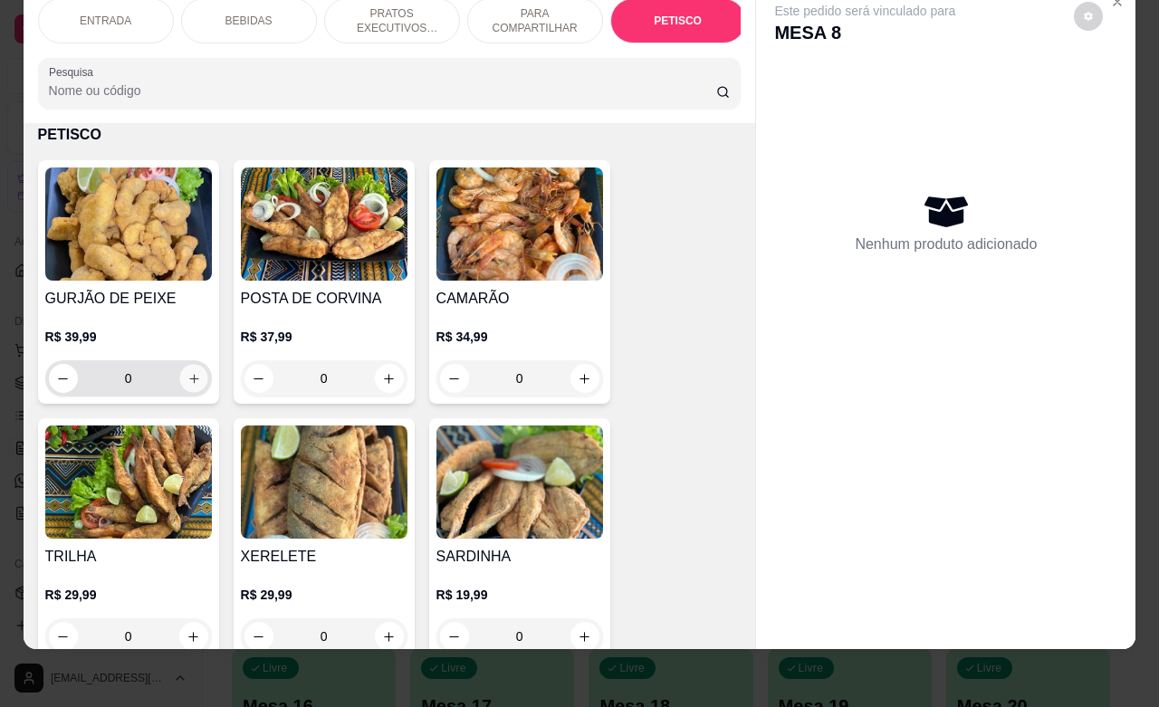
click at [187, 383] on icon "increase-product-quantity" at bounding box center [194, 379] width 14 height 14
type input "1"
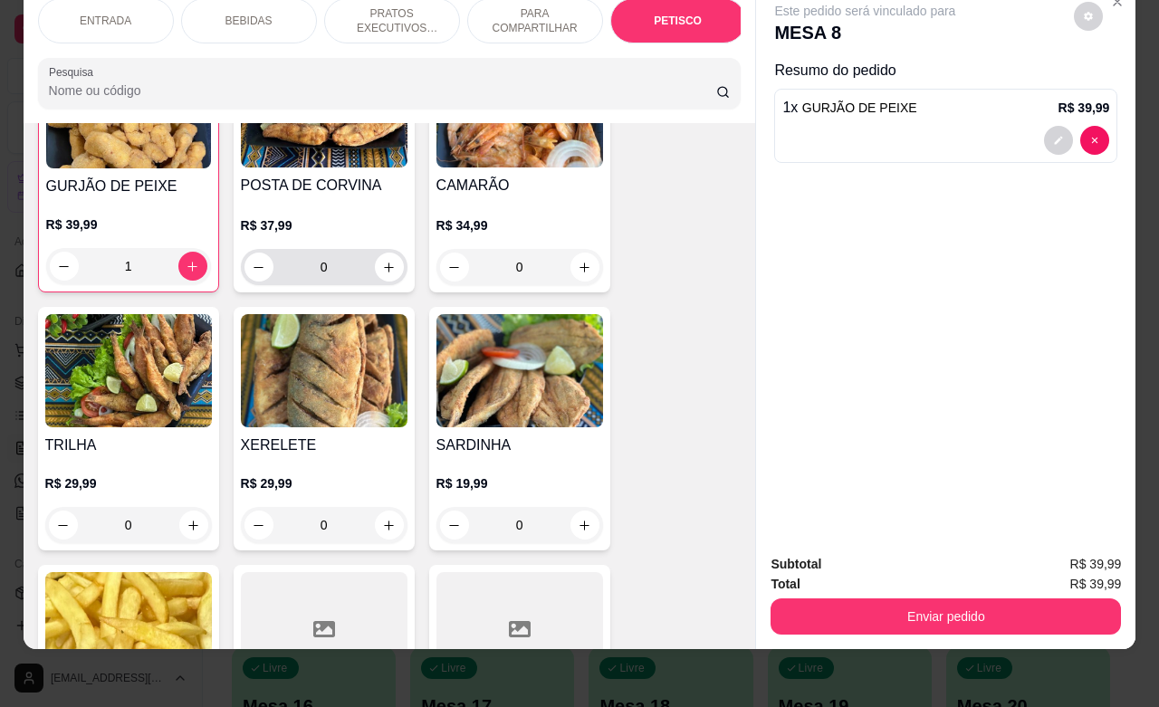
scroll to position [4713, 0]
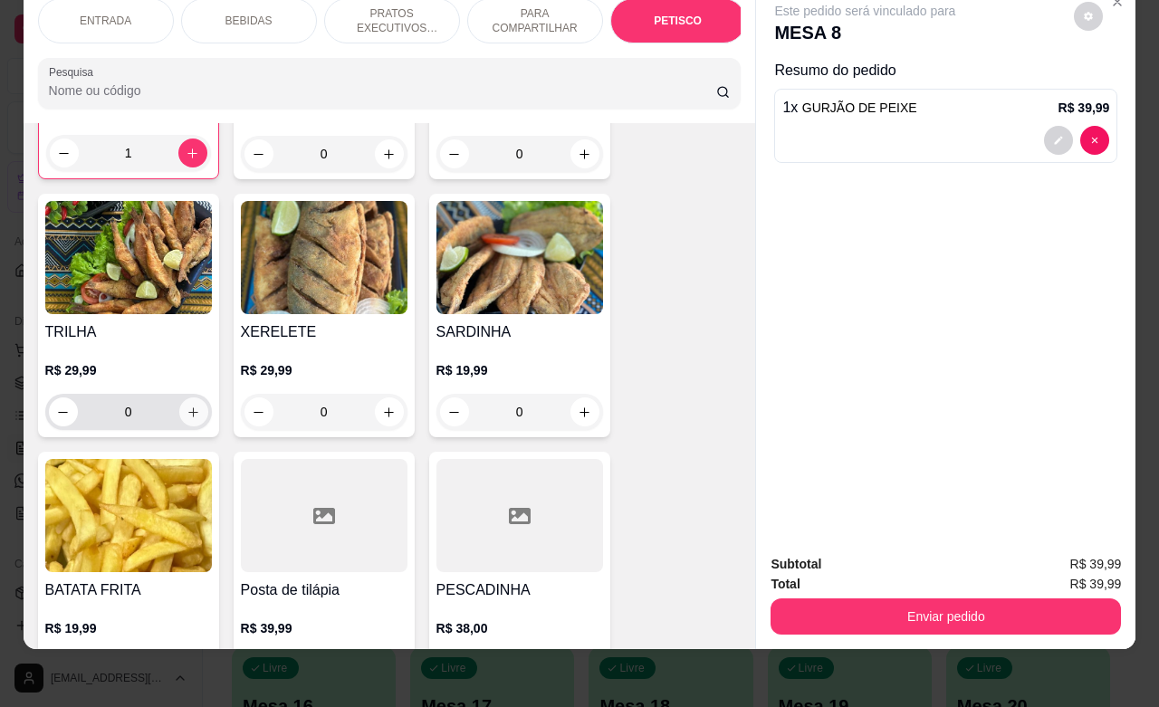
click at [187, 409] on icon "increase-product-quantity" at bounding box center [194, 413] width 14 height 14
type input "1"
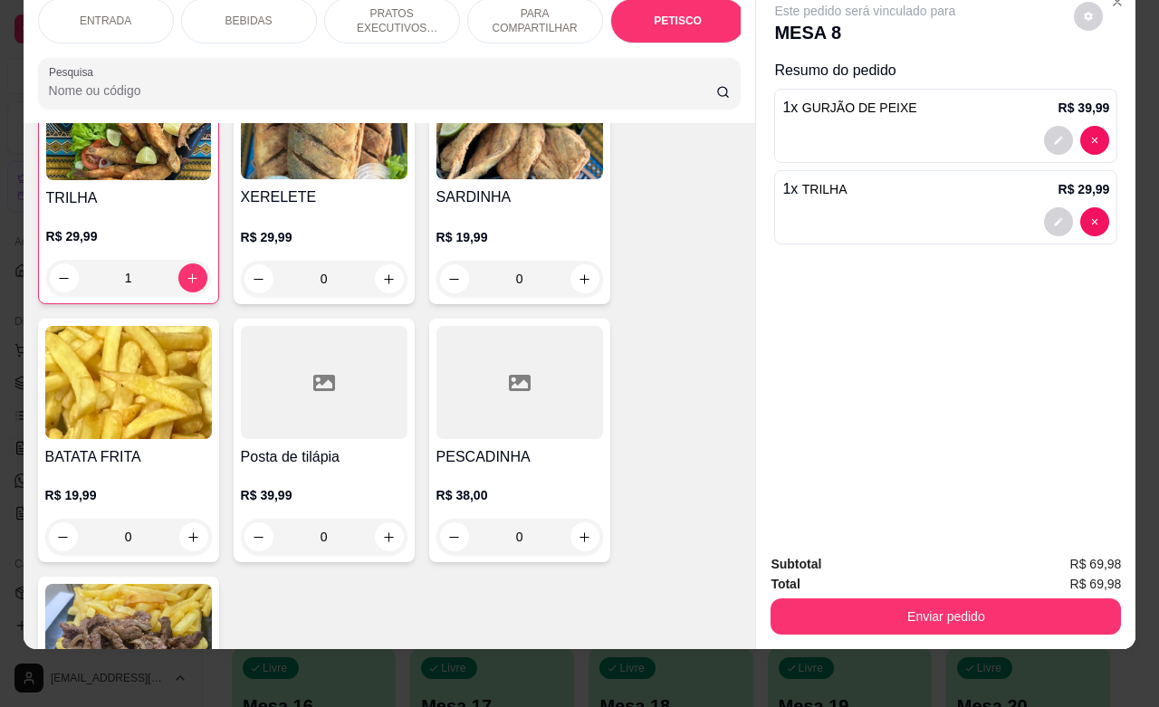
scroll to position [4939, 0]
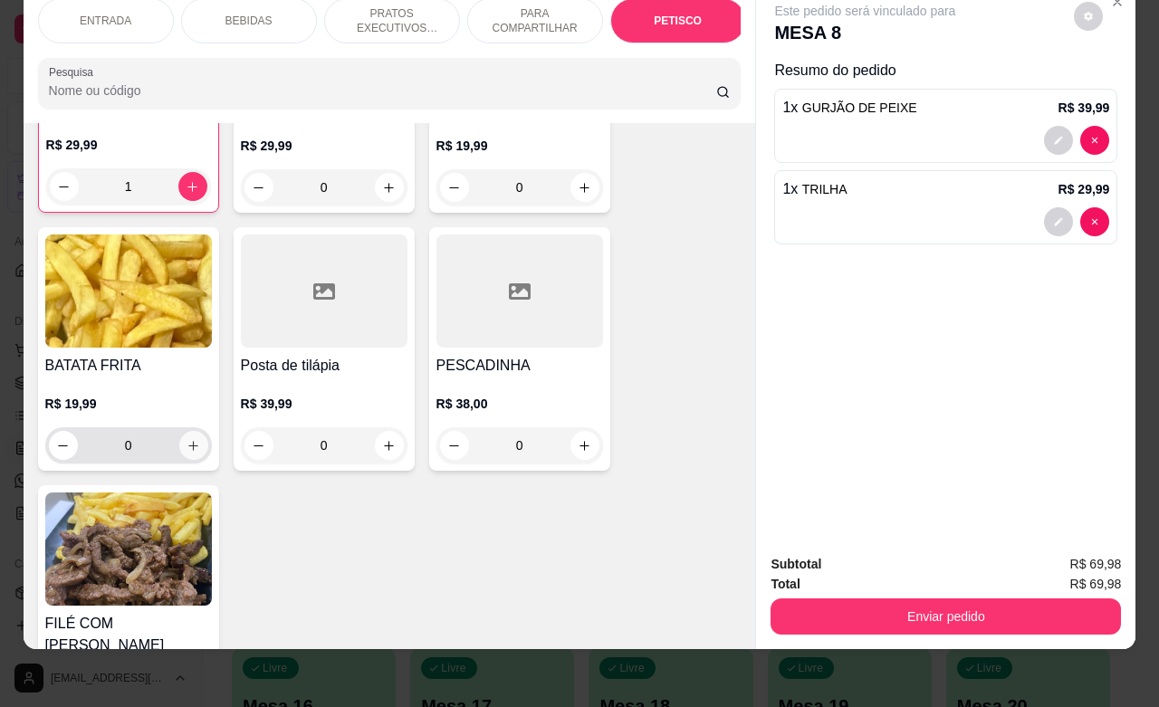
click at [187, 449] on icon "increase-product-quantity" at bounding box center [194, 446] width 14 height 14
type input "1"
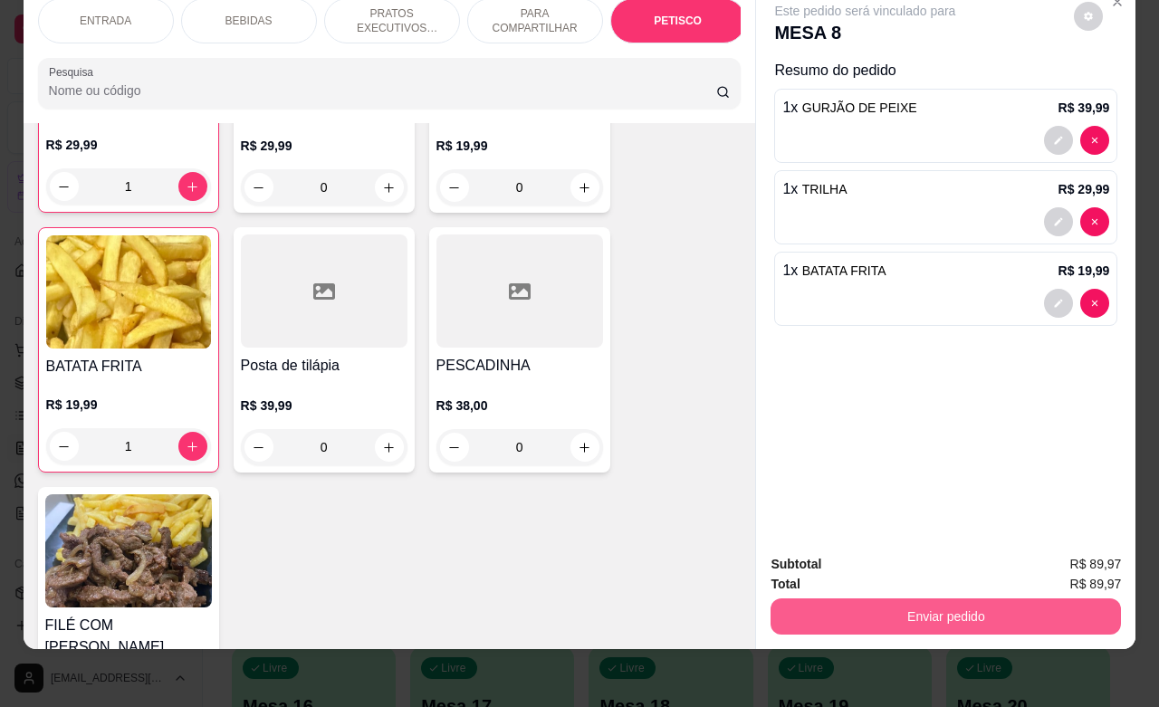
click at [1014, 600] on button "Enviar pedido" at bounding box center [946, 617] width 351 height 36
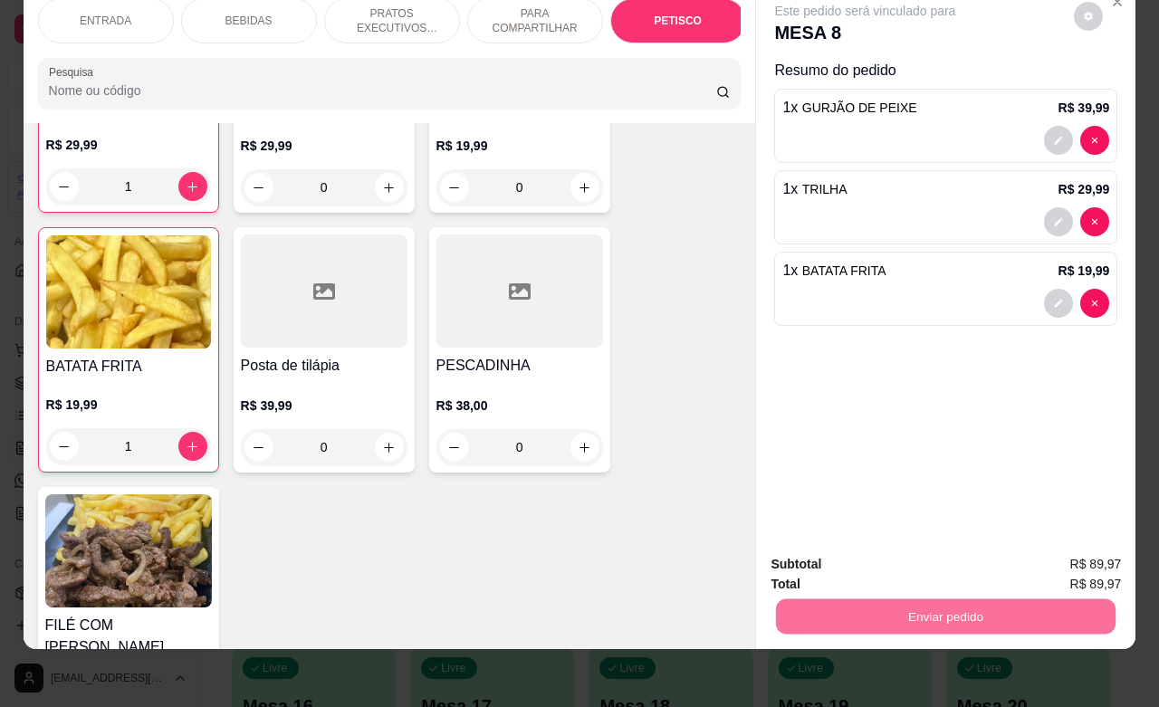
click at [1057, 554] on button "Enviar pedido" at bounding box center [1072, 553] width 102 height 34
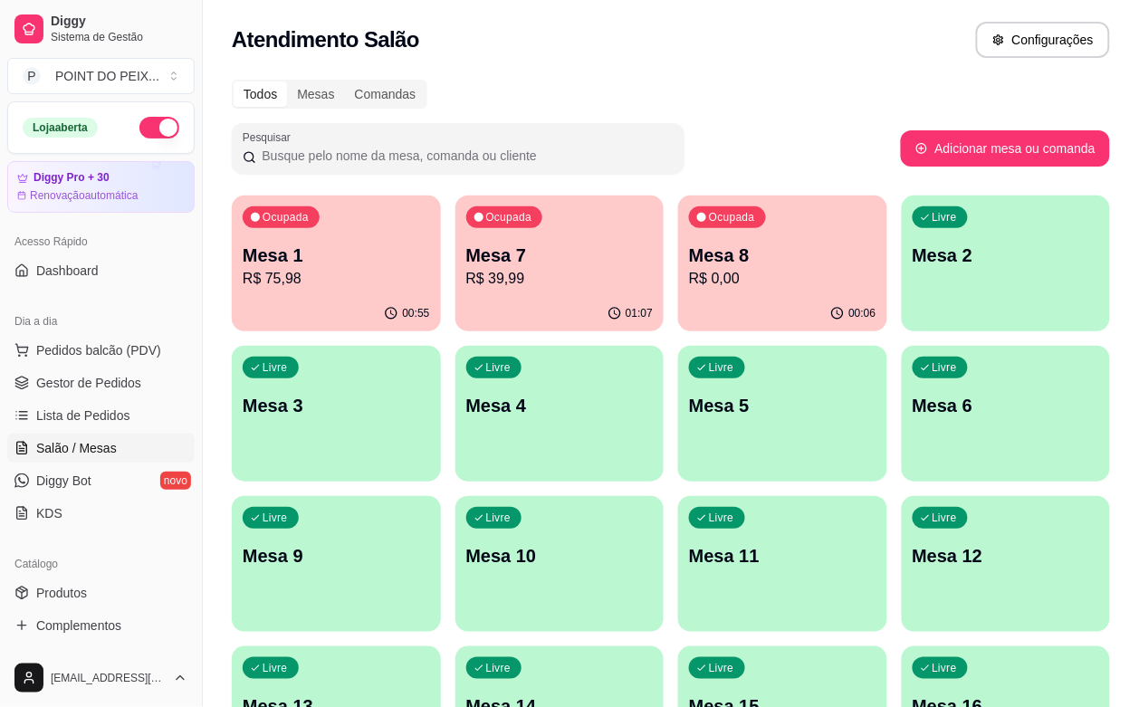
click at [430, 393] on p "Mesa 3" at bounding box center [336, 405] width 187 height 25
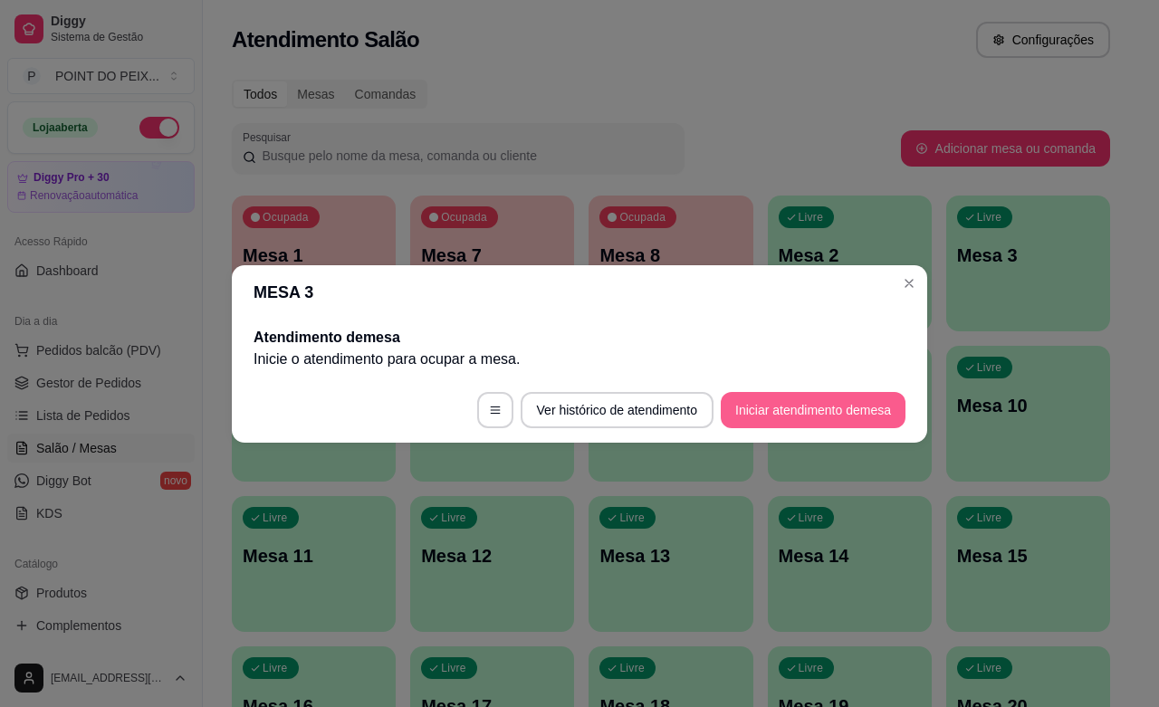
click at [831, 409] on button "Iniciar atendimento de mesa" at bounding box center [813, 410] width 185 height 36
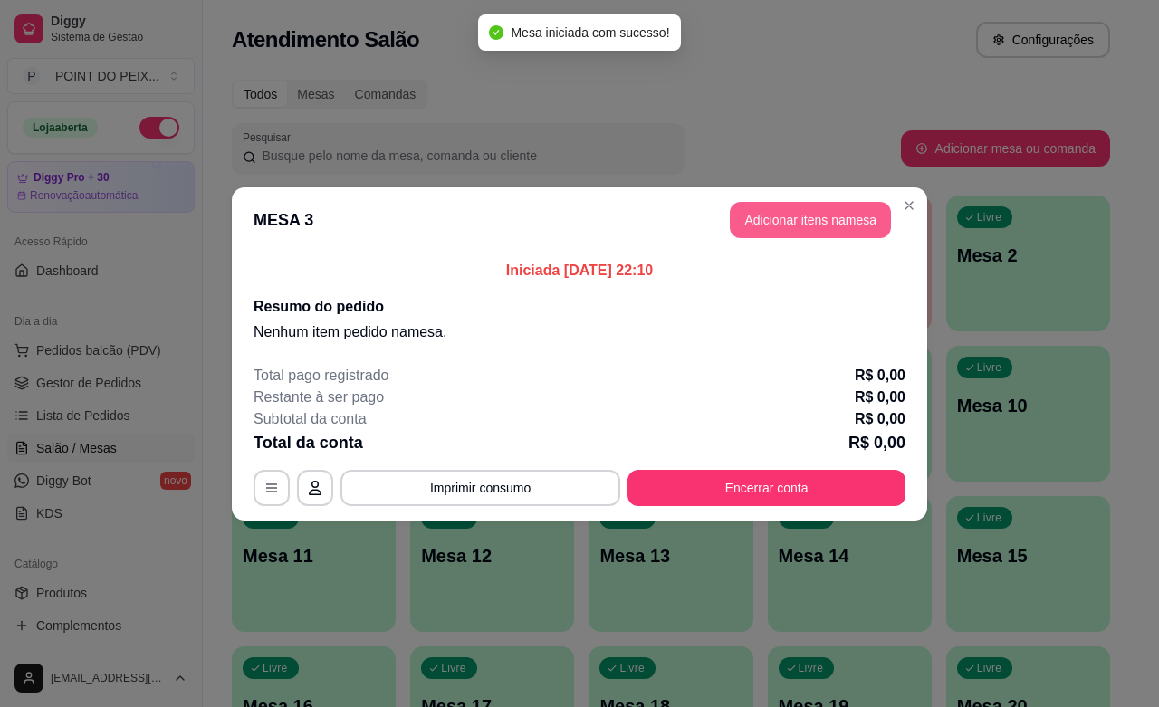
click at [870, 227] on button "Adicionar itens na mesa" at bounding box center [810, 220] width 161 height 36
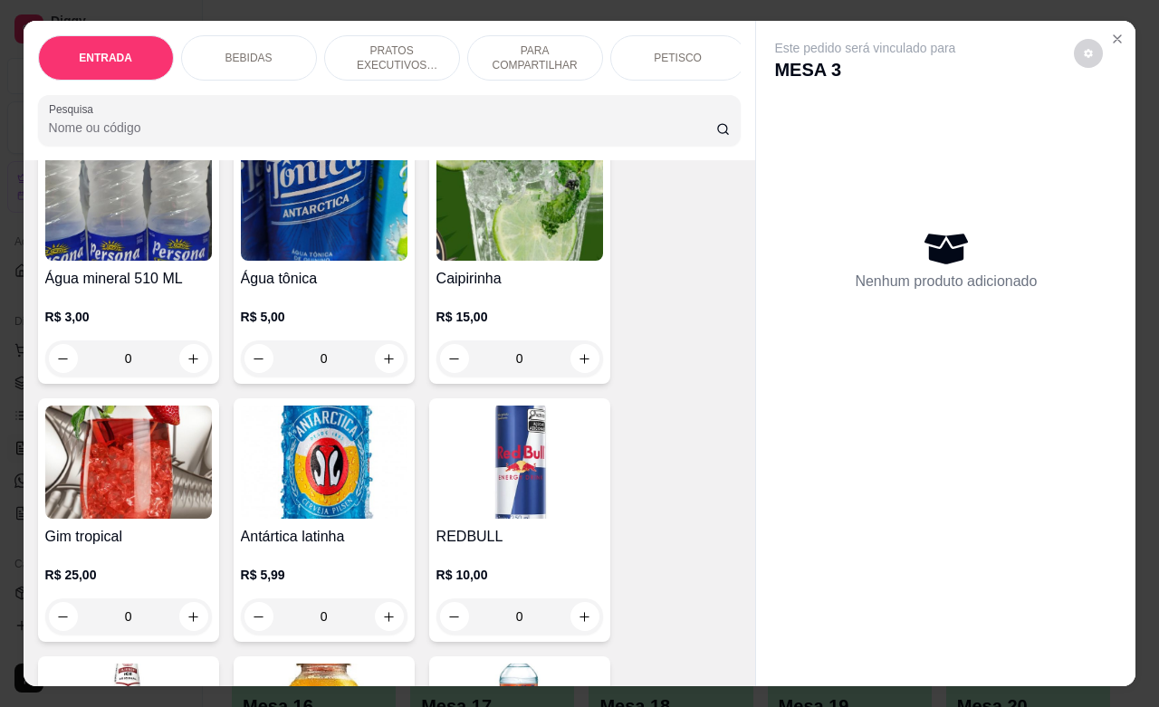
scroll to position [1811, 0]
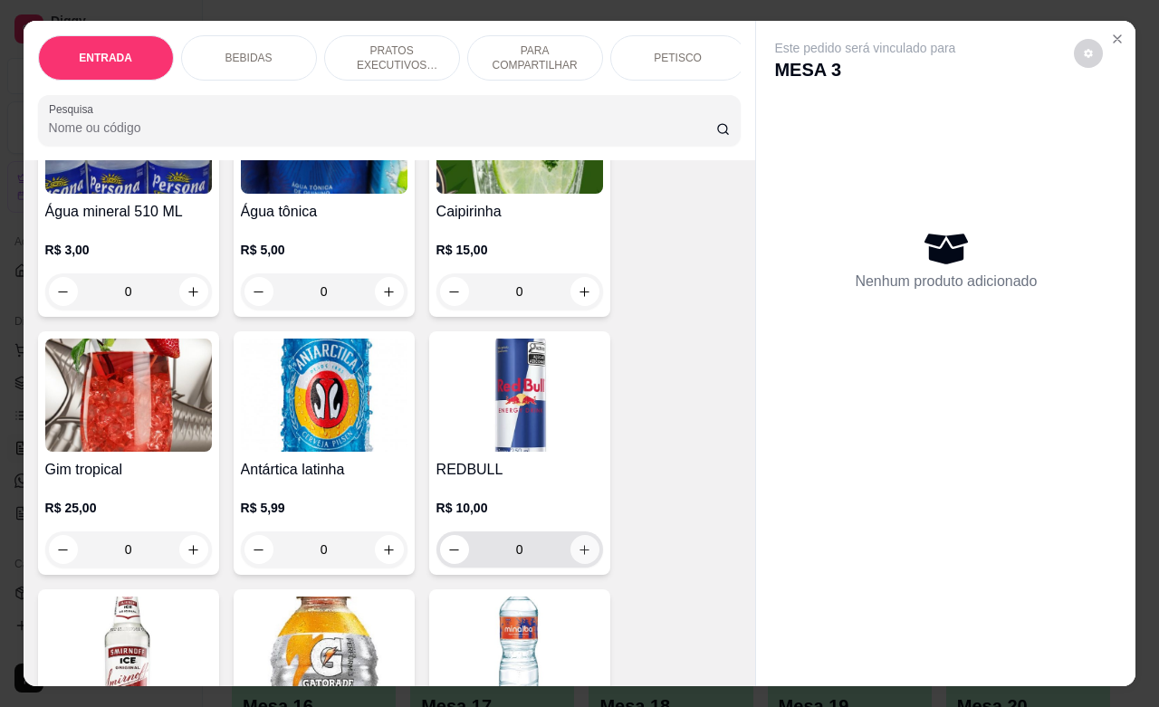
click at [573, 564] on button "increase-product-quantity" at bounding box center [585, 549] width 29 height 29
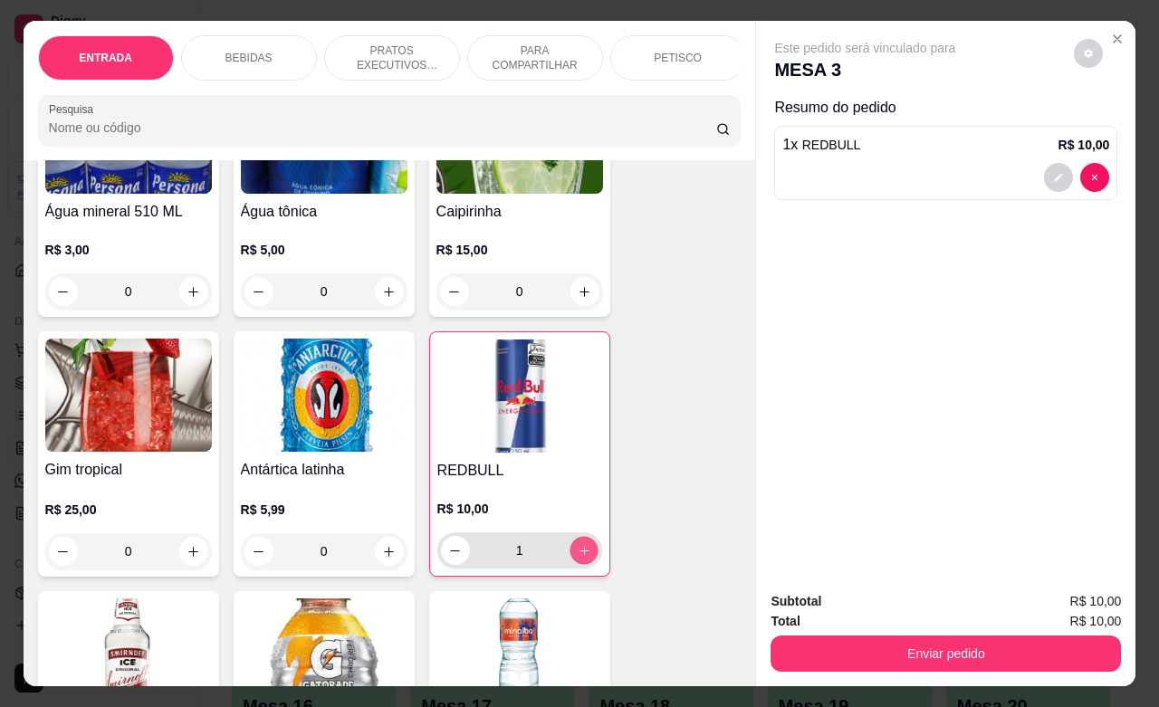
click at [573, 565] on button "increase-product-quantity" at bounding box center [584, 551] width 28 height 28
type input "2"
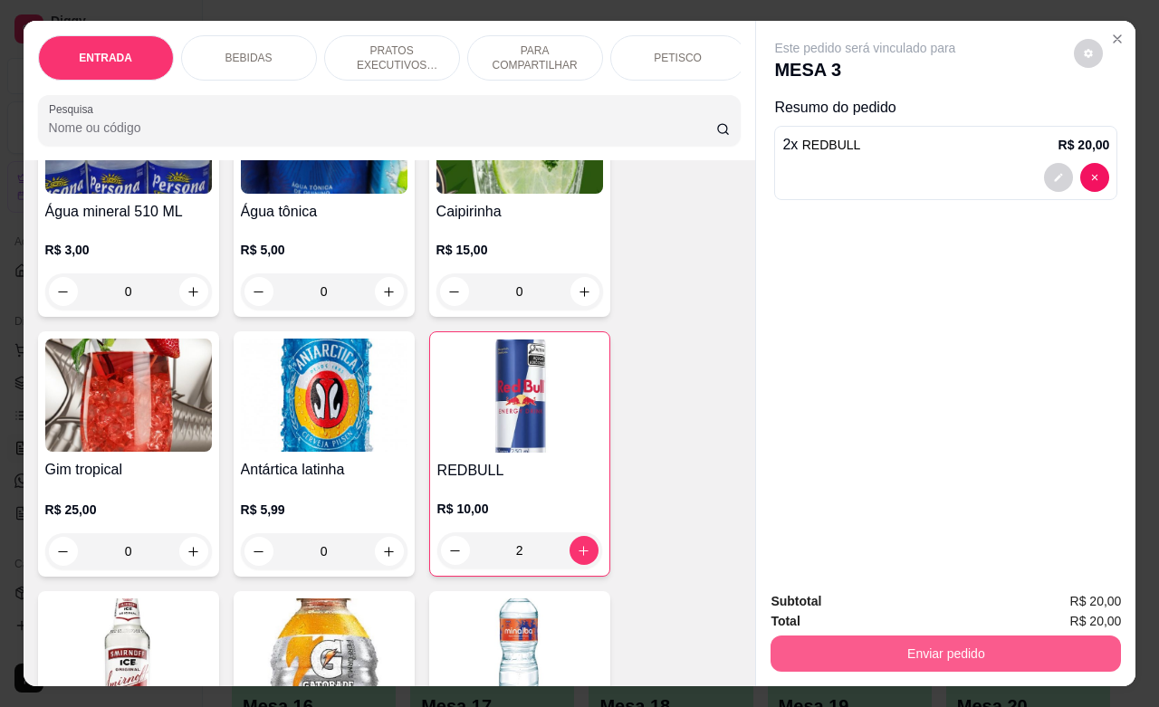
click at [881, 652] on button "Enviar pedido" at bounding box center [946, 654] width 351 height 36
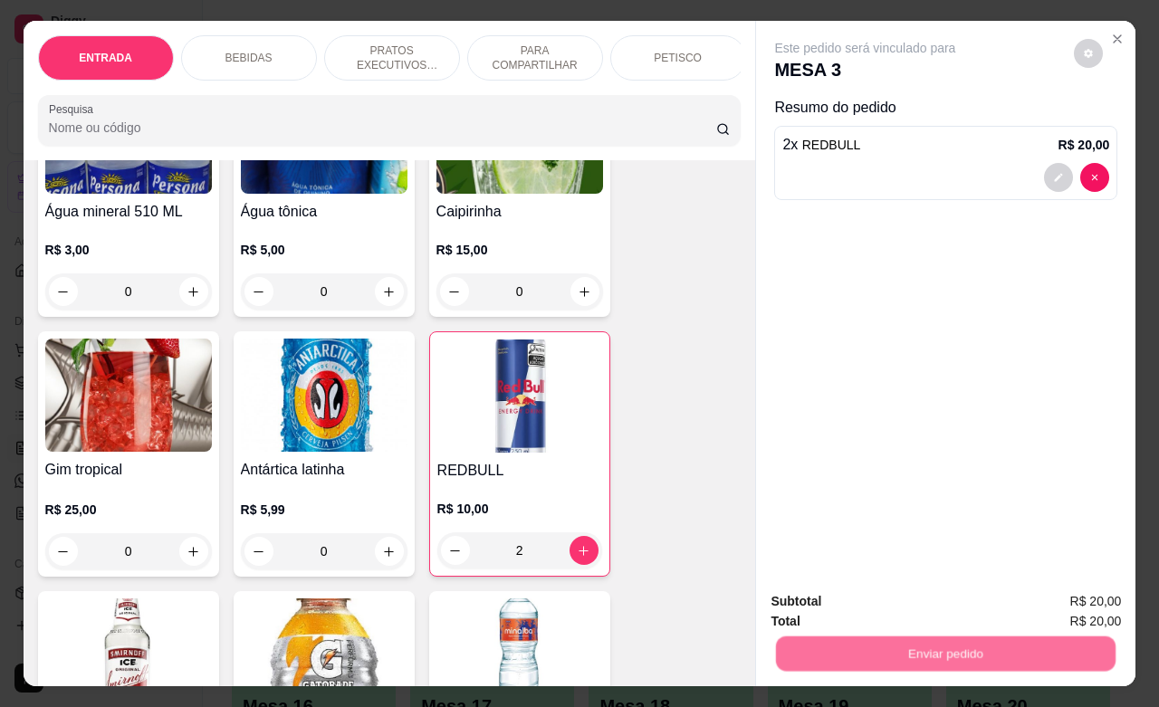
click at [1060, 596] on button "Enviar pedido" at bounding box center [1072, 599] width 102 height 34
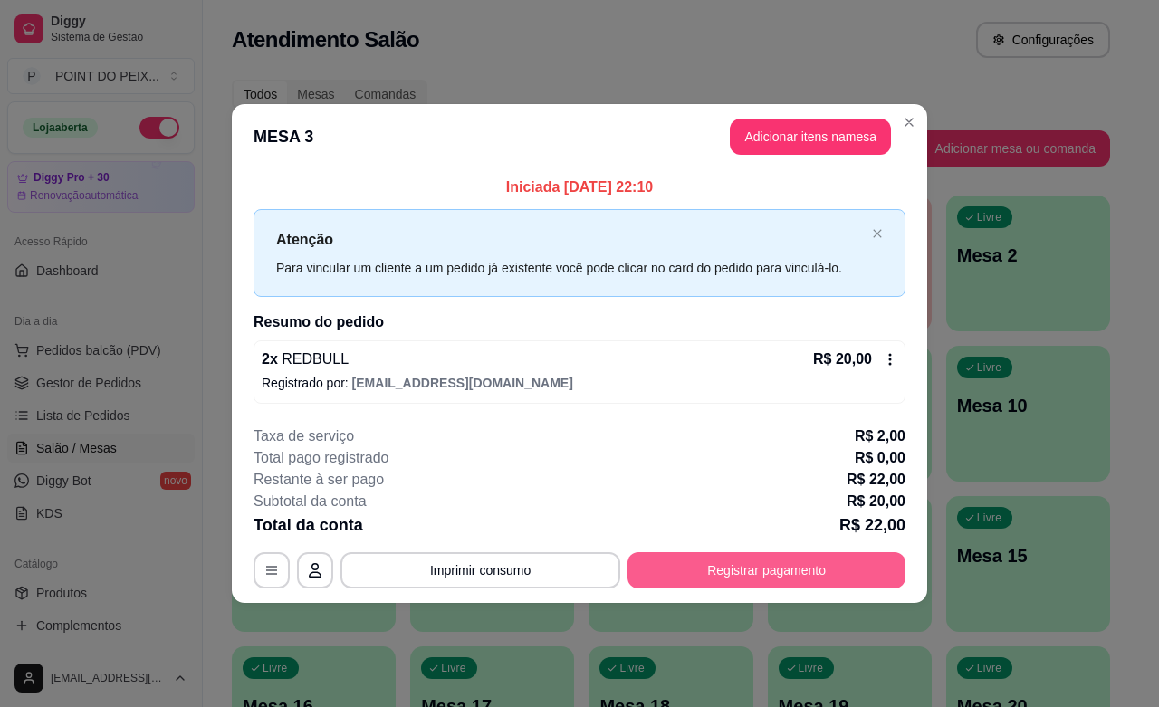
click at [812, 559] on button "Registrar pagamento" at bounding box center [767, 570] width 278 height 36
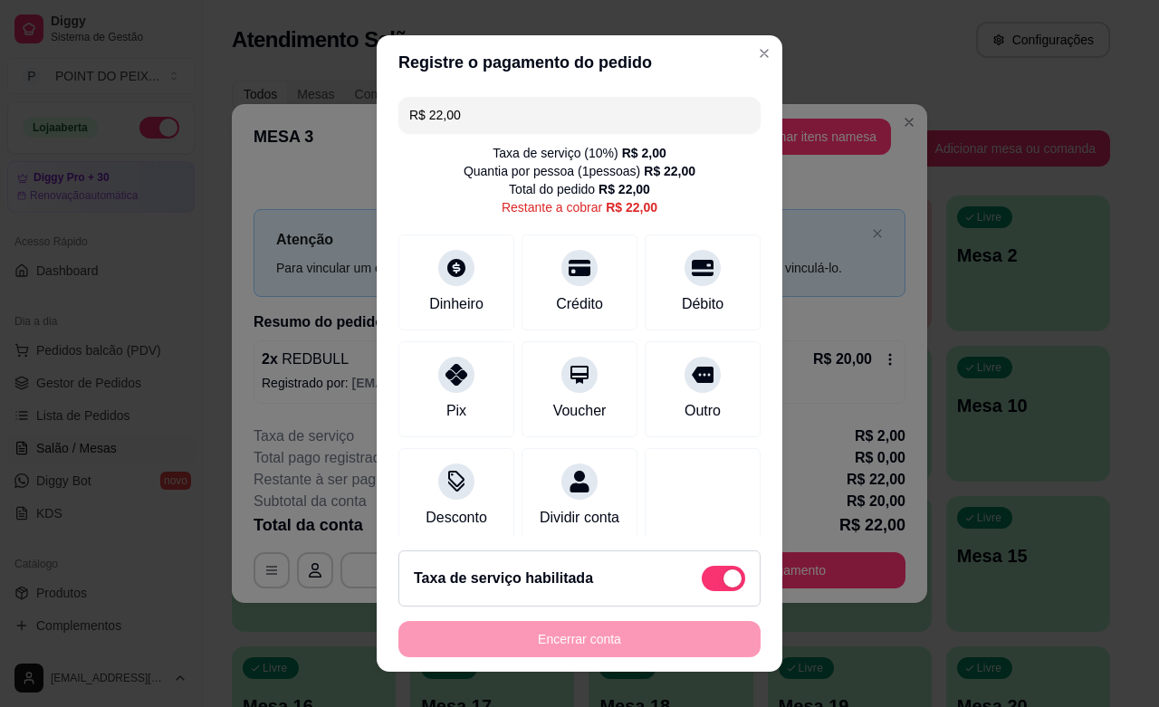
click at [698, 562] on div "Taxa de serviço habilitada" at bounding box center [580, 579] width 362 height 56
type input "R$ 20,00"
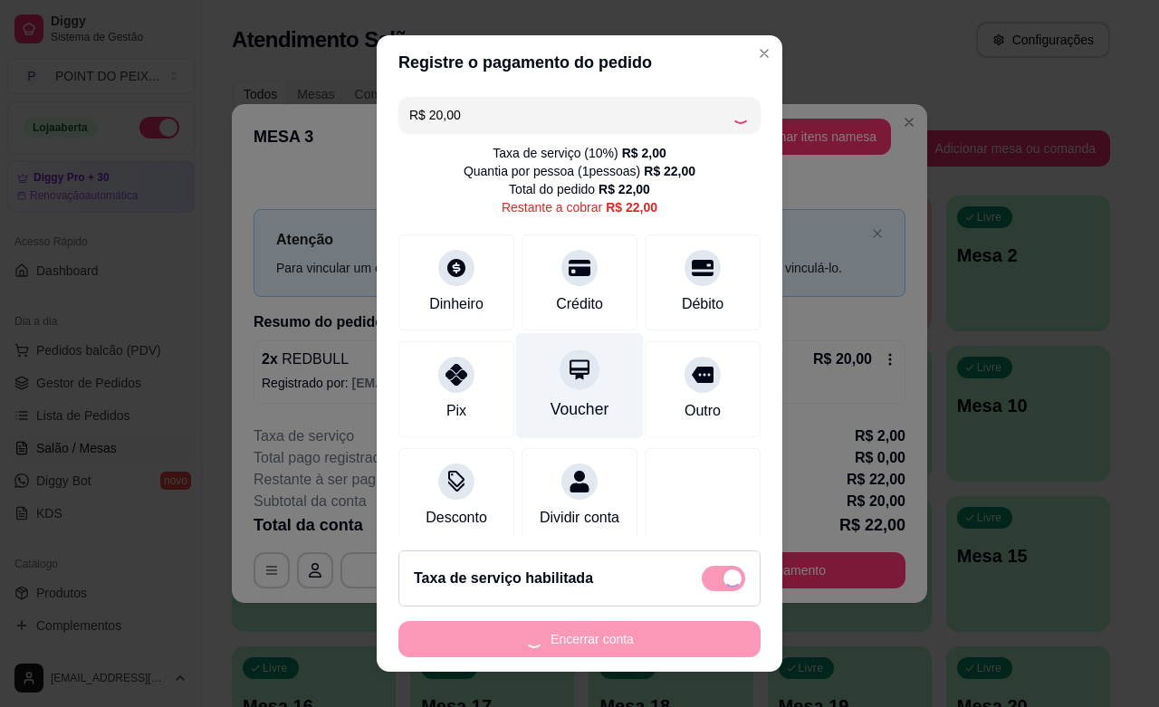
checkbox input "false"
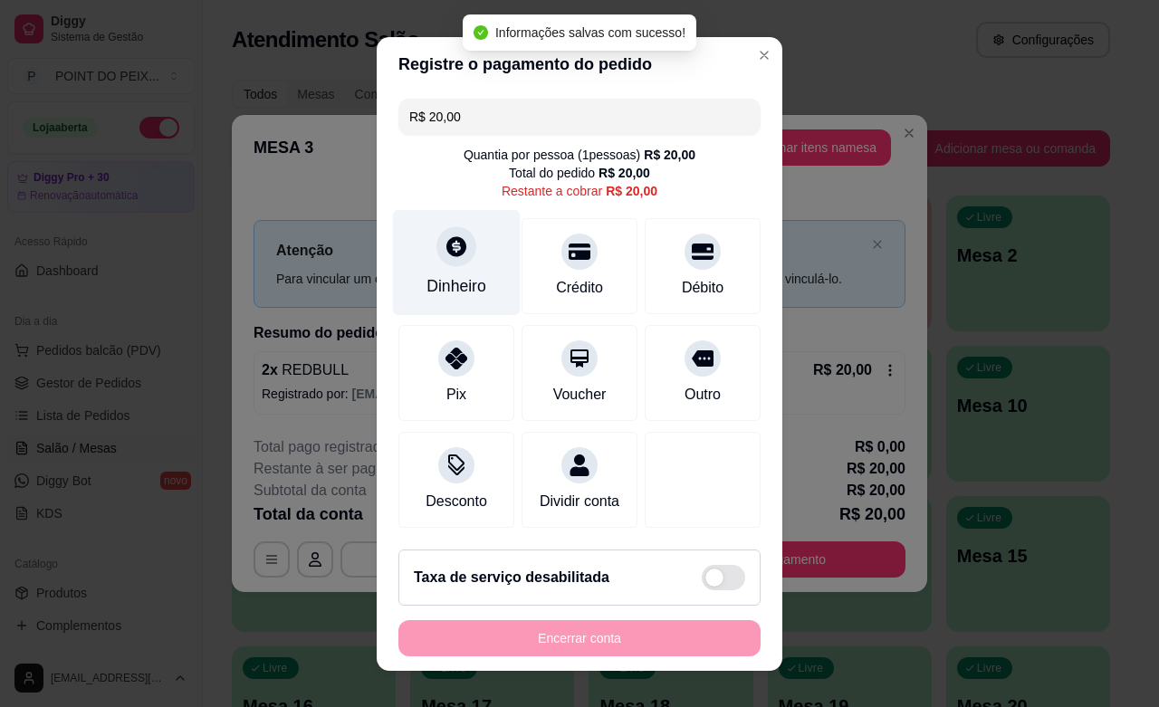
click at [431, 293] on div "Dinheiro" at bounding box center [457, 286] width 60 height 24
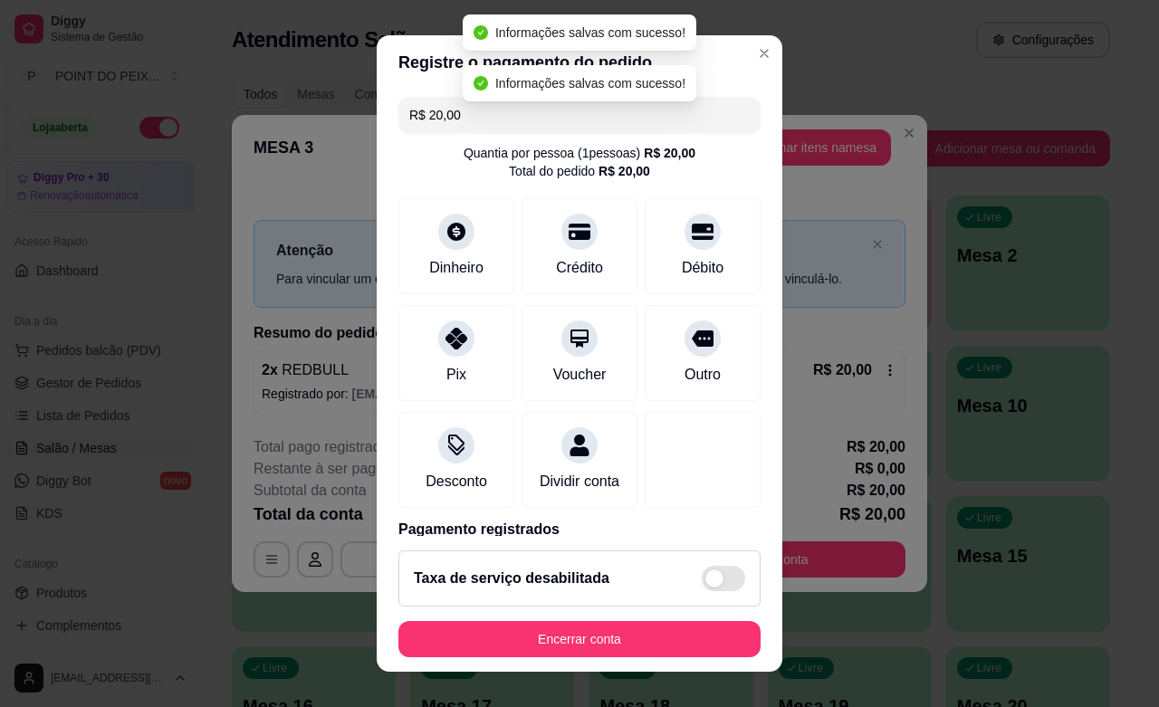
type input "R$ 0,00"
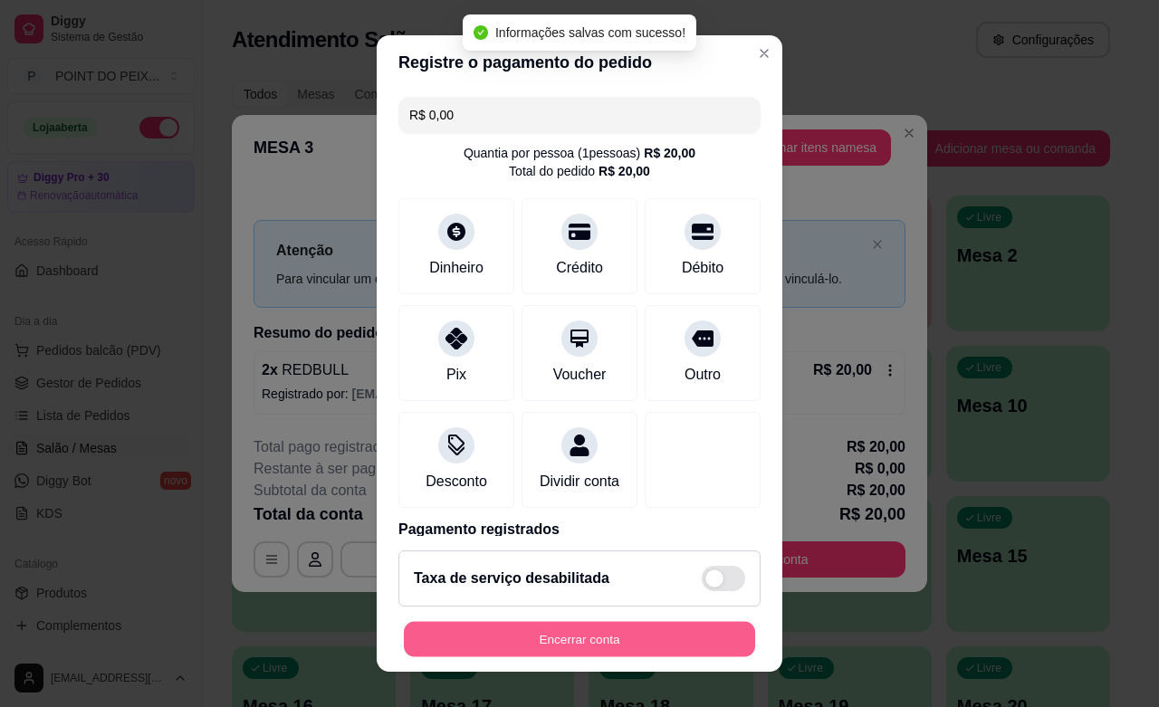
click at [637, 650] on button "Encerrar conta" at bounding box center [579, 639] width 351 height 35
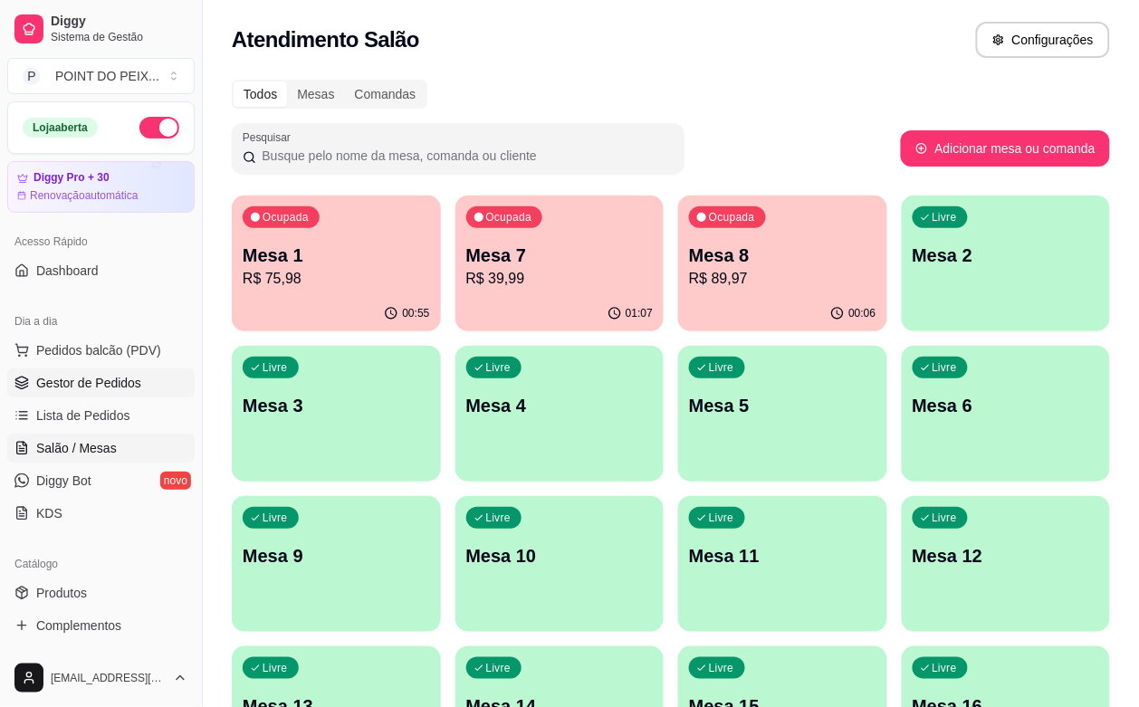
click at [118, 386] on span "Gestor de Pedidos" at bounding box center [88, 383] width 105 height 18
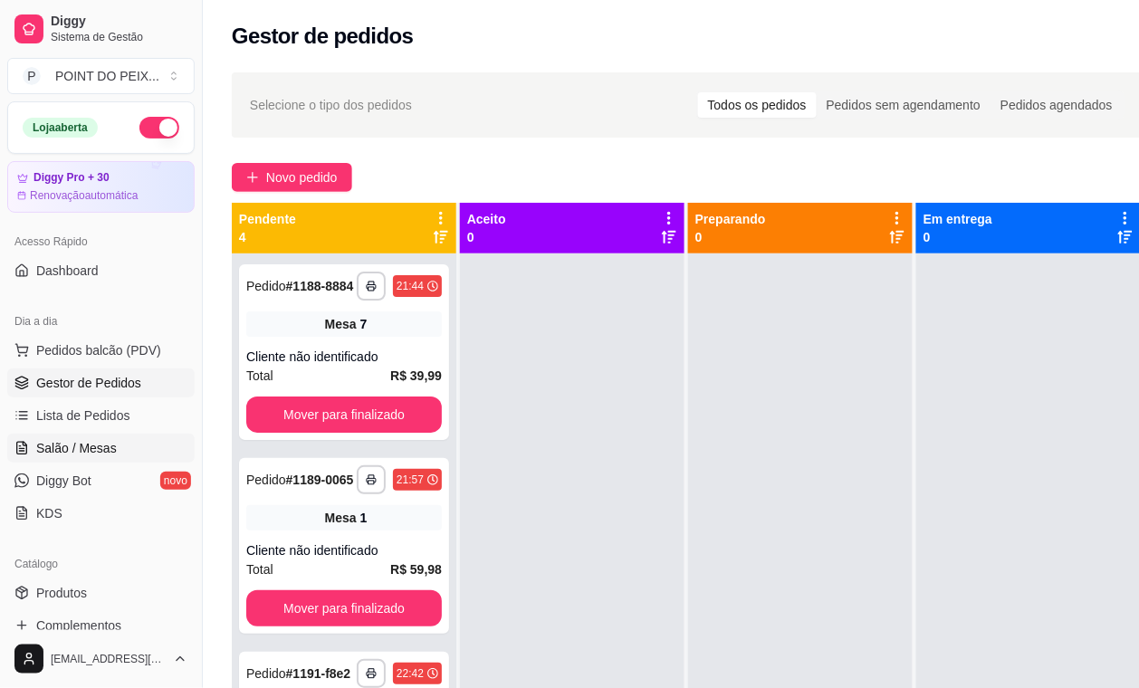
click at [89, 445] on span "Salão / Mesas" at bounding box center [76, 448] width 81 height 18
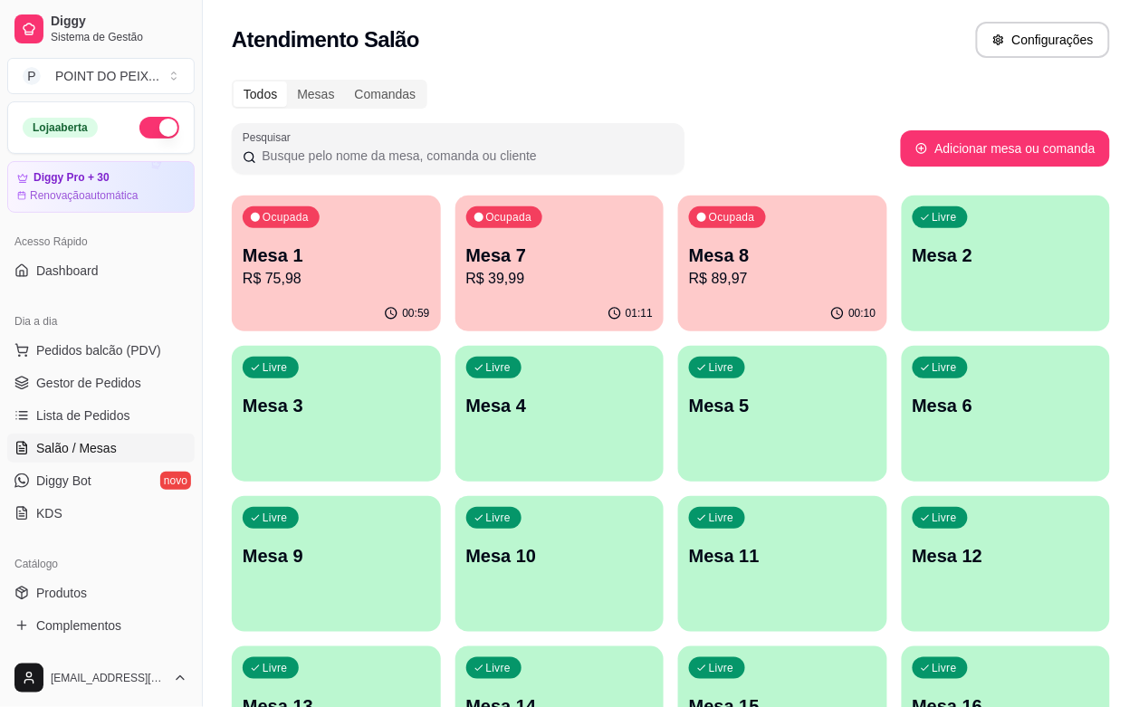
click at [456, 451] on div "Livre Mesa 4" at bounding box center [560, 403] width 209 height 114
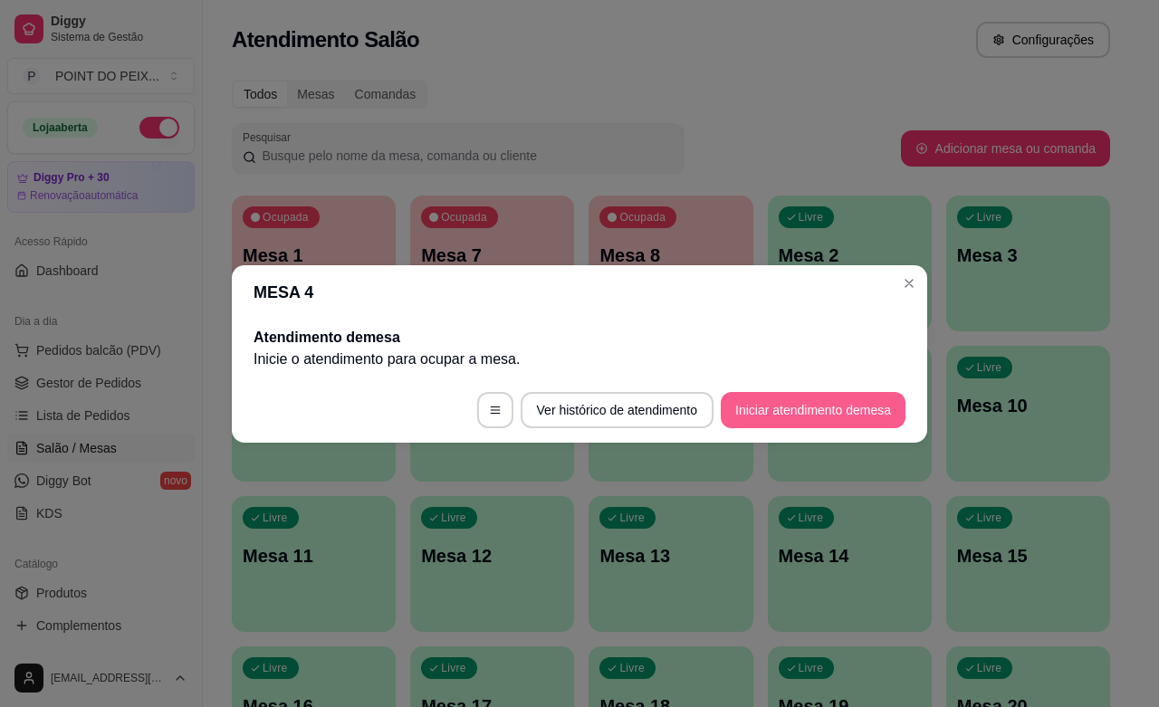
click at [800, 409] on button "Iniciar atendimento de mesa" at bounding box center [813, 410] width 185 height 36
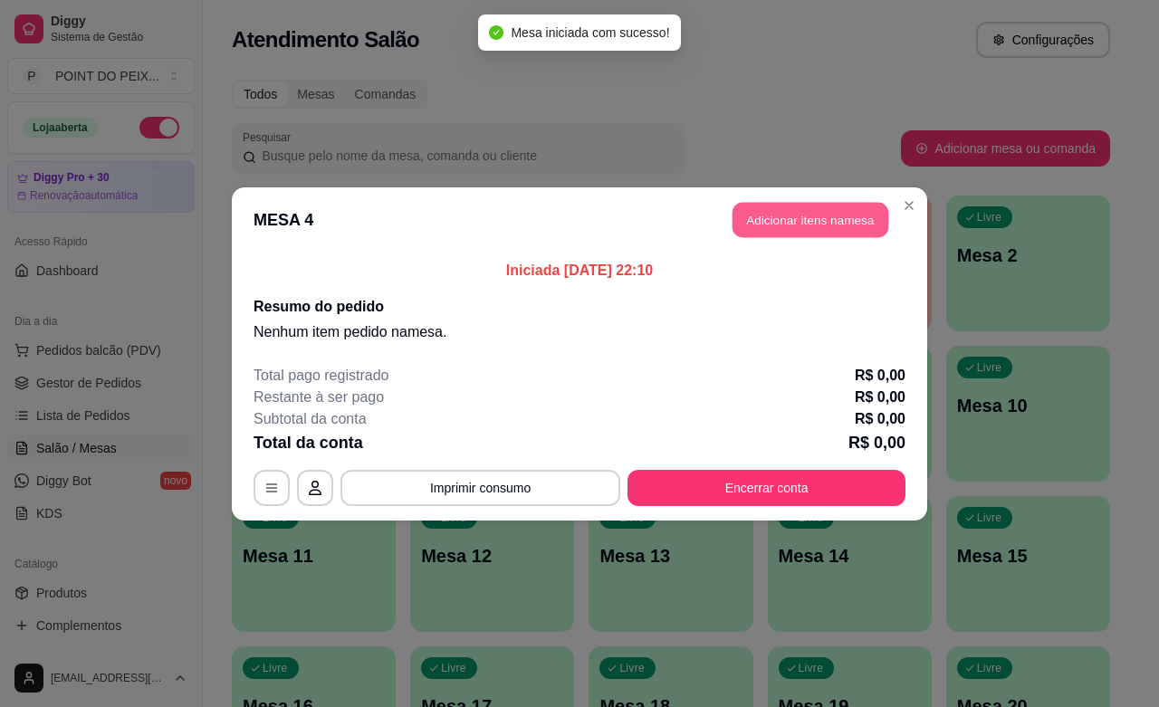
click at [815, 228] on button "Adicionar itens na mesa" at bounding box center [811, 219] width 156 height 35
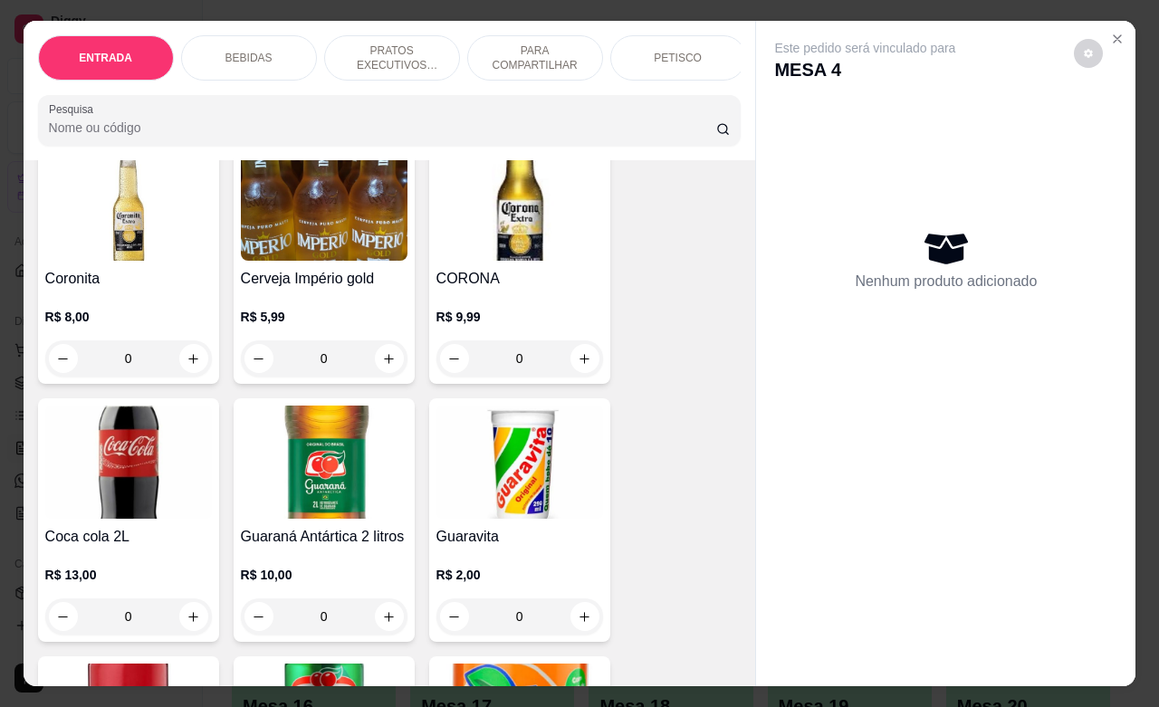
scroll to position [1019, 0]
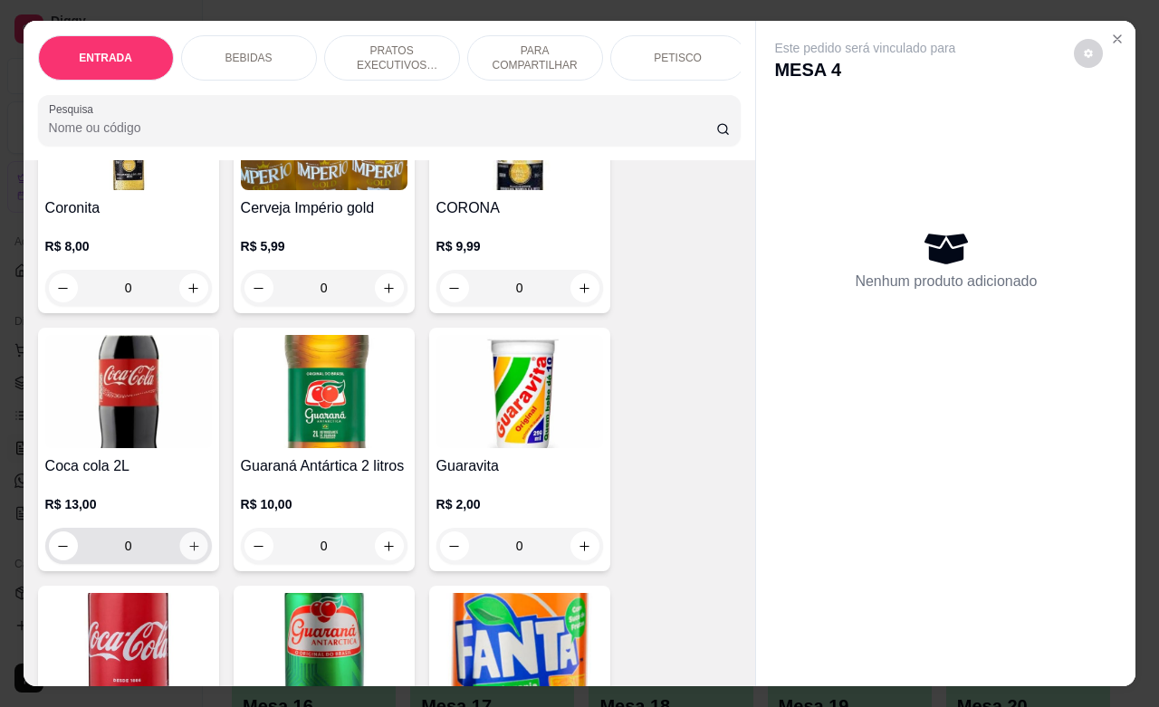
click at [179, 561] on button "increase-product-quantity" at bounding box center [193, 547] width 28 height 28
type input "1"
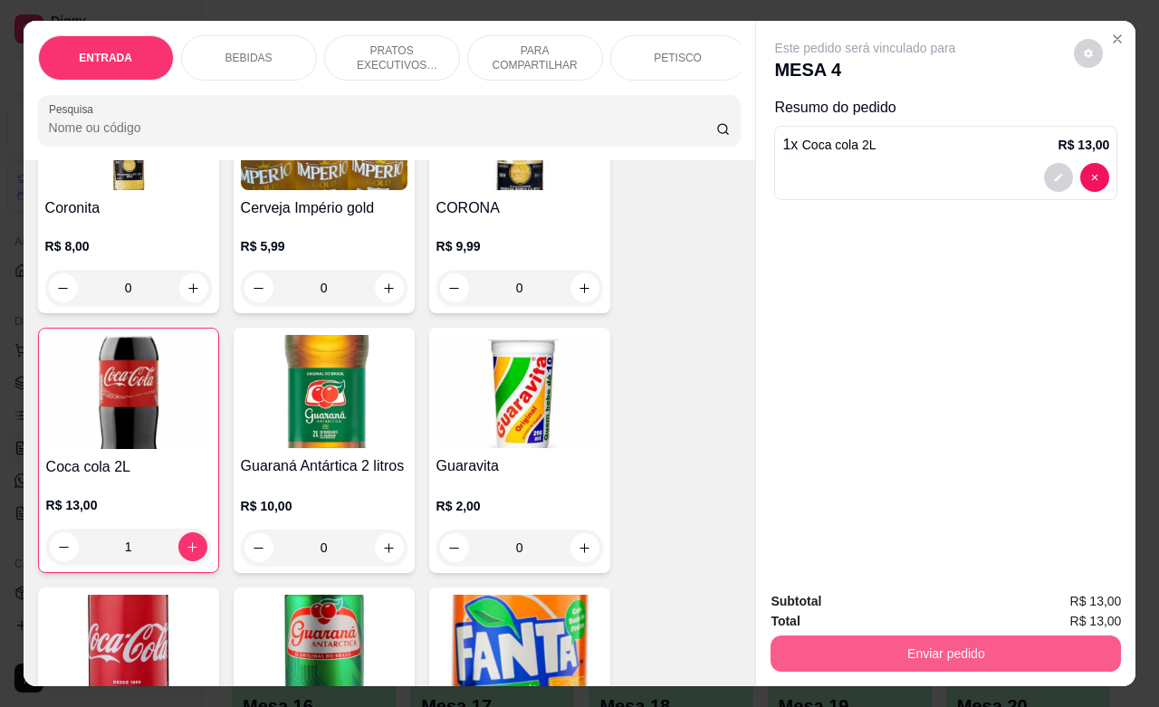
click at [875, 640] on button "Enviar pedido" at bounding box center [946, 654] width 351 height 36
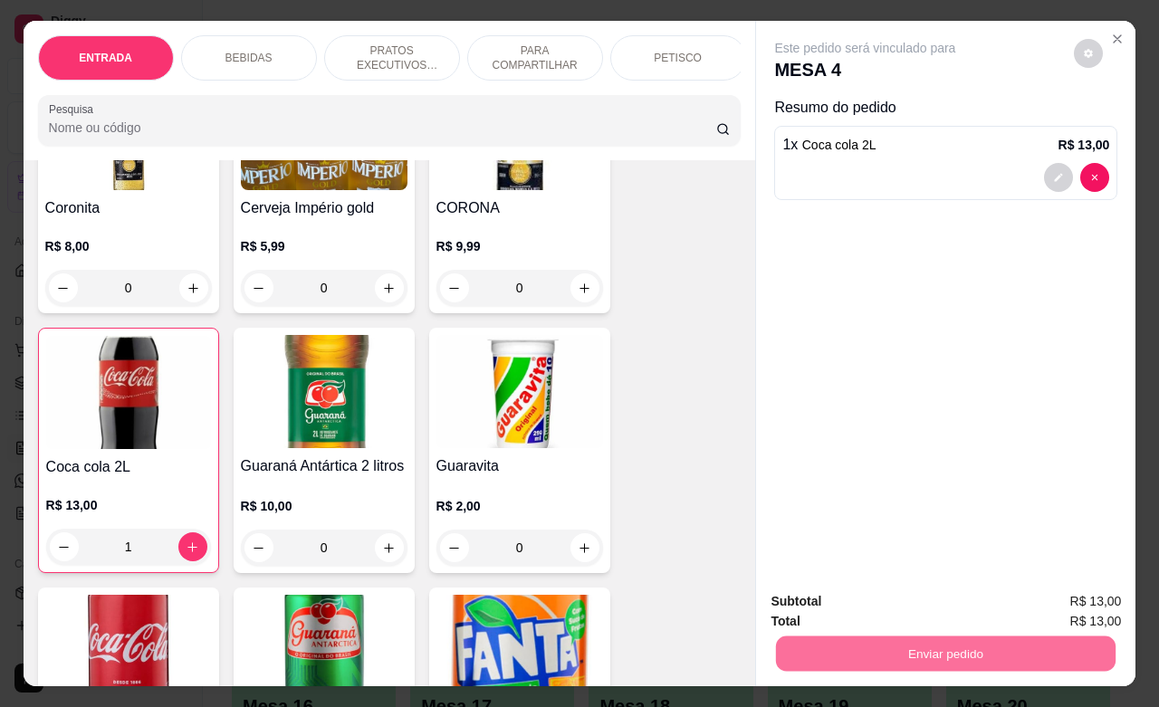
click at [1065, 596] on button "Enviar pedido" at bounding box center [1072, 599] width 102 height 34
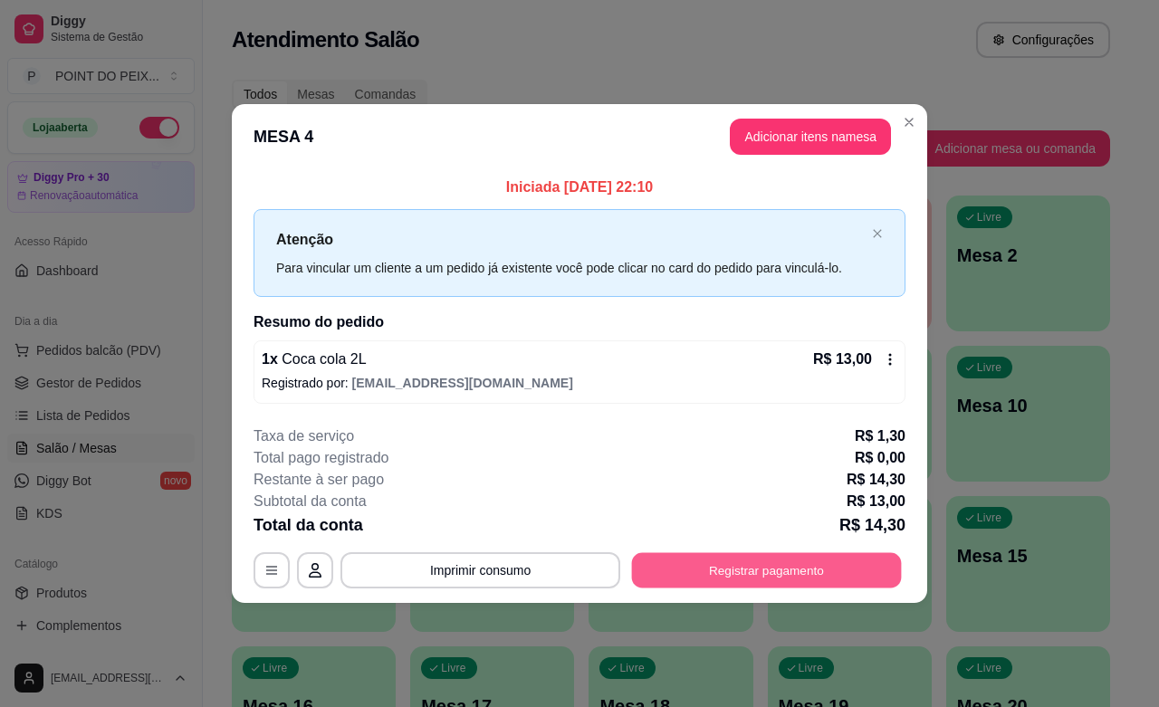
click at [829, 573] on button "Registrar pagamento" at bounding box center [767, 570] width 270 height 35
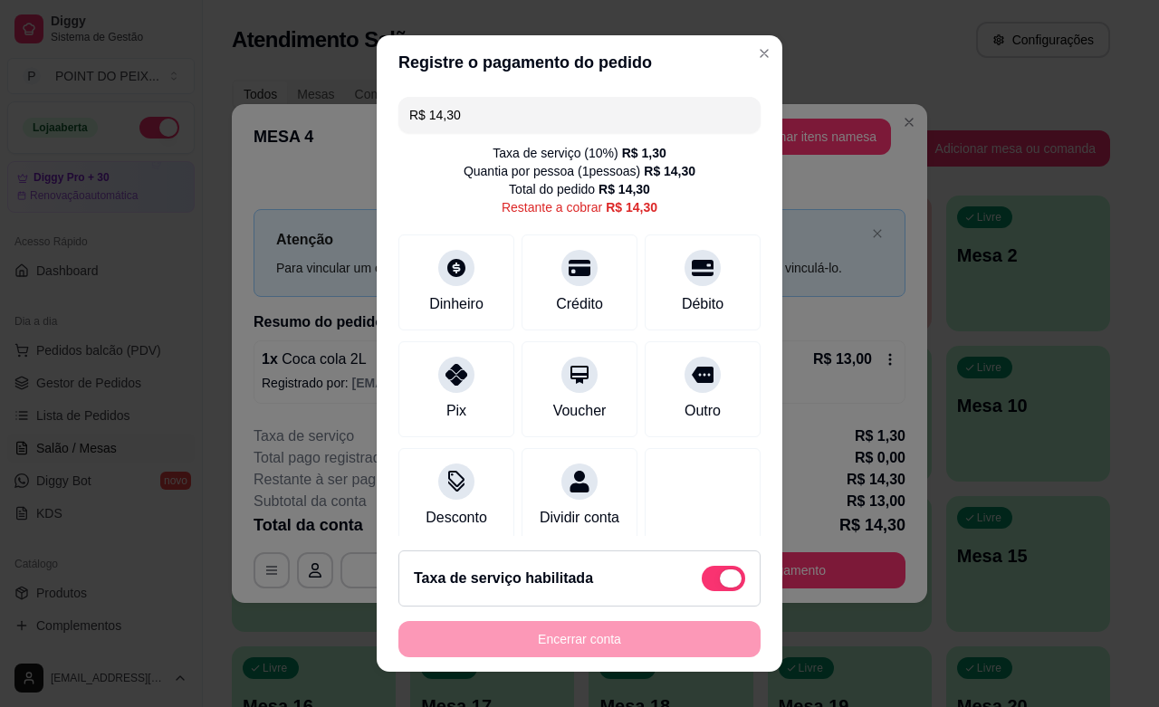
click at [702, 572] on span at bounding box center [723, 578] width 43 height 25
click at [701, 581] on input "checkbox" at bounding box center [707, 587] width 12 height 12
checkbox input "true"
type input "R$ 13,00"
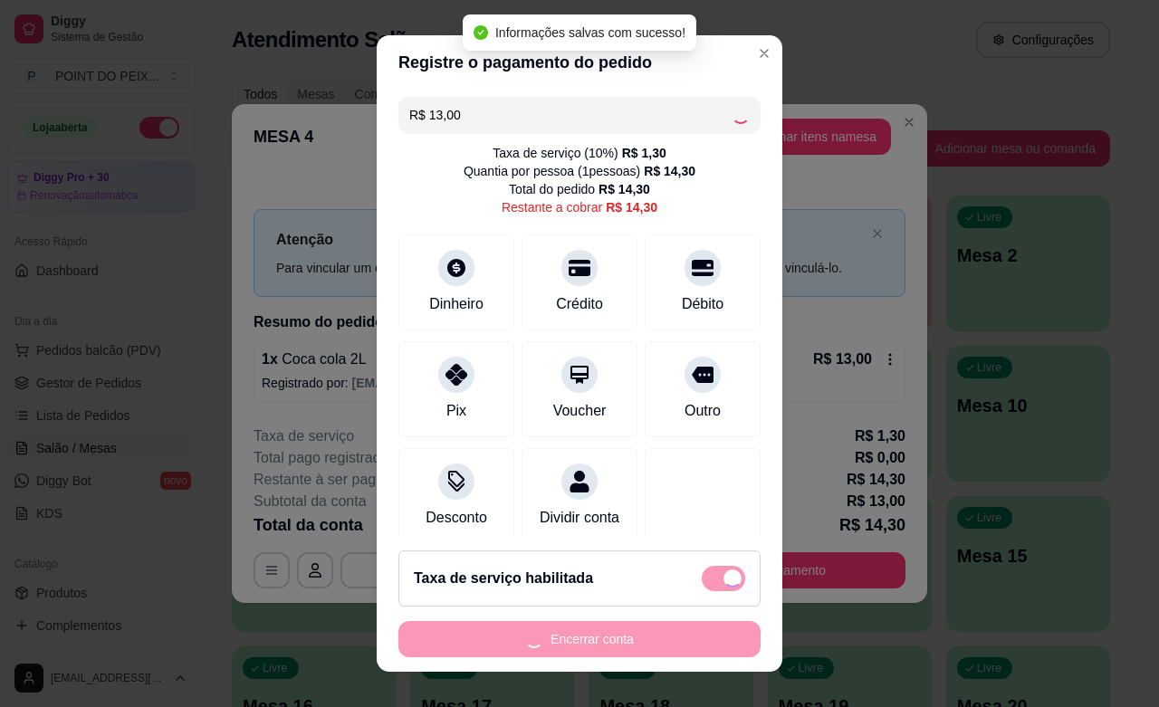
checkbox input "false"
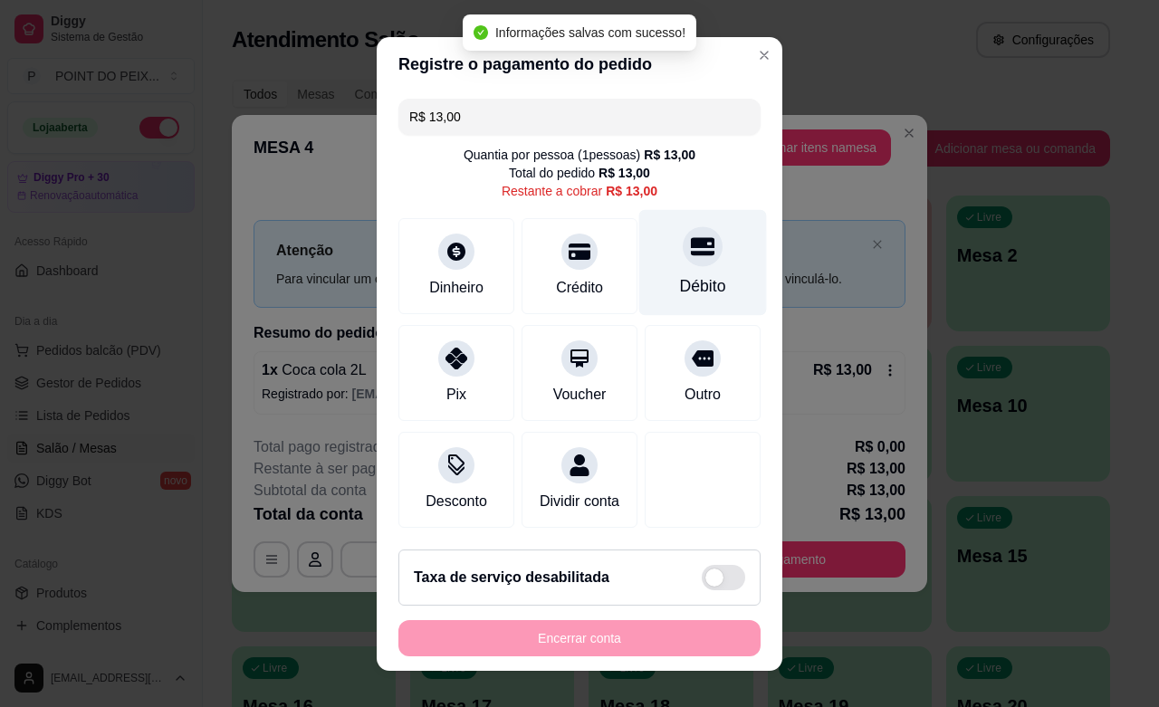
click at [655, 267] on div "Débito" at bounding box center [703, 262] width 128 height 106
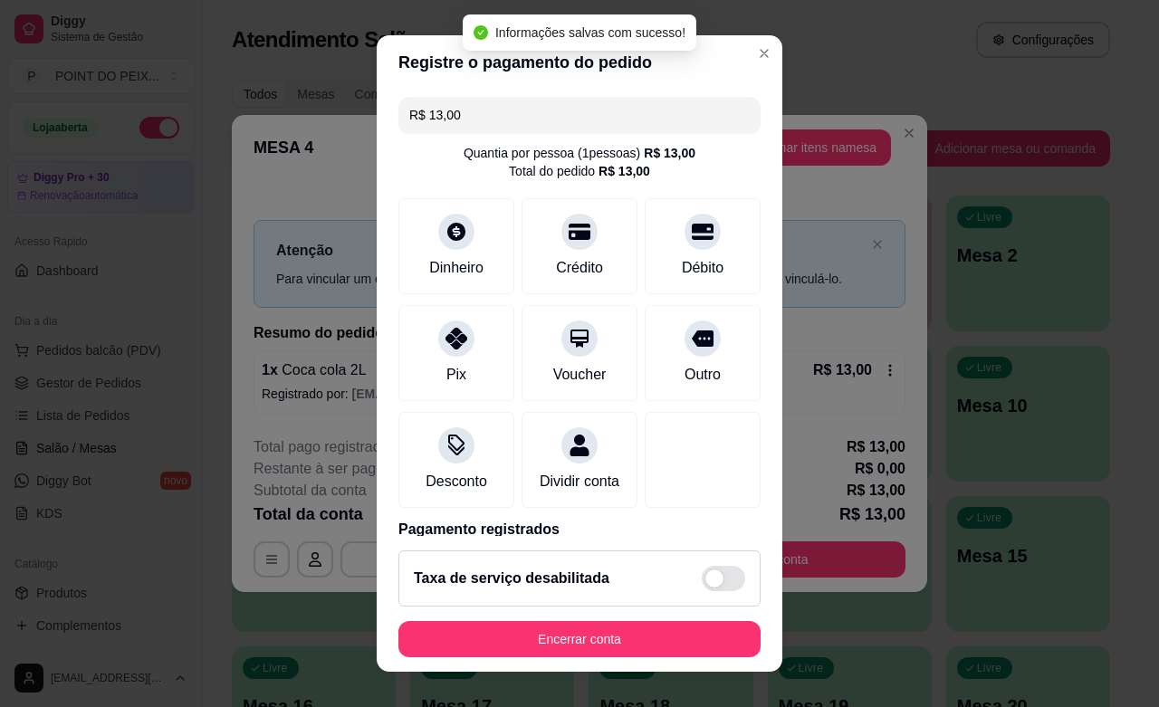
type input "R$ 0,00"
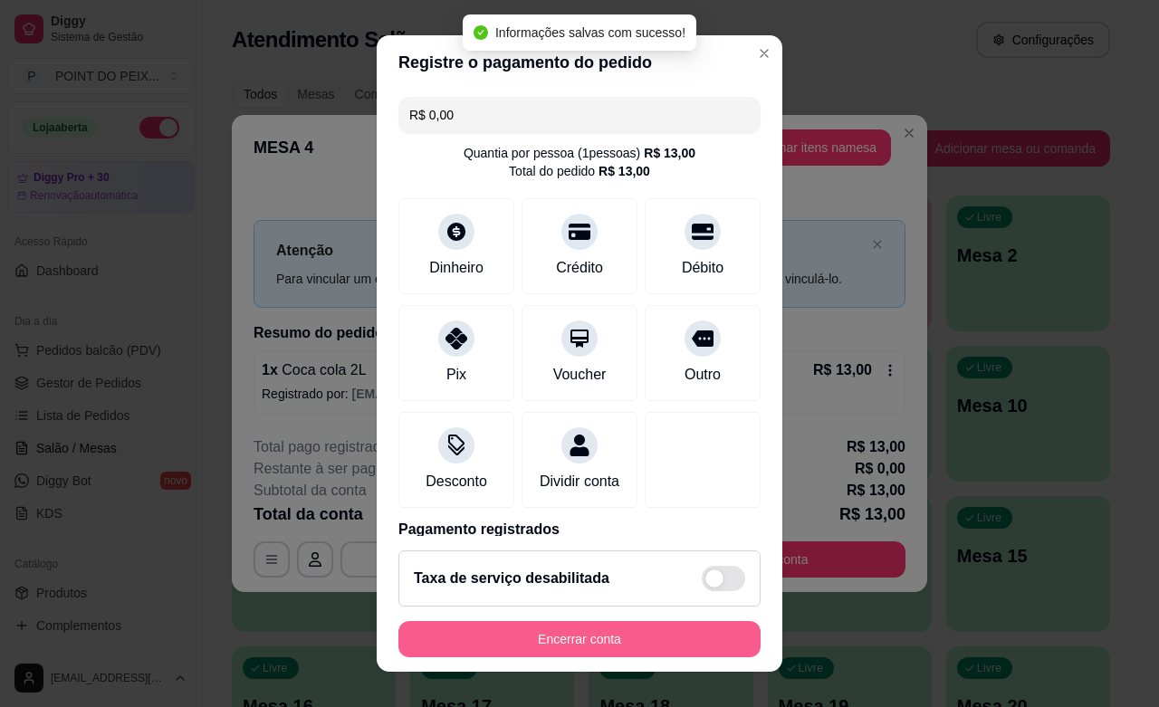
click at [641, 636] on button "Encerrar conta" at bounding box center [580, 639] width 362 height 36
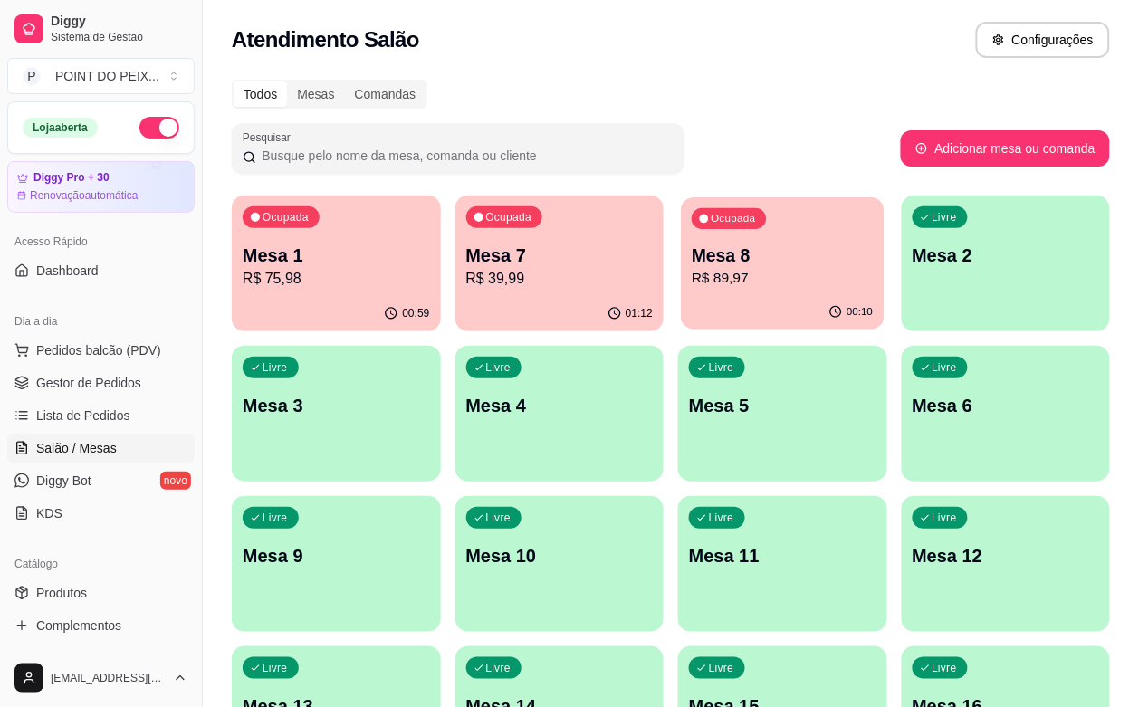
click at [681, 318] on div "00:10" at bounding box center [782, 312] width 203 height 34
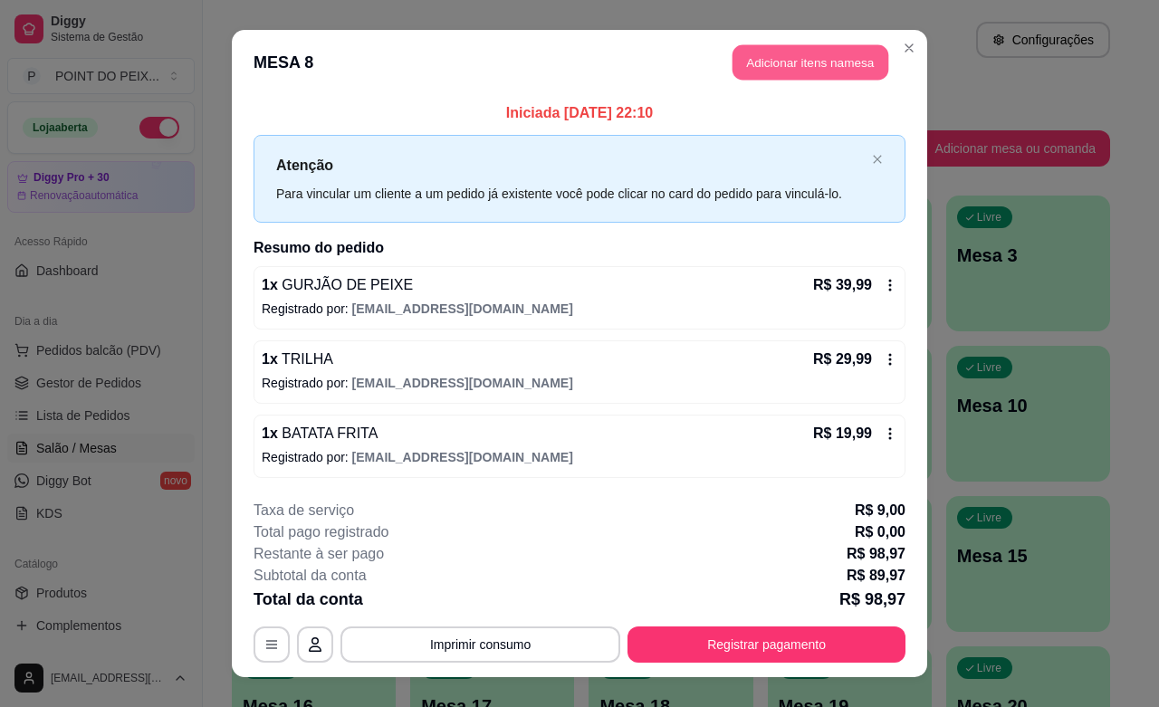
click at [790, 77] on button "Adicionar itens na mesa" at bounding box center [811, 62] width 156 height 35
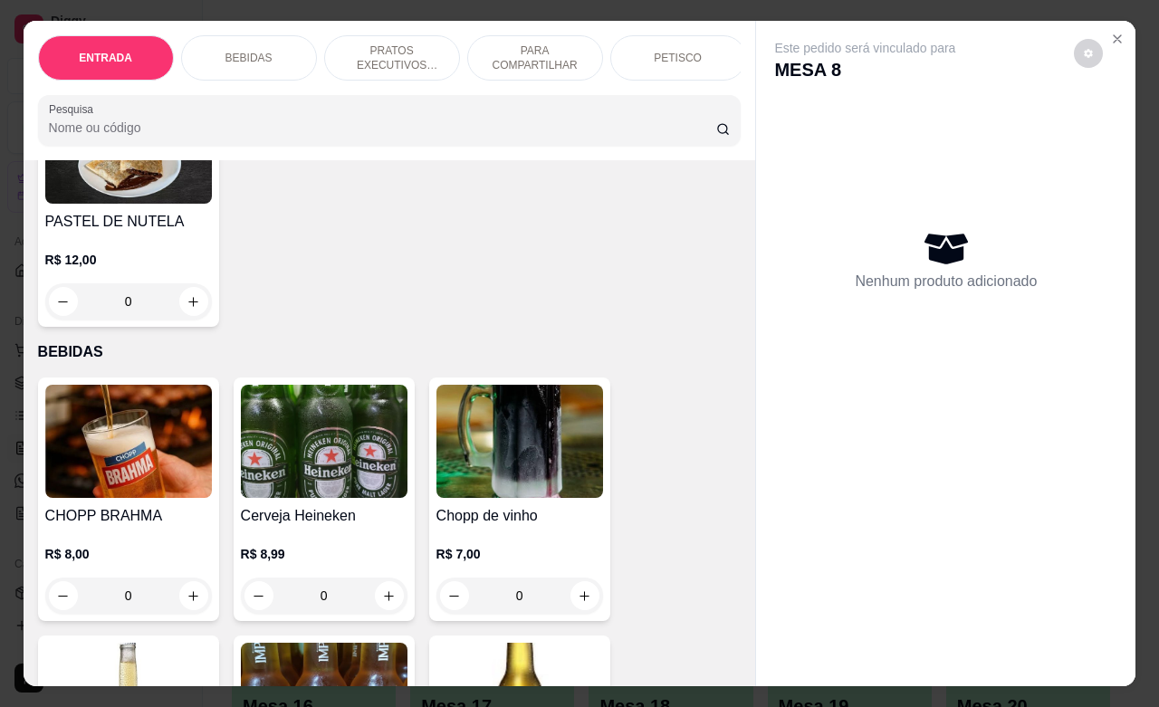
scroll to position [0, 0]
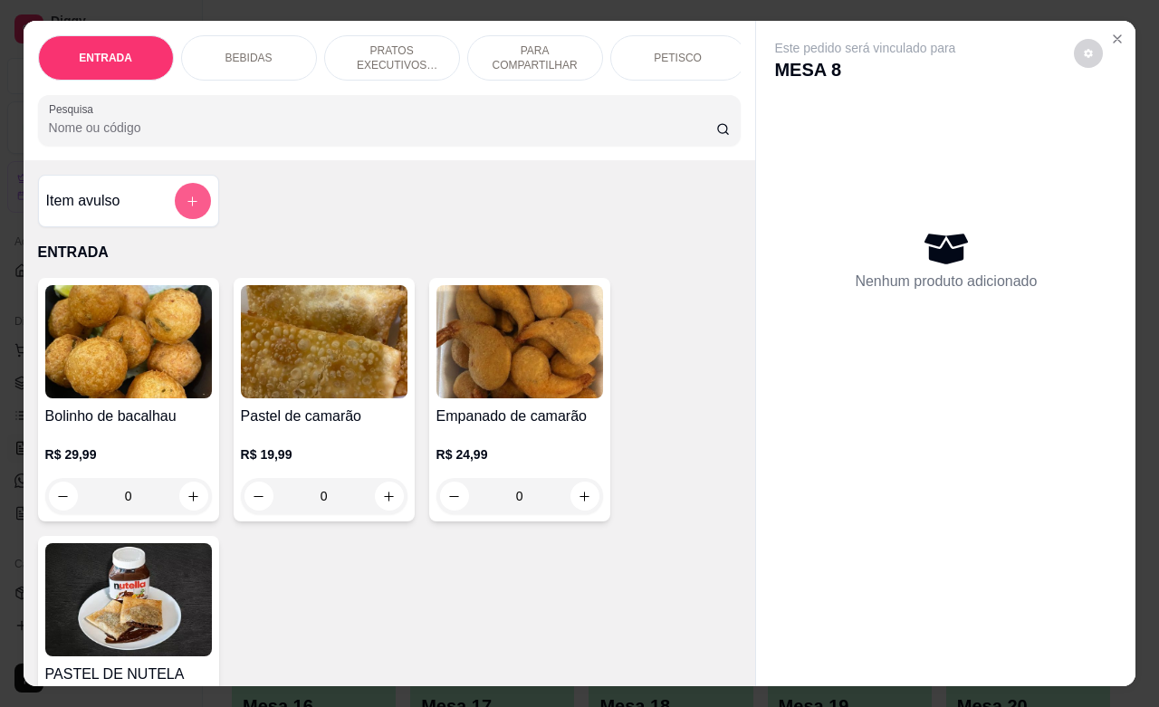
click at [175, 219] on button "add-separate-item" at bounding box center [193, 201] width 36 height 36
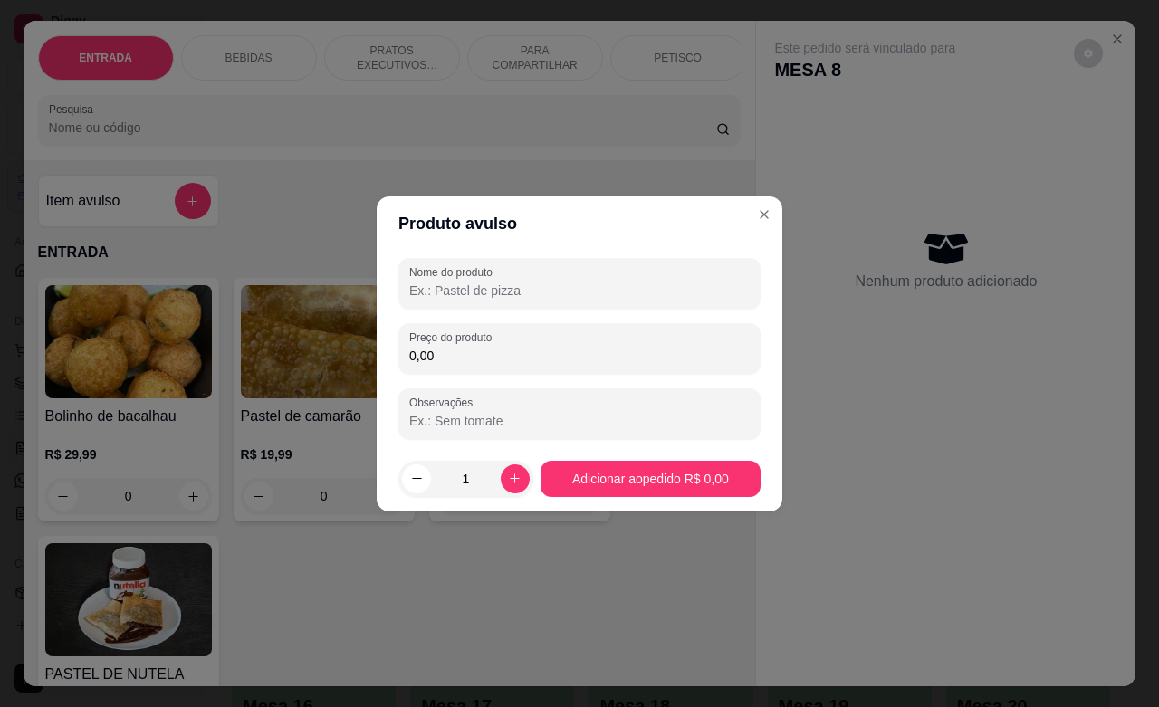
click at [521, 297] on input "Nome do produto" at bounding box center [579, 291] width 341 height 18
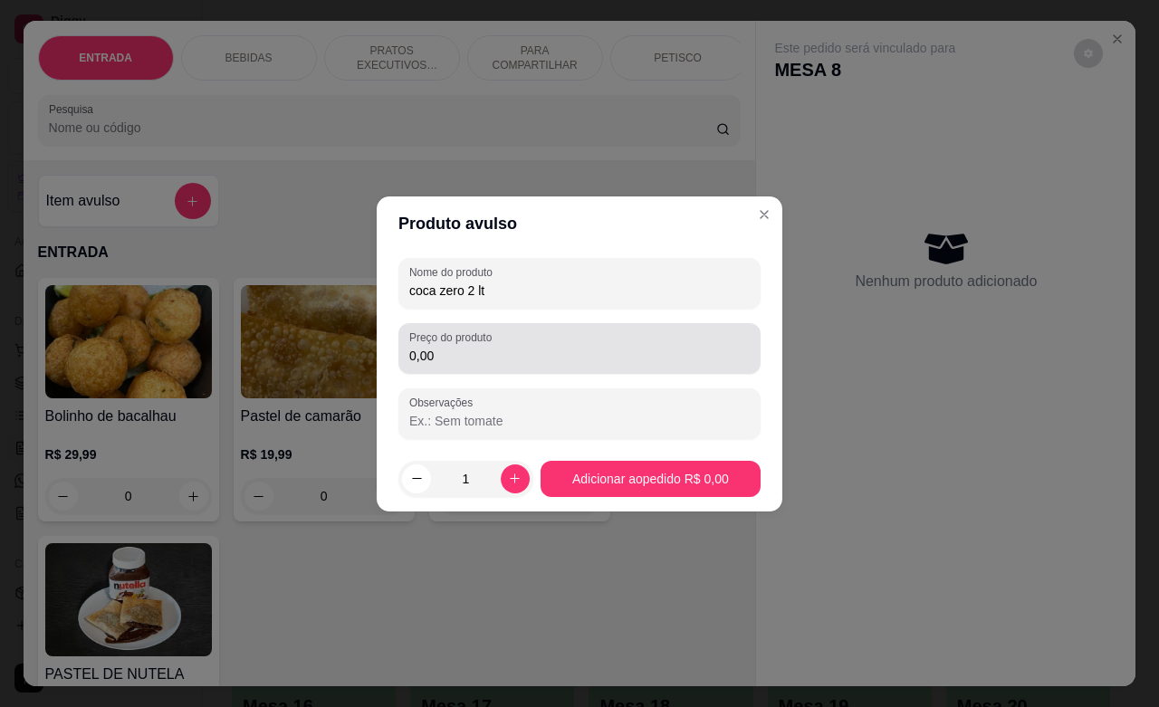
type input "coca zero 2 lt"
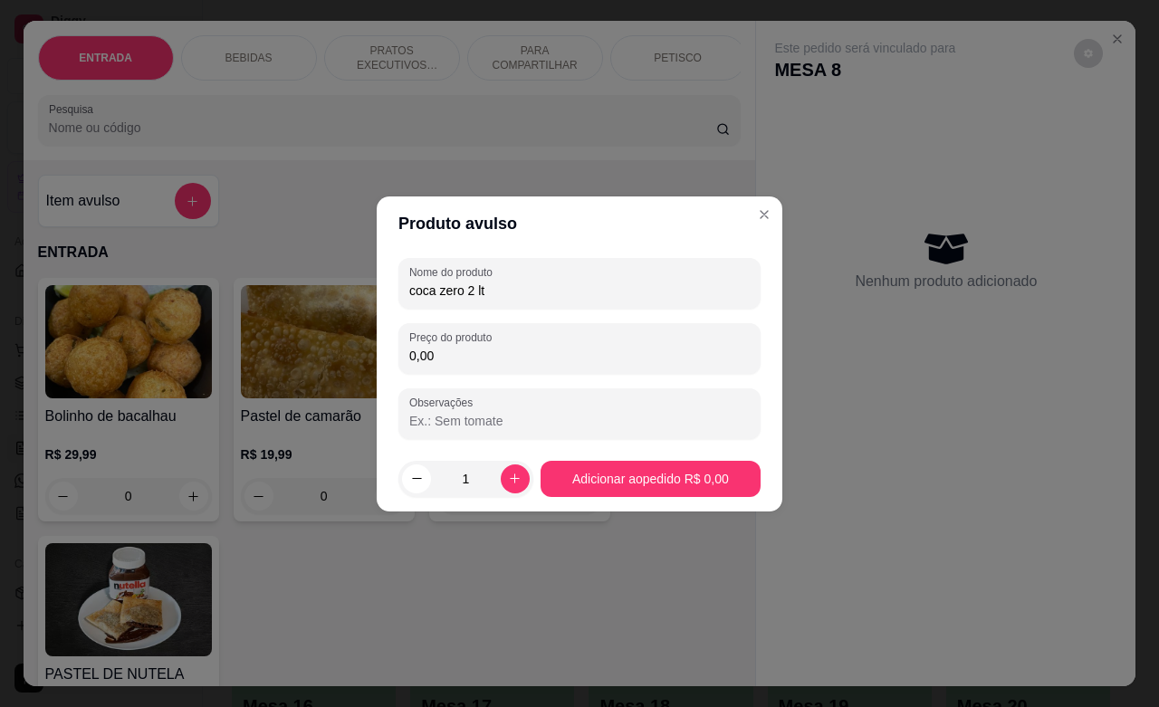
drag, startPoint x: 500, startPoint y: 347, endPoint x: 364, endPoint y: 369, distance: 137.6
click at [364, 369] on div "Produto avulso Nome do produto coca zero 2 lt Preço do produto 0,00 Observações…" at bounding box center [579, 353] width 1159 height 707
type input "14,00"
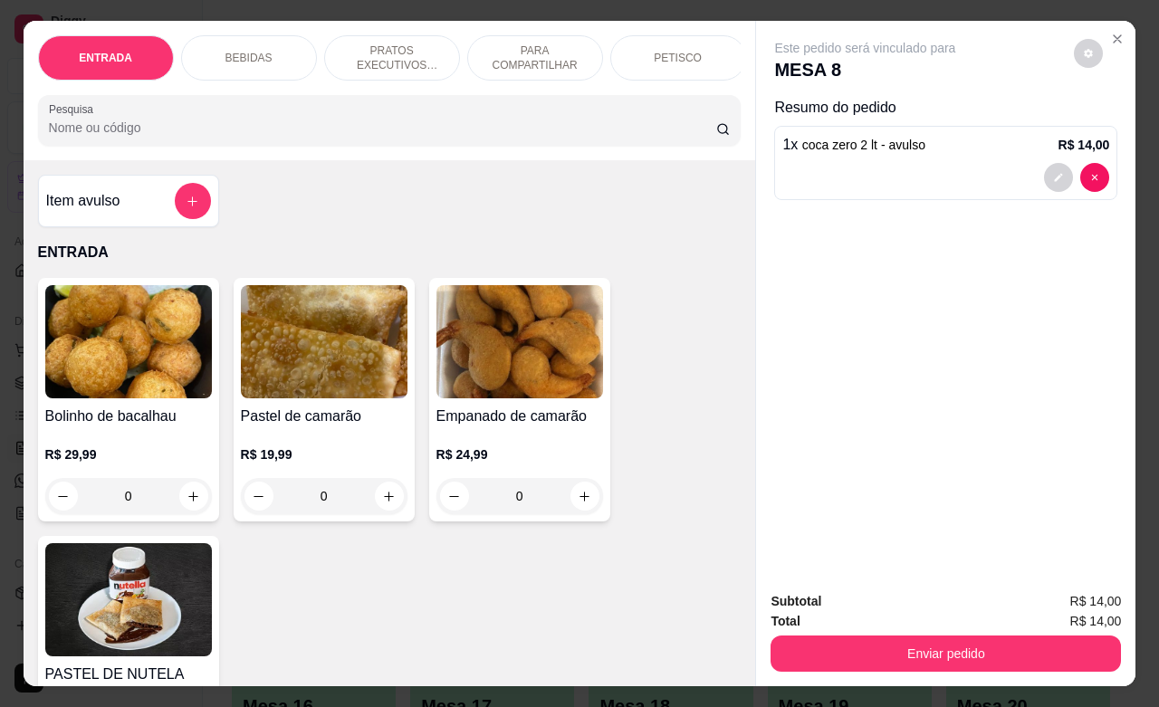
click at [901, 636] on button "Enviar pedido" at bounding box center [946, 654] width 351 height 36
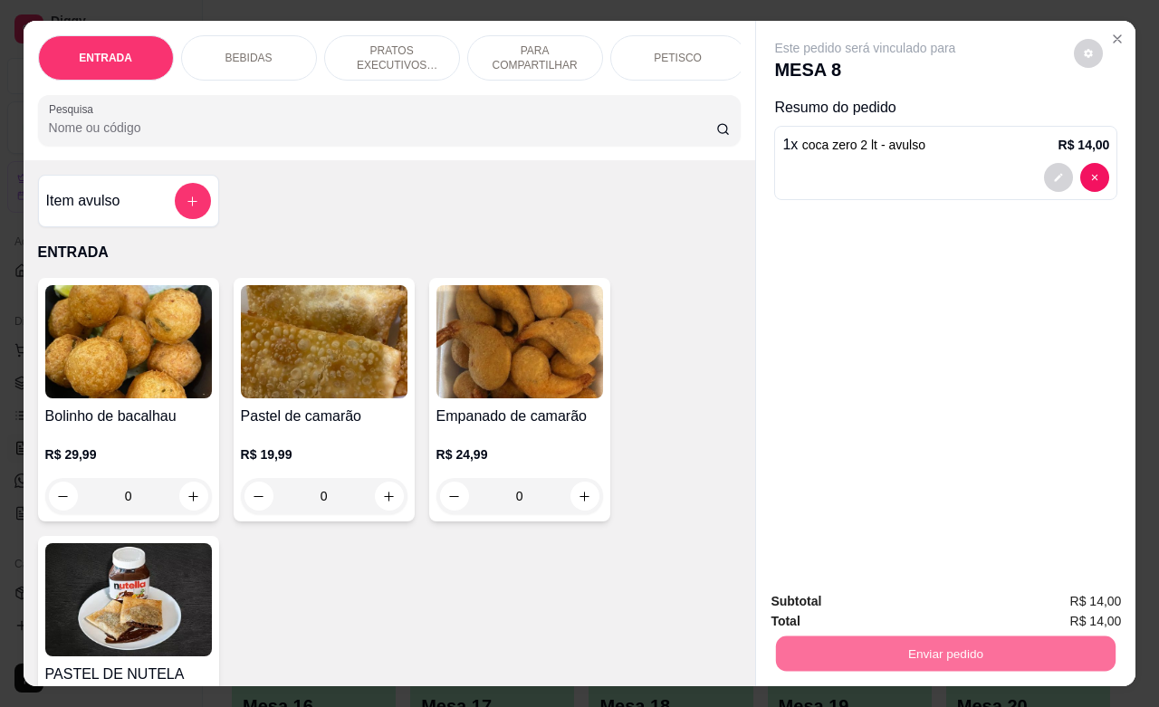
click at [1052, 608] on button "Enviar pedido" at bounding box center [1072, 599] width 102 height 34
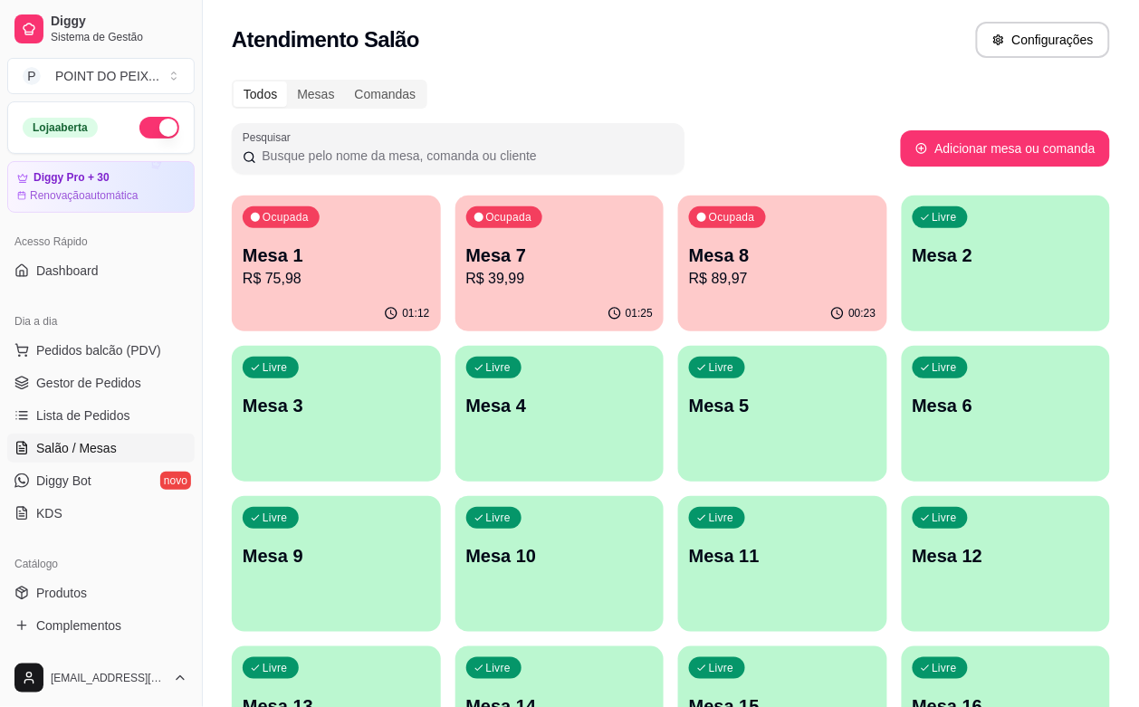
click at [156, 127] on button "button" at bounding box center [159, 128] width 40 height 22
click at [692, 283] on p "R$ 89,97" at bounding box center [782, 278] width 181 height 21
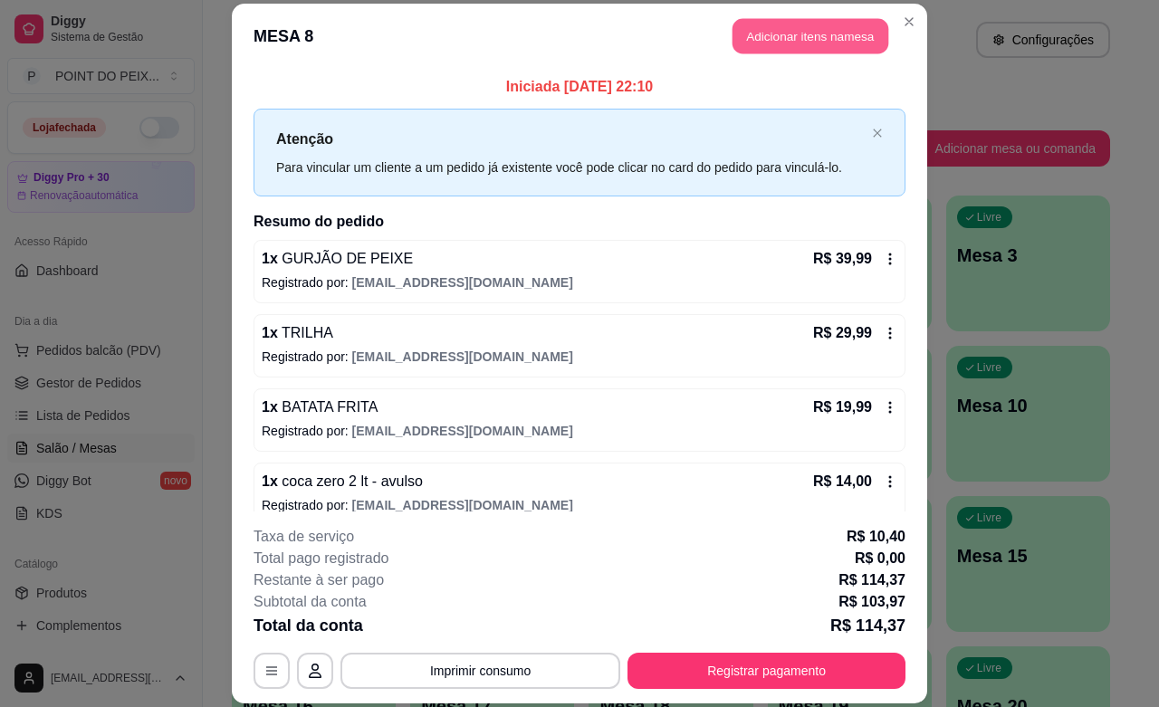
click at [795, 33] on button "Adicionar itens na mesa" at bounding box center [811, 36] width 156 height 35
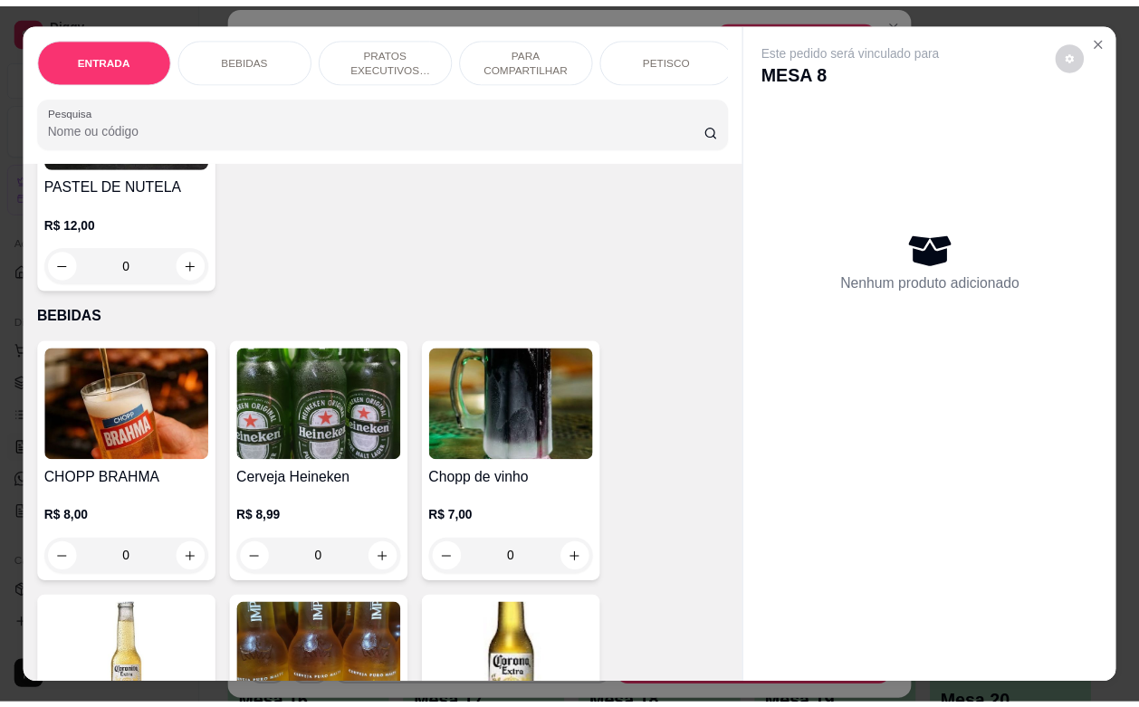
scroll to position [566, 0]
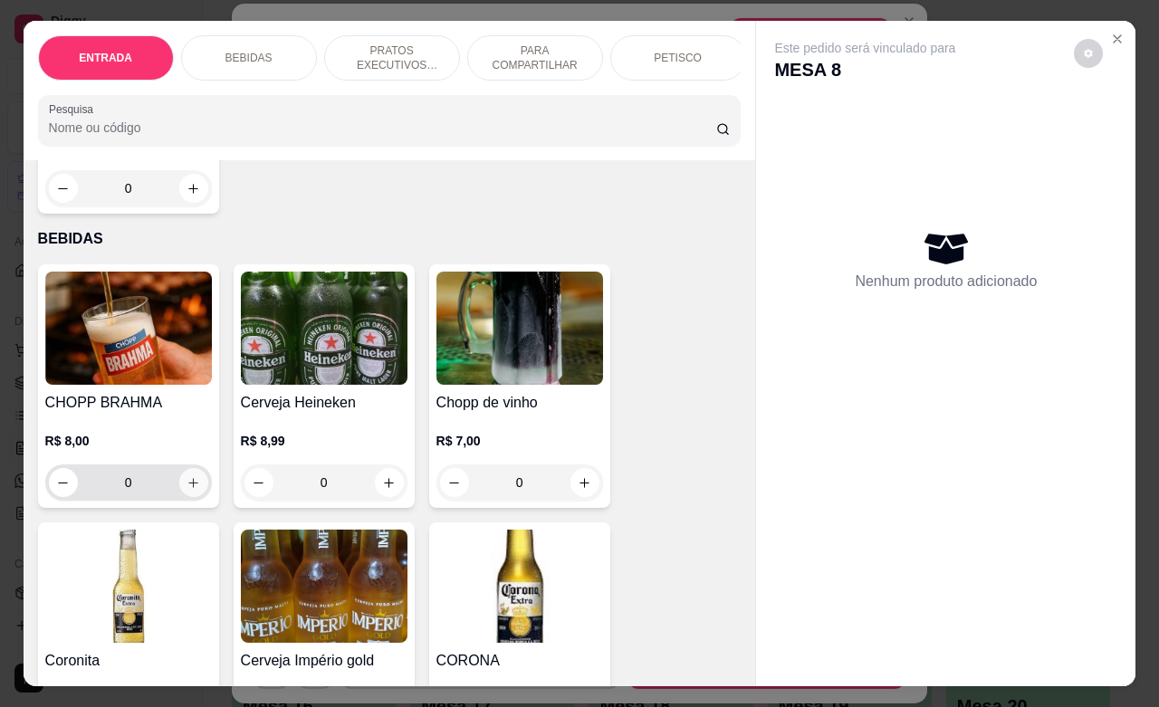
click at [187, 497] on button "increase-product-quantity" at bounding box center [193, 482] width 29 height 29
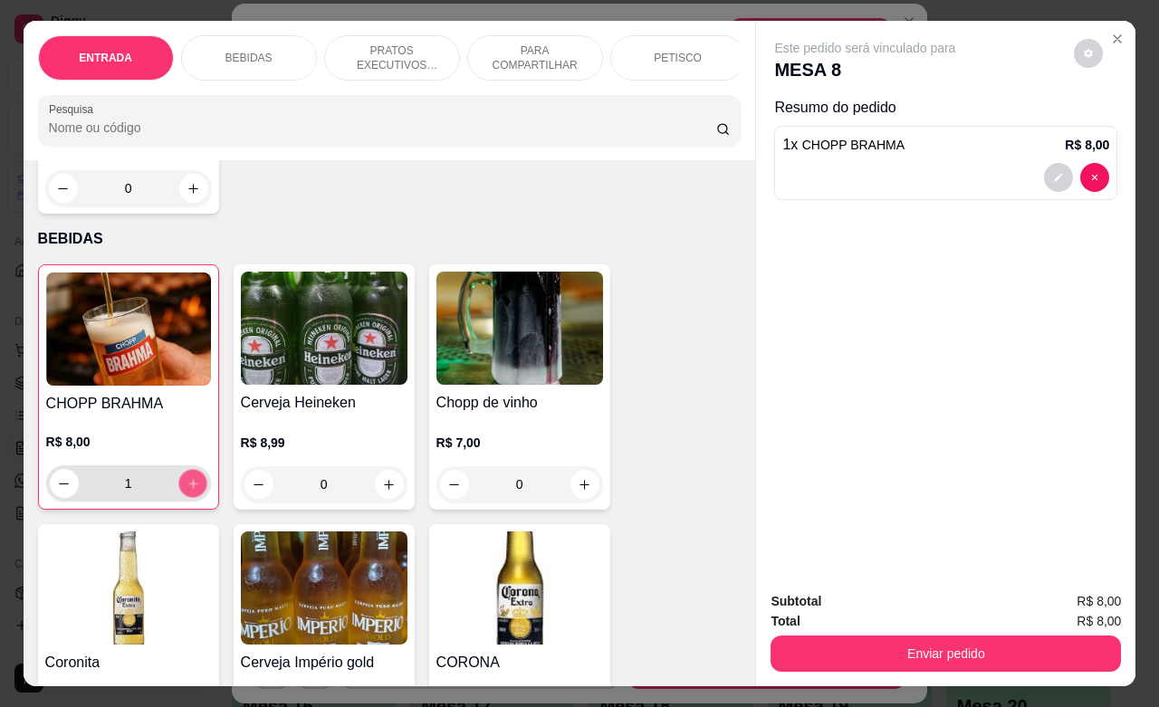
click at [187, 491] on icon "increase-product-quantity" at bounding box center [193, 484] width 14 height 14
type input "3"
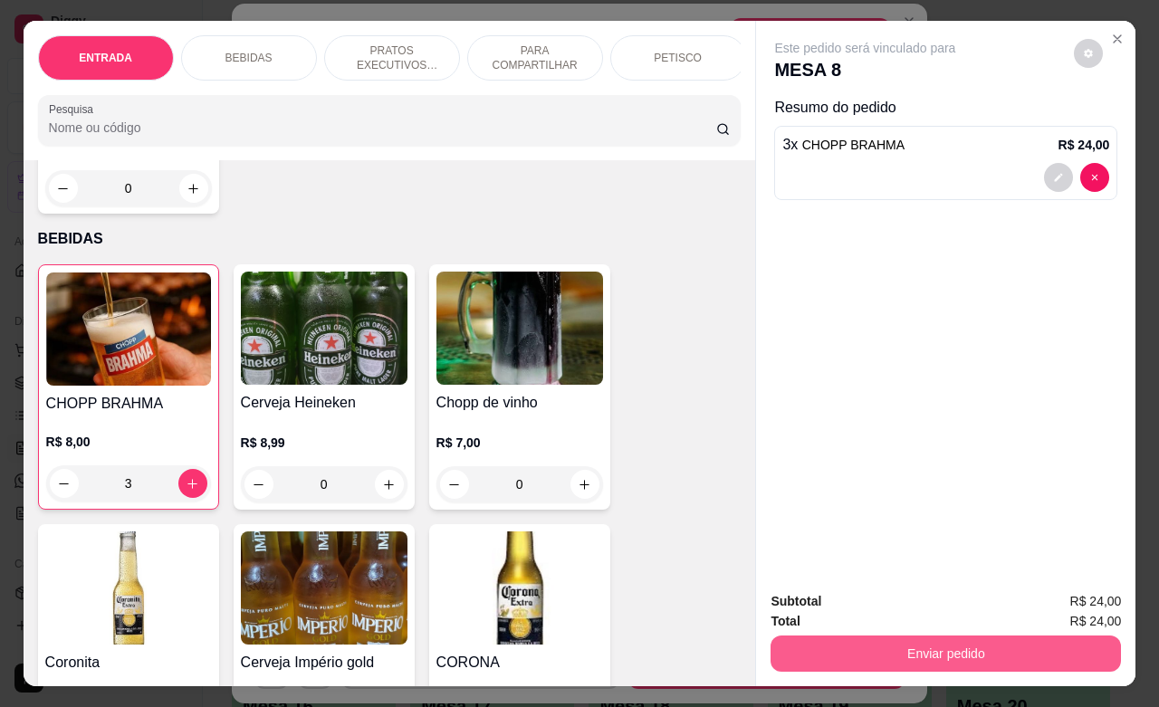
click at [946, 658] on button "Enviar pedido" at bounding box center [946, 654] width 351 height 36
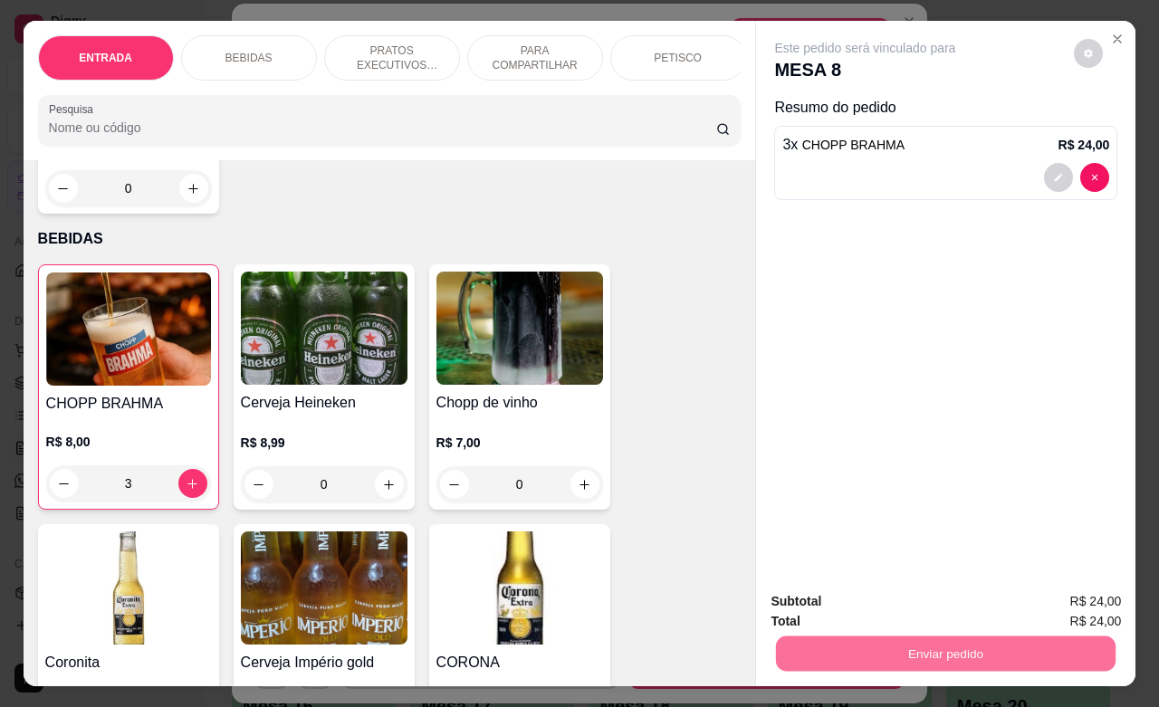
click at [1049, 602] on button "Enviar pedido" at bounding box center [1073, 599] width 100 height 34
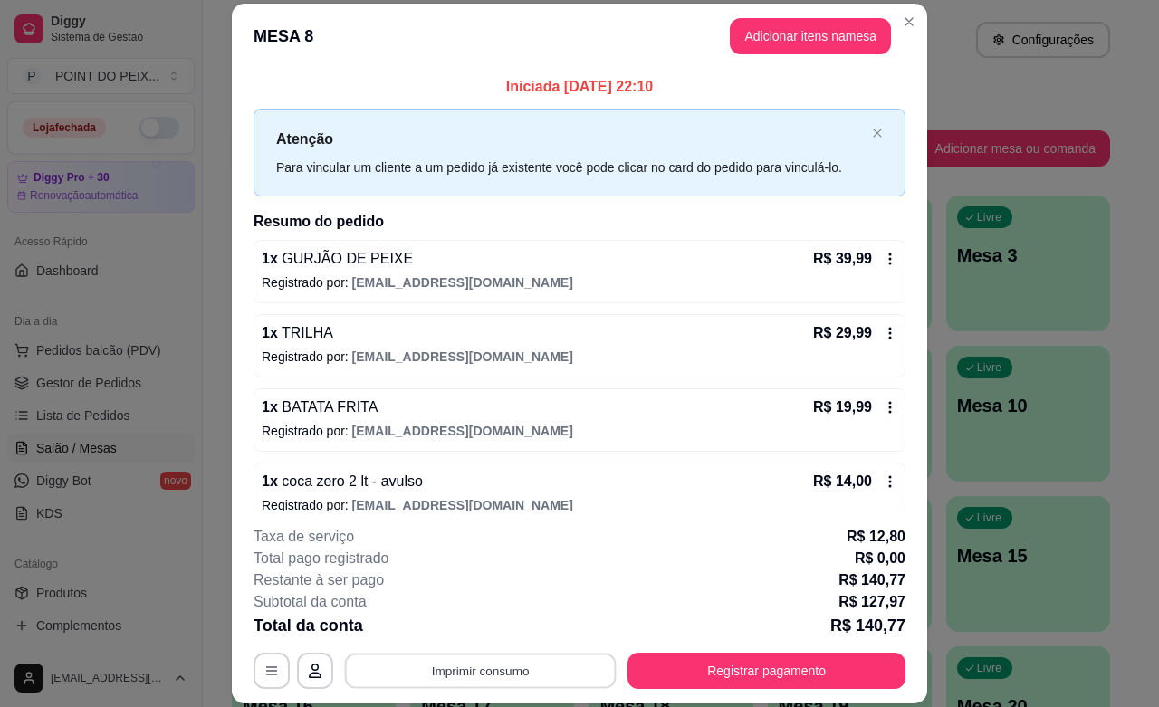
click at [531, 662] on button "Imprimir consumo" at bounding box center [481, 671] width 272 height 35
click at [487, 629] on button "IMPRESSORA" at bounding box center [476, 629] width 127 height 28
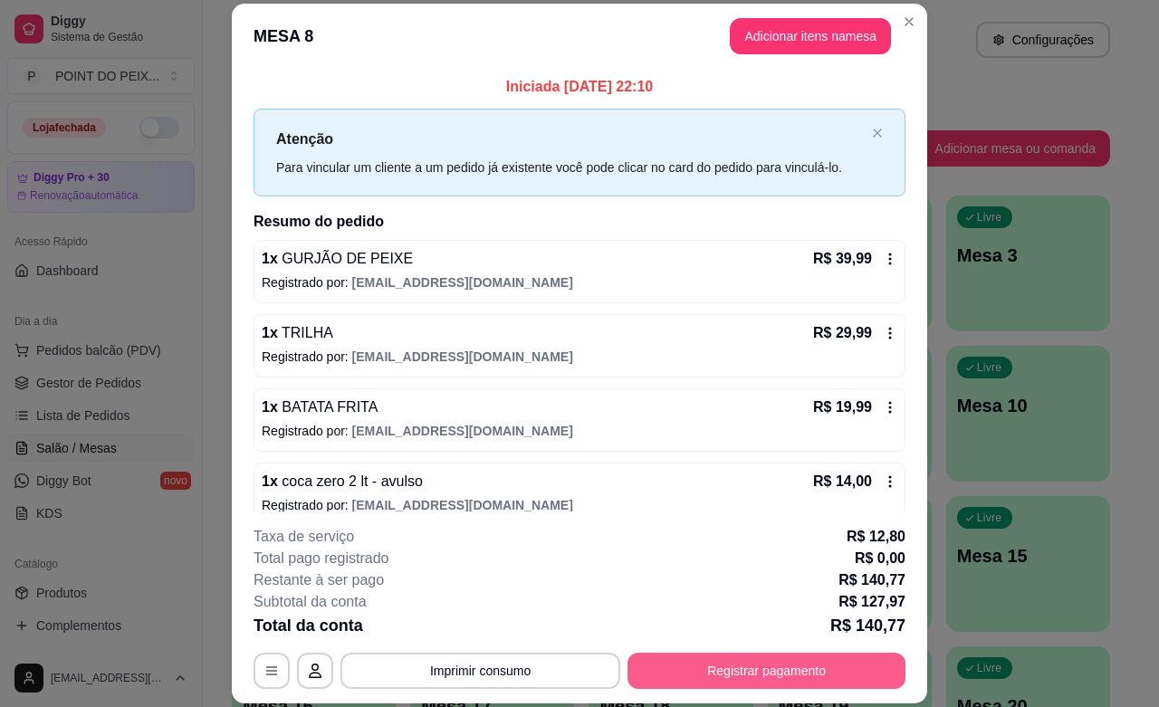
click at [741, 661] on button "Registrar pagamento" at bounding box center [767, 671] width 278 height 36
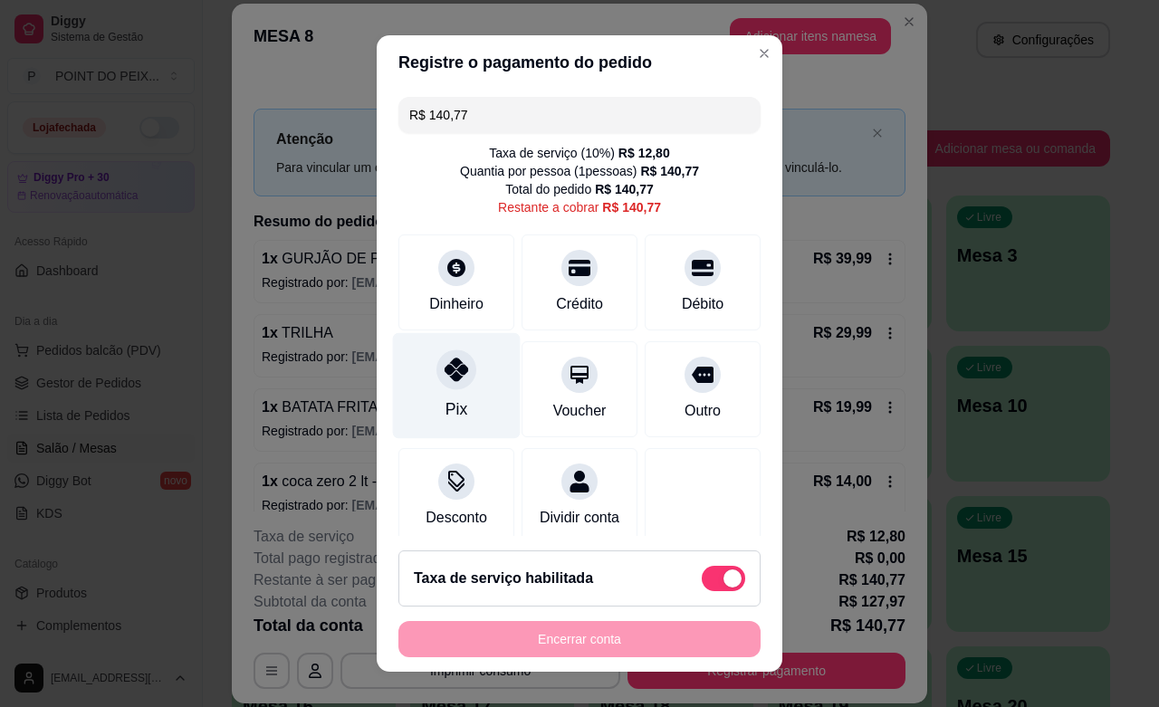
click at [454, 399] on div "Pix" at bounding box center [457, 386] width 128 height 106
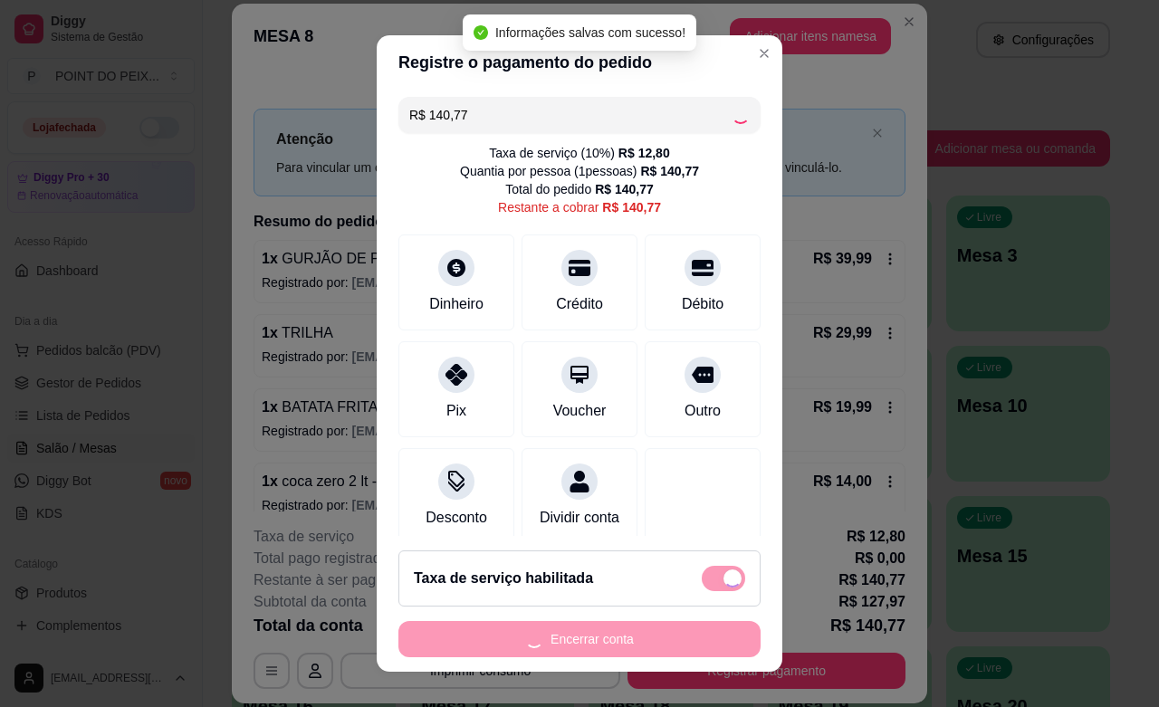
type input "R$ 0,00"
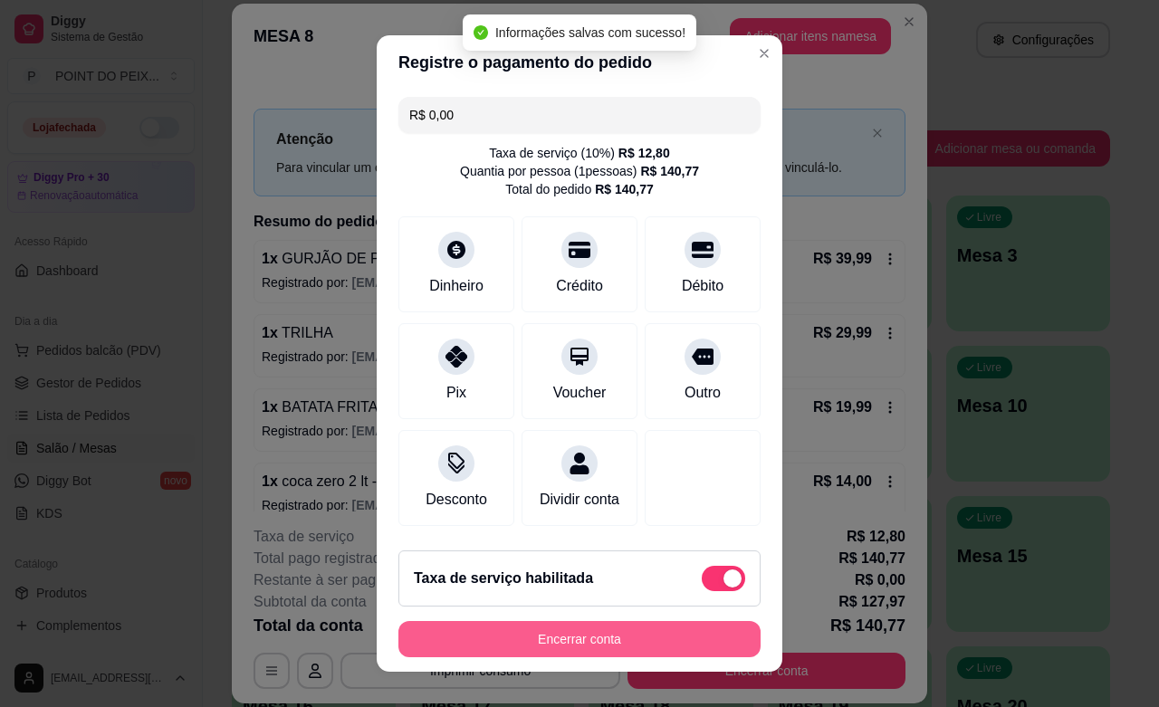
click at [620, 645] on button "Encerrar conta" at bounding box center [580, 639] width 362 height 36
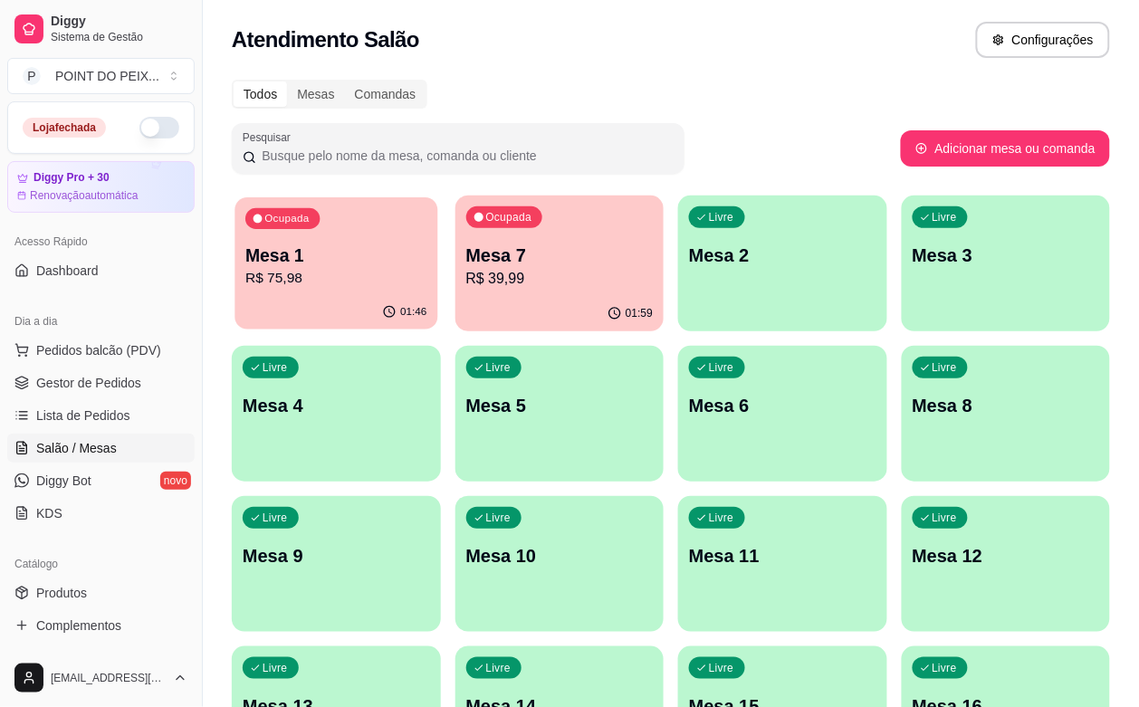
click at [322, 300] on div "01:46" at bounding box center [336, 312] width 203 height 34
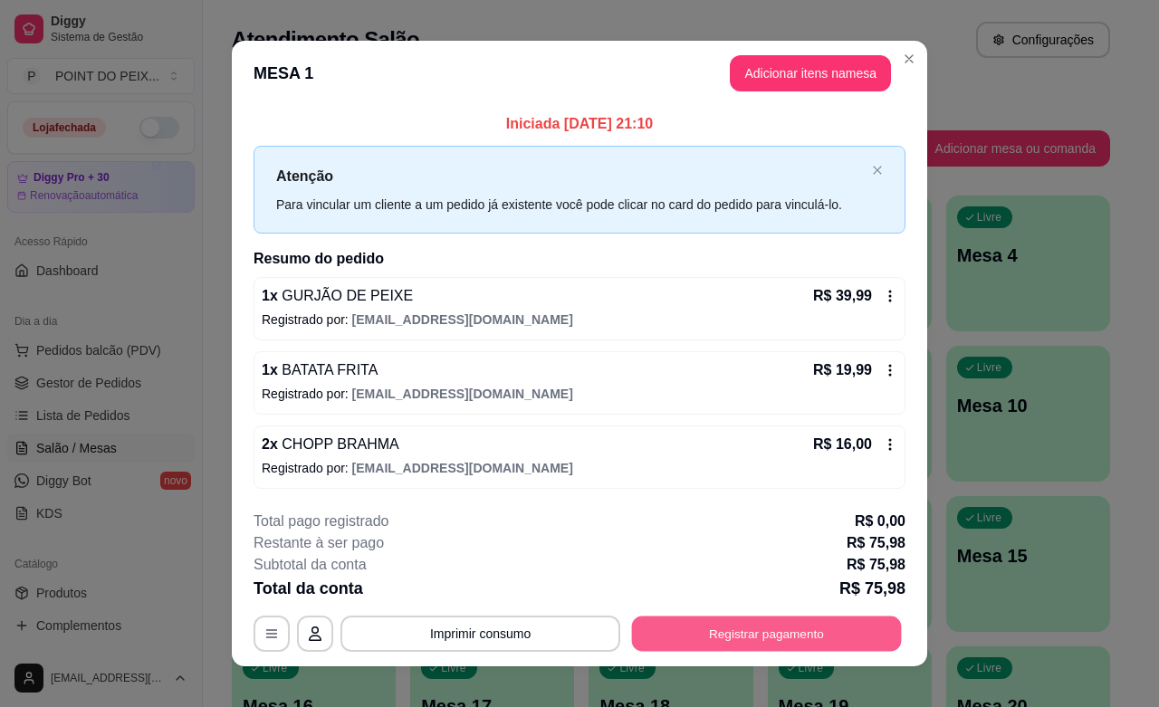
click at [718, 632] on button "Registrar pagamento" at bounding box center [767, 634] width 270 height 35
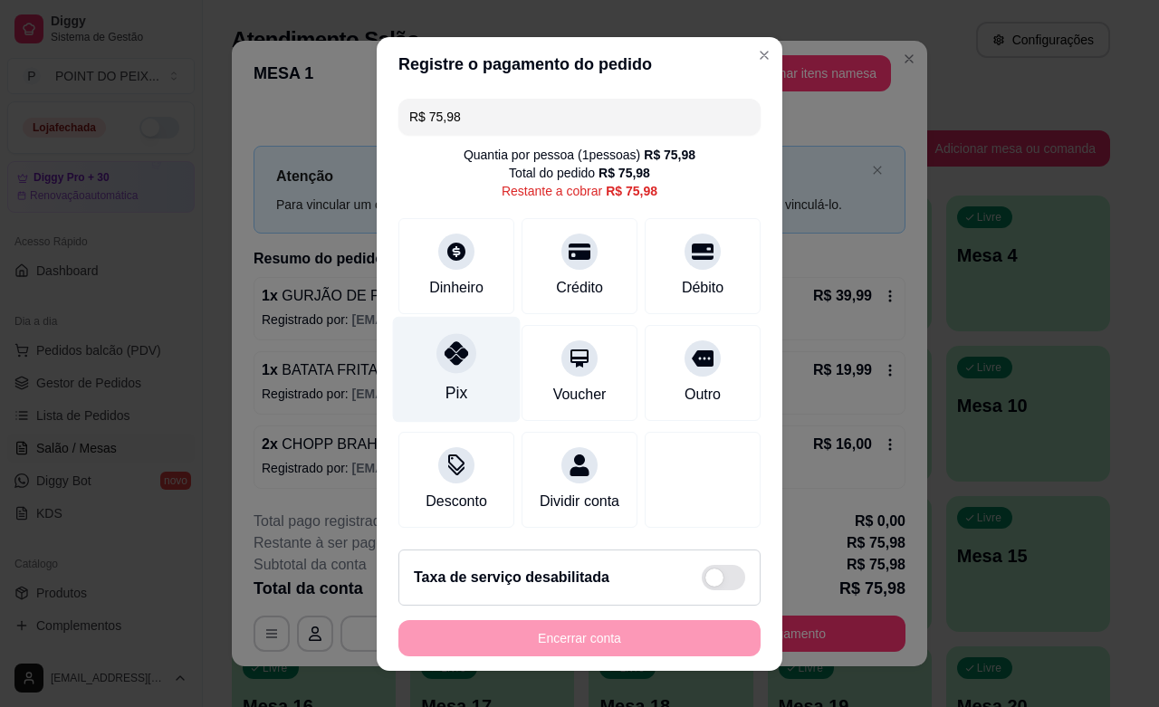
click at [437, 370] on div at bounding box center [457, 353] width 40 height 40
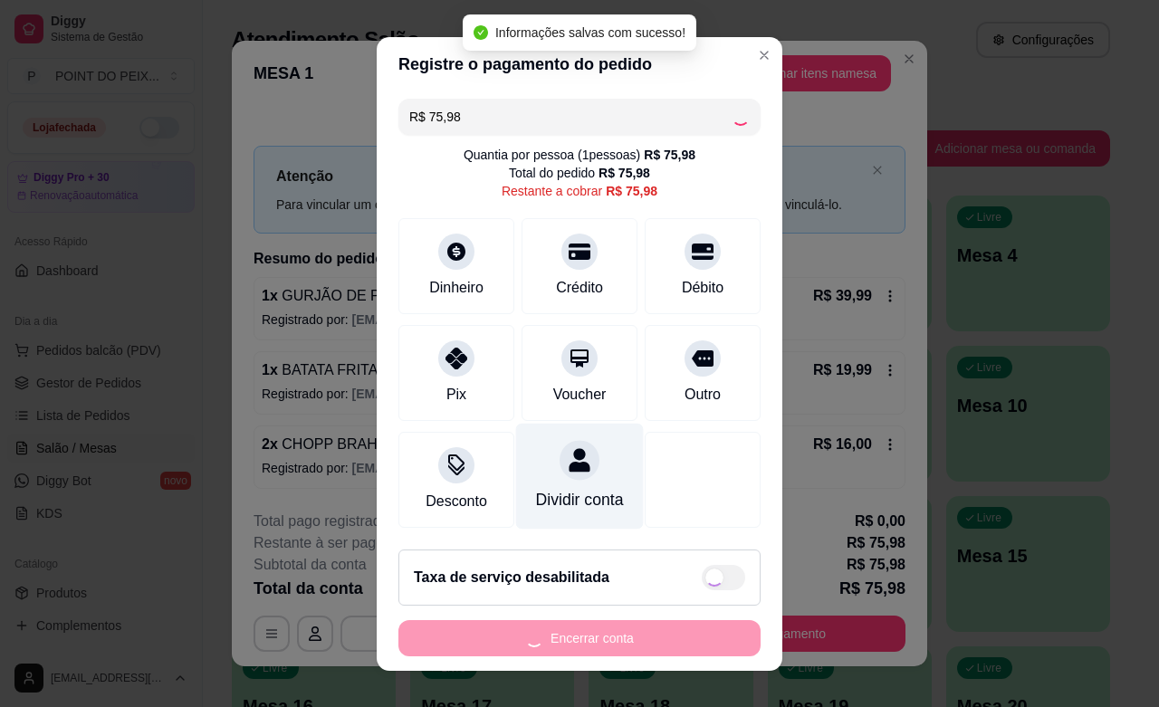
type input "R$ 0,00"
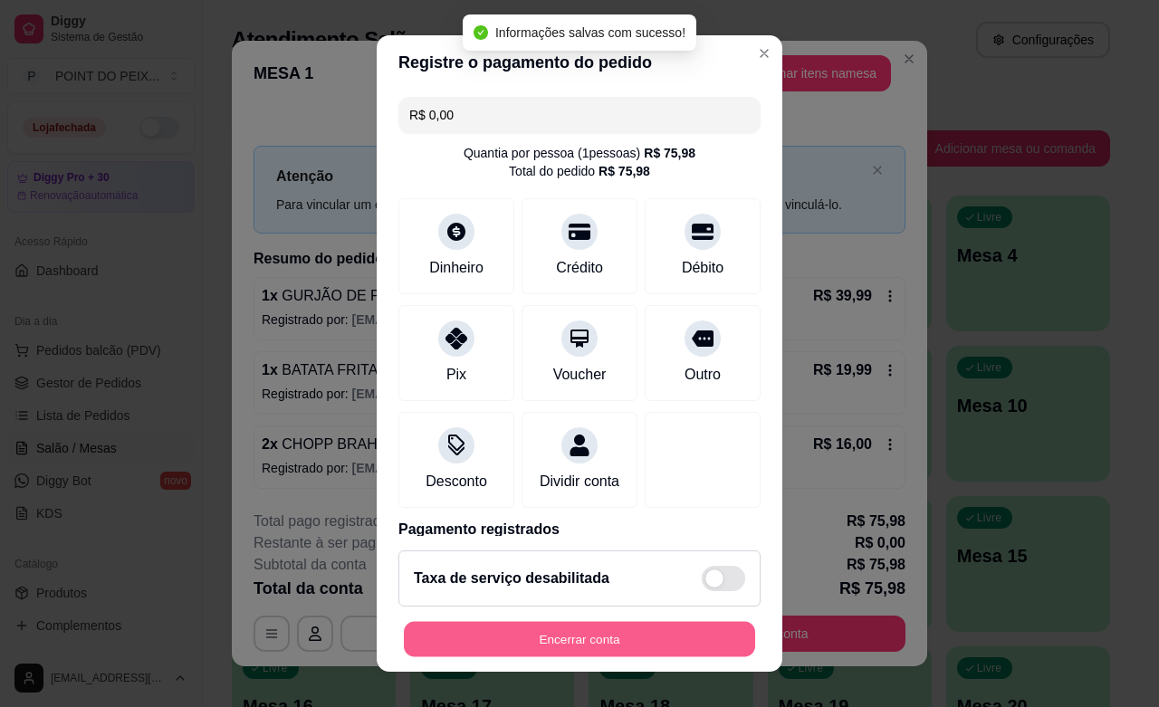
click at [609, 641] on button "Encerrar conta" at bounding box center [579, 639] width 351 height 35
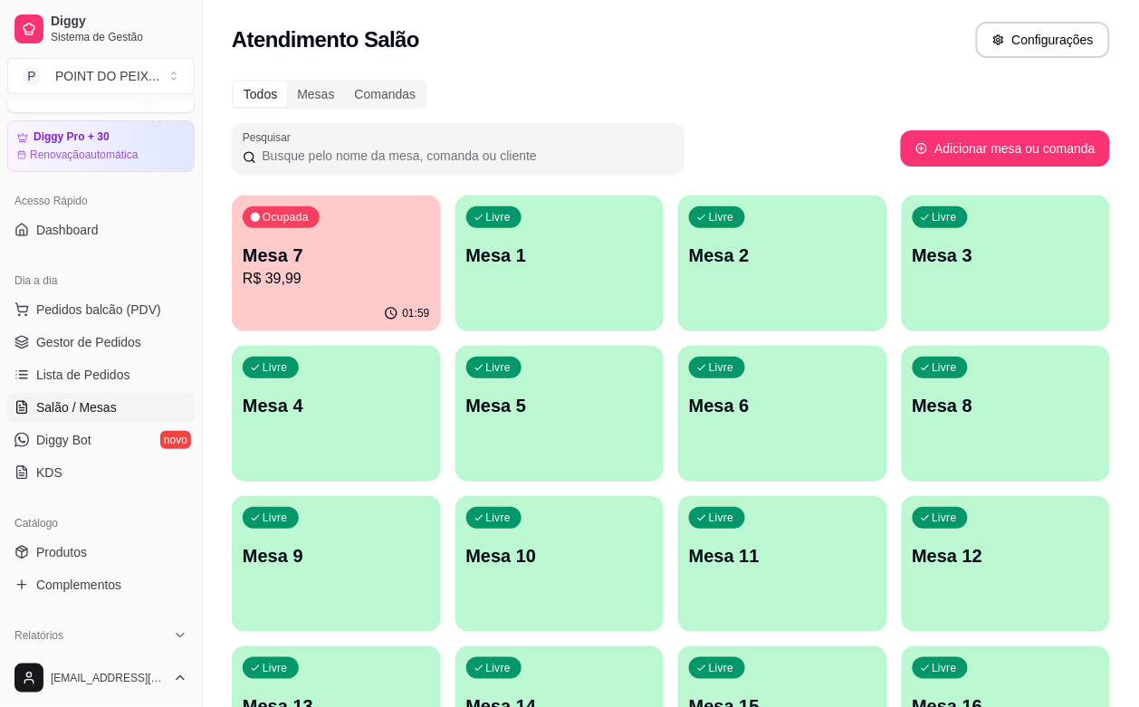
scroll to position [113, 0]
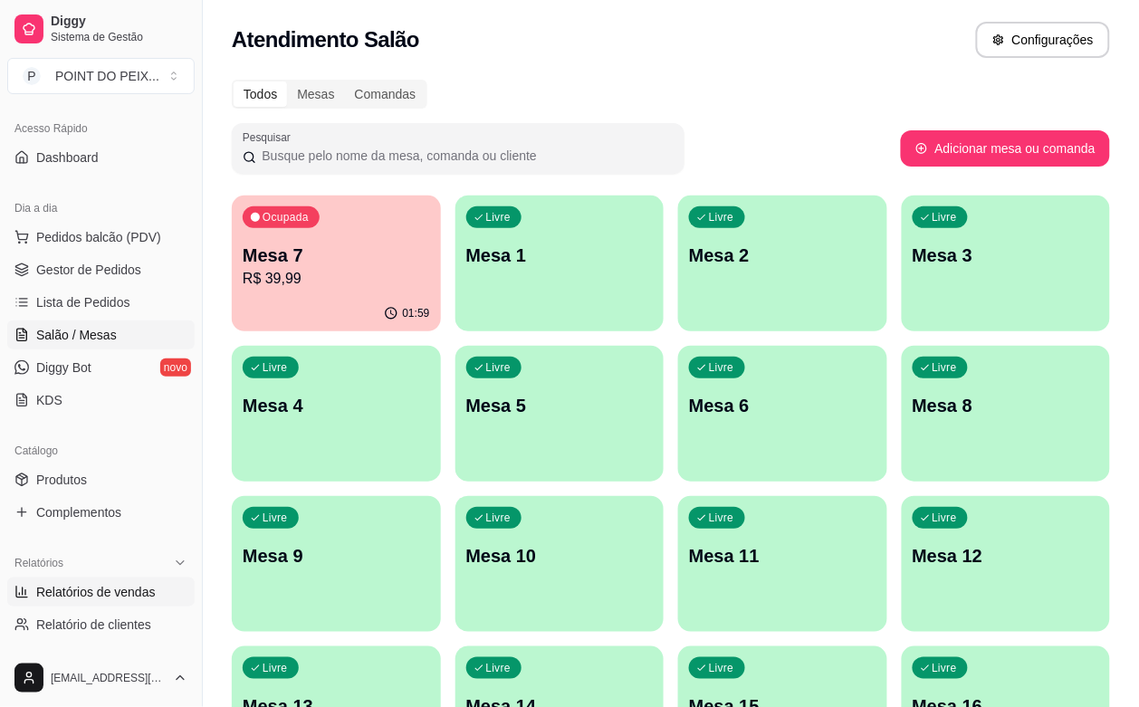
click at [120, 594] on span "Relatórios de vendas" at bounding box center [96, 592] width 120 height 18
select select "ALL"
select select "0"
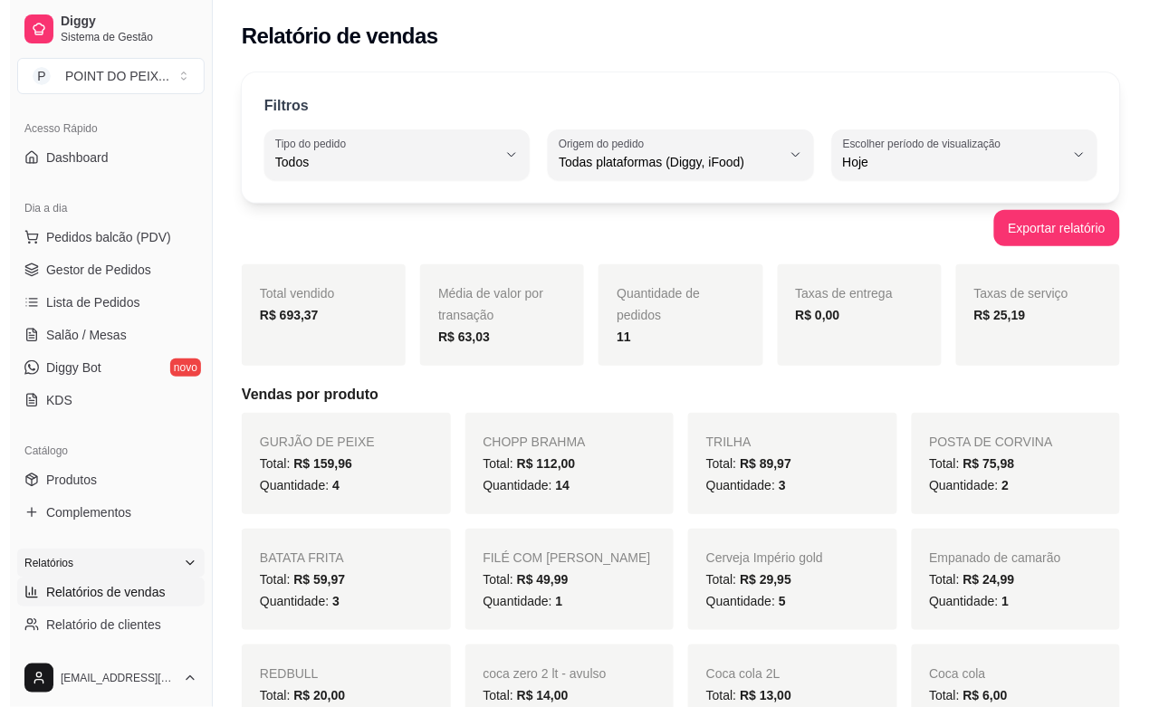
scroll to position [226, 0]
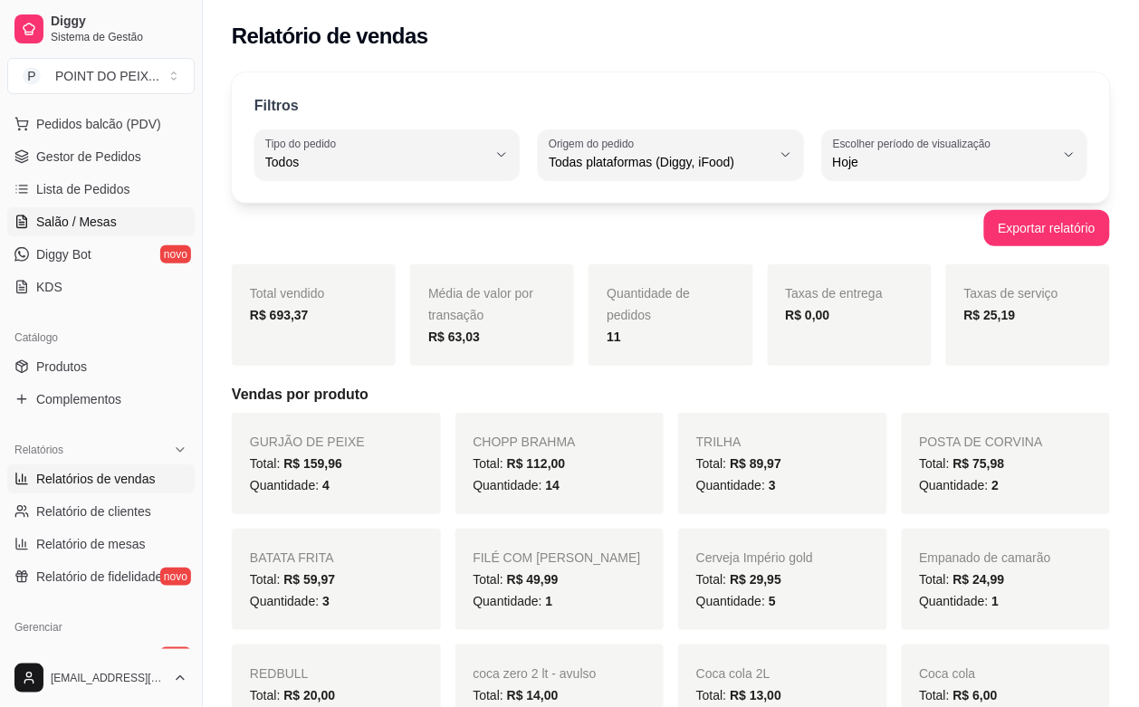
click at [89, 225] on span "Salão / Mesas" at bounding box center [76, 222] width 81 height 18
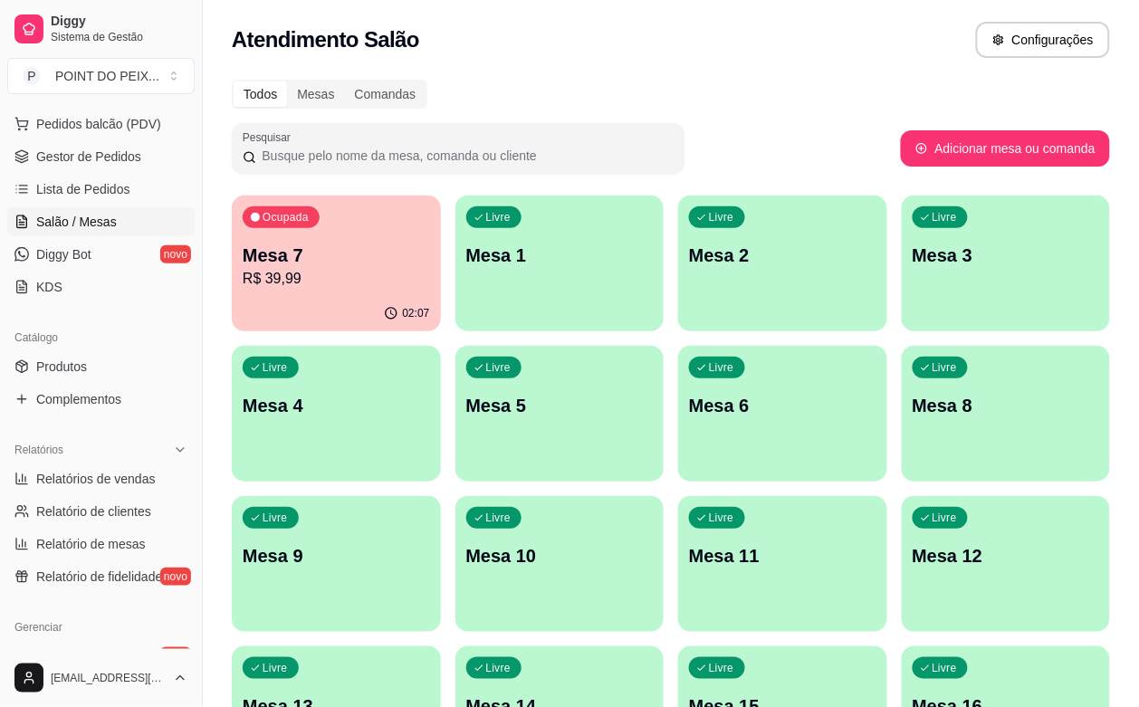
click at [290, 290] on div "Ocupada Mesa 7 R$ 39,99" at bounding box center [336, 246] width 209 height 101
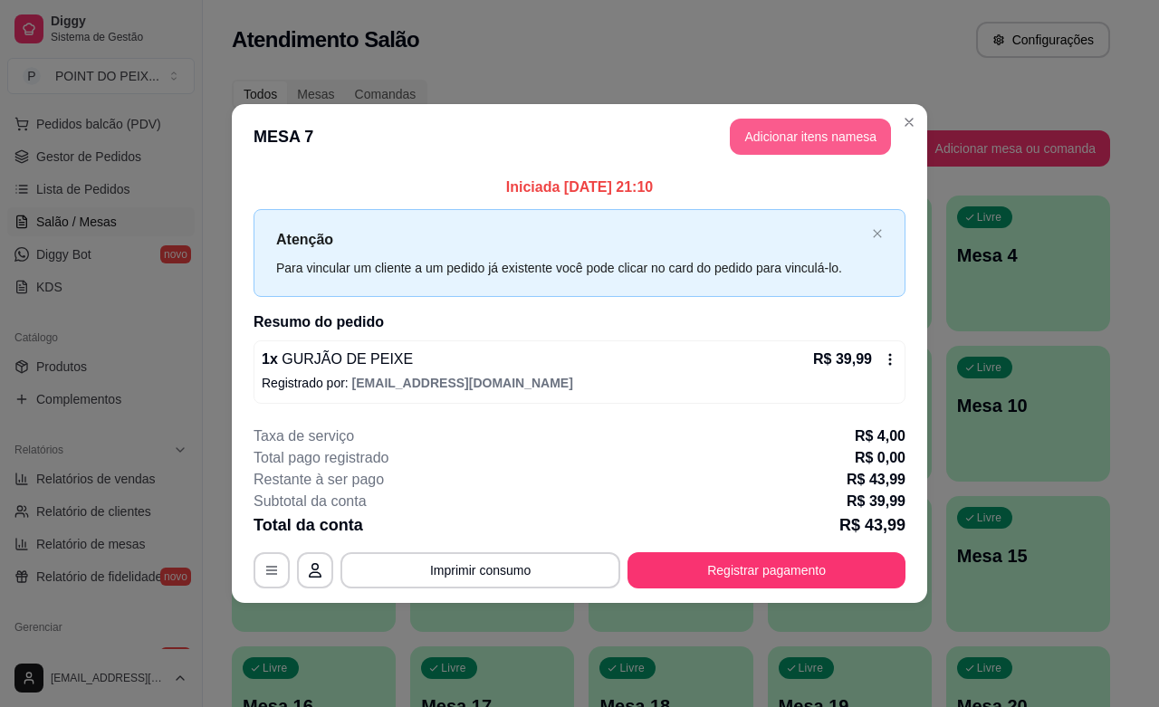
click at [789, 137] on button "Adicionar itens na mesa" at bounding box center [810, 137] width 161 height 36
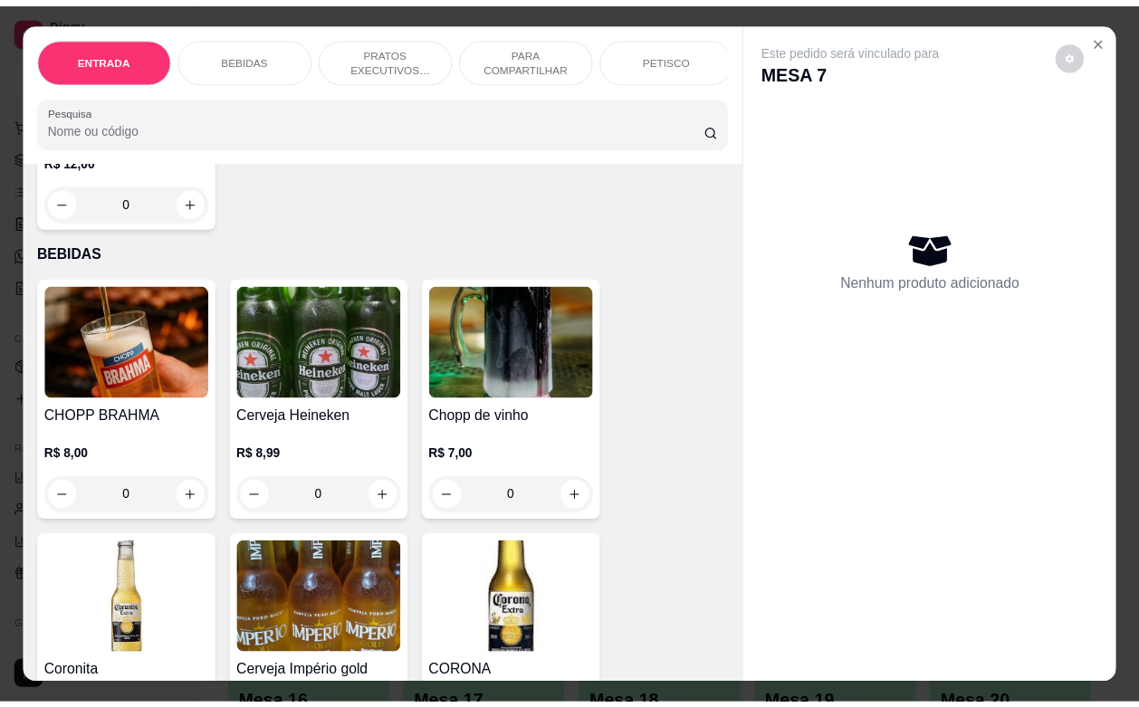
scroll to position [566, 0]
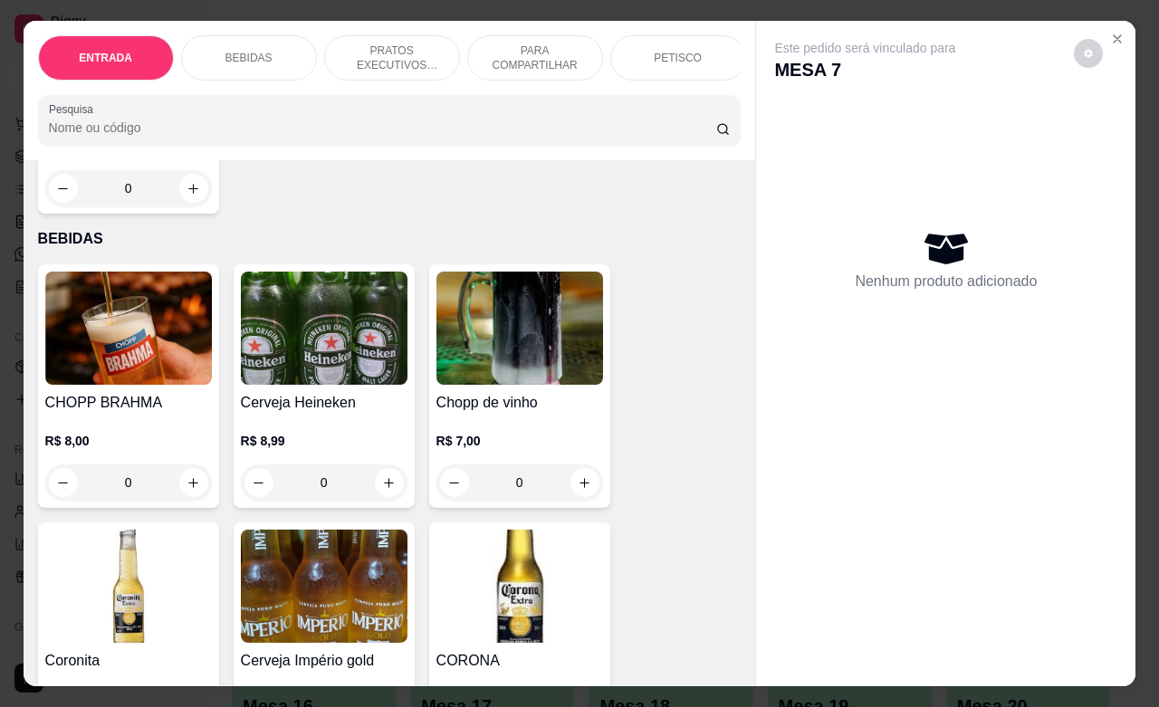
drag, startPoint x: 127, startPoint y: 486, endPoint x: 97, endPoint y: 496, distance: 31.5
click at [97, 496] on input "0" at bounding box center [128, 483] width 101 height 36
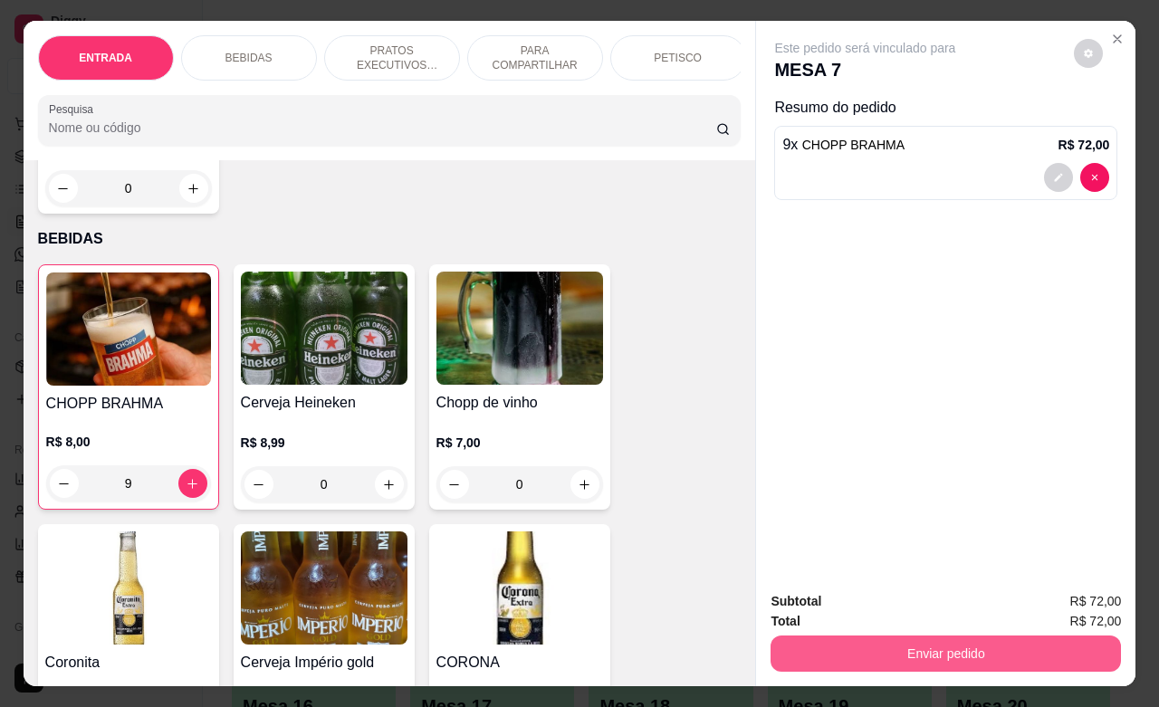
type input "9"
click at [926, 646] on button "Enviar pedido" at bounding box center [946, 653] width 340 height 35
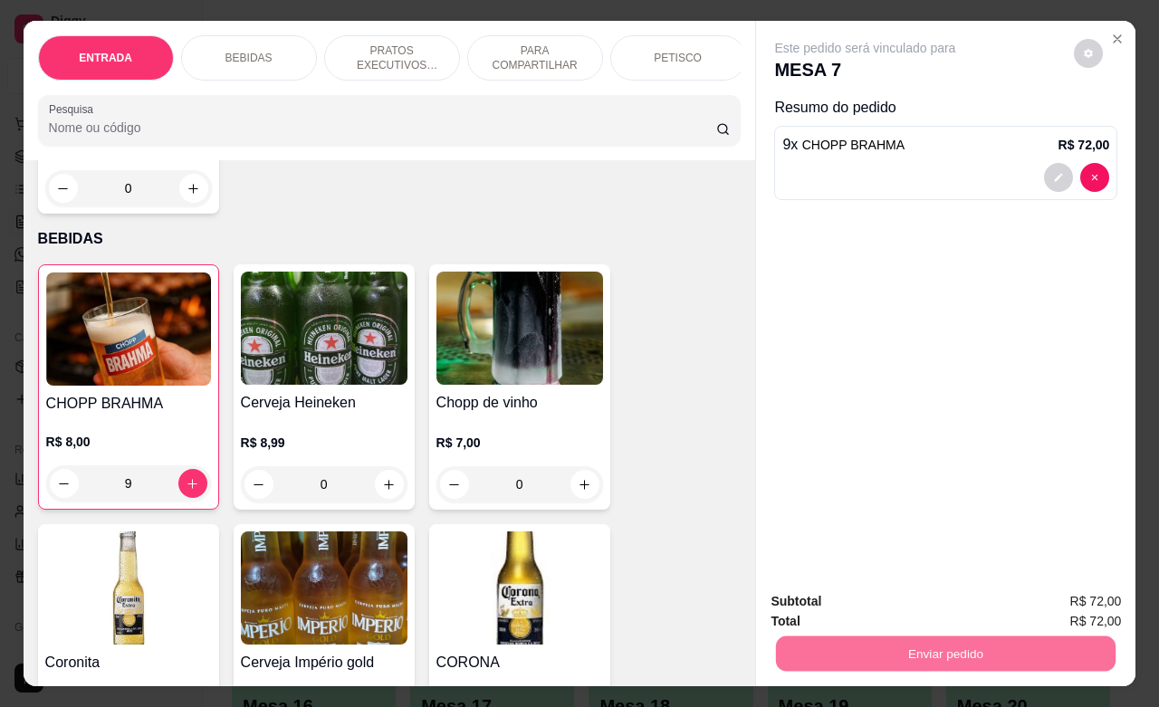
click at [1055, 607] on button "Enviar pedido" at bounding box center [1073, 599] width 100 height 34
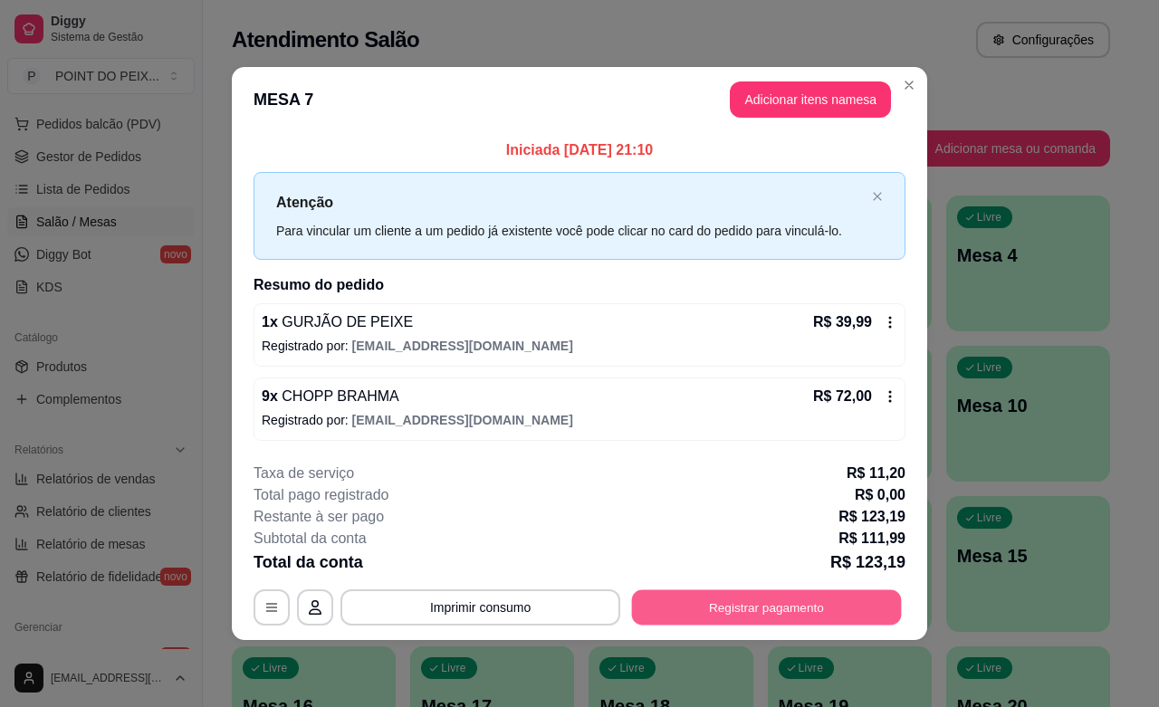
click at [756, 601] on button "Registrar pagamento" at bounding box center [767, 608] width 270 height 35
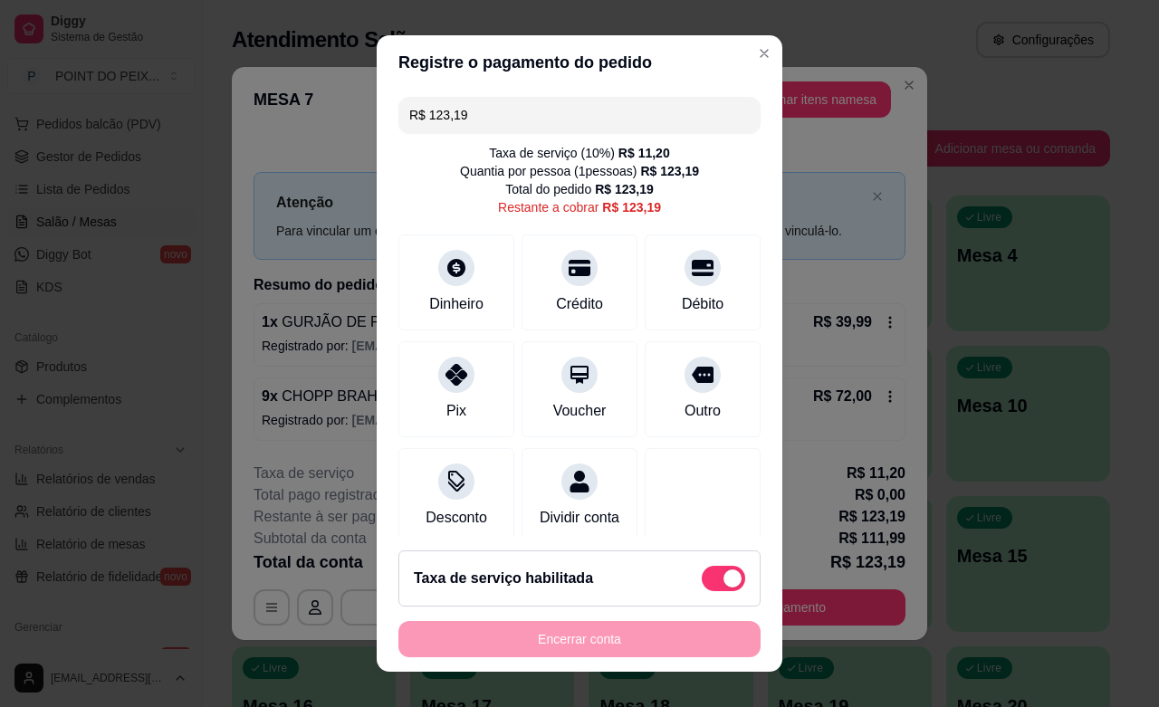
click at [702, 568] on span at bounding box center [723, 578] width 43 height 25
click at [701, 581] on input "checkbox" at bounding box center [707, 587] width 12 height 12
checkbox input "true"
type input "R$ 111,99"
checkbox input "false"
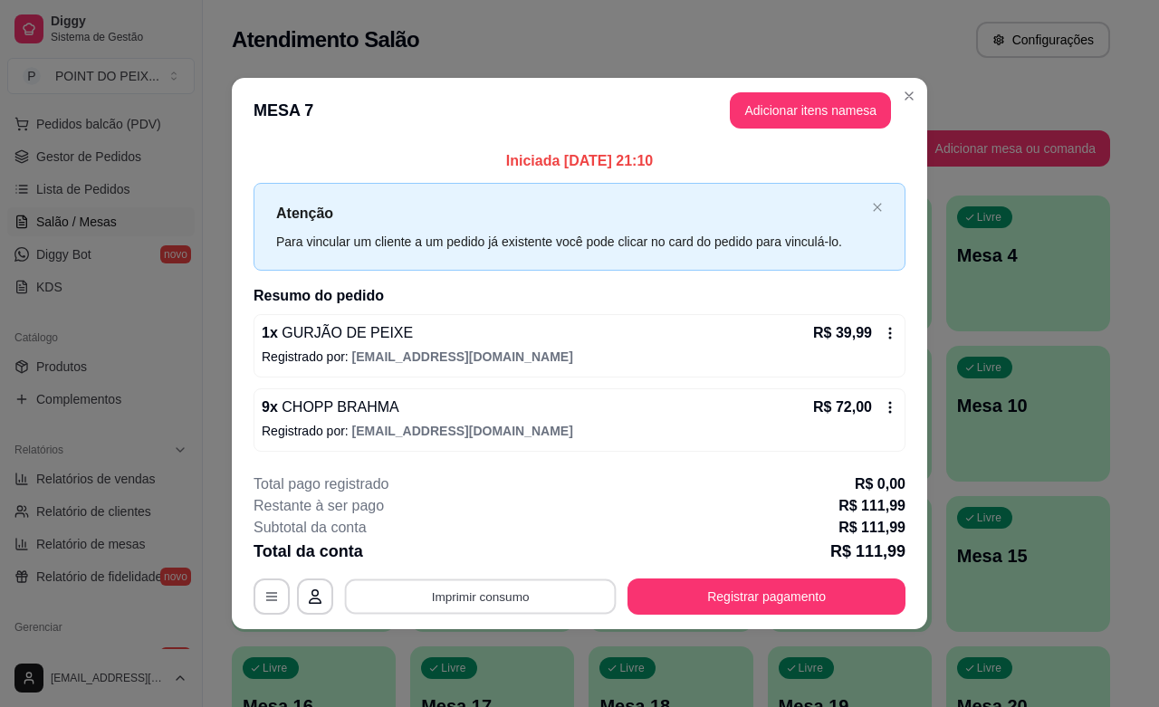
click at [450, 595] on button "Imprimir consumo" at bounding box center [481, 597] width 272 height 35
click at [466, 558] on button "IMPRESSORA" at bounding box center [485, 556] width 127 height 28
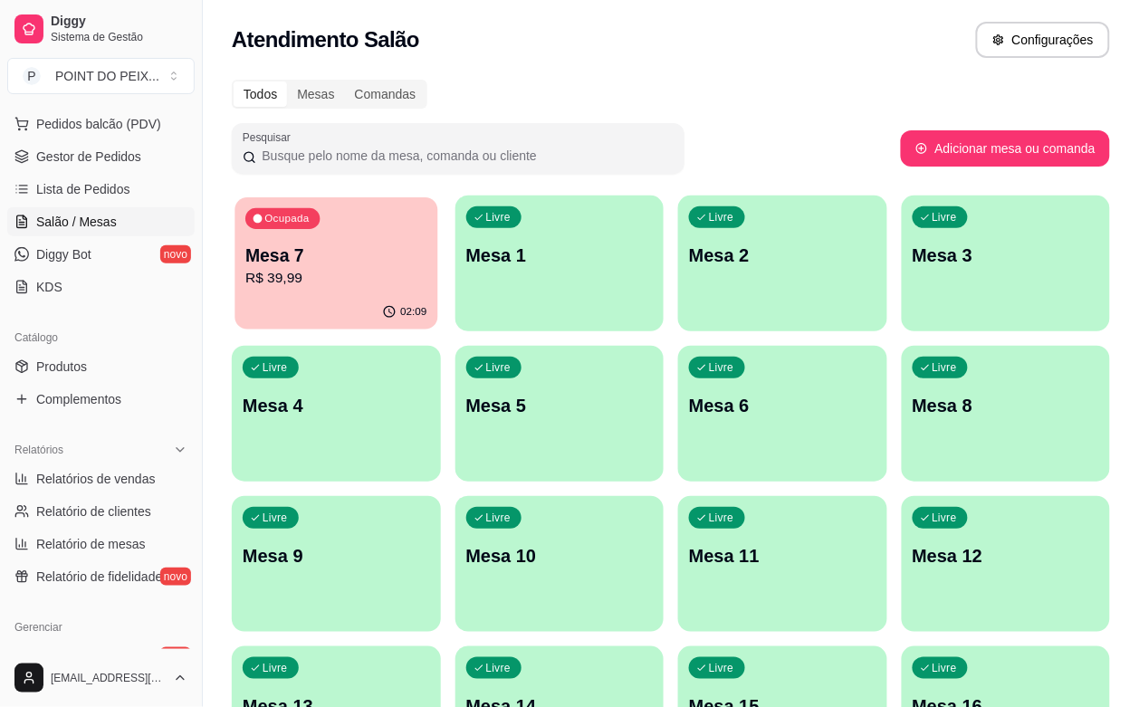
click at [337, 288] on p "R$ 39,99" at bounding box center [335, 278] width 181 height 21
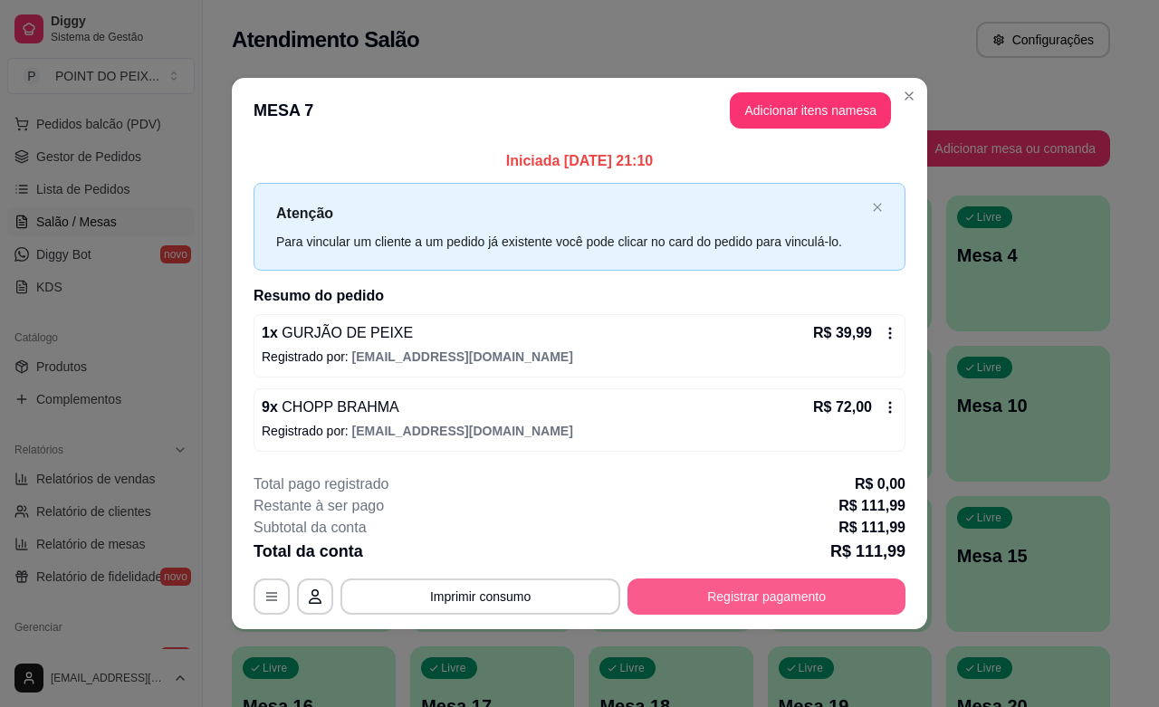
click at [762, 600] on button "Registrar pagamento" at bounding box center [767, 597] width 278 height 36
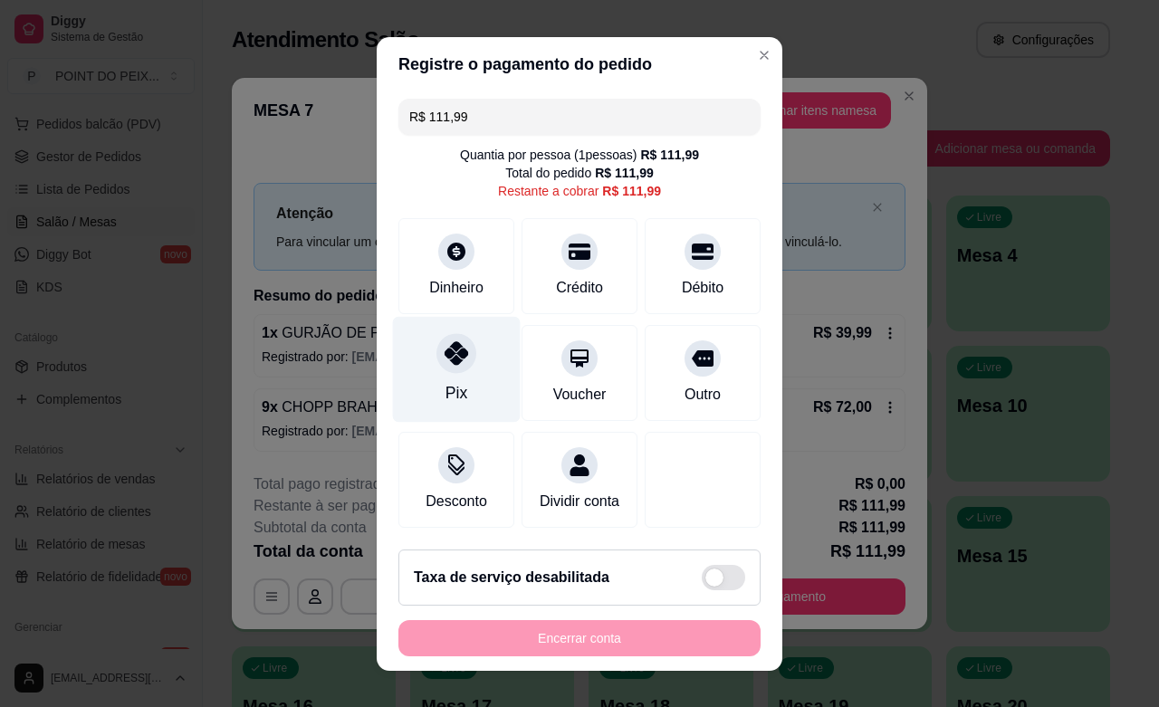
click at [445, 363] on icon at bounding box center [457, 353] width 24 height 24
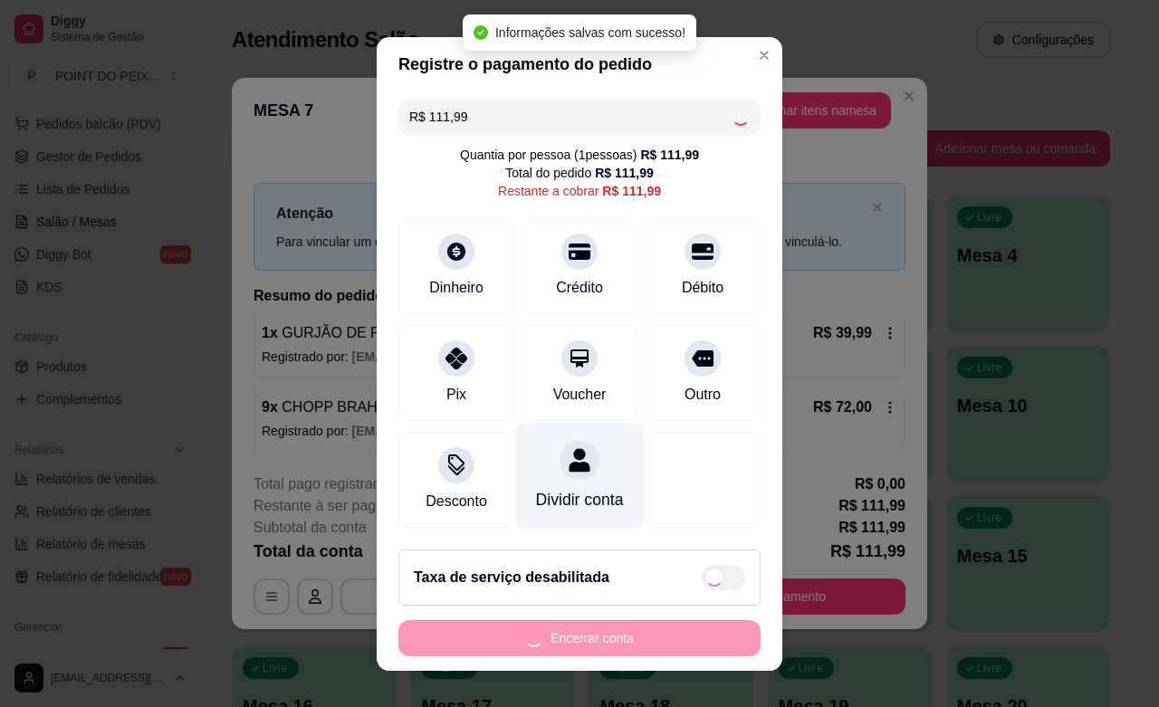
type input "R$ 0,00"
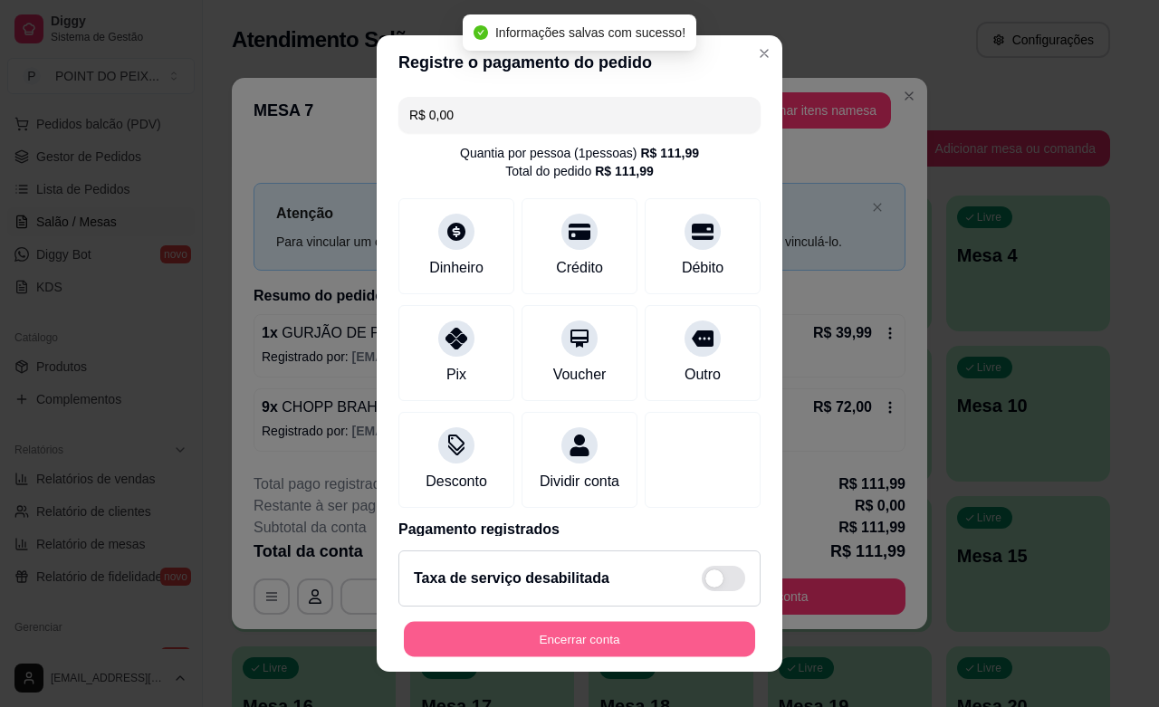
click at [578, 637] on button "Encerrar conta" at bounding box center [579, 639] width 351 height 35
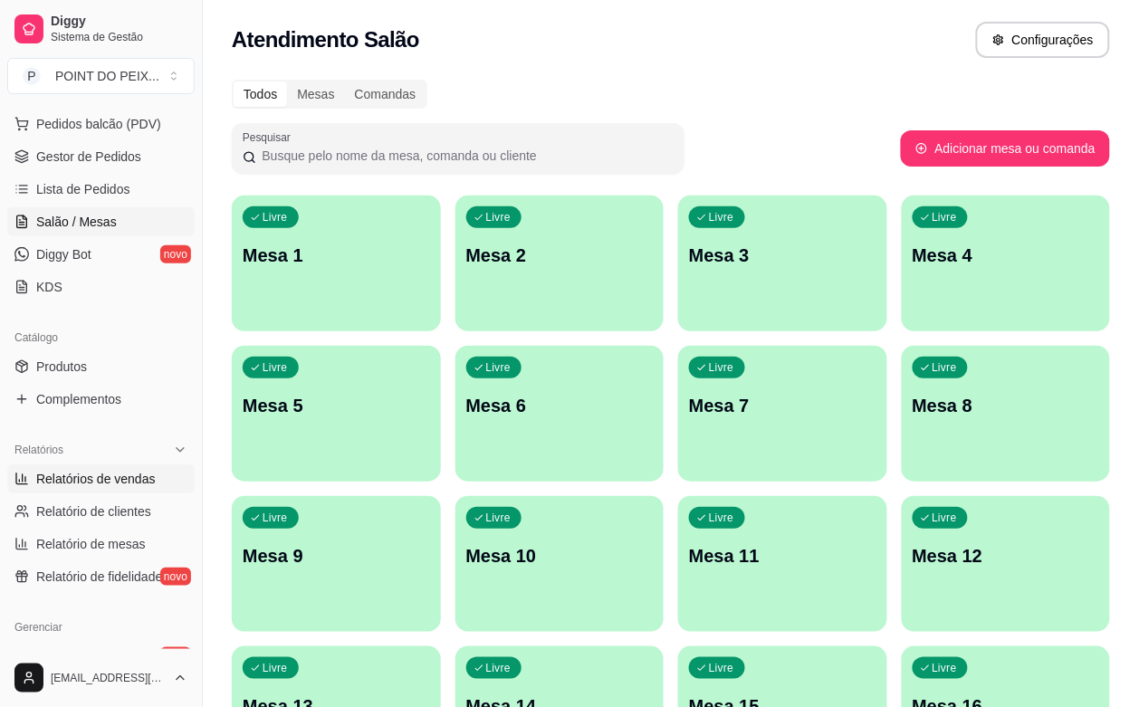
click at [113, 480] on span "Relatórios de vendas" at bounding box center [96, 479] width 120 height 18
select select "ALL"
select select "0"
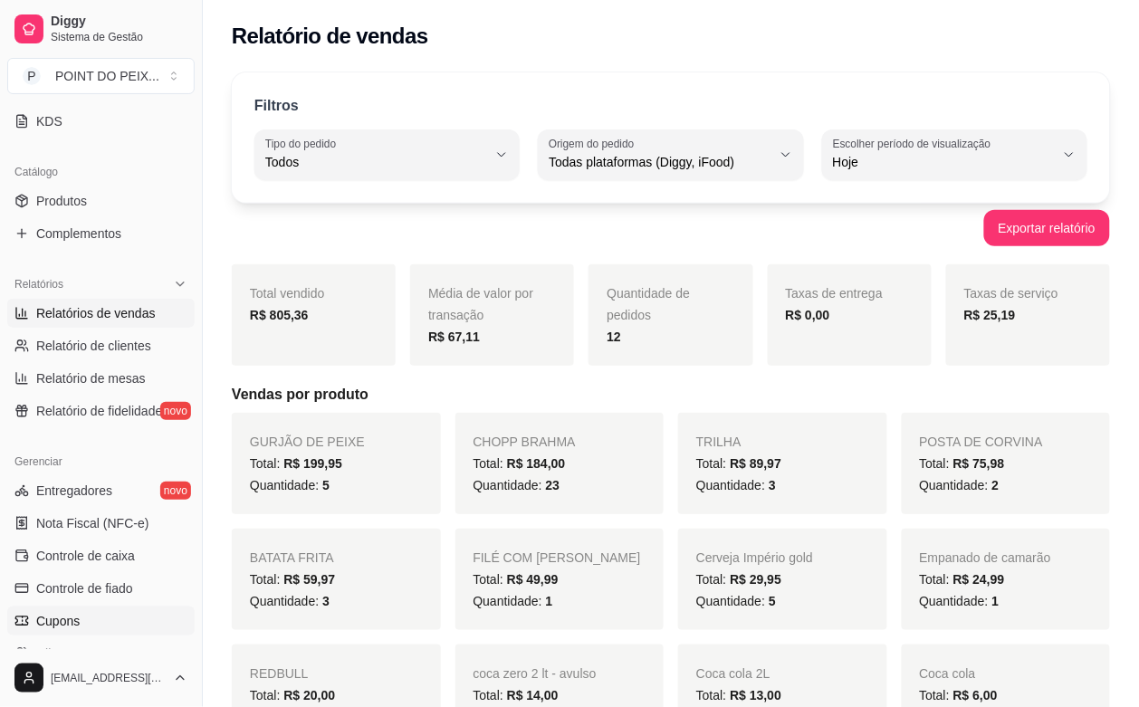
scroll to position [453, 0]
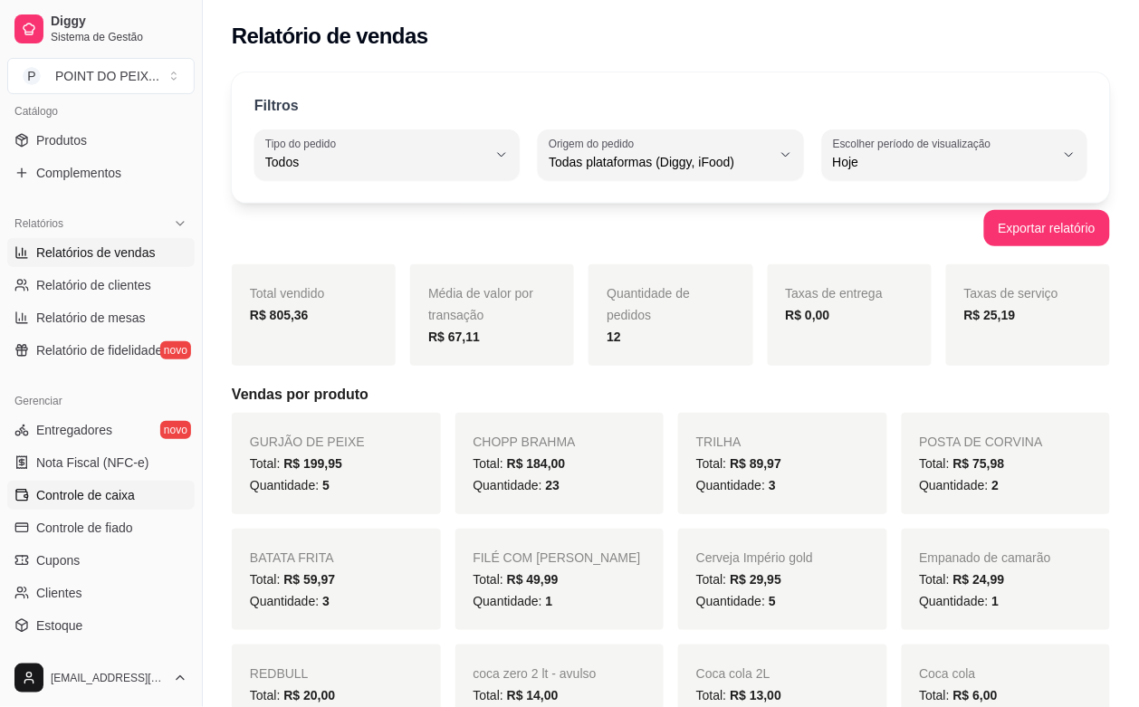
click at [105, 499] on span "Controle de caixa" at bounding box center [85, 495] width 99 height 18
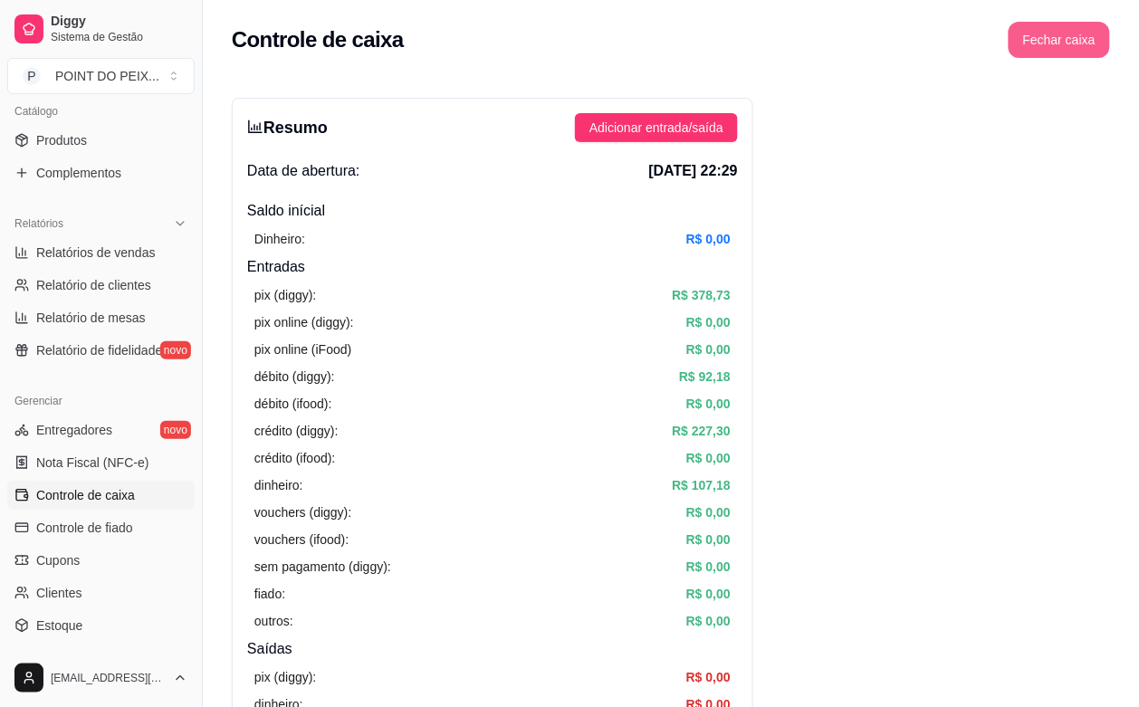
click at [1069, 28] on button "Fechar caixa" at bounding box center [1059, 40] width 101 height 36
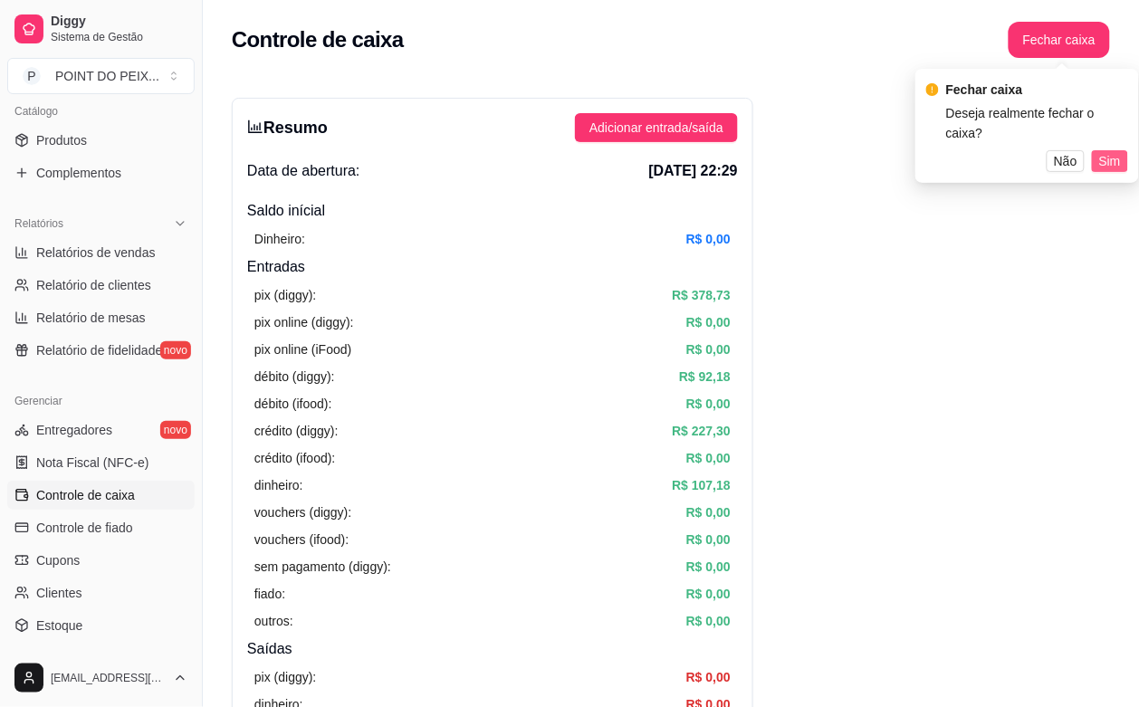
click at [1110, 151] on span "Sim" at bounding box center [1111, 161] width 22 height 20
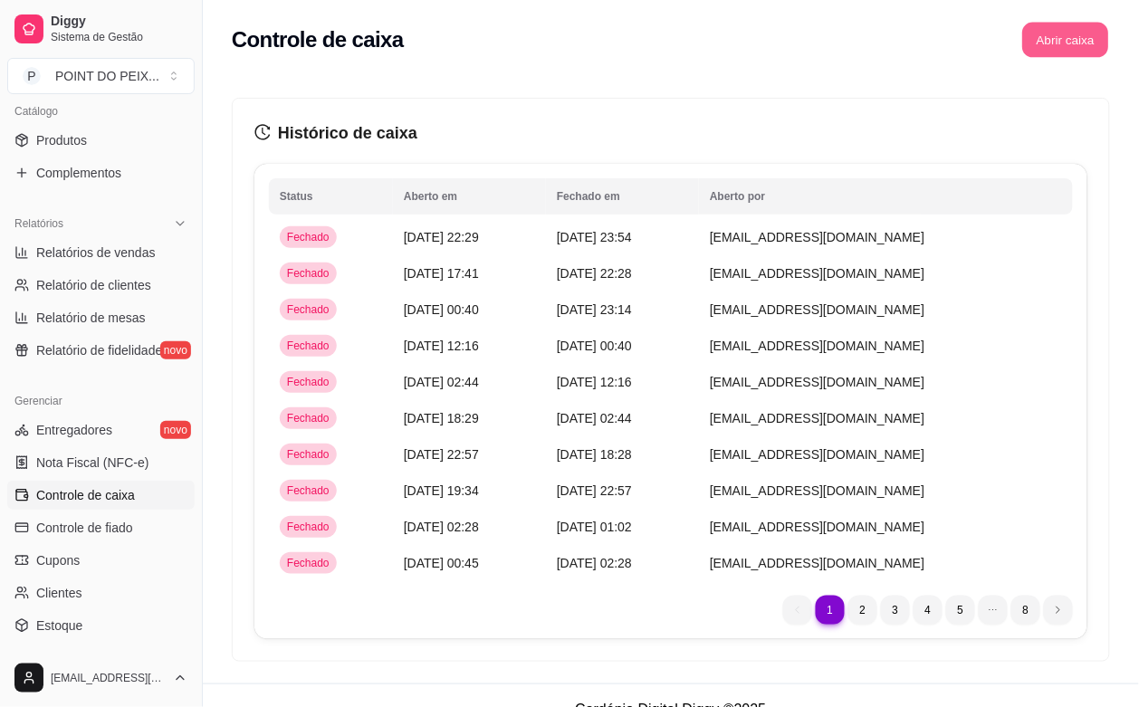
click at [1060, 51] on button "Abrir caixa" at bounding box center [1066, 40] width 86 height 35
